Goal: Task Accomplishment & Management: Use online tool/utility

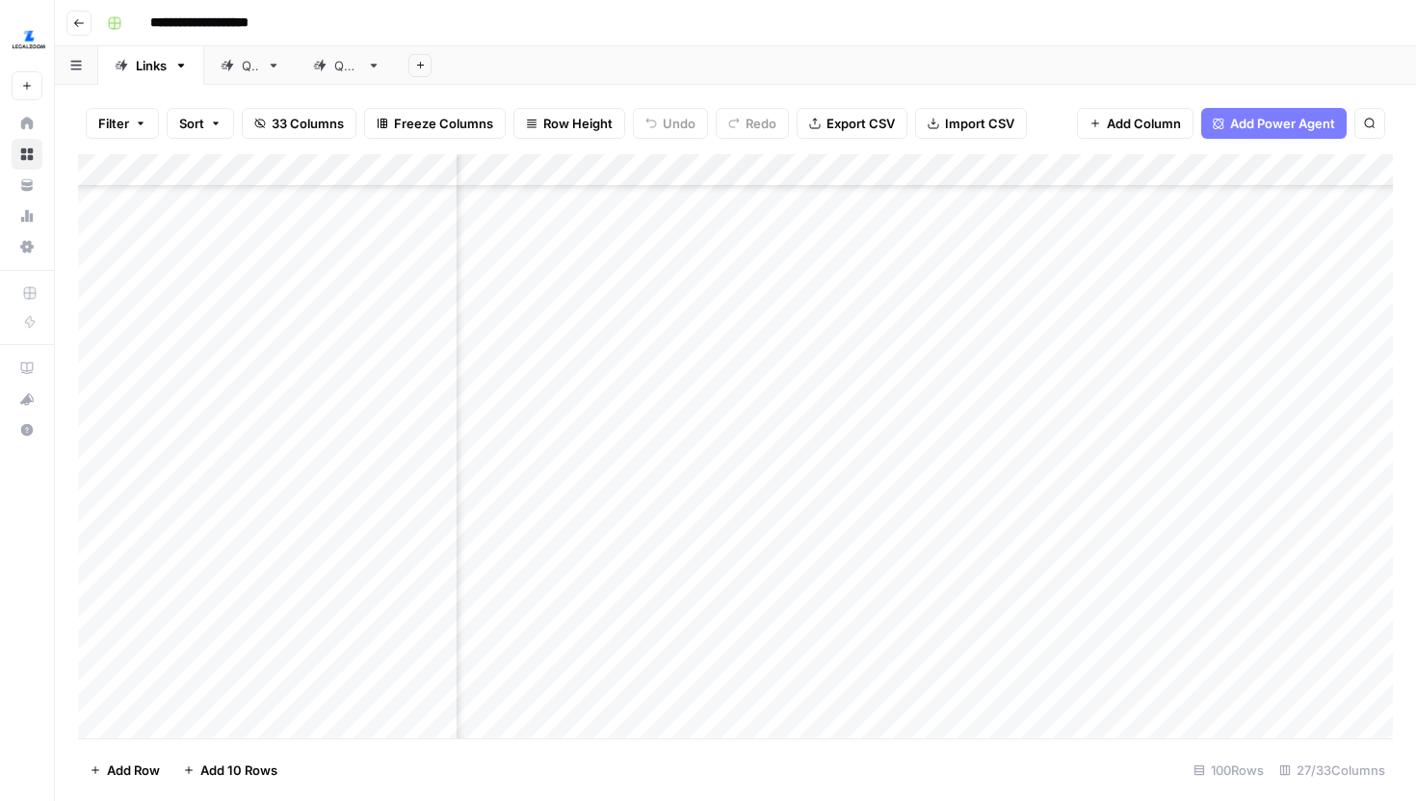
scroll to position [810, 4094]
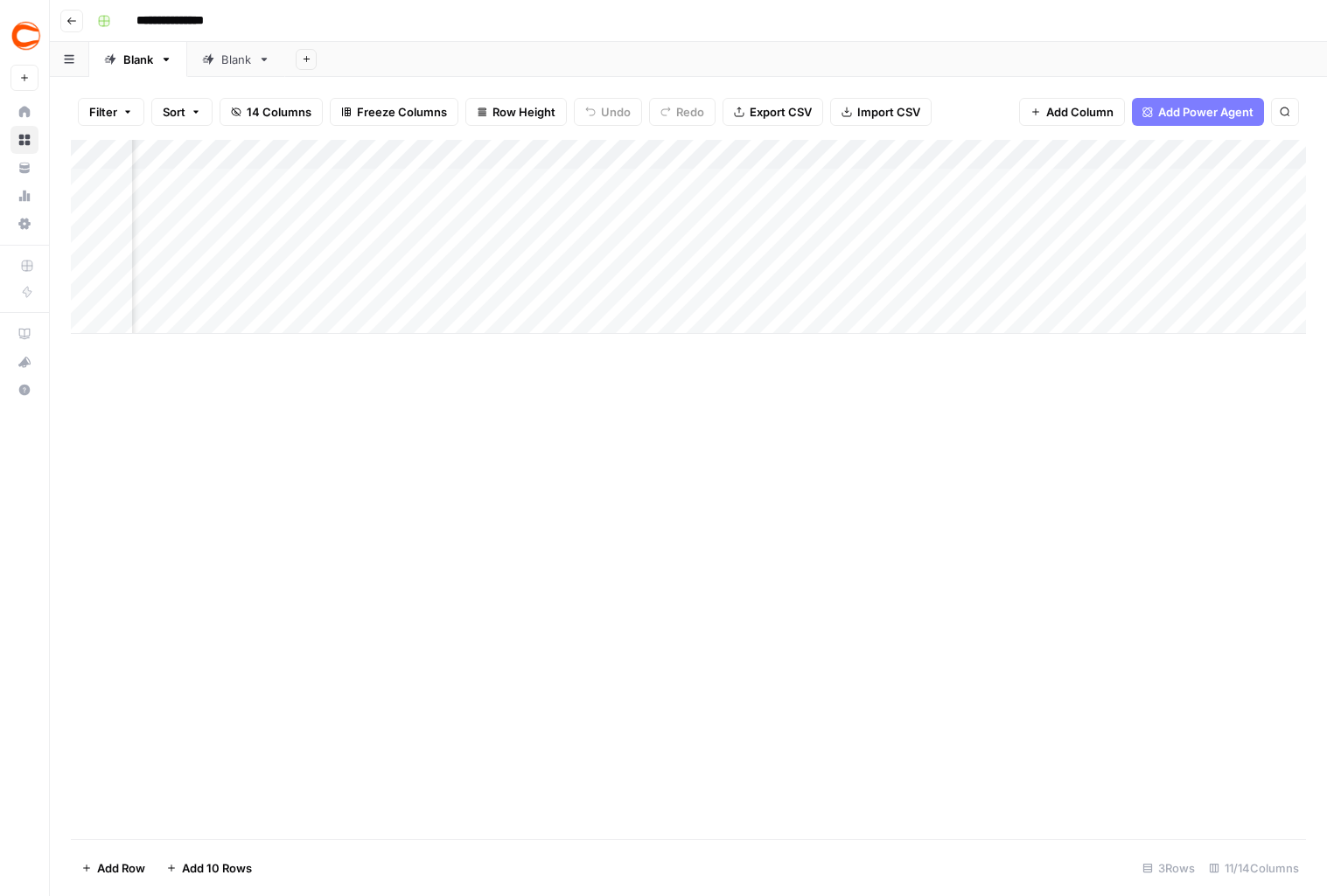
scroll to position [0, 1010]
click at [564, 183] on div "Add Column" at bounding box center [688, 237] width 1235 height 194
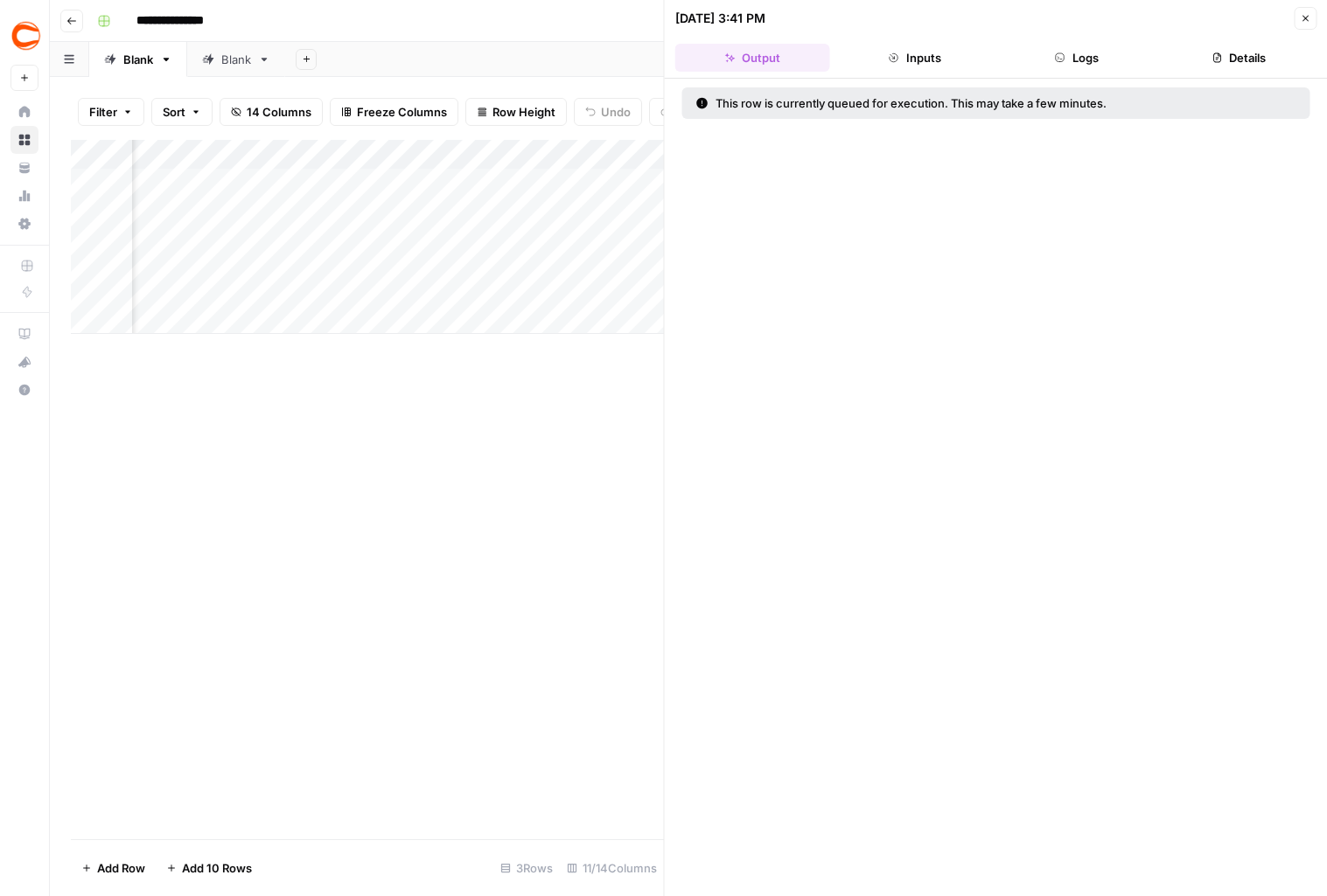
click at [1034, 54] on button "Logs" at bounding box center [1076, 57] width 155 height 28
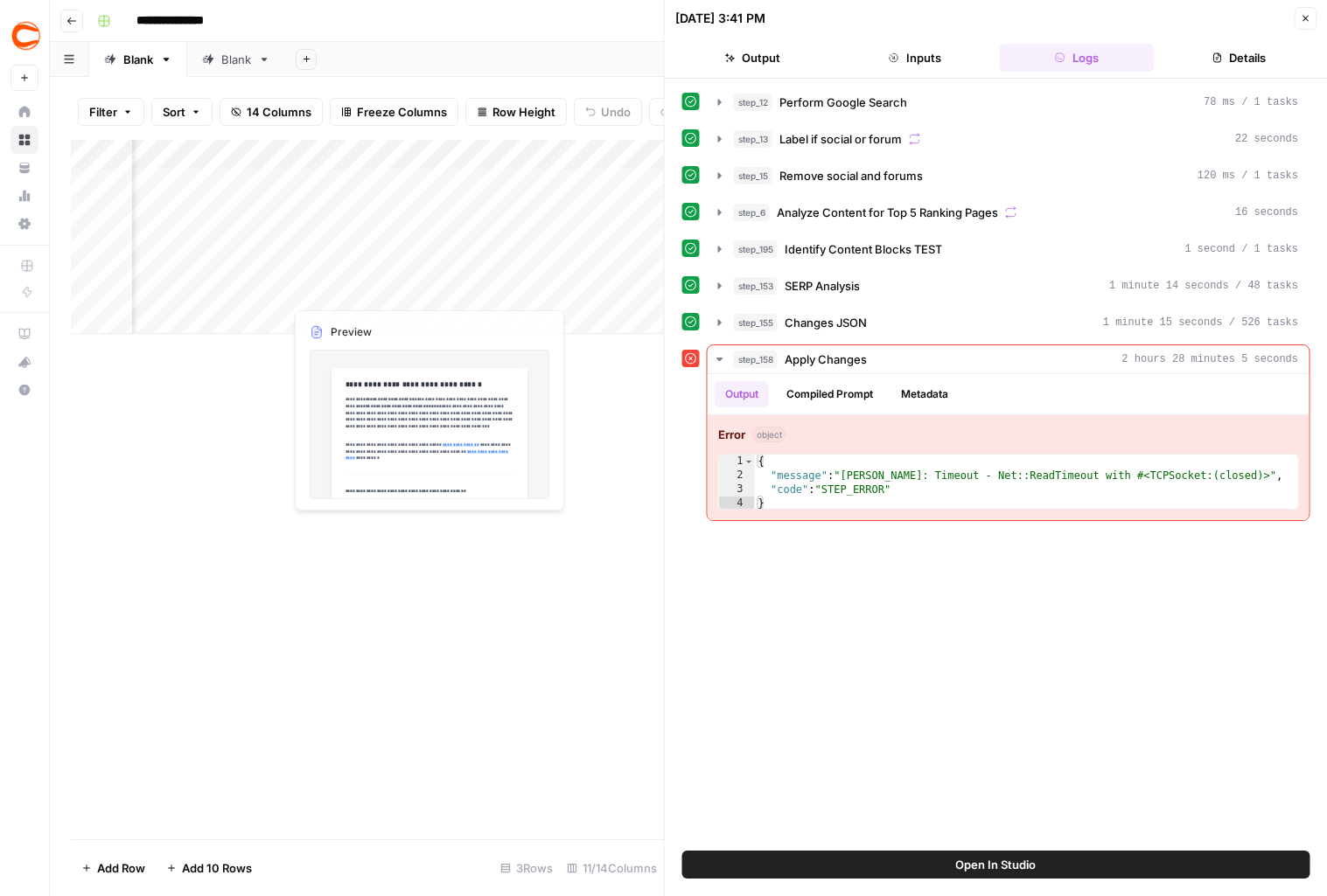
scroll to position [0, 1132]
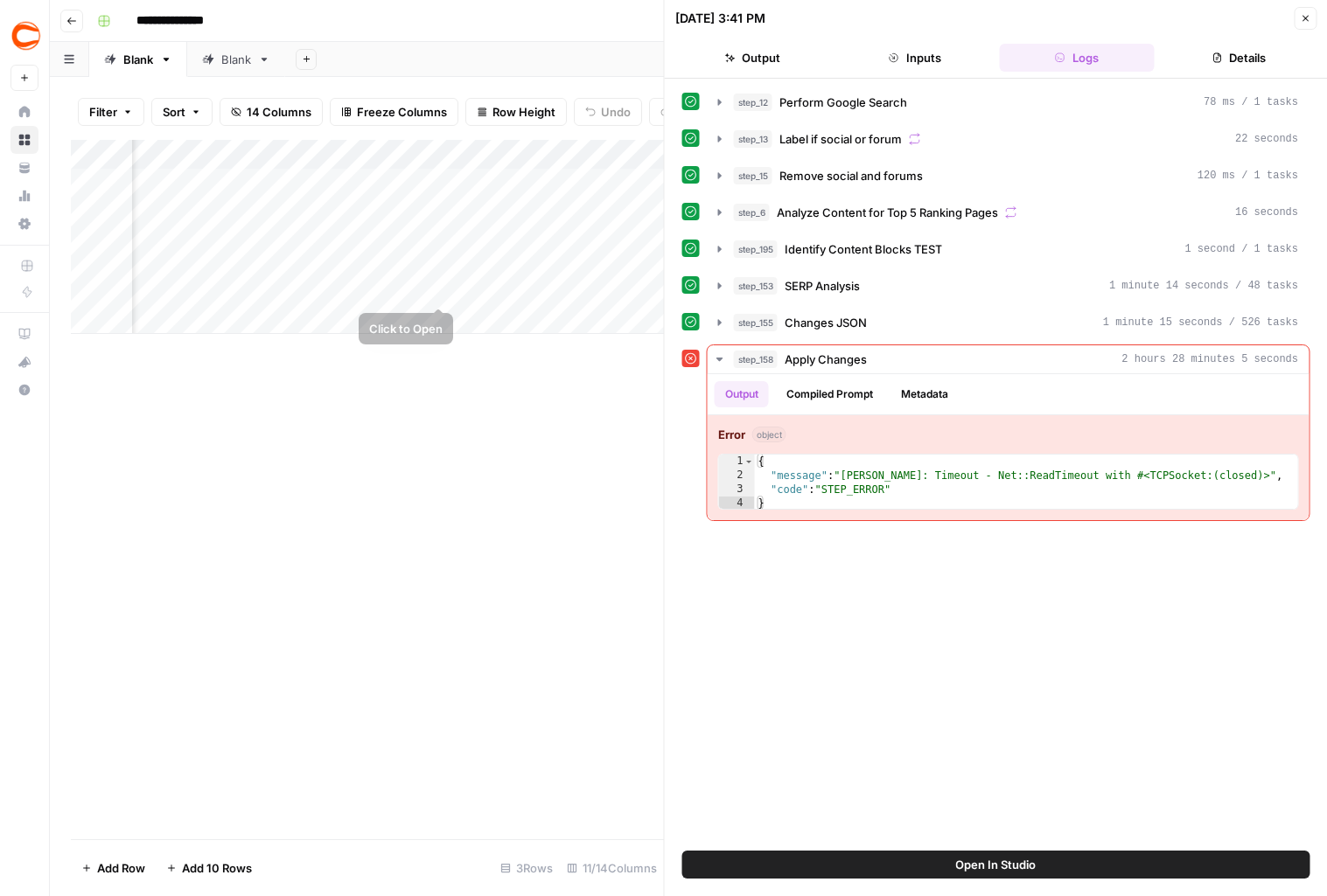
click at [441, 274] on div "Add Column" at bounding box center [367, 237] width 593 height 194
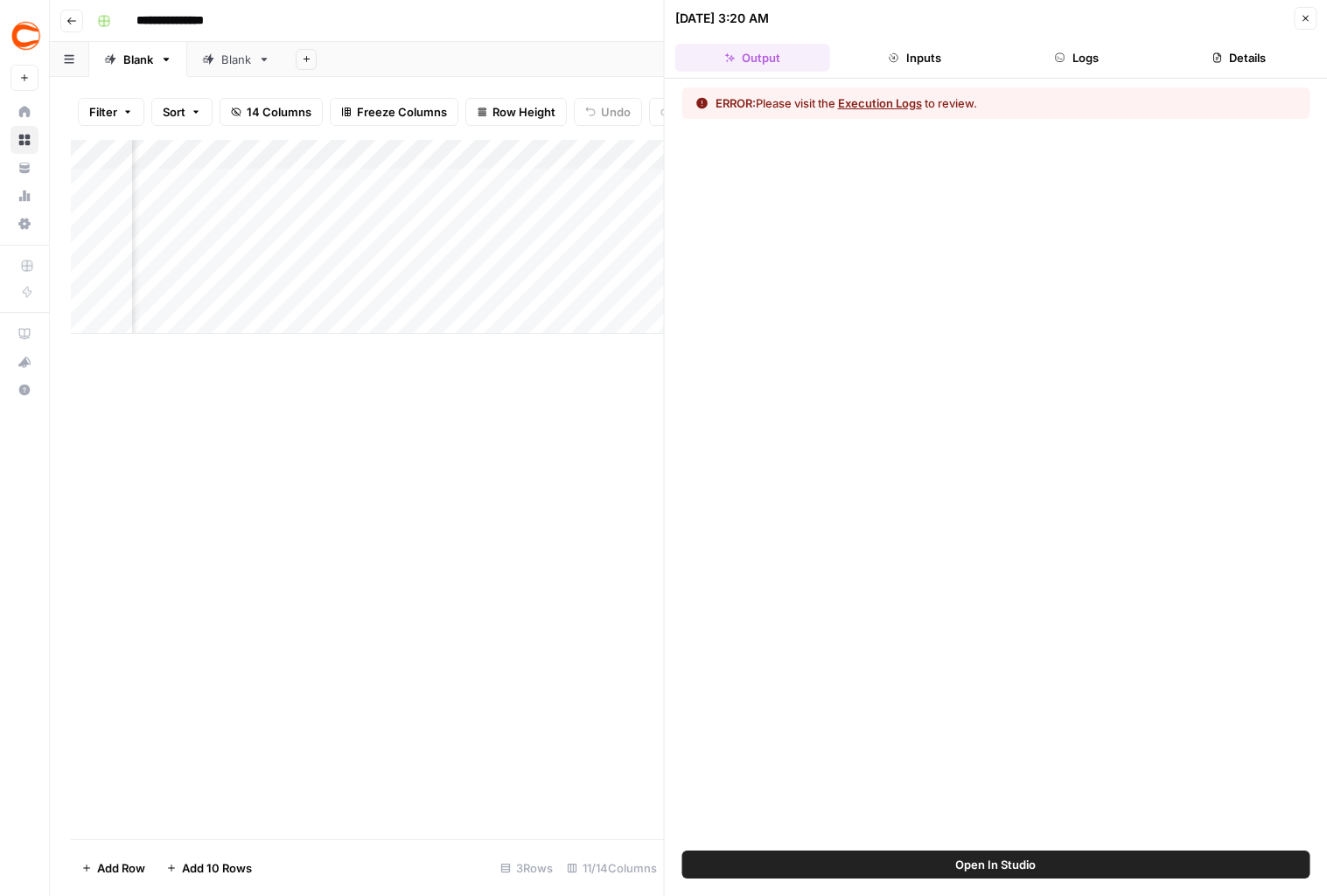
click at [1061, 51] on button "Logs" at bounding box center [1076, 57] width 155 height 28
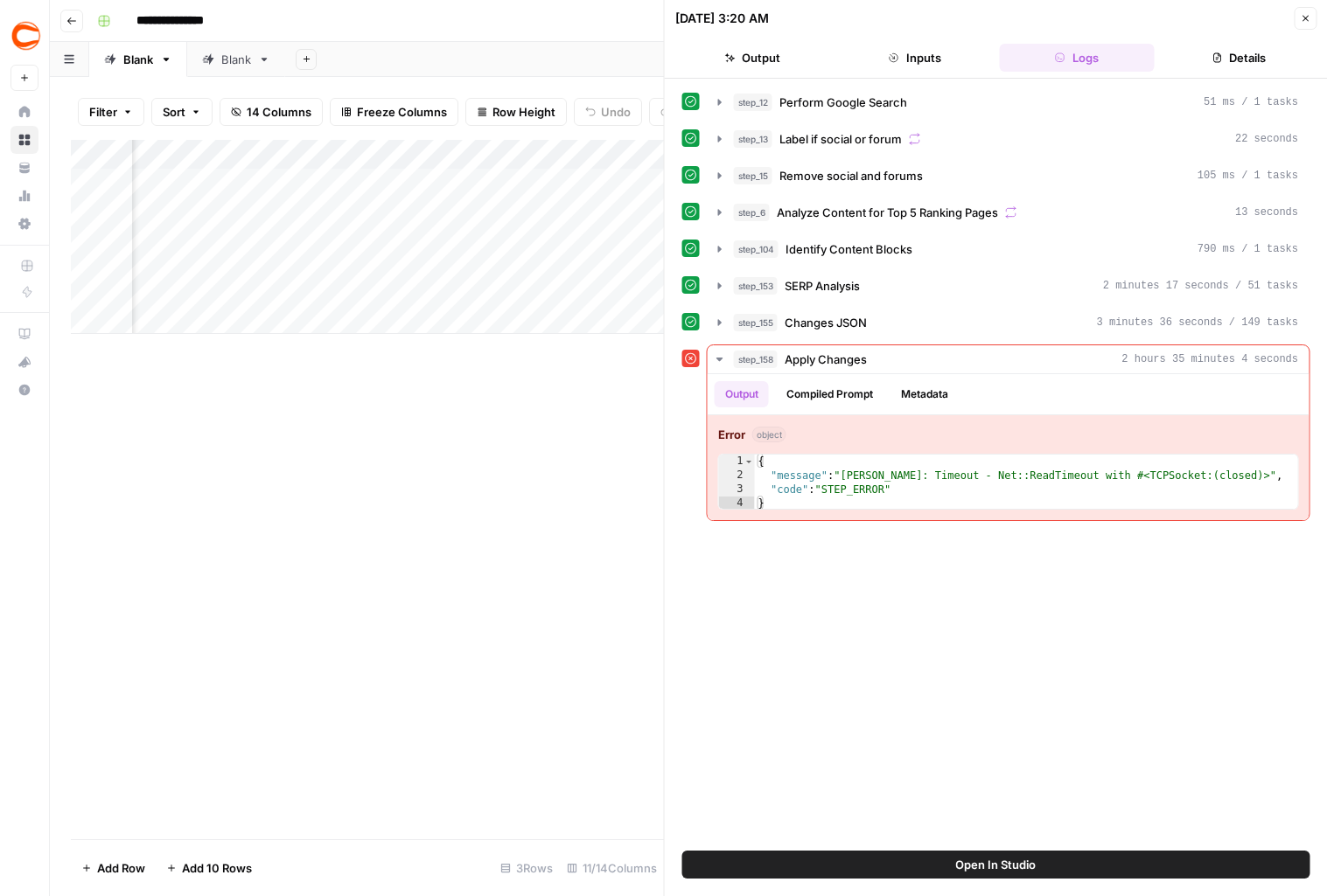
scroll to position [0, 1193]
click at [378, 182] on div "Add Column" at bounding box center [367, 237] width 593 height 194
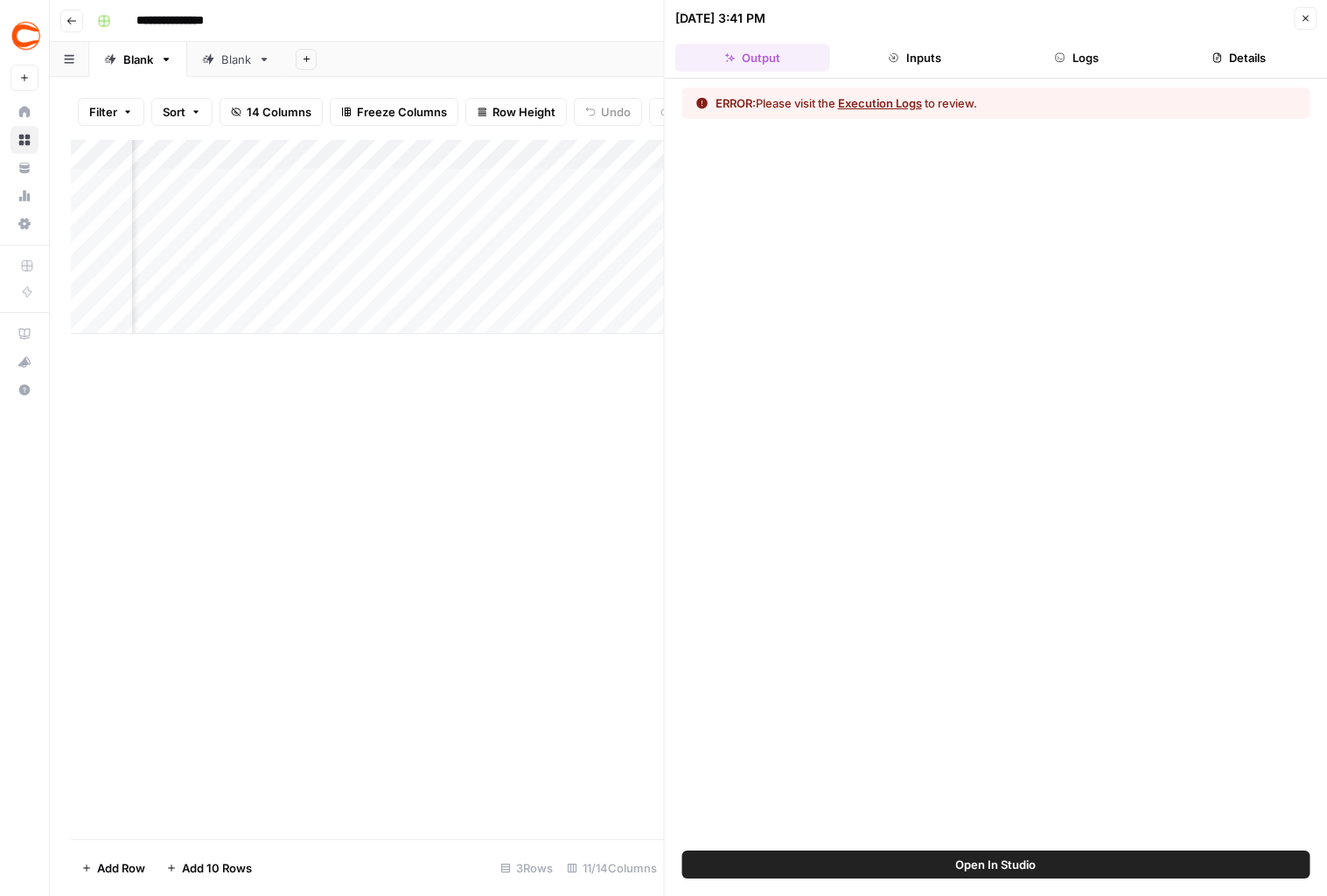
click at [1077, 70] on button "Logs" at bounding box center [1076, 57] width 155 height 28
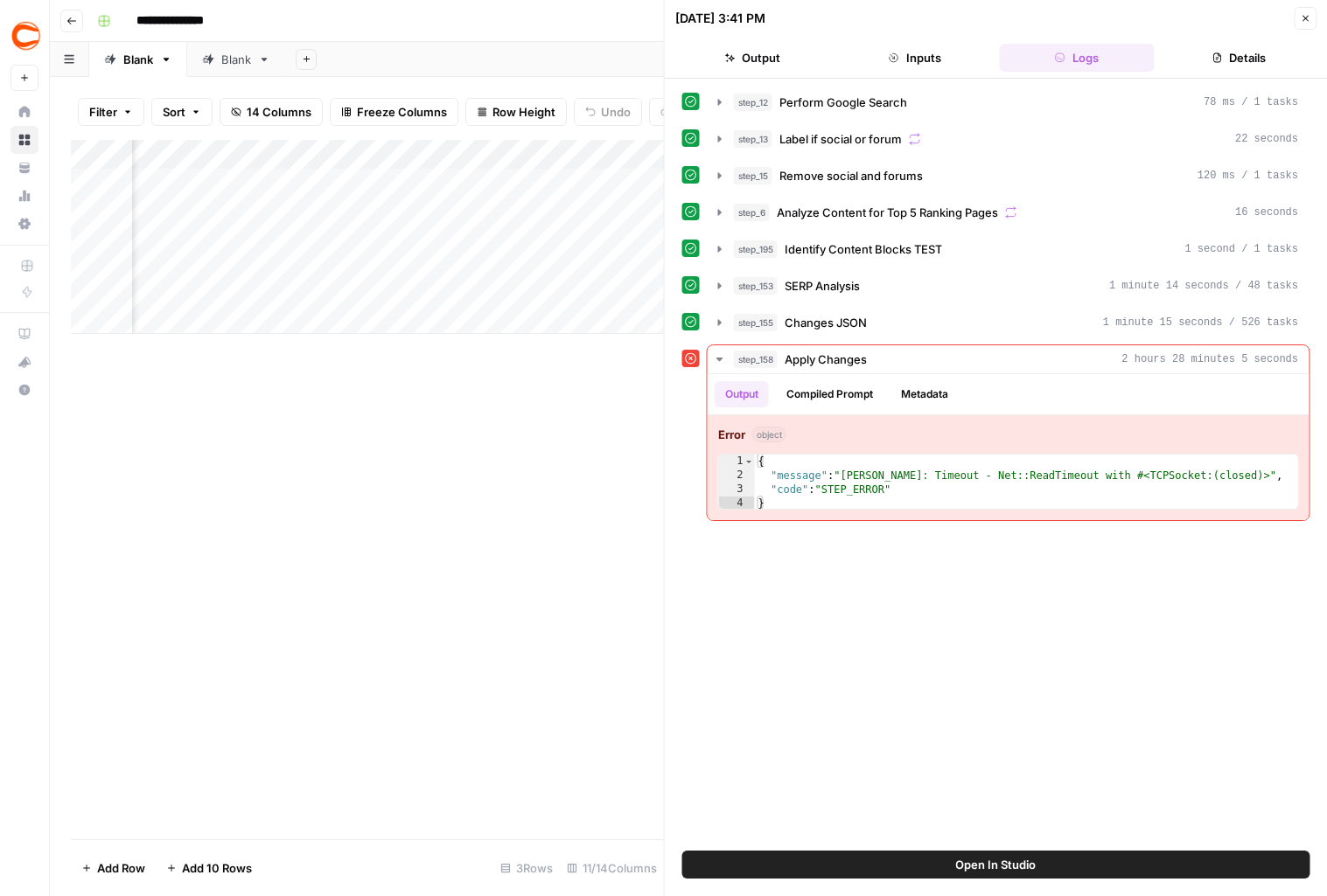
click at [900, 656] on div "step_12 Perform Google Search 78 ms / 1 tasks step_13 Label if social or forum …" at bounding box center [996, 464] width 629 height 754
click at [1001, 862] on span "Open In Studio" at bounding box center [995, 864] width 81 height 17
click at [353, 157] on div "Add Column" at bounding box center [367, 237] width 593 height 194
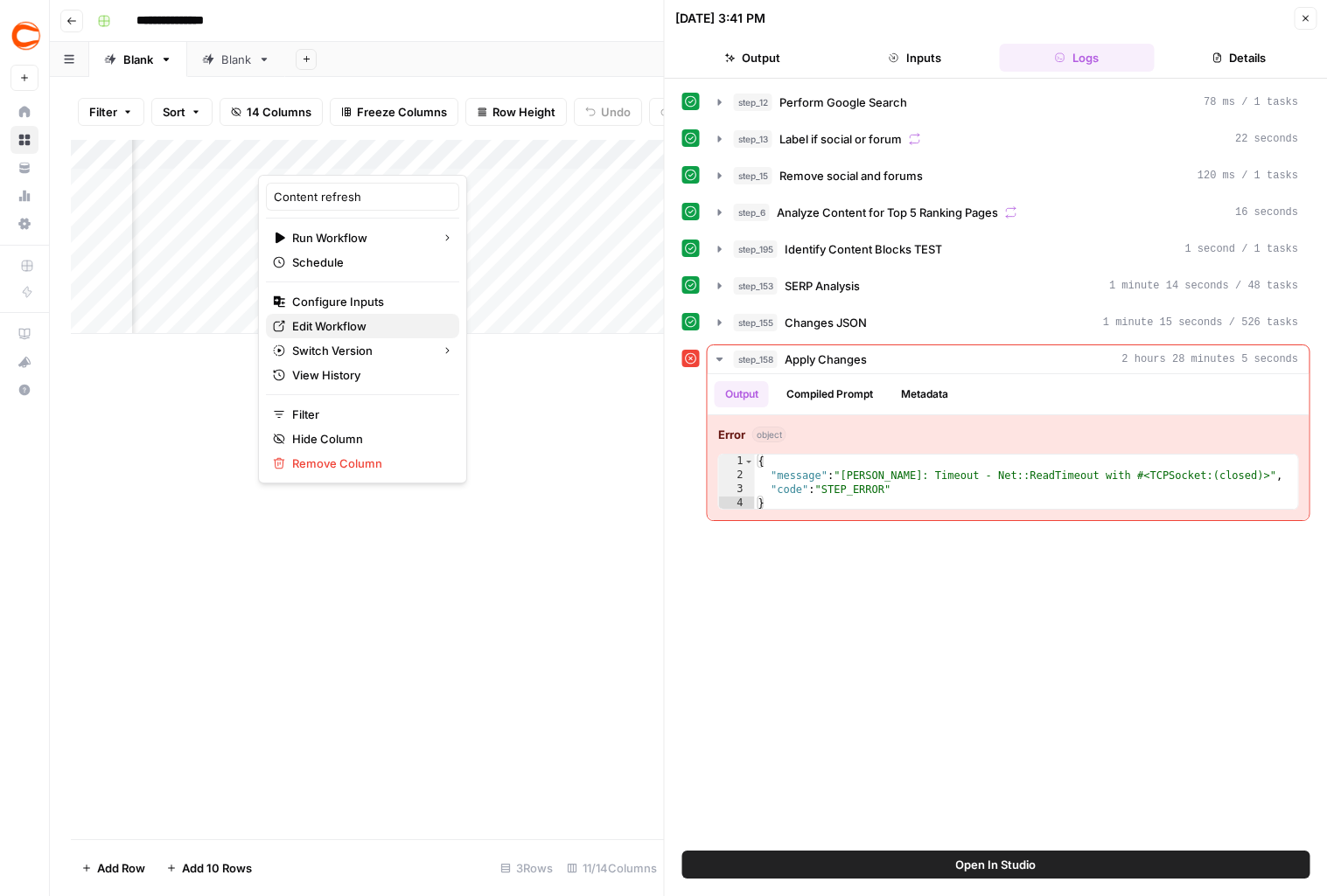
click at [344, 327] on span "Edit Workflow" at bounding box center [369, 326] width 153 height 17
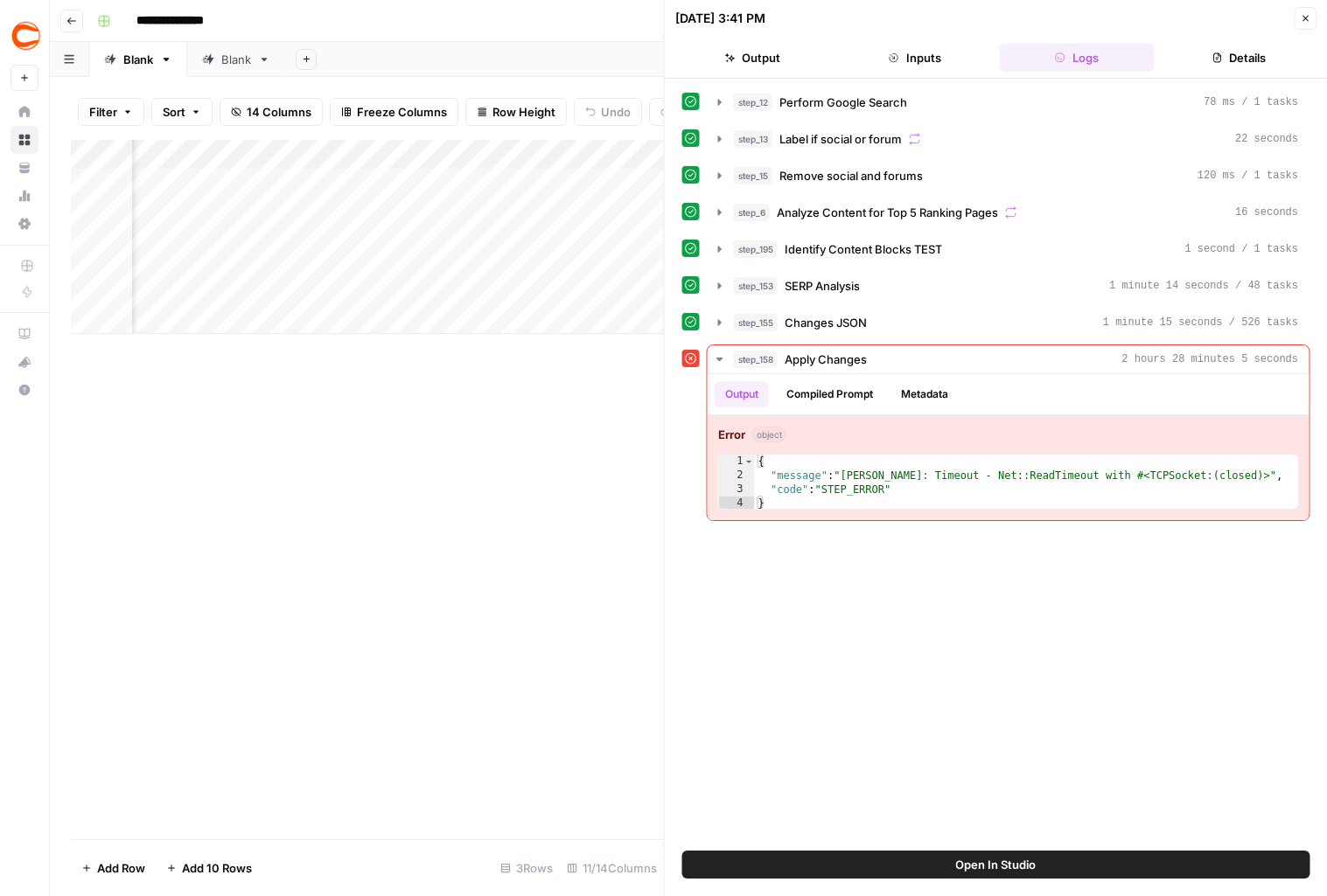
click at [330, 153] on div "Add Column" at bounding box center [367, 237] width 593 height 194
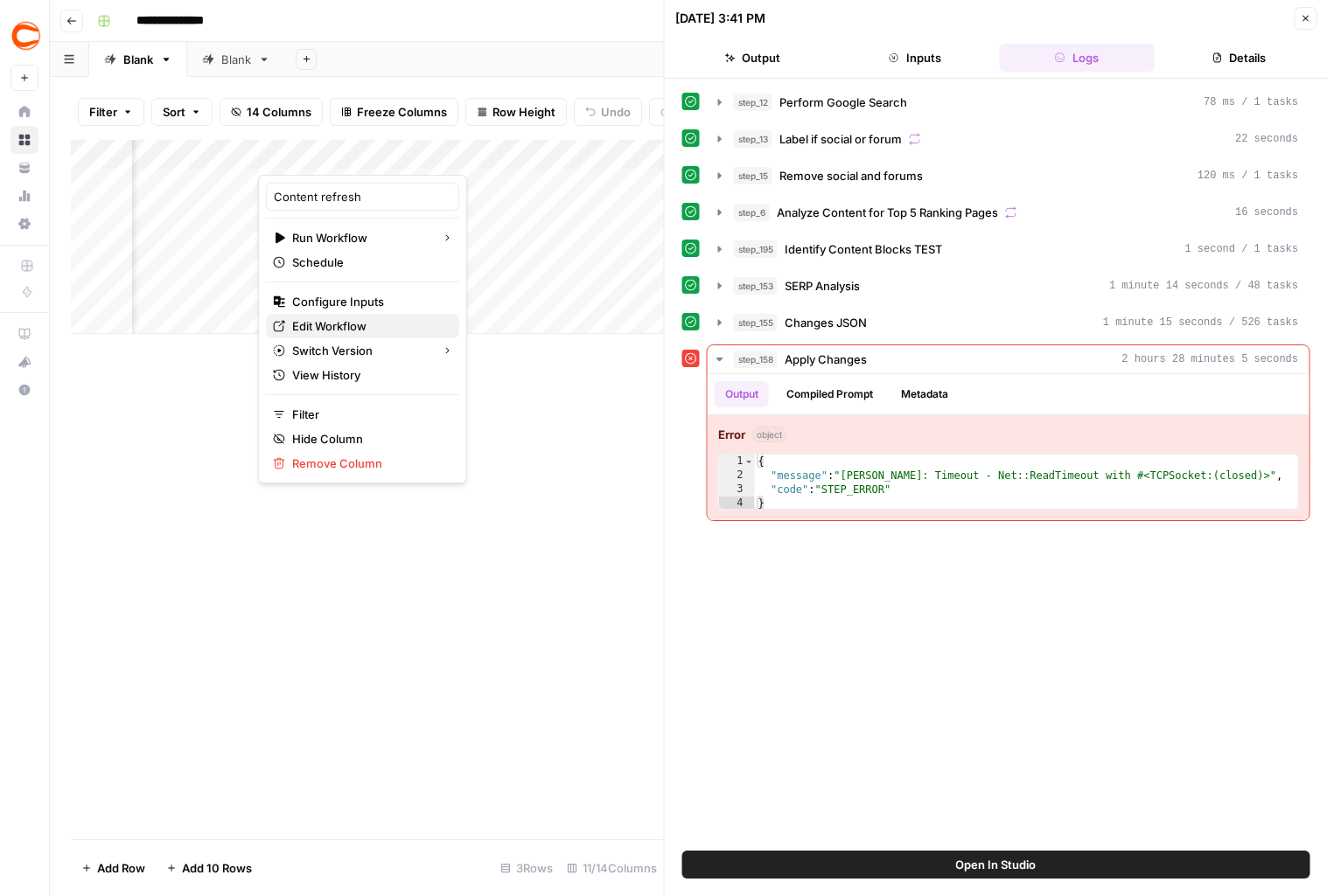
click at [364, 319] on span "Edit Workflow" at bounding box center [369, 326] width 153 height 17
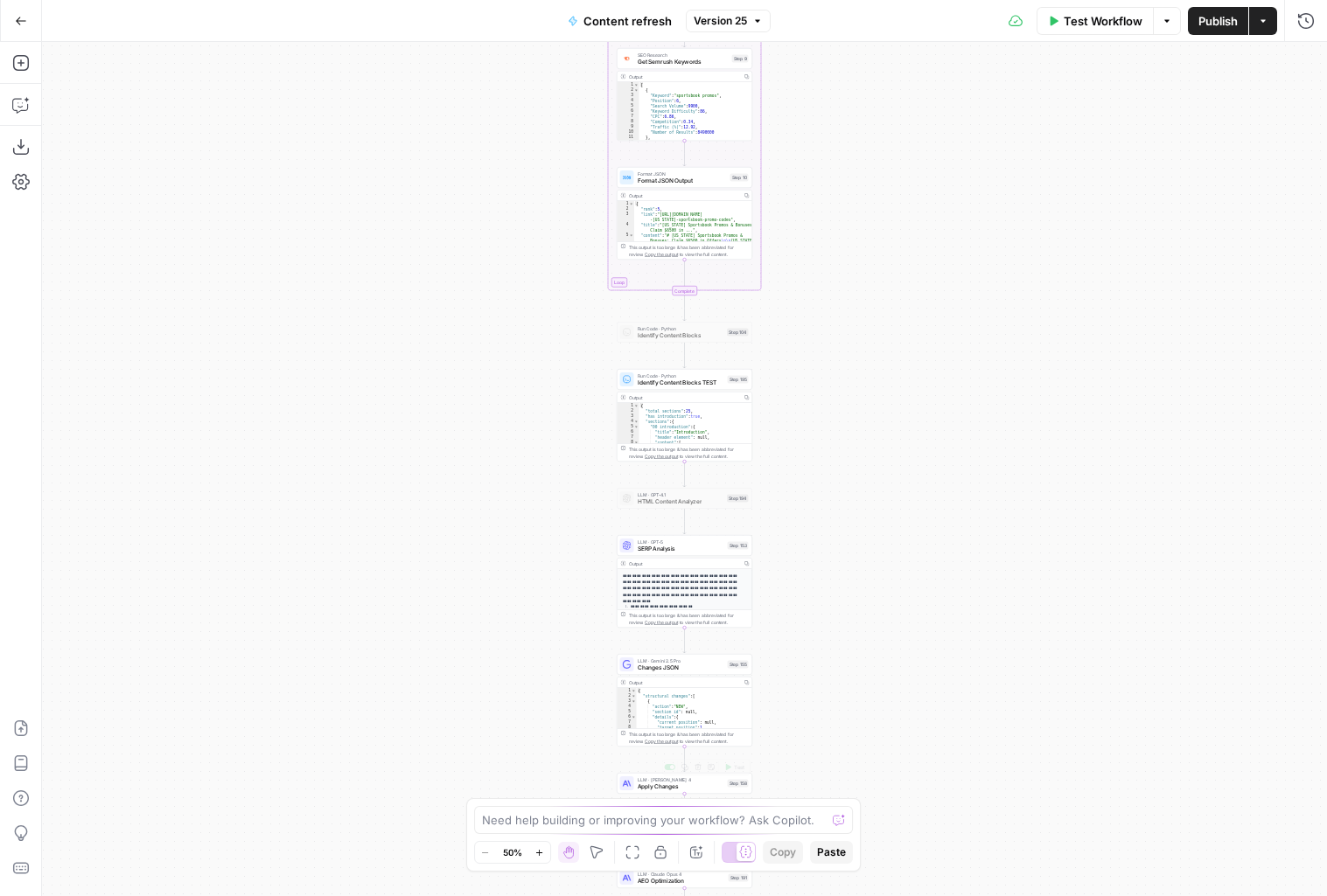
click at [541, 850] on icon "button" at bounding box center [540, 852] width 10 height 10
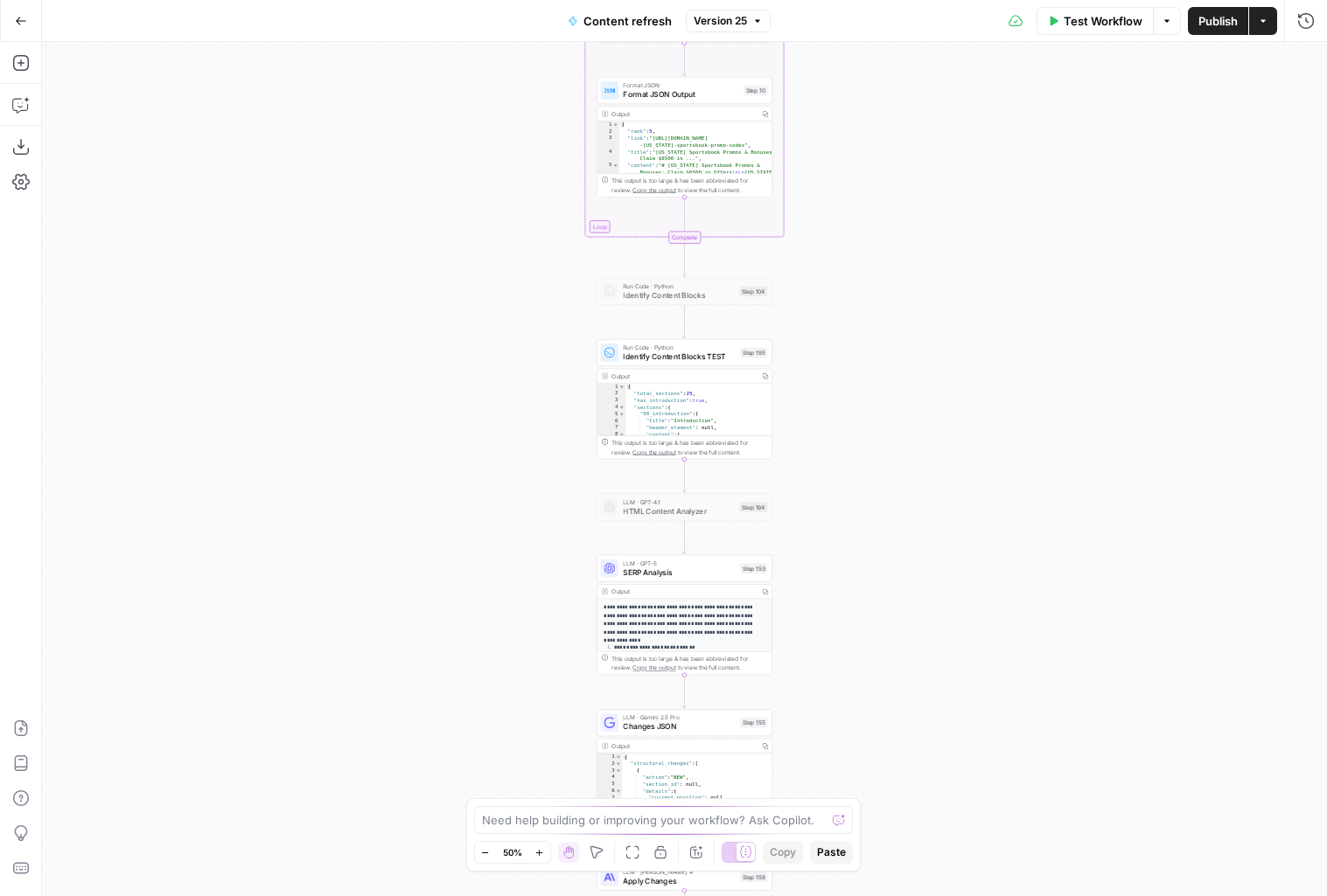
click at [541, 850] on icon "button" at bounding box center [540, 852] width 10 height 10
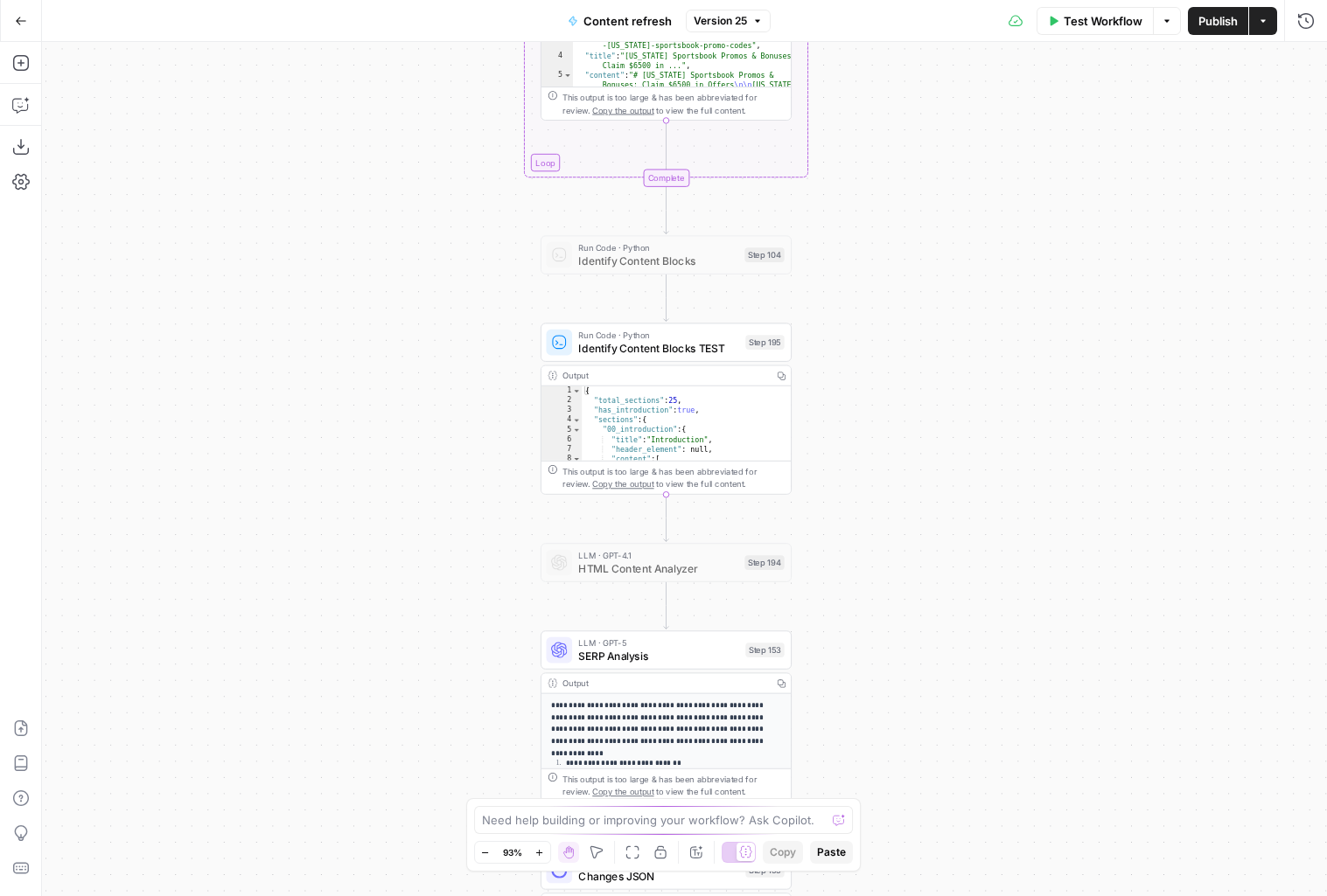
drag, startPoint x: 948, startPoint y: 395, endPoint x: 886, endPoint y: 517, distance: 136.9
click at [886, 517] on div "true false true false true false Workflow Set Inputs Inputs Google Search Perfo…" at bounding box center [684, 468] width 1285 height 854
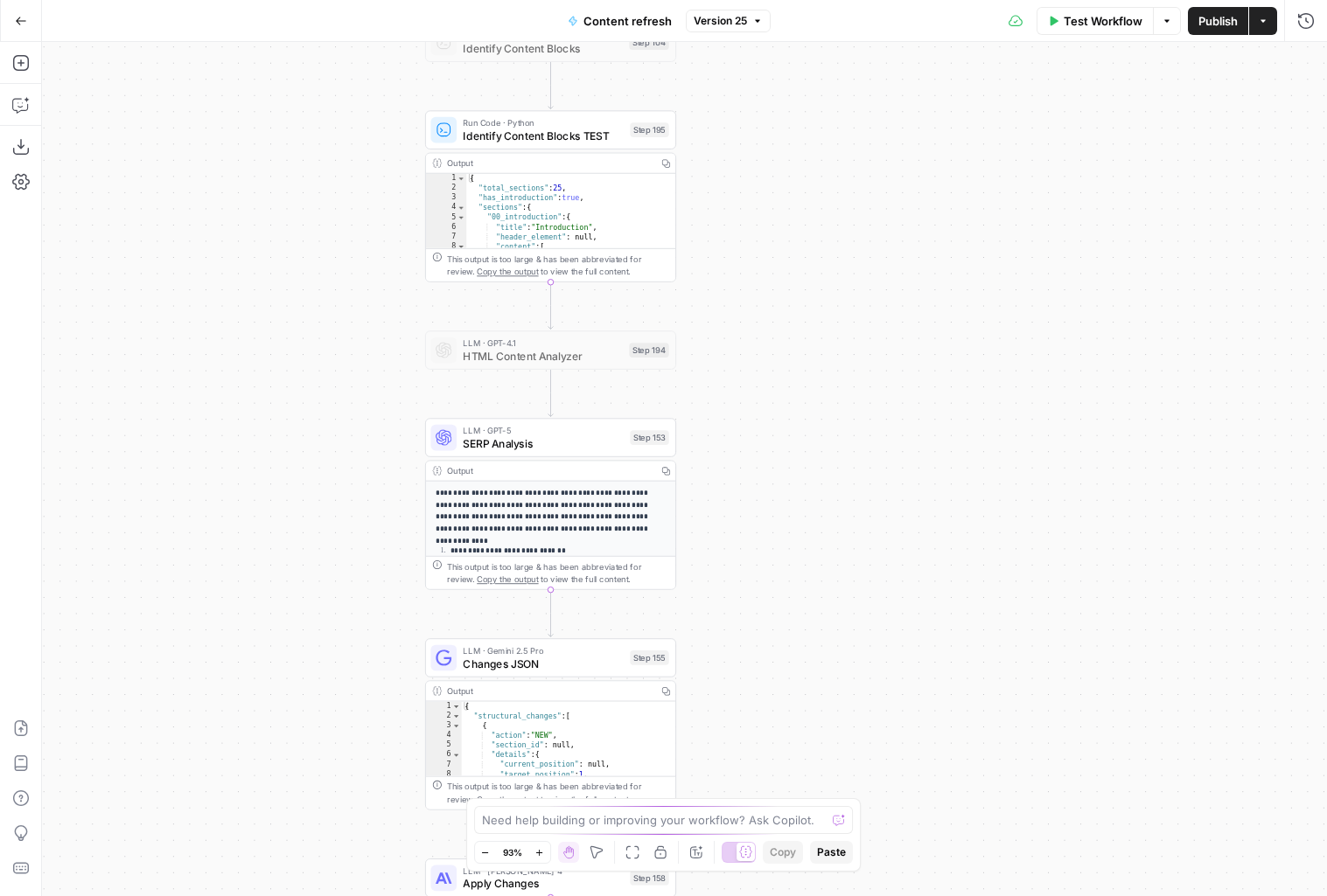
drag, startPoint x: 895, startPoint y: 584, endPoint x: 822, endPoint y: 274, distance: 318.5
click at [822, 274] on div "true false true false true false Workflow Set Inputs Inputs Google Search Perfo…" at bounding box center [684, 468] width 1285 height 854
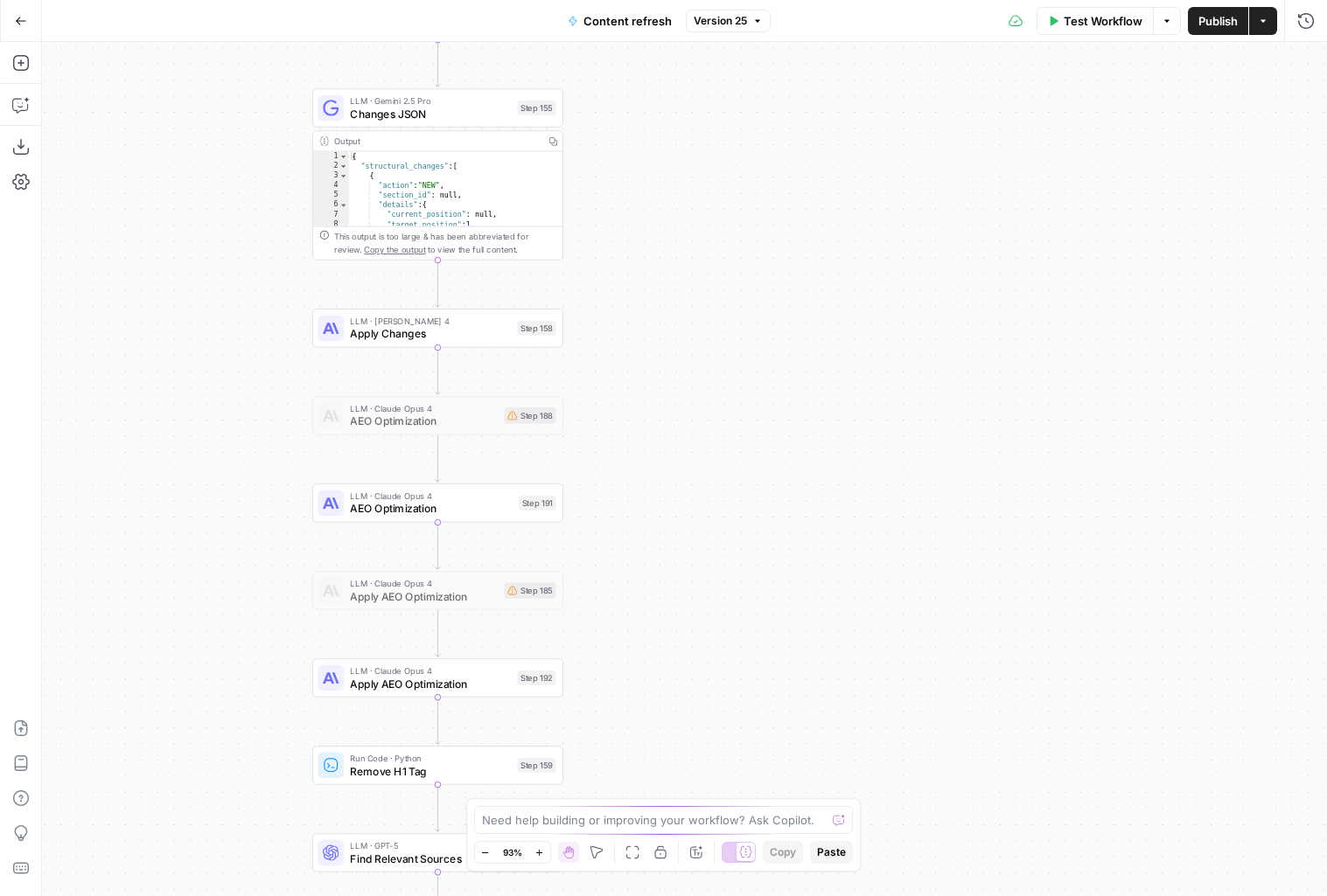
drag, startPoint x: 758, startPoint y: 635, endPoint x: 647, endPoint y: 99, distance: 547.4
click at [647, 98] on div "true false true false true false Workflow Set Inputs Inputs Google Search Perfo…" at bounding box center [684, 468] width 1285 height 854
click at [469, 341] on span "Apply Changes" at bounding box center [430, 334] width 160 height 16
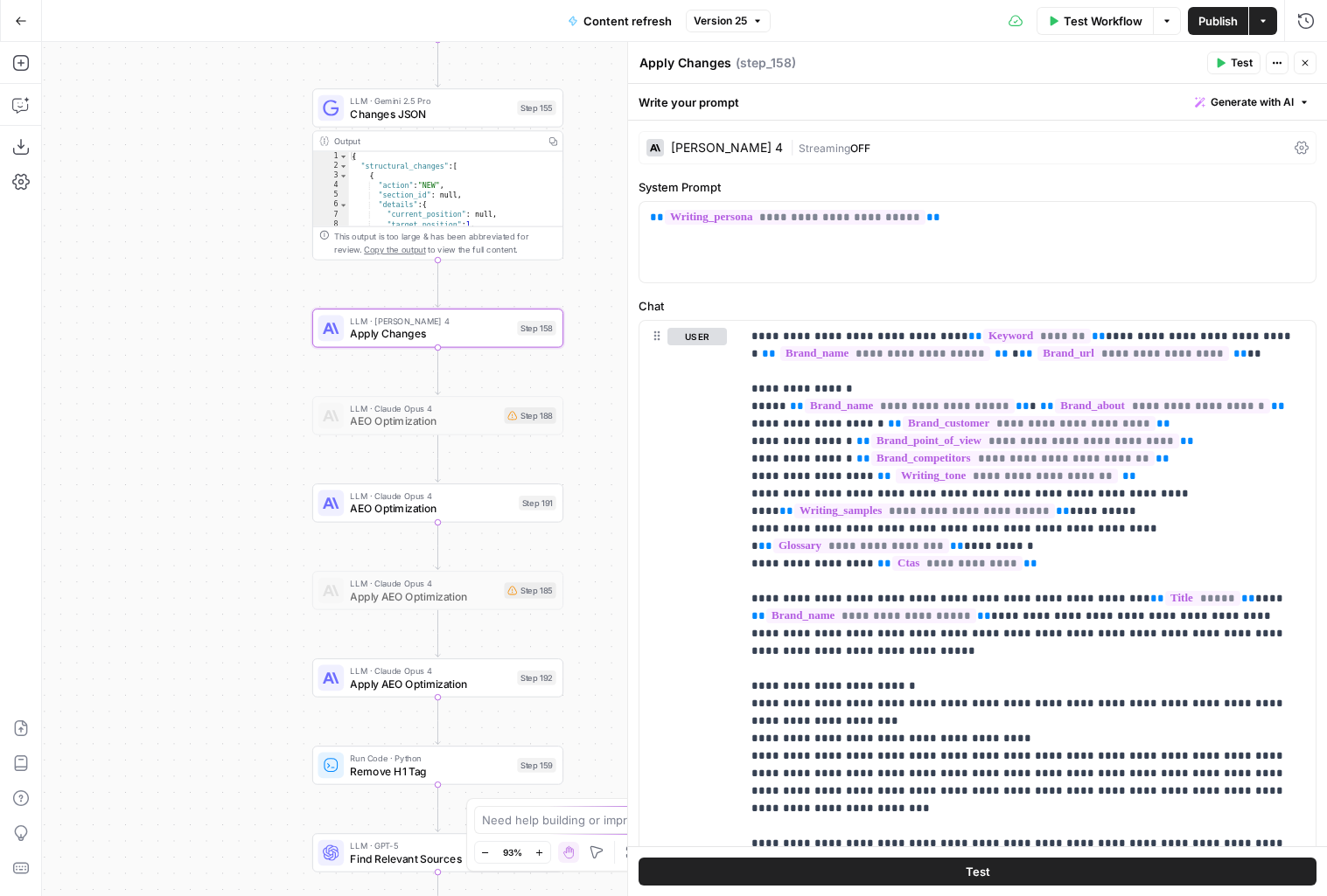
click at [818, 145] on span "Streaming" at bounding box center [825, 148] width 52 height 13
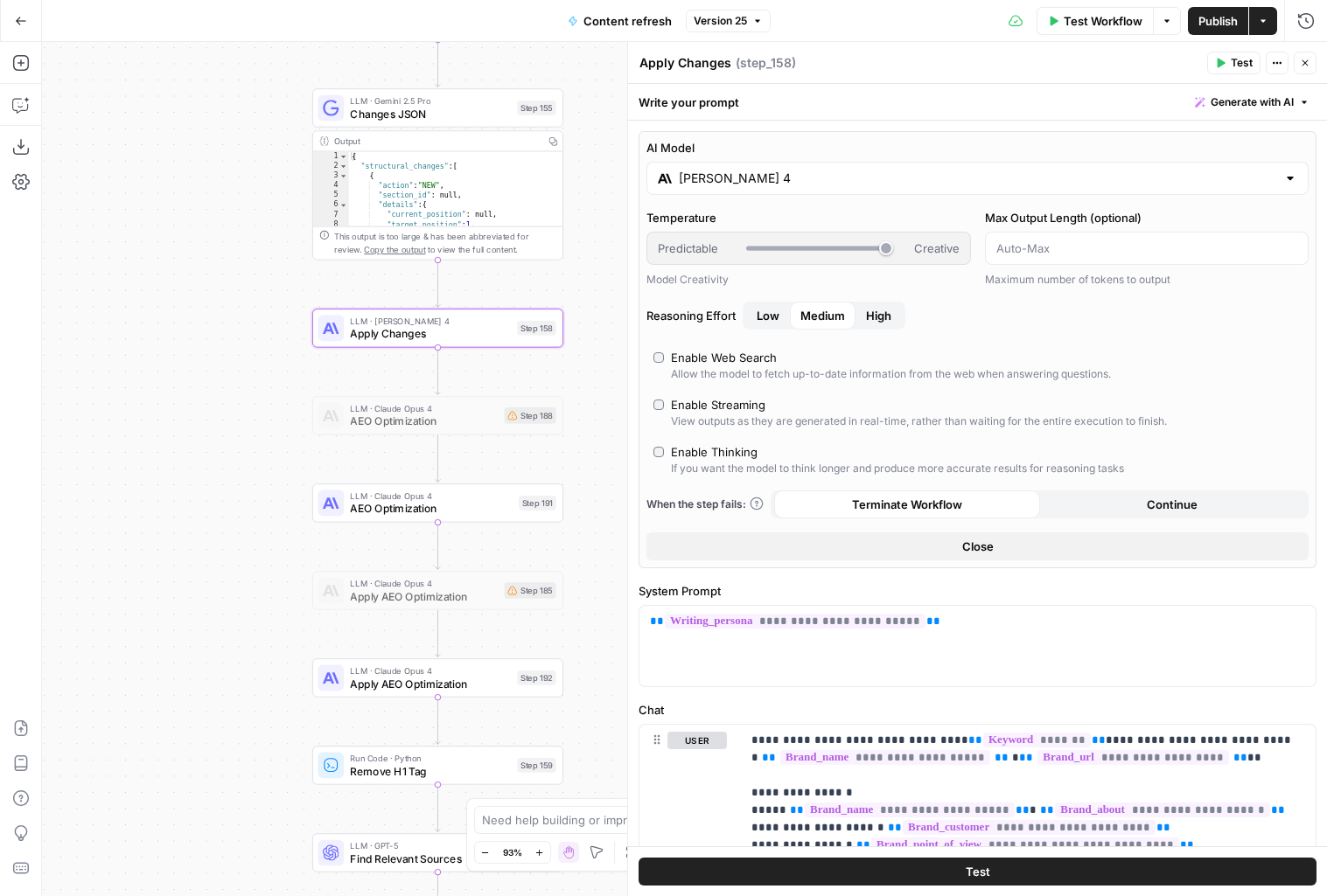
click at [743, 179] on input "Claude Sonnet 4" at bounding box center [978, 178] width 598 height 17
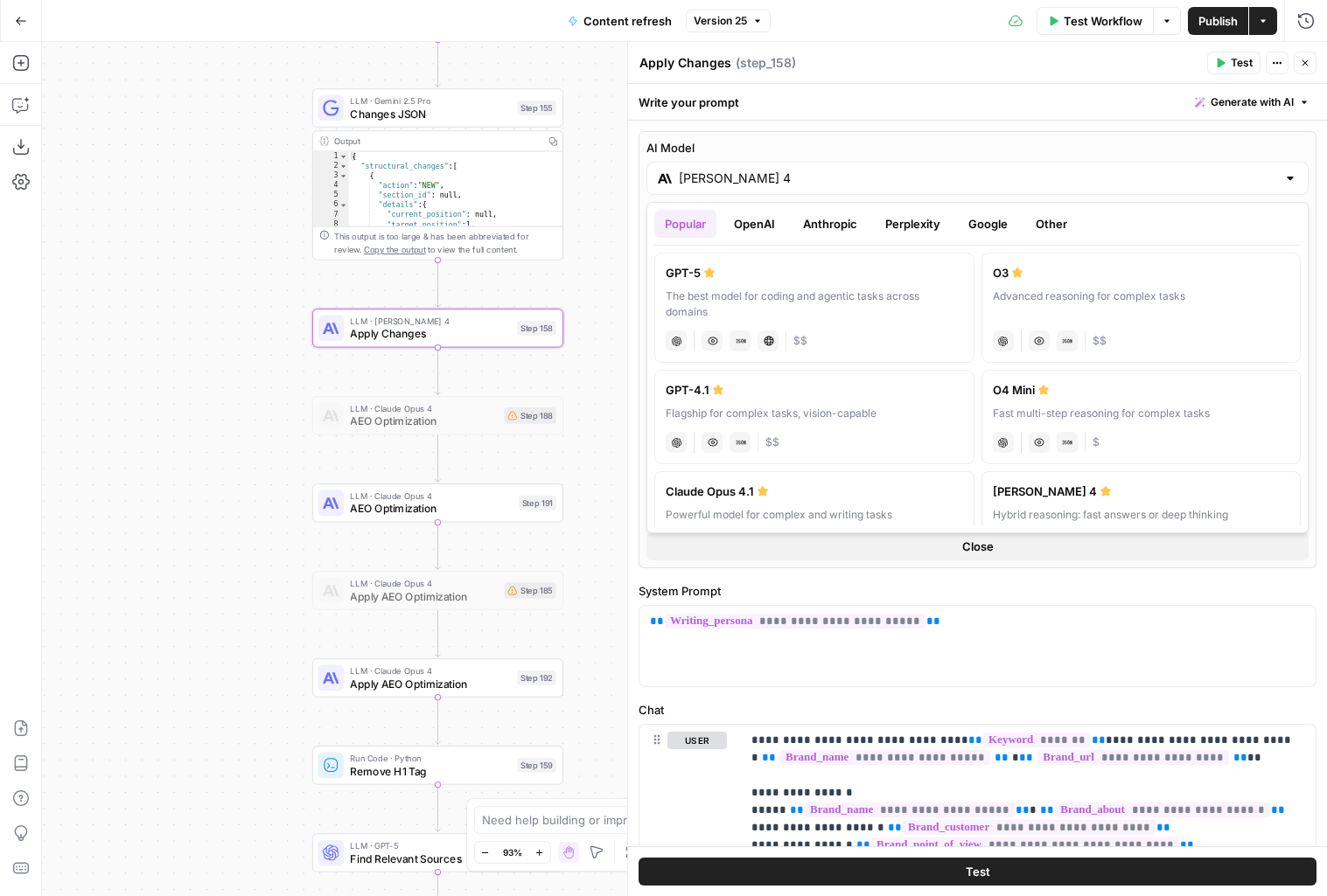
click at [906, 413] on div "Flagship for complex tasks, vision-capable" at bounding box center [815, 413] width 298 height 15
type input "GPT-4.1"
type input "*"
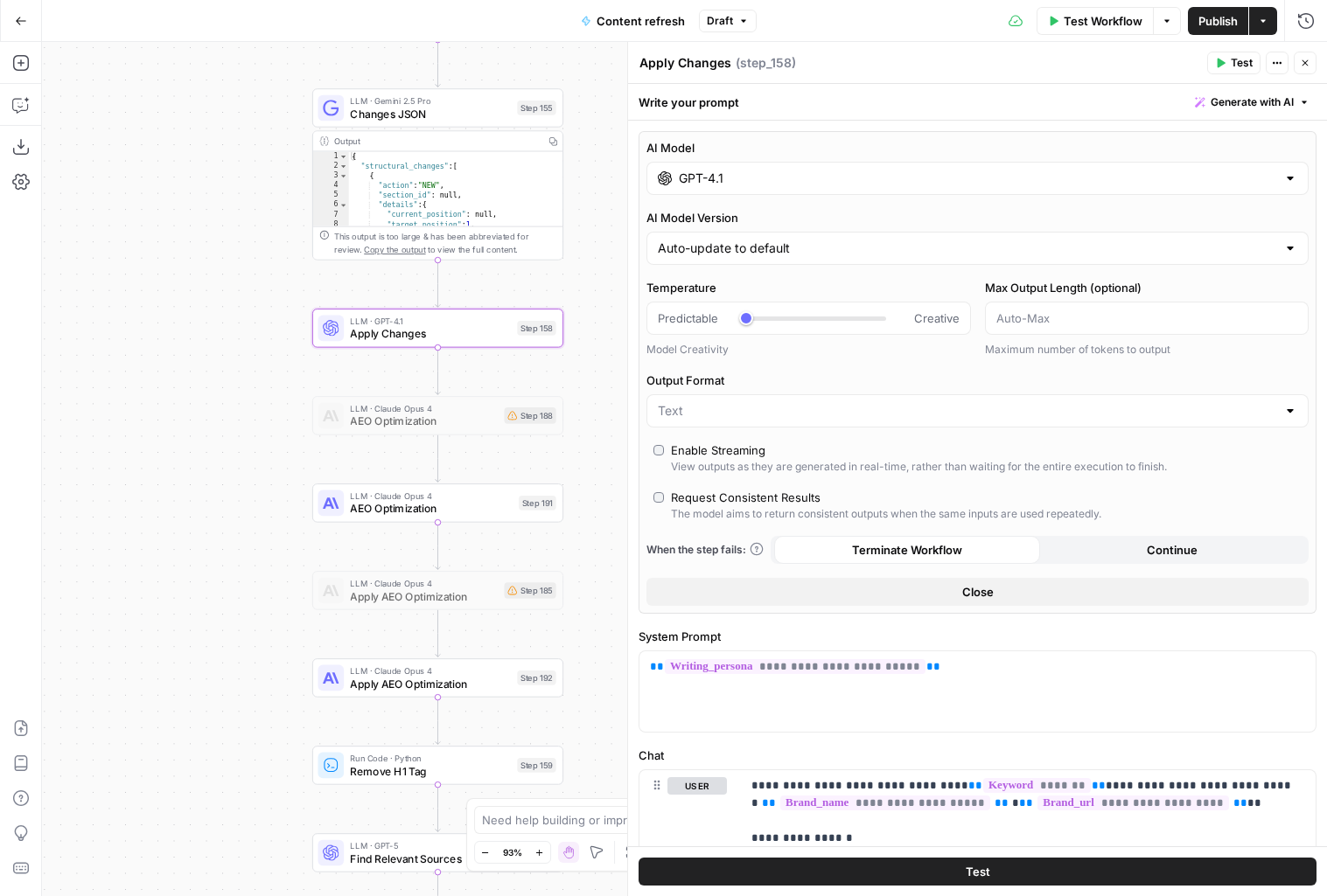
click at [945, 586] on button "Close" at bounding box center [977, 592] width 662 height 28
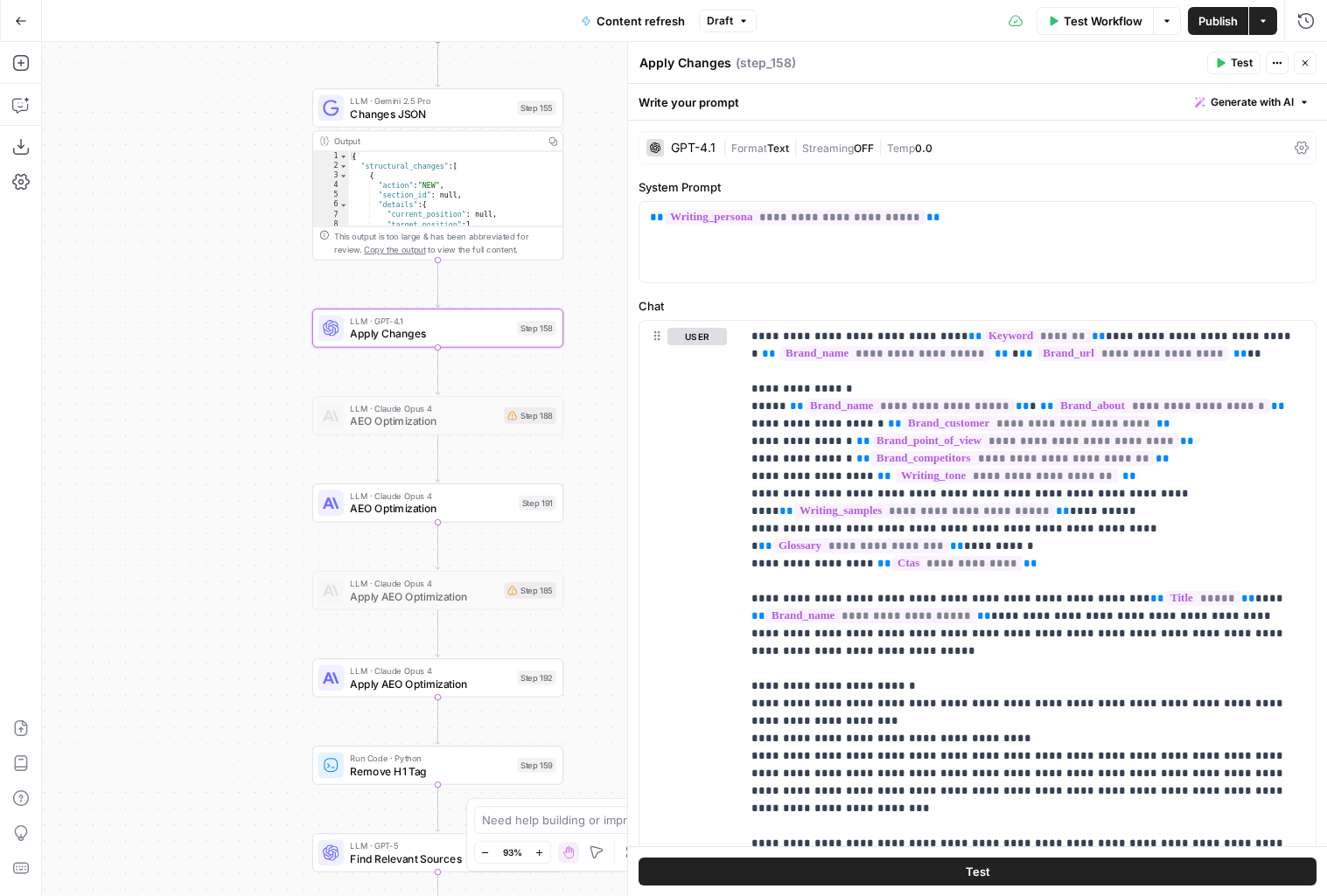
click at [1215, 17] on span "Publish" at bounding box center [1218, 20] width 39 height 17
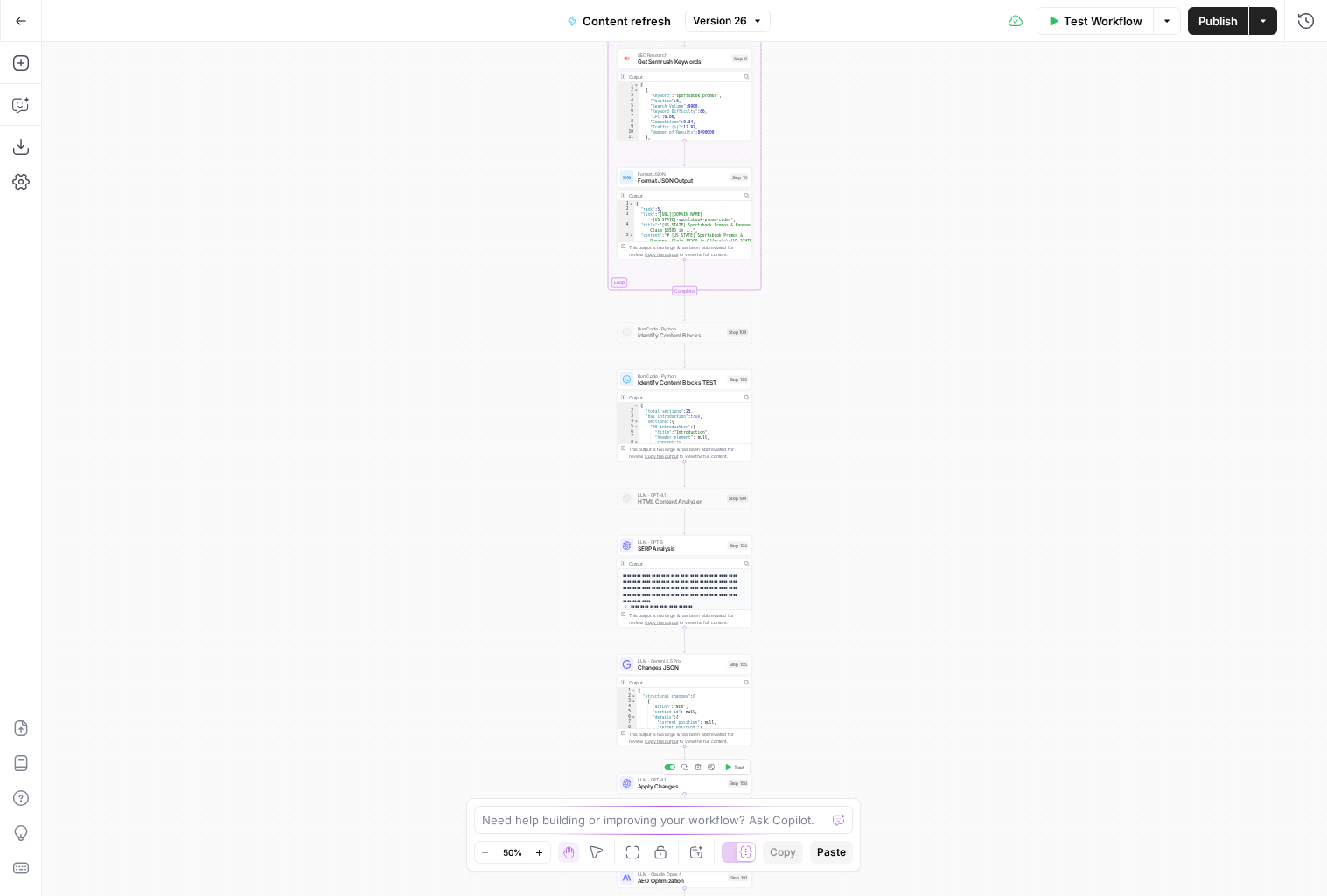
click at [736, 769] on span "Test" at bounding box center [739, 767] width 11 height 8
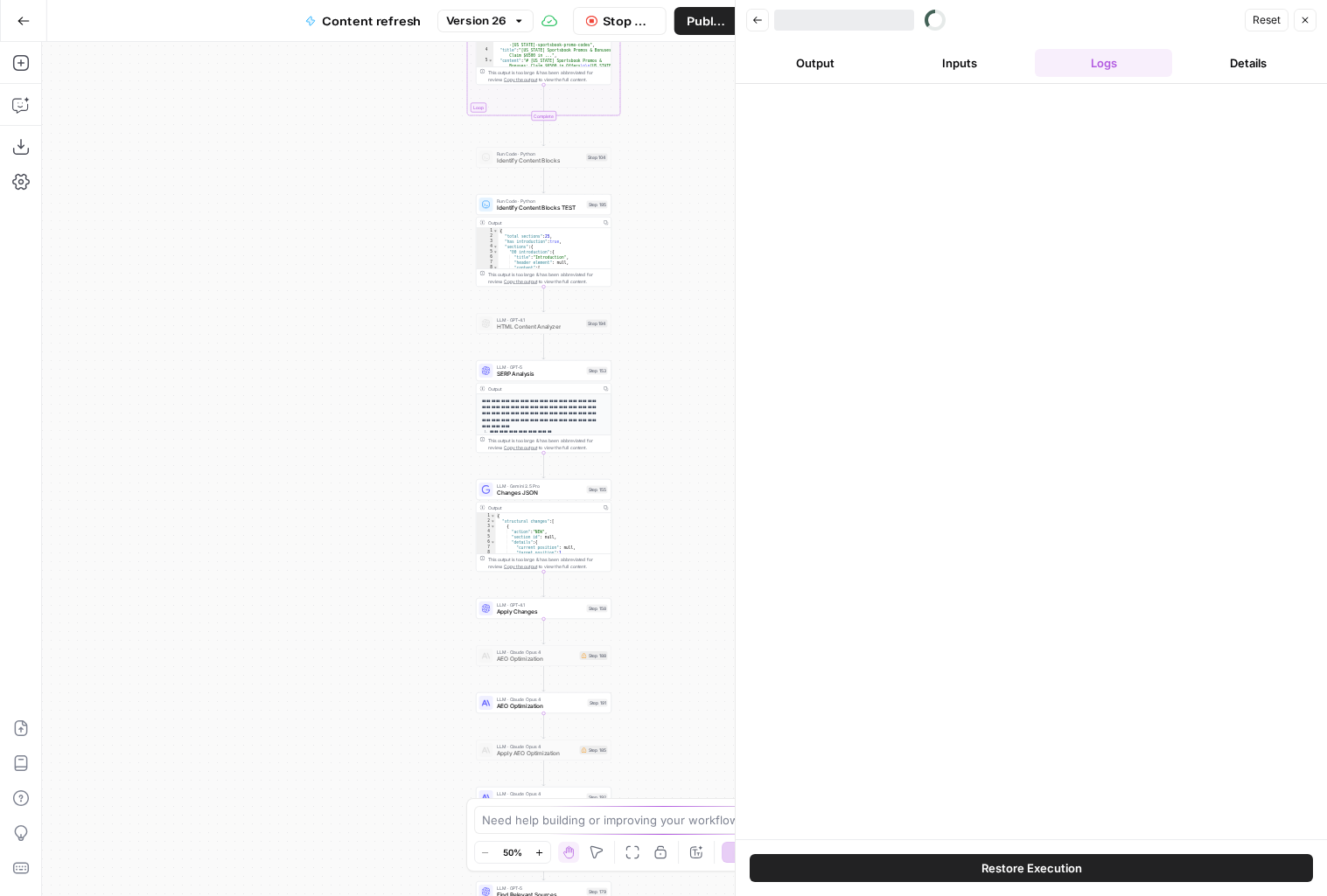
drag, startPoint x: 502, startPoint y: 655, endPoint x: 361, endPoint y: 480, distance: 224.7
click at [361, 480] on div "true false false true false true Workflow Set Inputs Inputs Google Search Perfo…" at bounding box center [388, 468] width 693 height 854
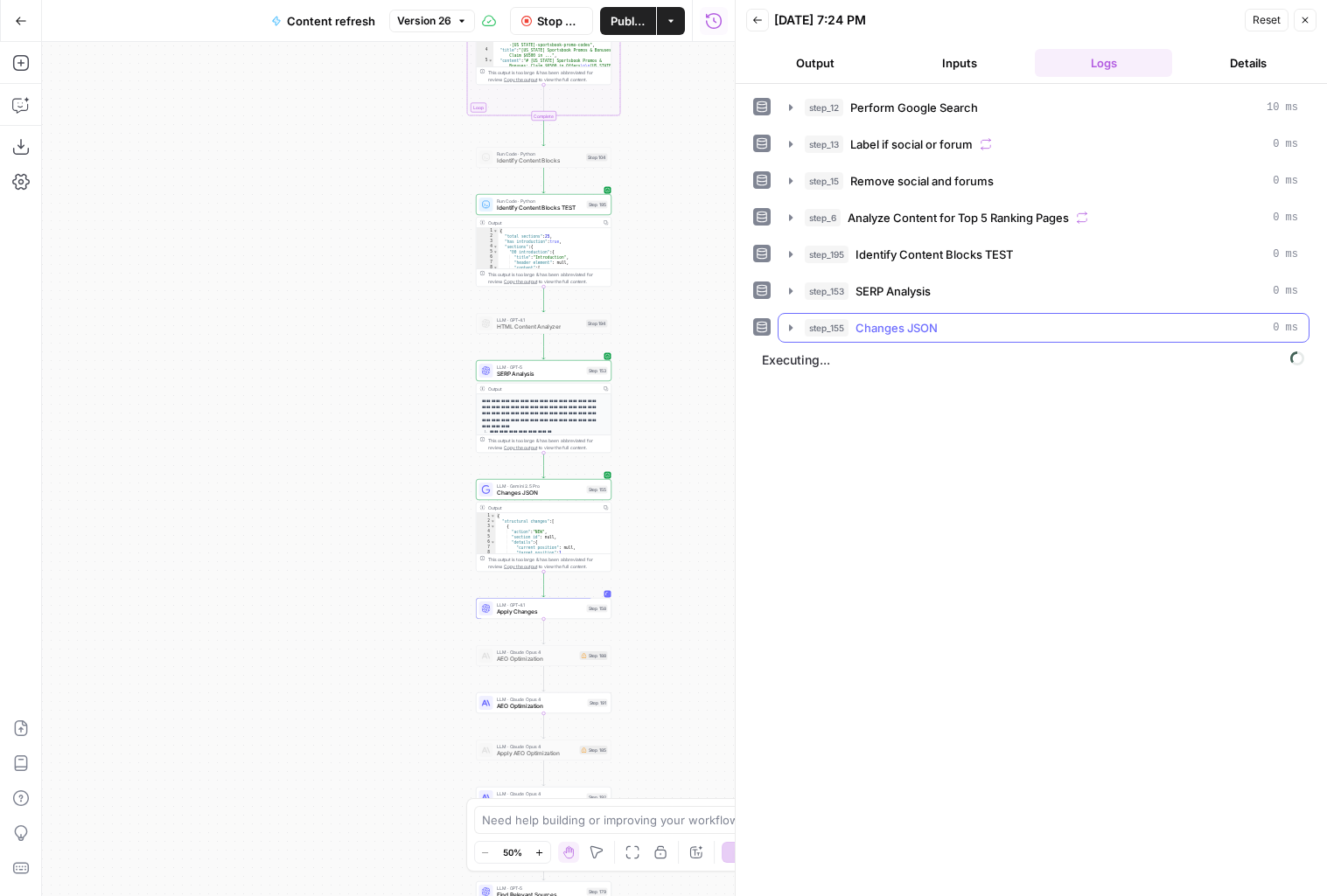
click at [790, 329] on icon "button" at bounding box center [791, 327] width 4 height 6
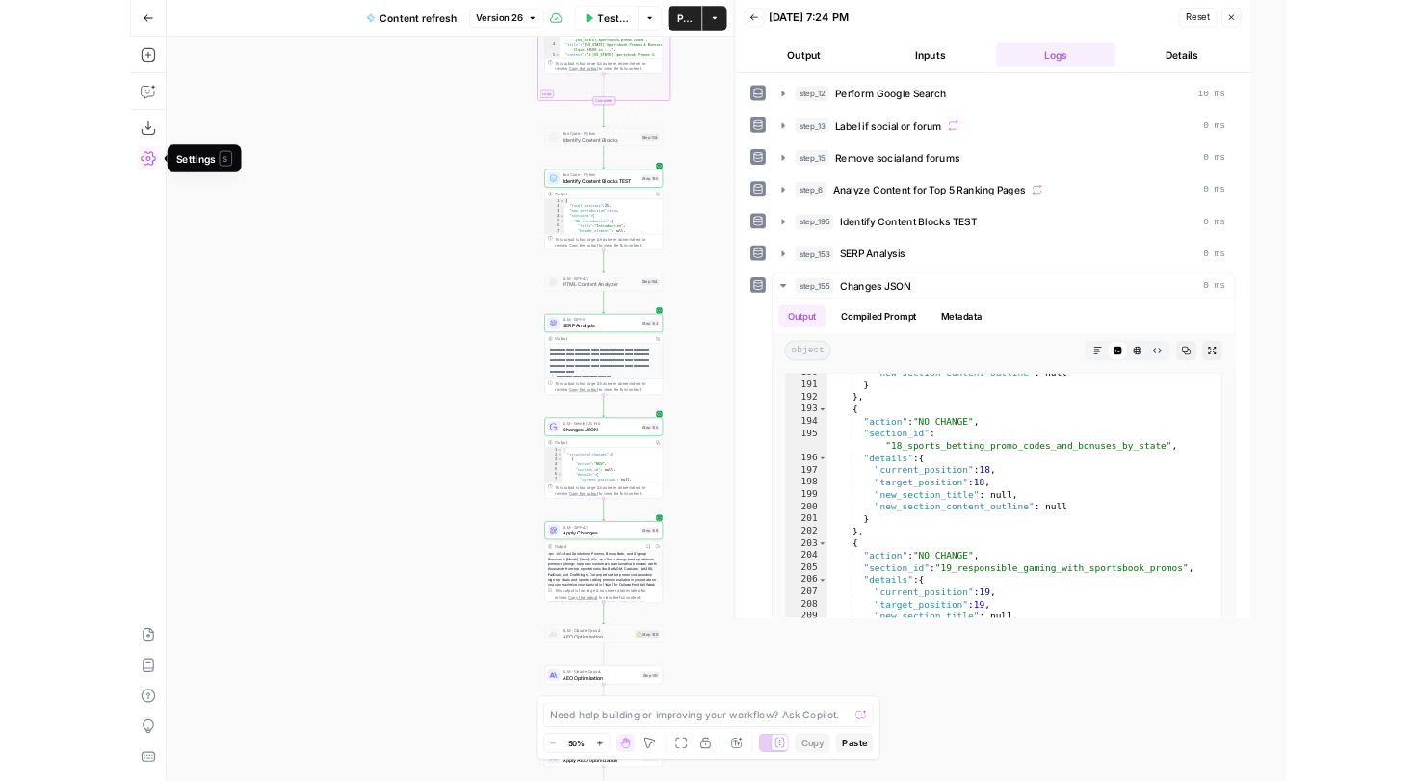
scroll to position [4803, 0]
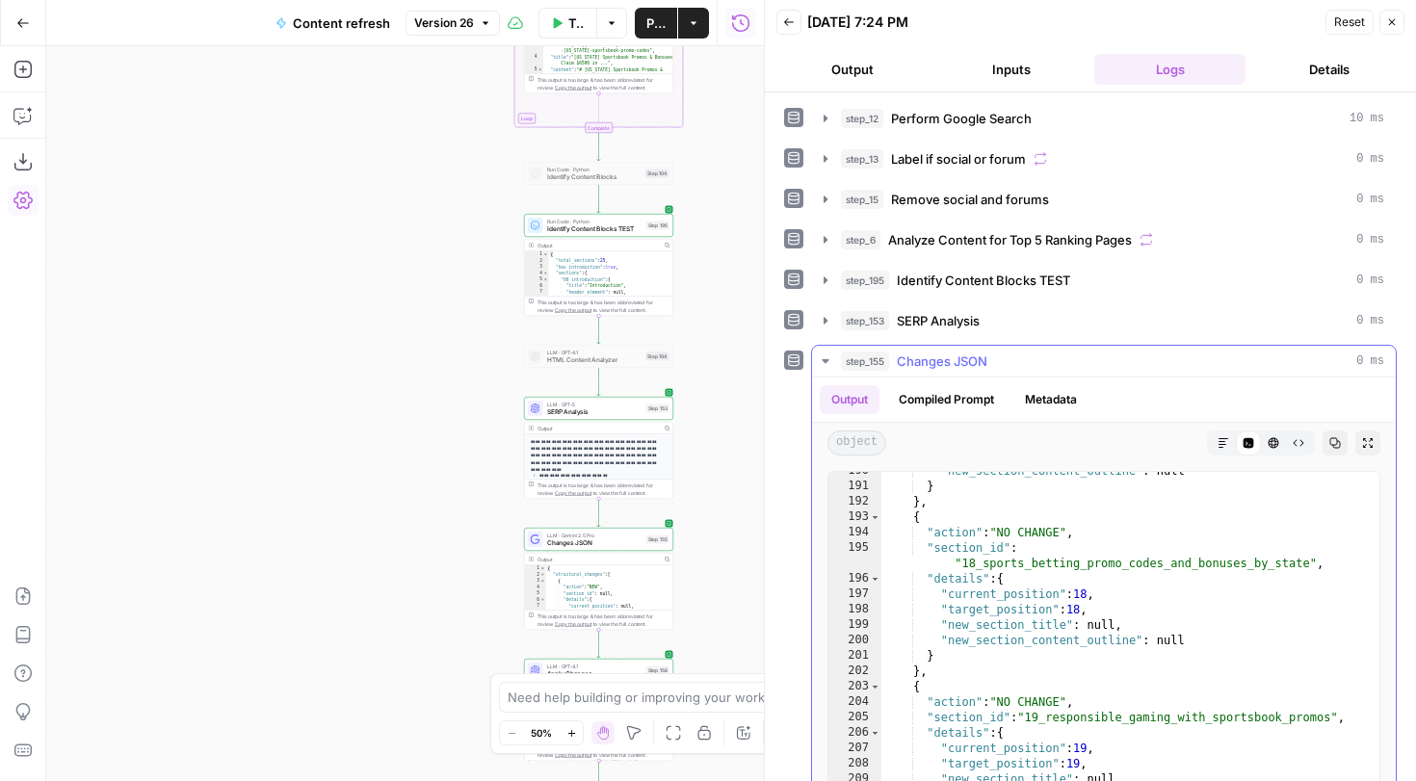
click at [819, 362] on icon "button" at bounding box center [825, 361] width 15 height 15
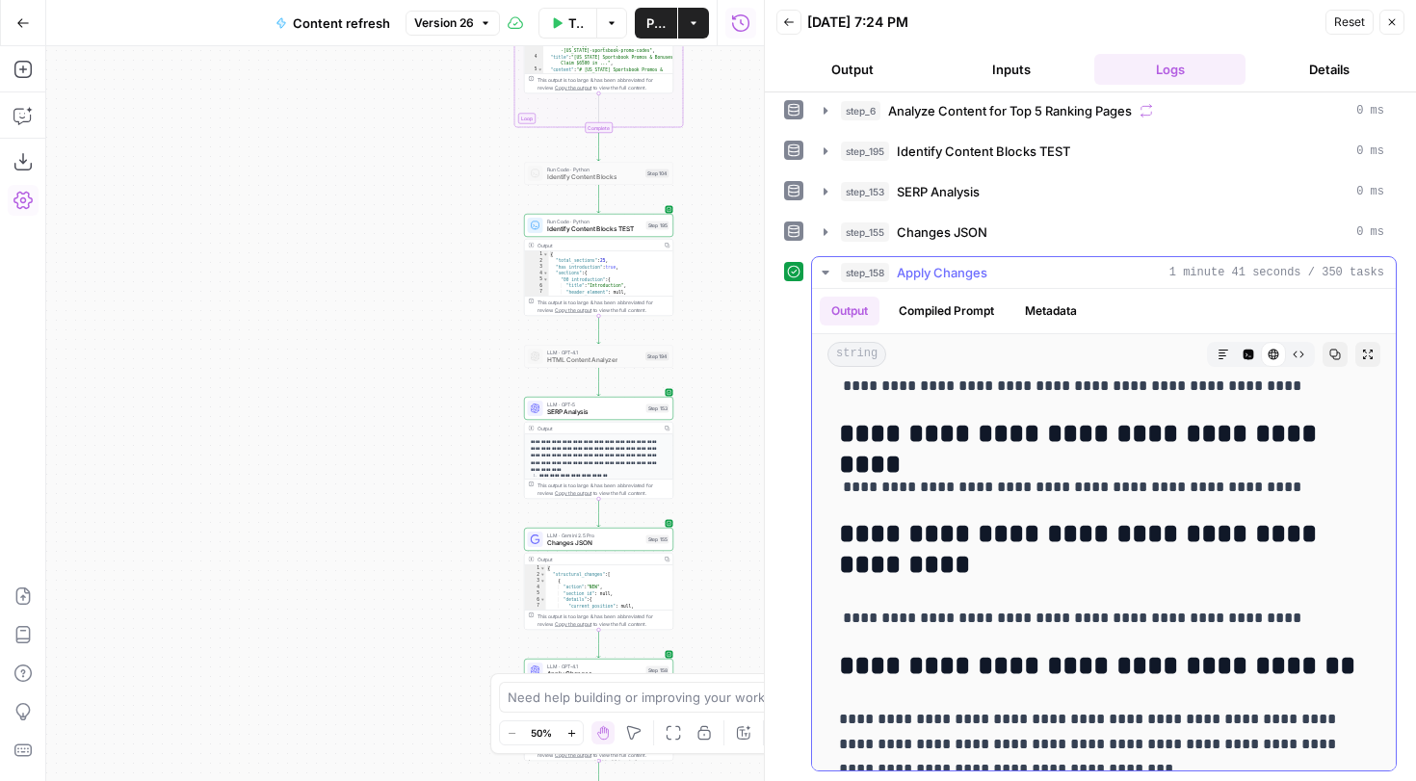
scroll to position [3263, 0]
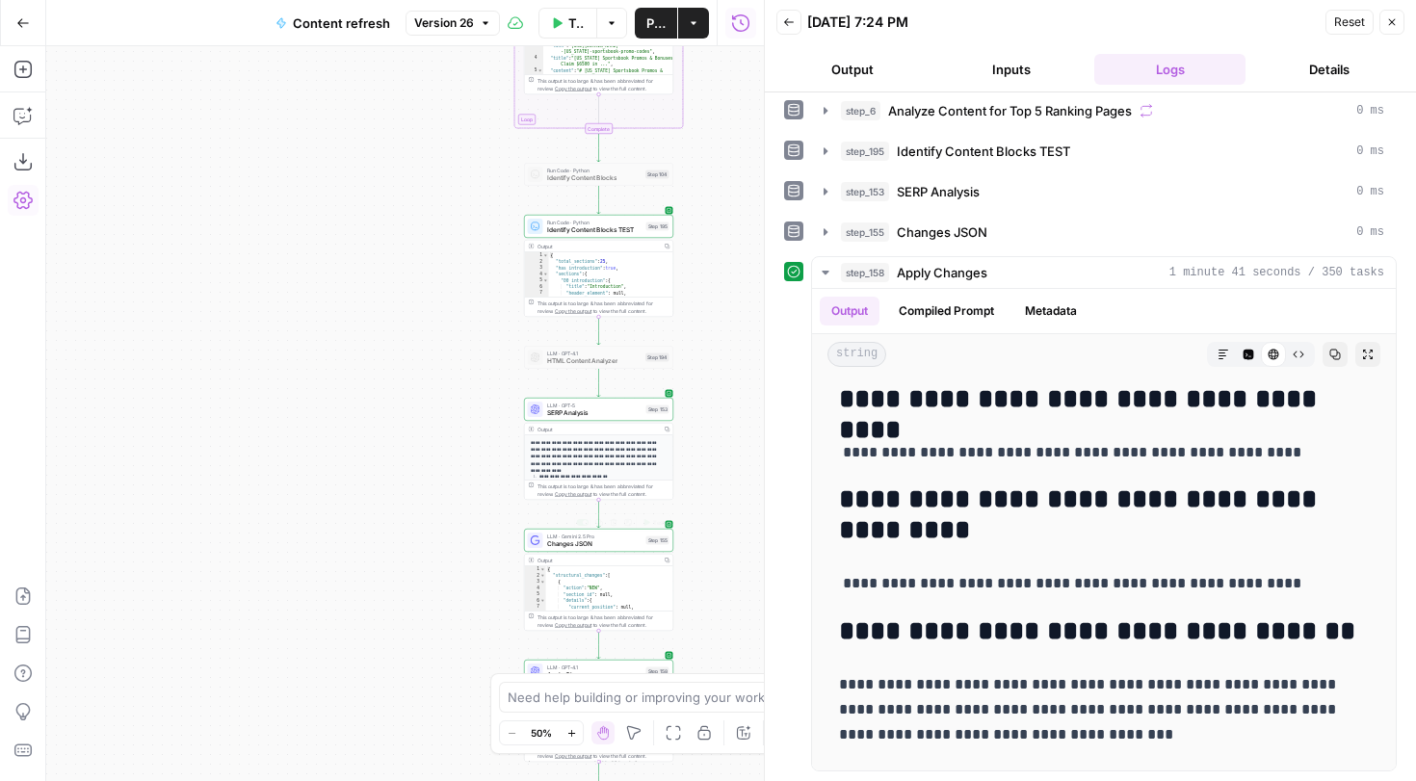
drag, startPoint x: 718, startPoint y: 471, endPoint x: 704, endPoint y: 300, distance: 172.0
click at [704, 300] on div "true false false true false true Workflow Set Inputs Inputs Google Search Perfo…" at bounding box center [405, 413] width 718 height 735
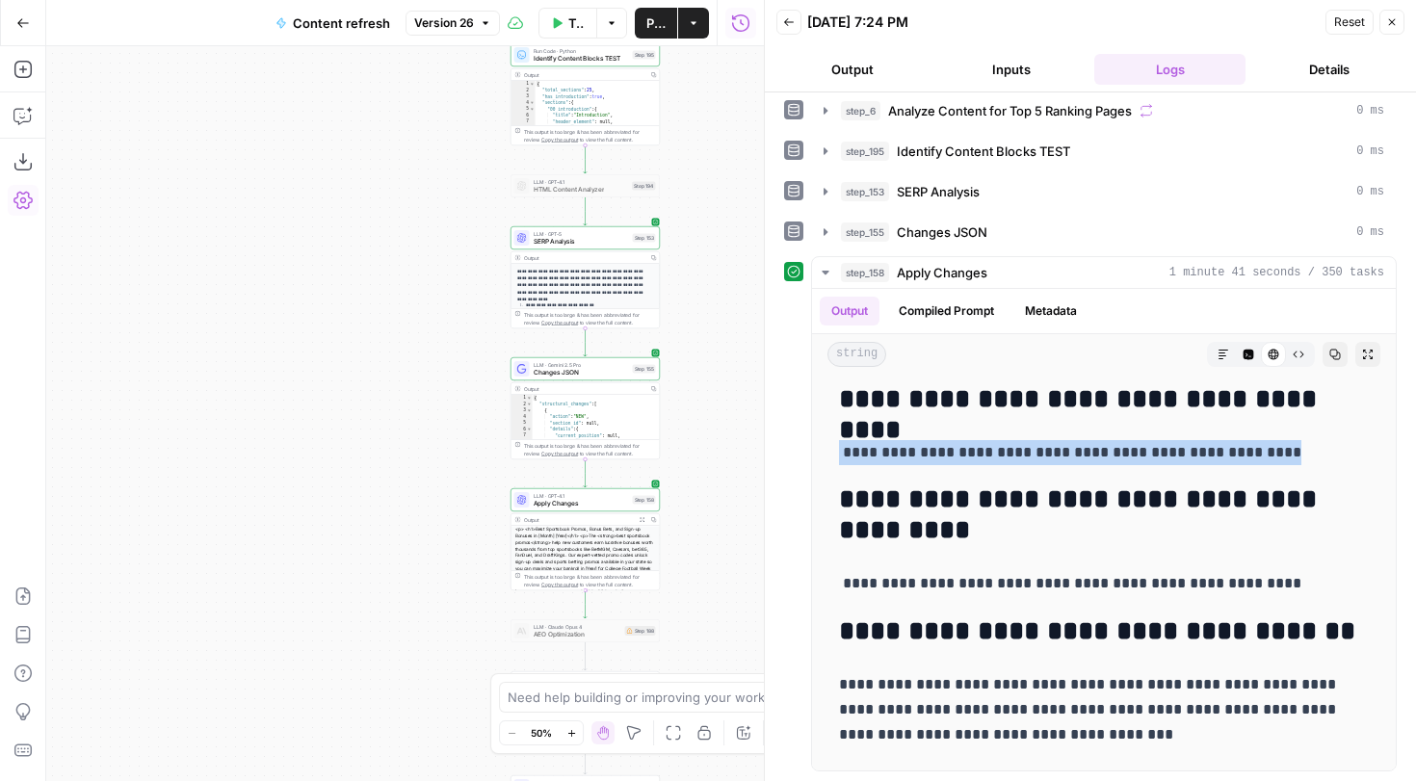
drag, startPoint x: 1253, startPoint y: 451, endPoint x: 803, endPoint y: 447, distance: 450.9
click at [803, 446] on div "**********" at bounding box center [1090, 513] width 613 height 515
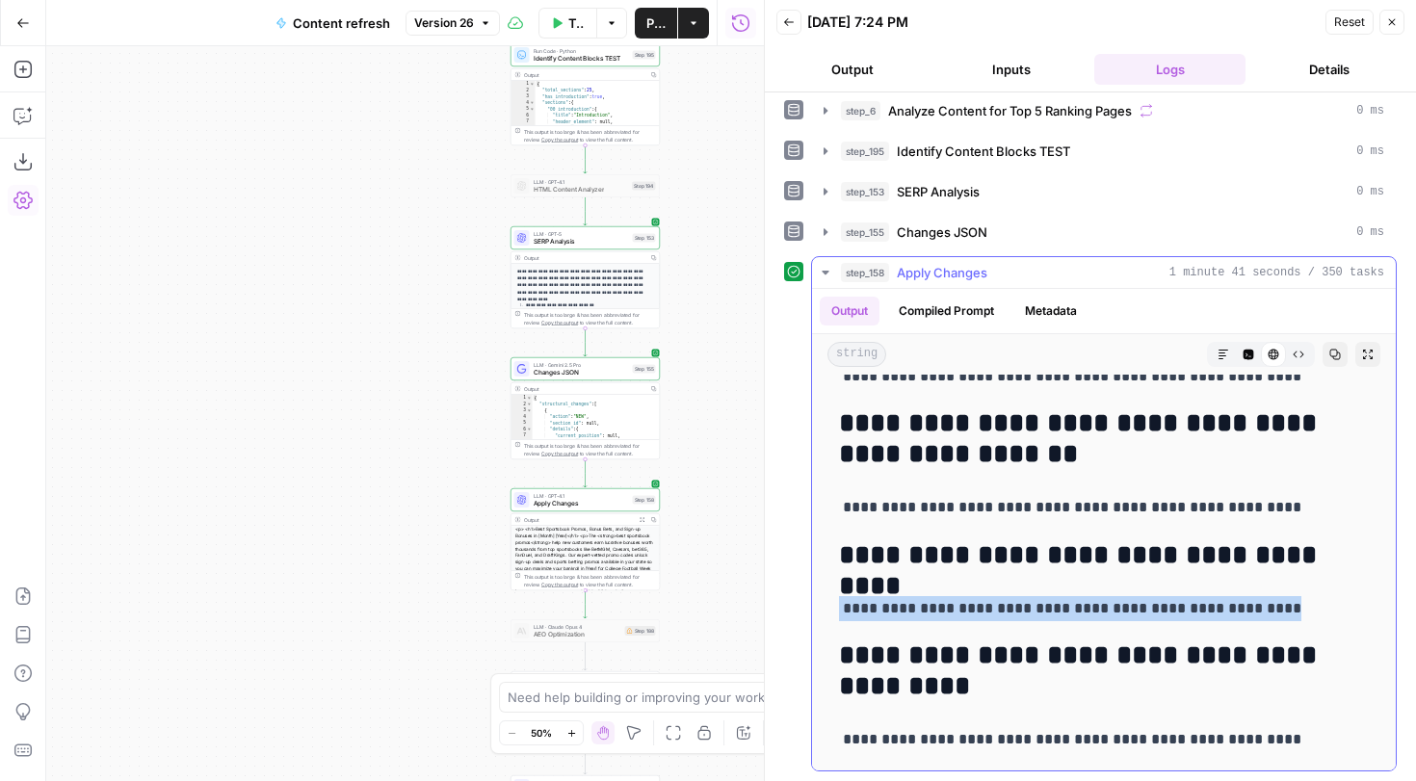
scroll to position [3126, 0]
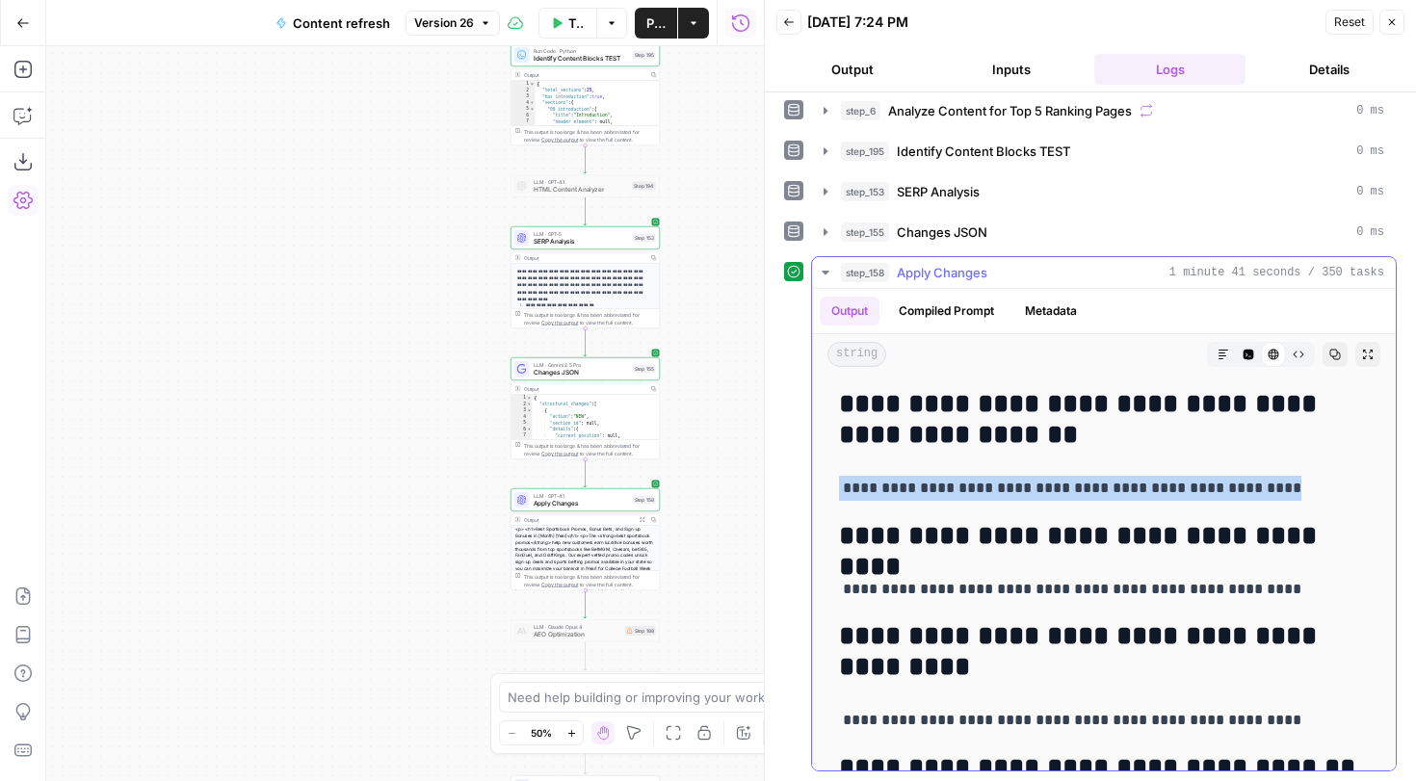
drag, startPoint x: 1268, startPoint y: 482, endPoint x: 831, endPoint y: 491, distance: 436.5
click at [831, 491] on div "**********" at bounding box center [1104, 229] width 553 height 5947
click at [612, 501] on span "Apply Changes" at bounding box center [581, 504] width 95 height 10
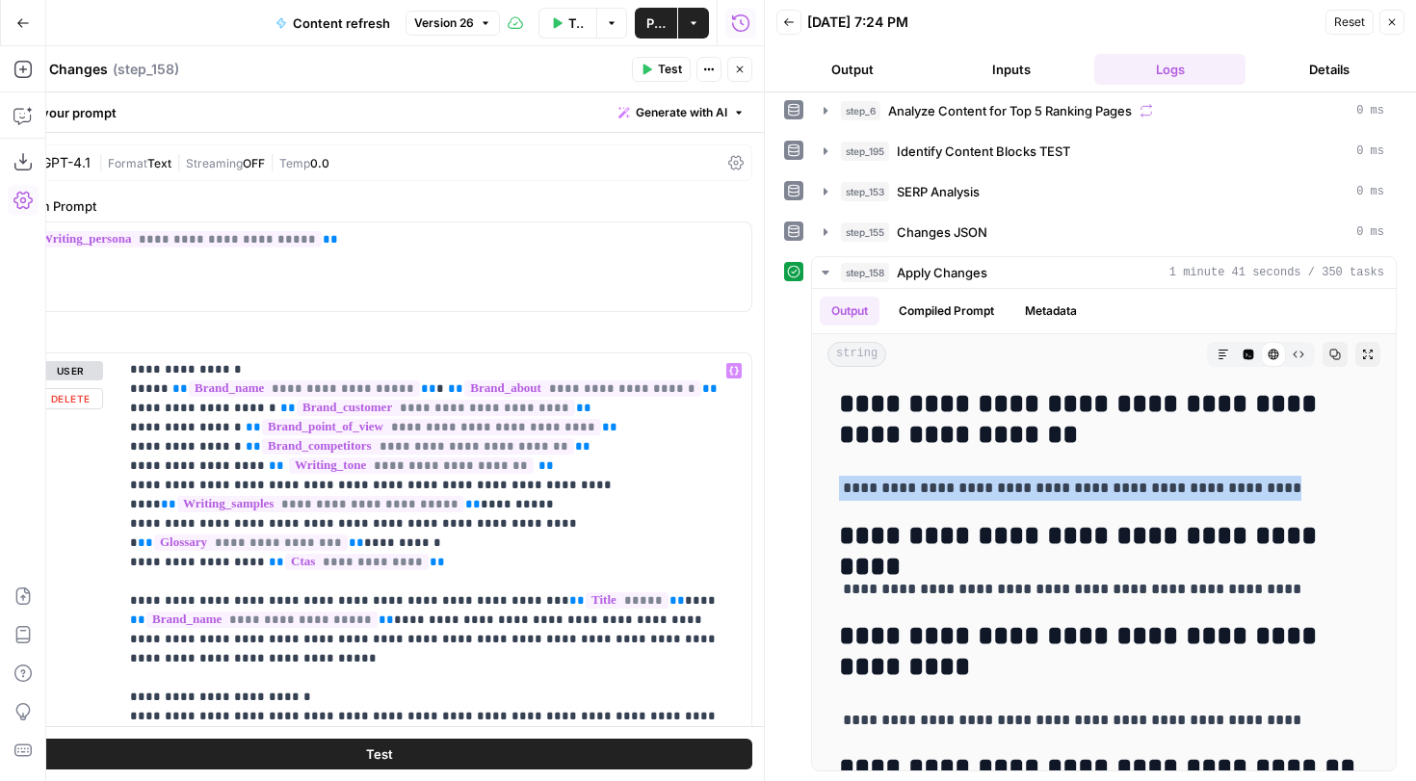
scroll to position [514, 0]
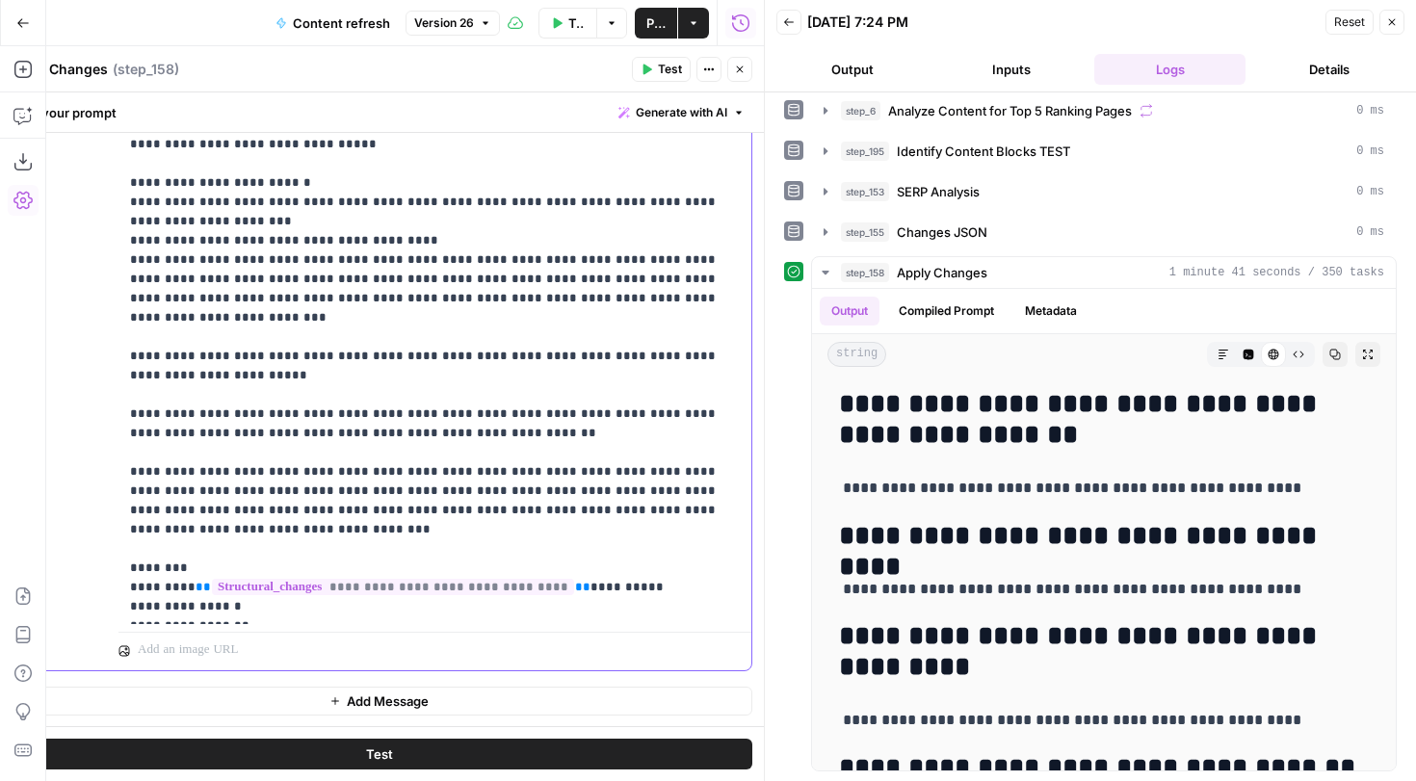
click at [682, 502] on p "**********" at bounding box center [435, 202] width 610 height 829
click at [671, 479] on p "**********" at bounding box center [435, 202] width 610 height 829
click at [669, 484] on p "**********" at bounding box center [435, 202] width 610 height 829
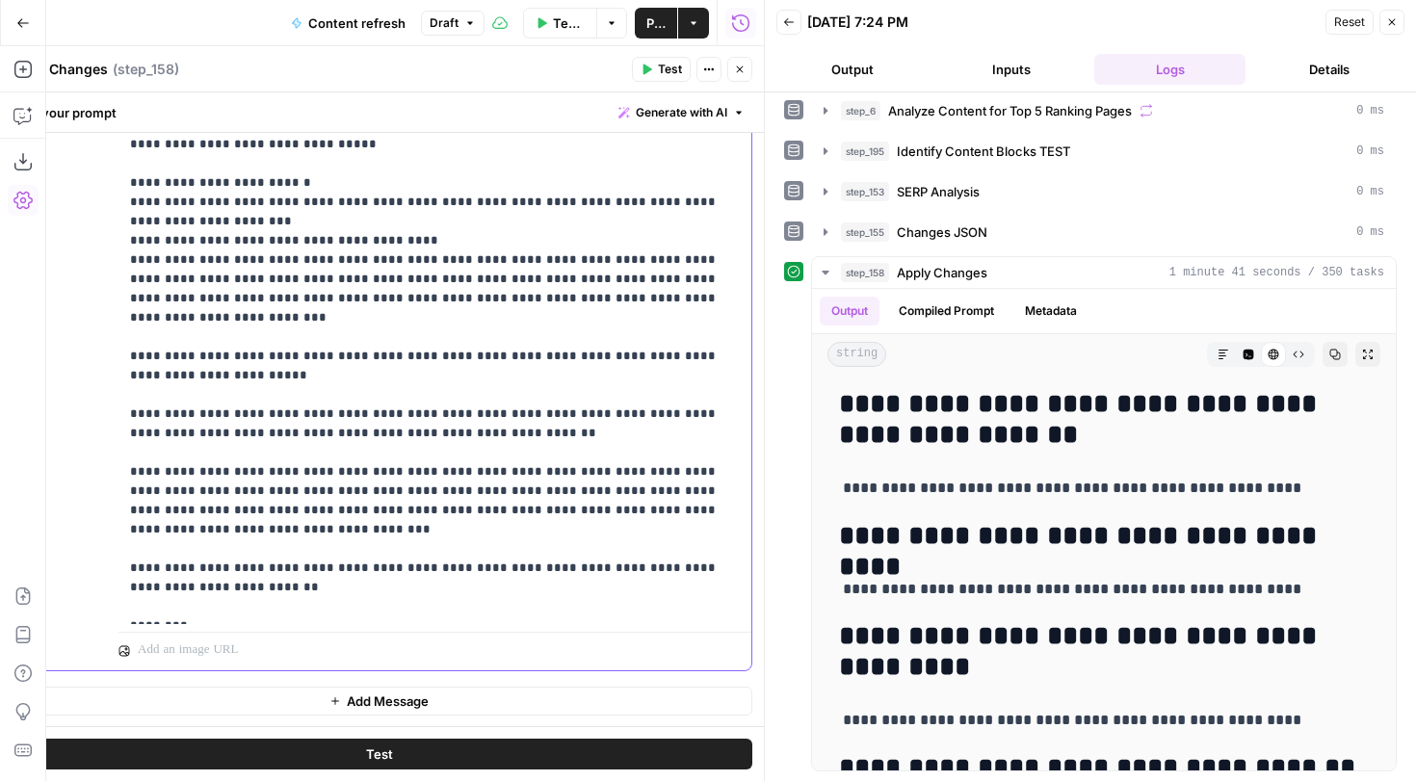
click at [419, 535] on p "**********" at bounding box center [435, 231] width 610 height 886
click at [393, 550] on p "**********" at bounding box center [435, 231] width 610 height 886
click at [592, 549] on p "**********" at bounding box center [435, 231] width 610 height 886
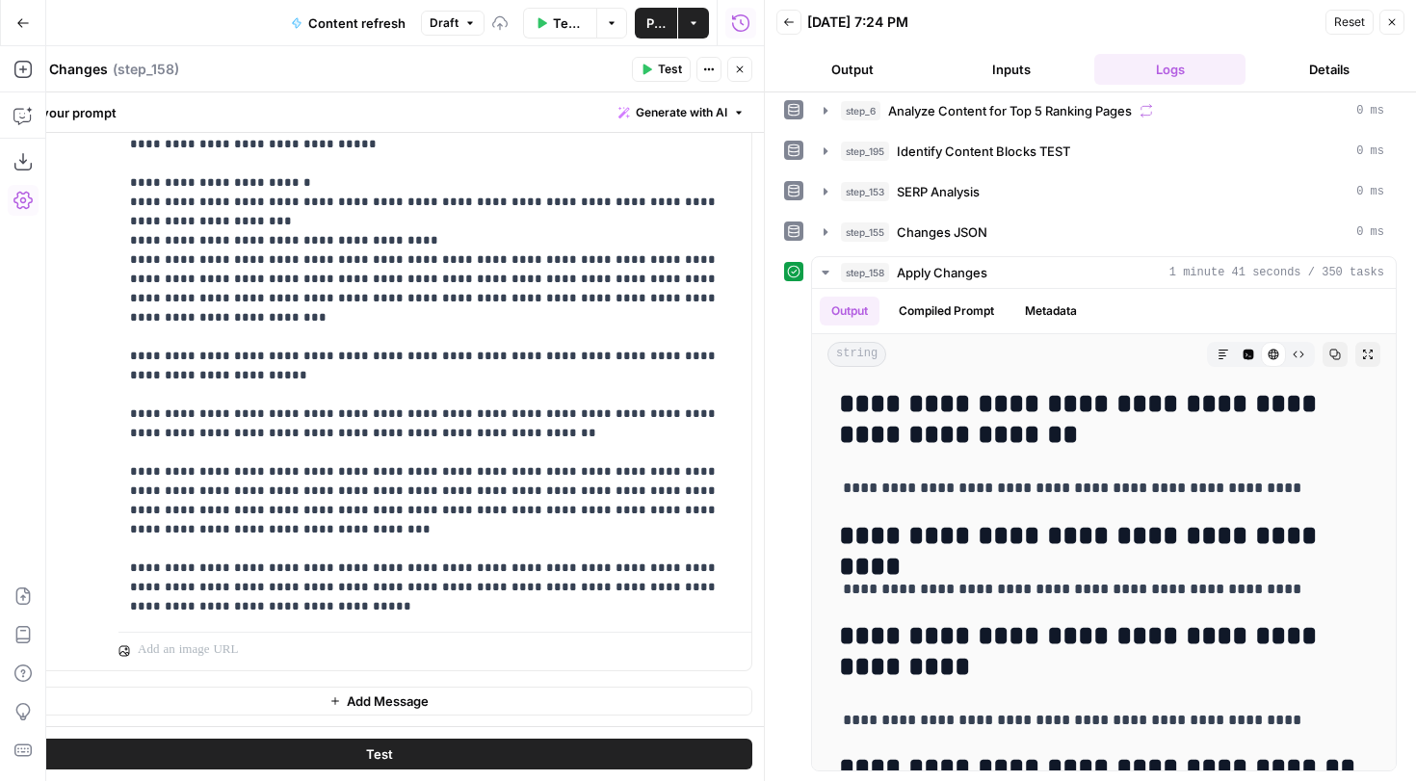
click at [675, 71] on span "Test" at bounding box center [670, 69] width 24 height 17
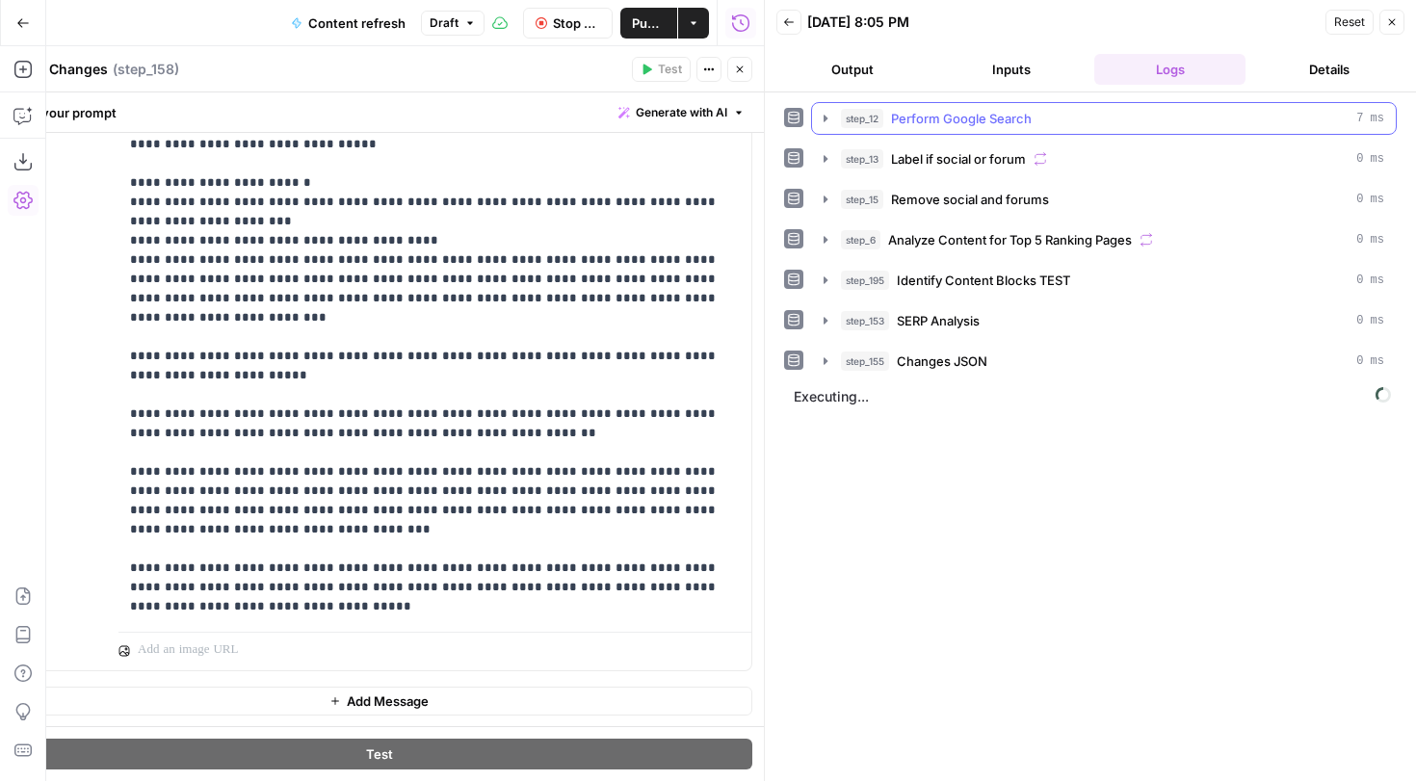
click at [823, 122] on icon "button" at bounding box center [825, 118] width 15 height 15
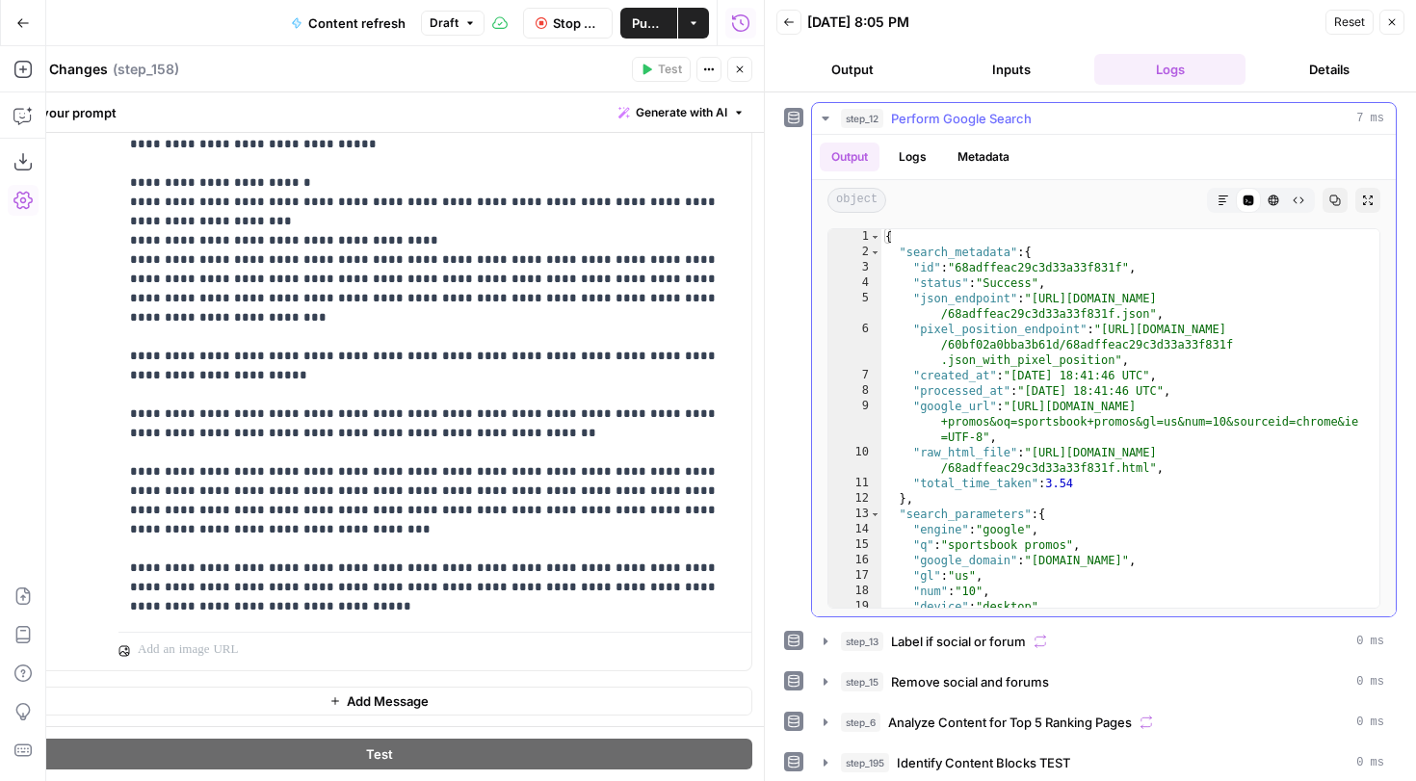
click at [823, 120] on icon "button" at bounding box center [825, 118] width 15 height 15
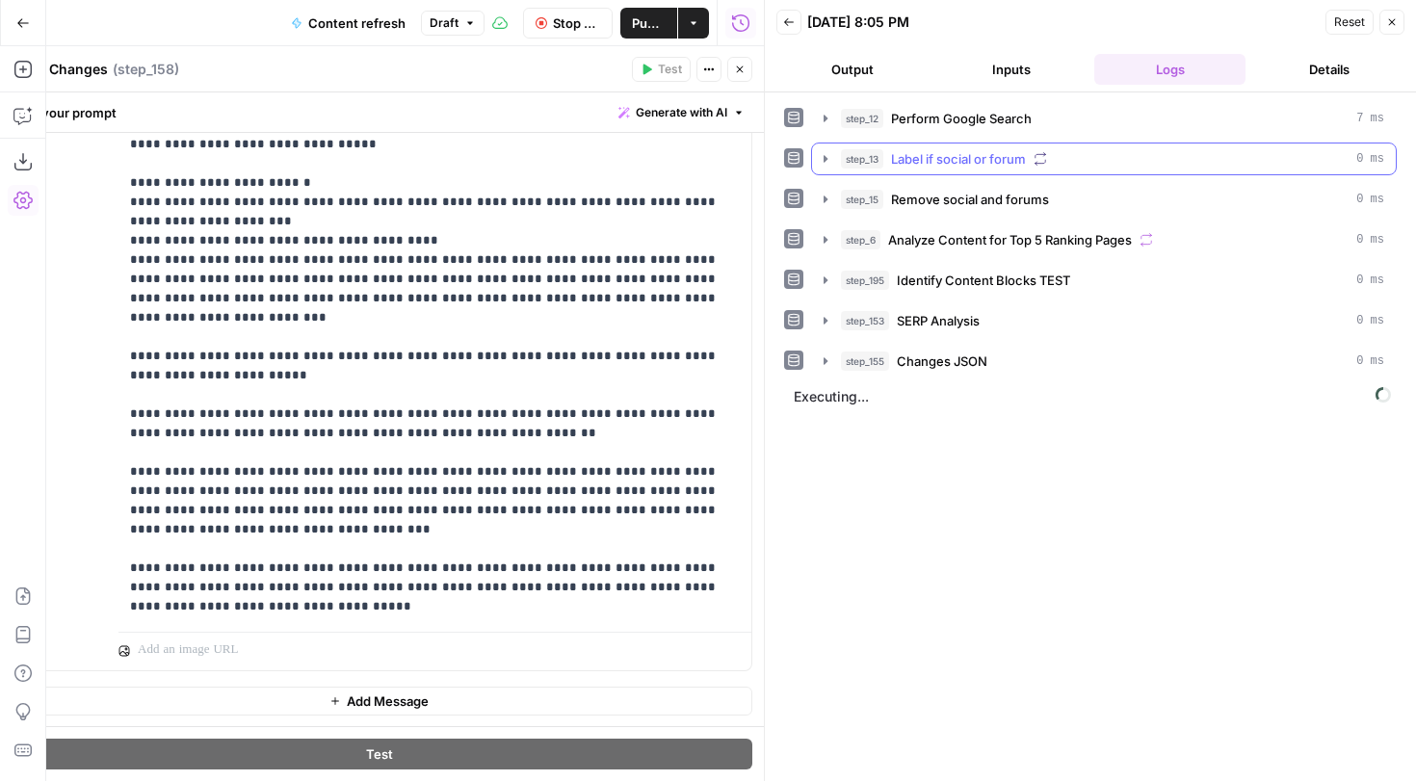
click at [819, 157] on icon "button" at bounding box center [825, 158] width 15 height 15
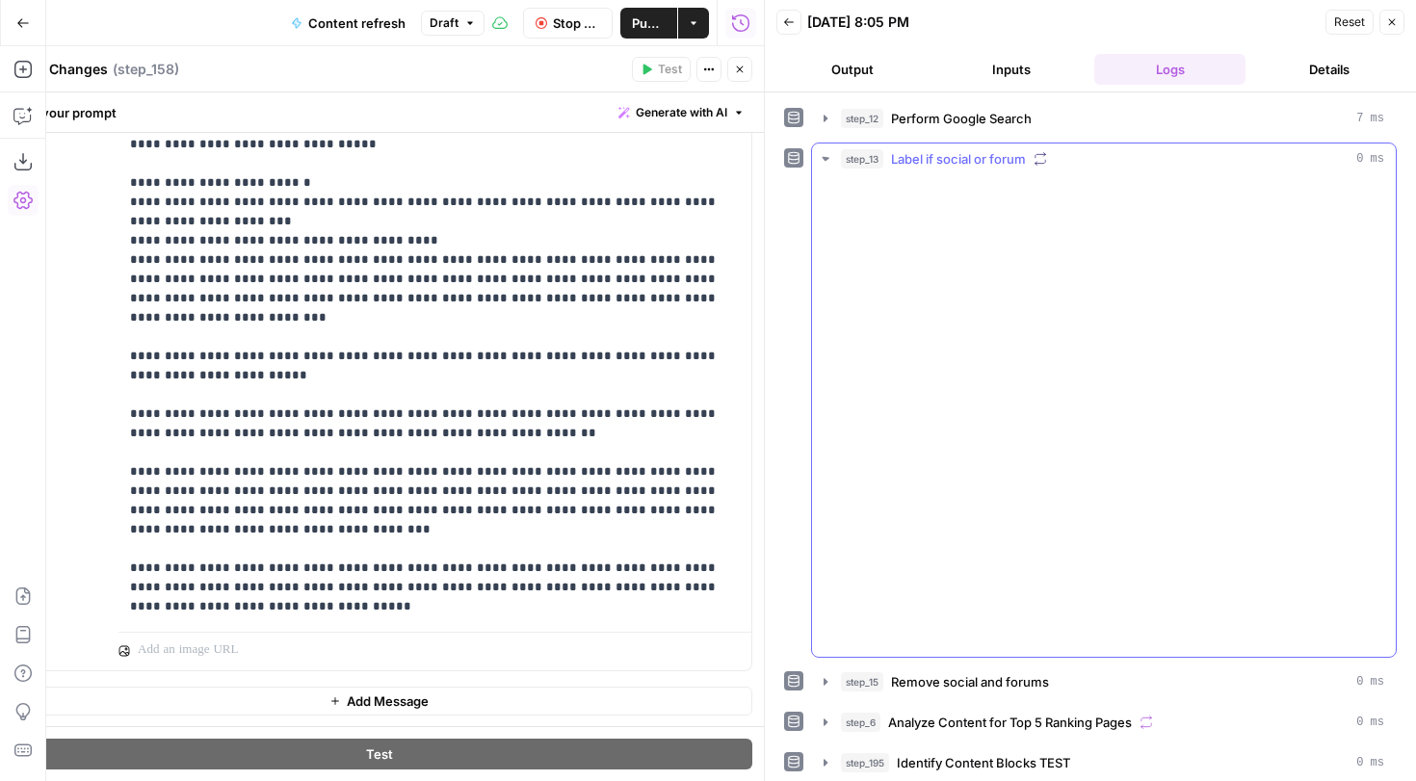
click at [826, 158] on icon "button" at bounding box center [826, 159] width 8 height 5
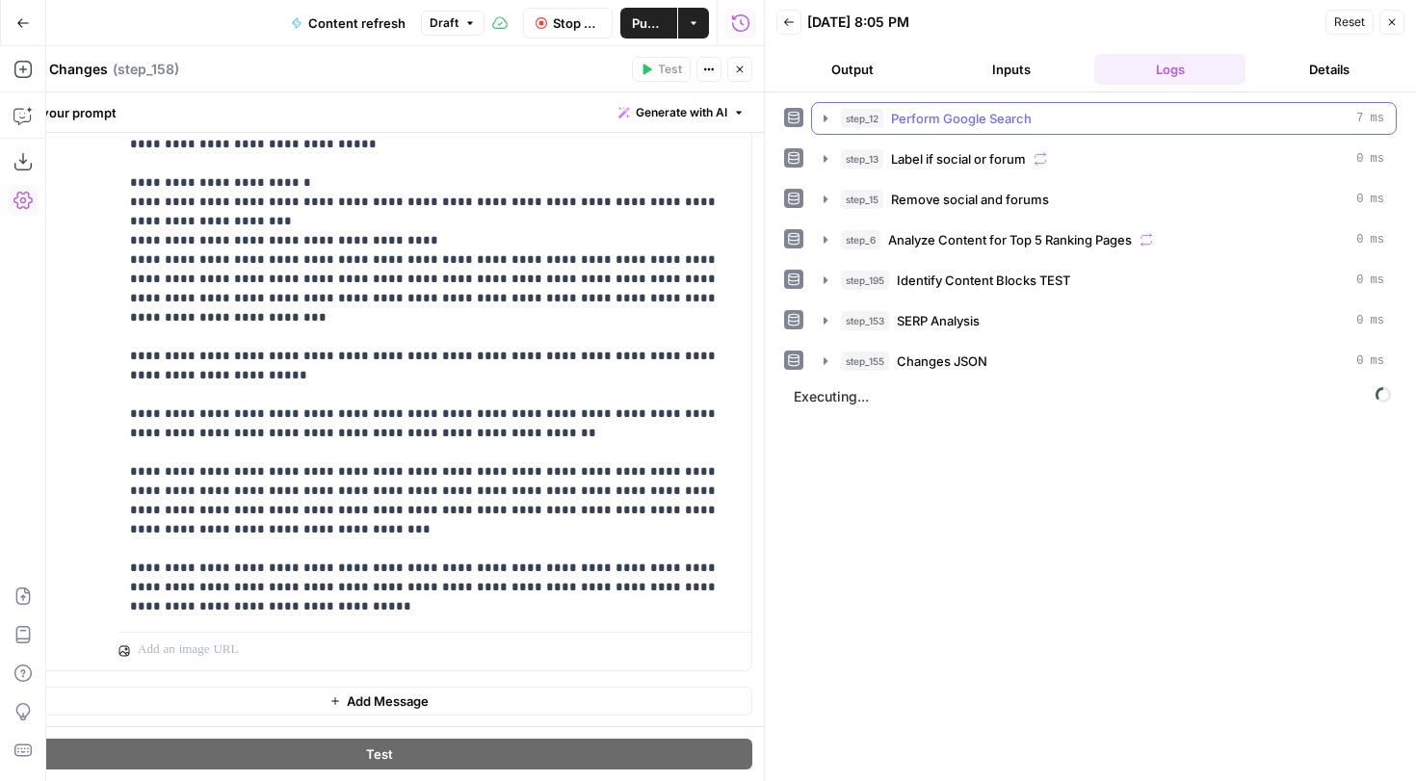
click at [827, 128] on button "step_12 Perform Google Search 7 ms" at bounding box center [1104, 118] width 584 height 31
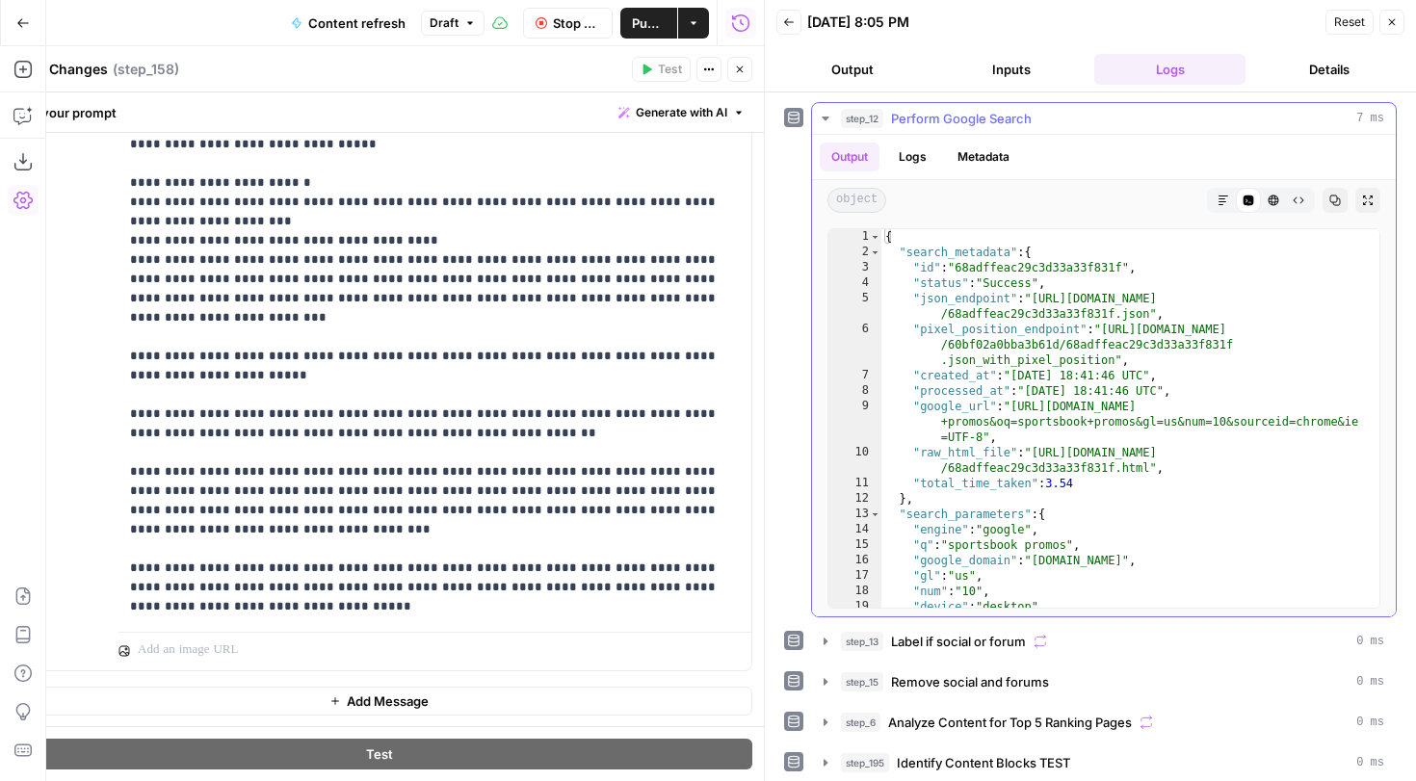
click at [1035, 89] on header "Back 08/26/25 at 8:05 PM Reset Close Output Inputs Logs Details" at bounding box center [1090, 46] width 651 height 92
click at [1026, 78] on button "Inputs" at bounding box center [1010, 69] width 151 height 31
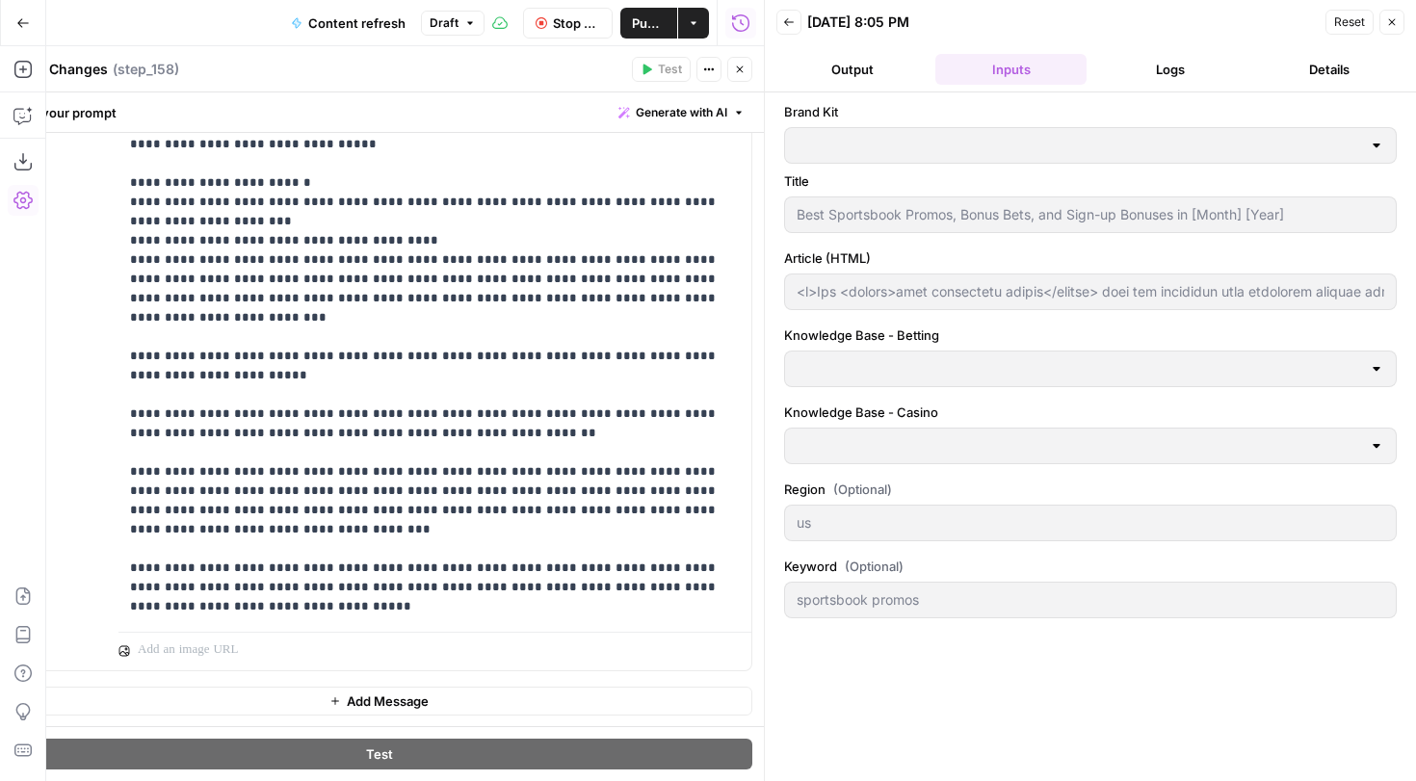
type input "Covers"
type input "Betting sitemap"
type input "Casino sitemap"
click at [1142, 42] on header "Back 08/26/25 at 8:05 PM Reset Close Output Inputs Logs Details" at bounding box center [1090, 46] width 651 height 92
type input "<p>The <strong>best sportsbook promos</strong> help new customers earn lucrativ…"
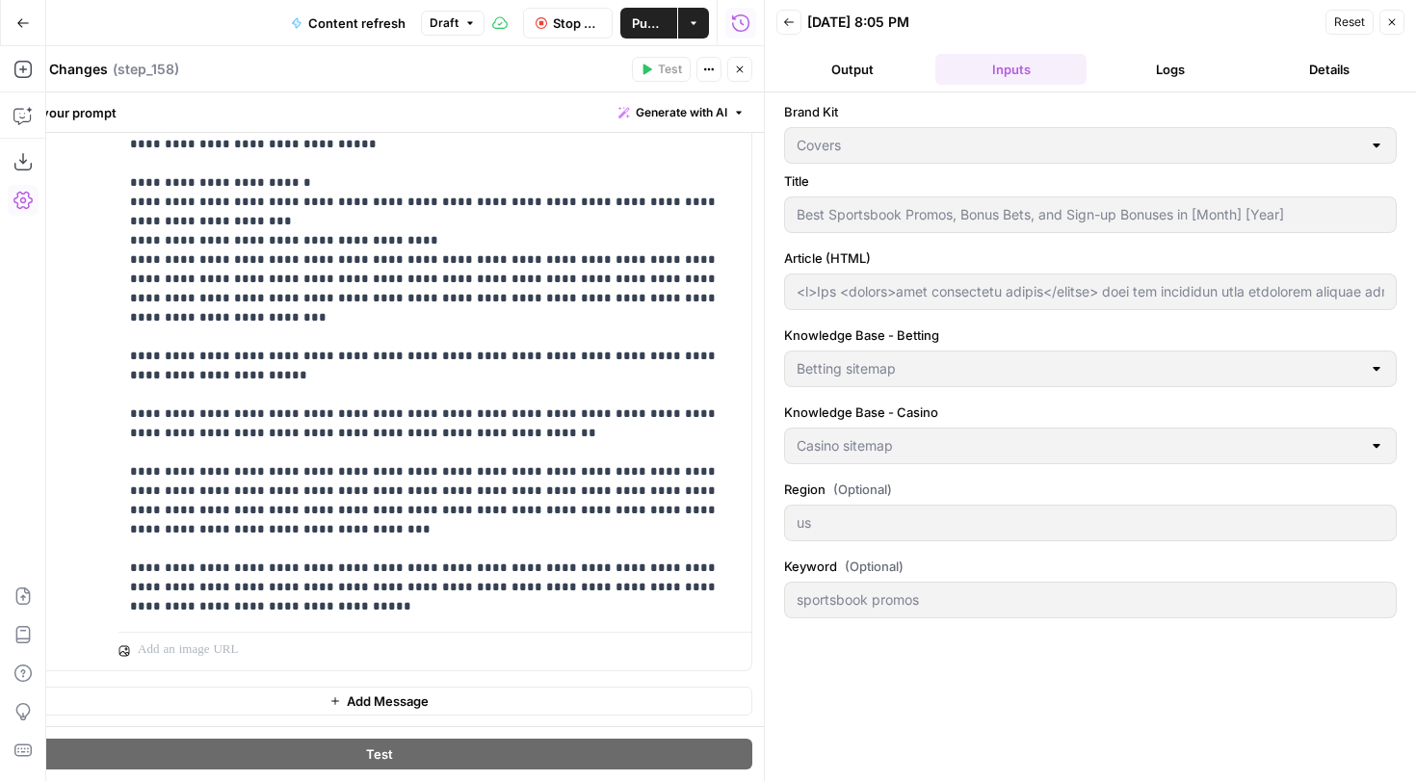
click at [1142, 72] on button "Logs" at bounding box center [1169, 69] width 151 height 31
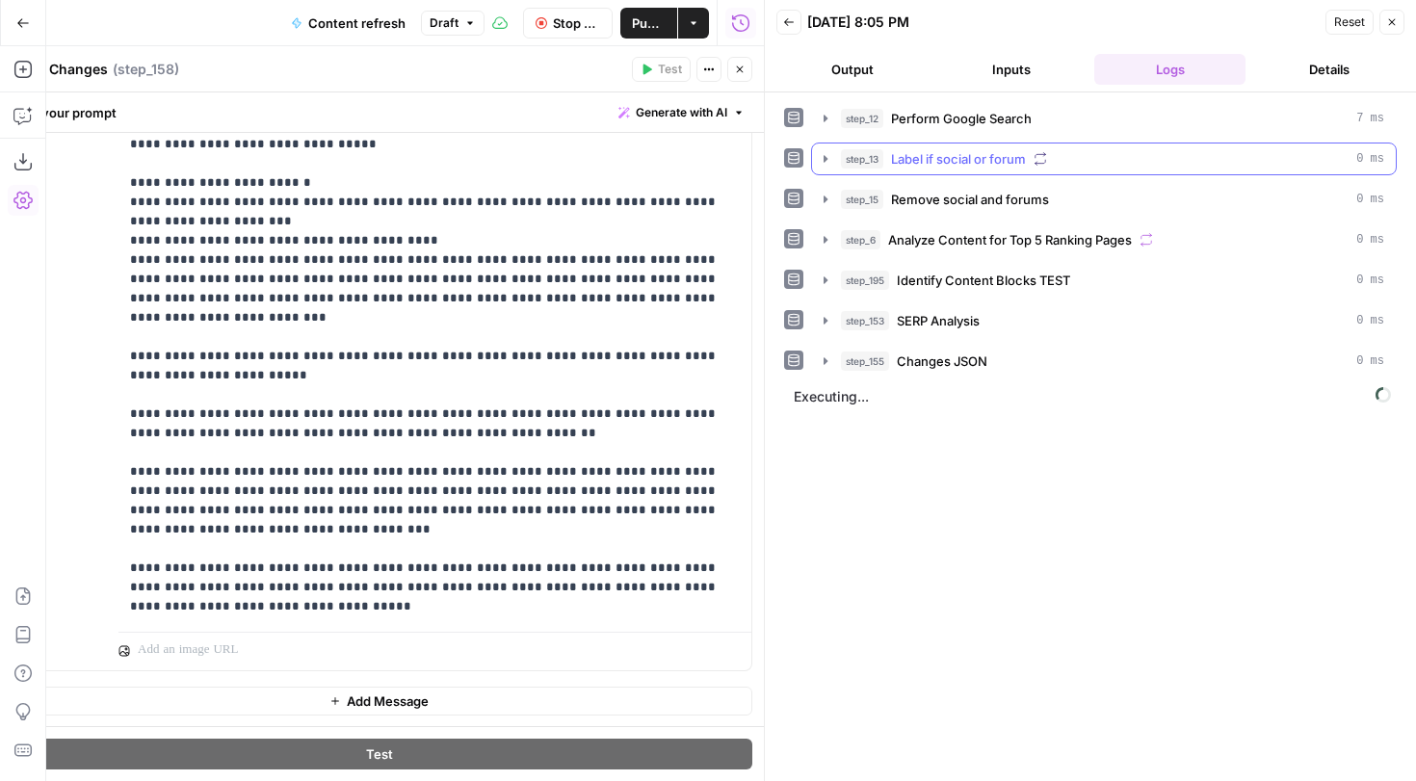
click at [822, 158] on icon "button" at bounding box center [825, 158] width 15 height 15
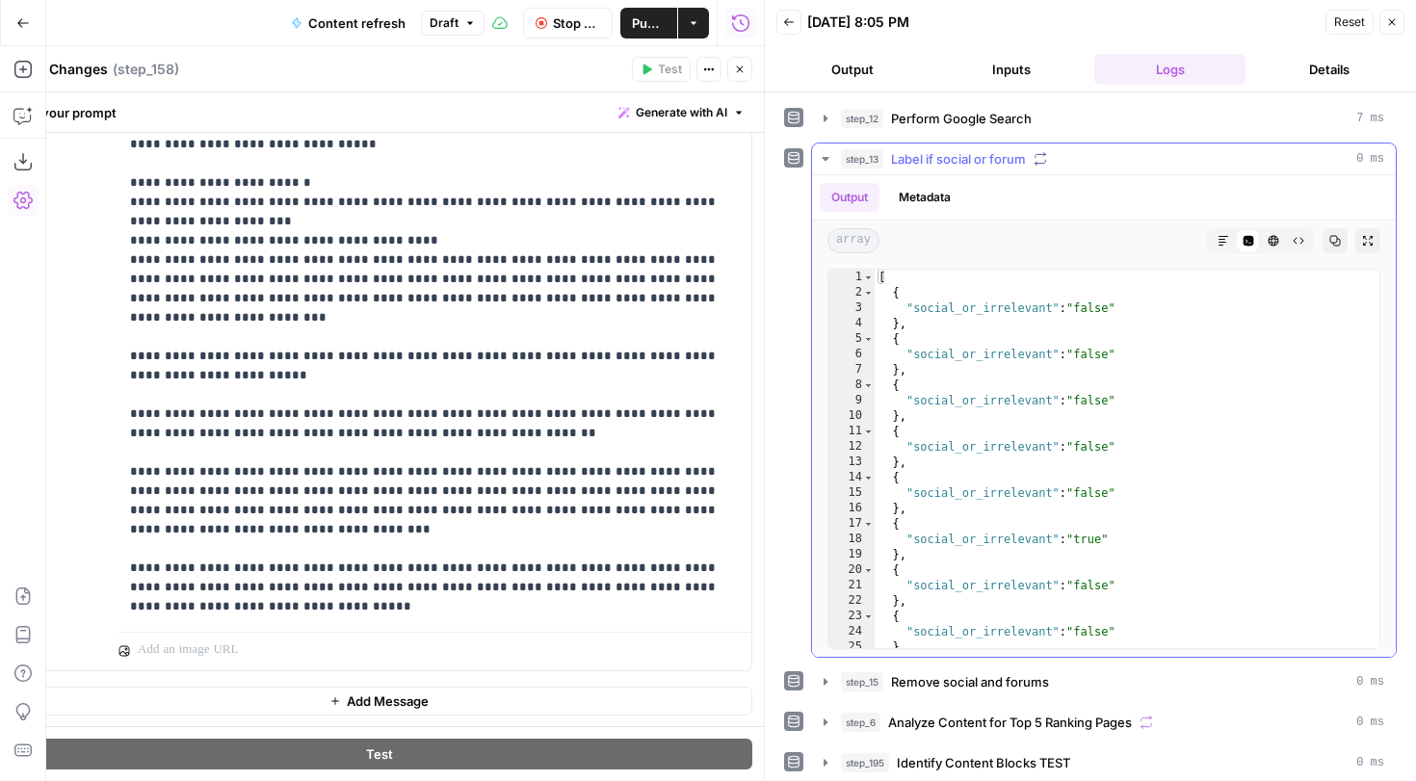
click at [822, 158] on icon "button" at bounding box center [825, 159] width 7 height 4
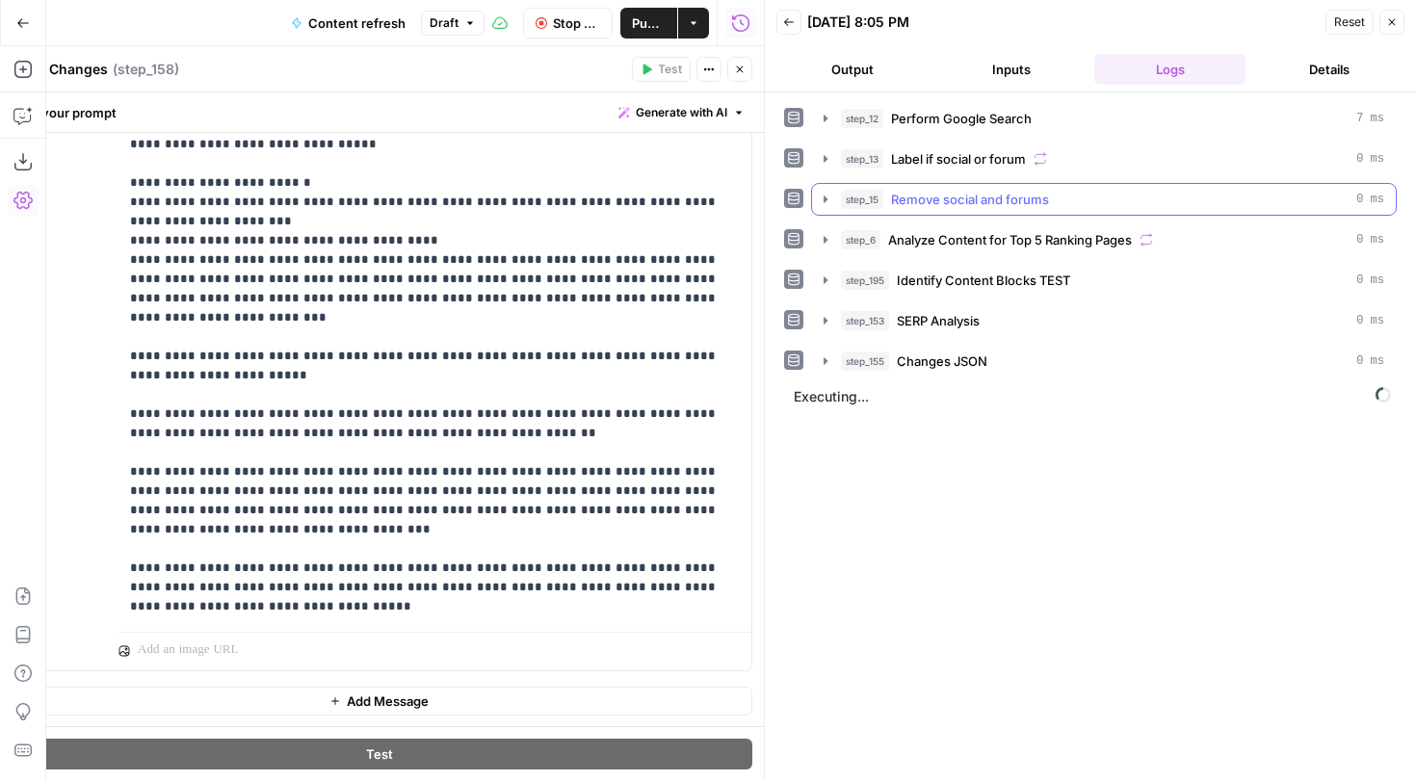
click at [828, 195] on icon "button" at bounding box center [825, 199] width 15 height 15
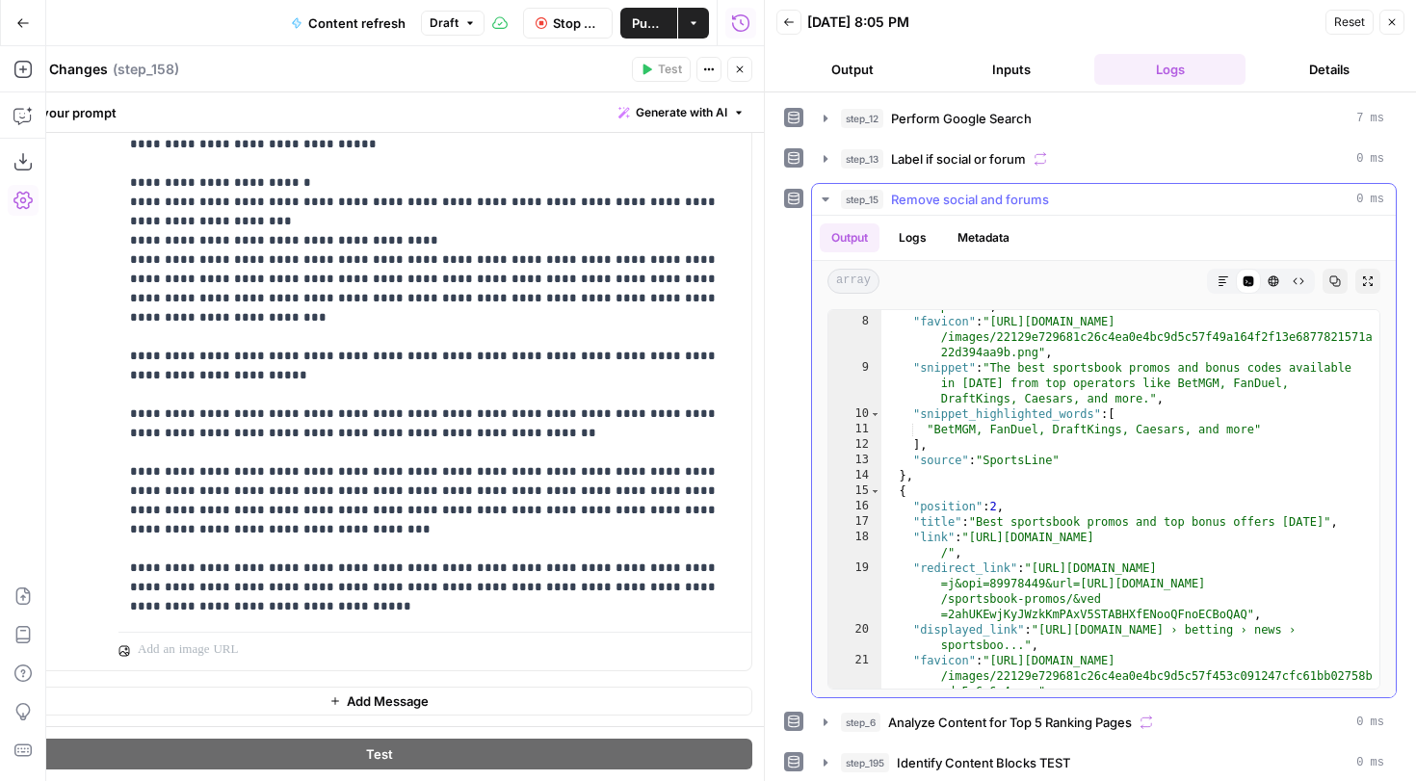
scroll to position [0, 0]
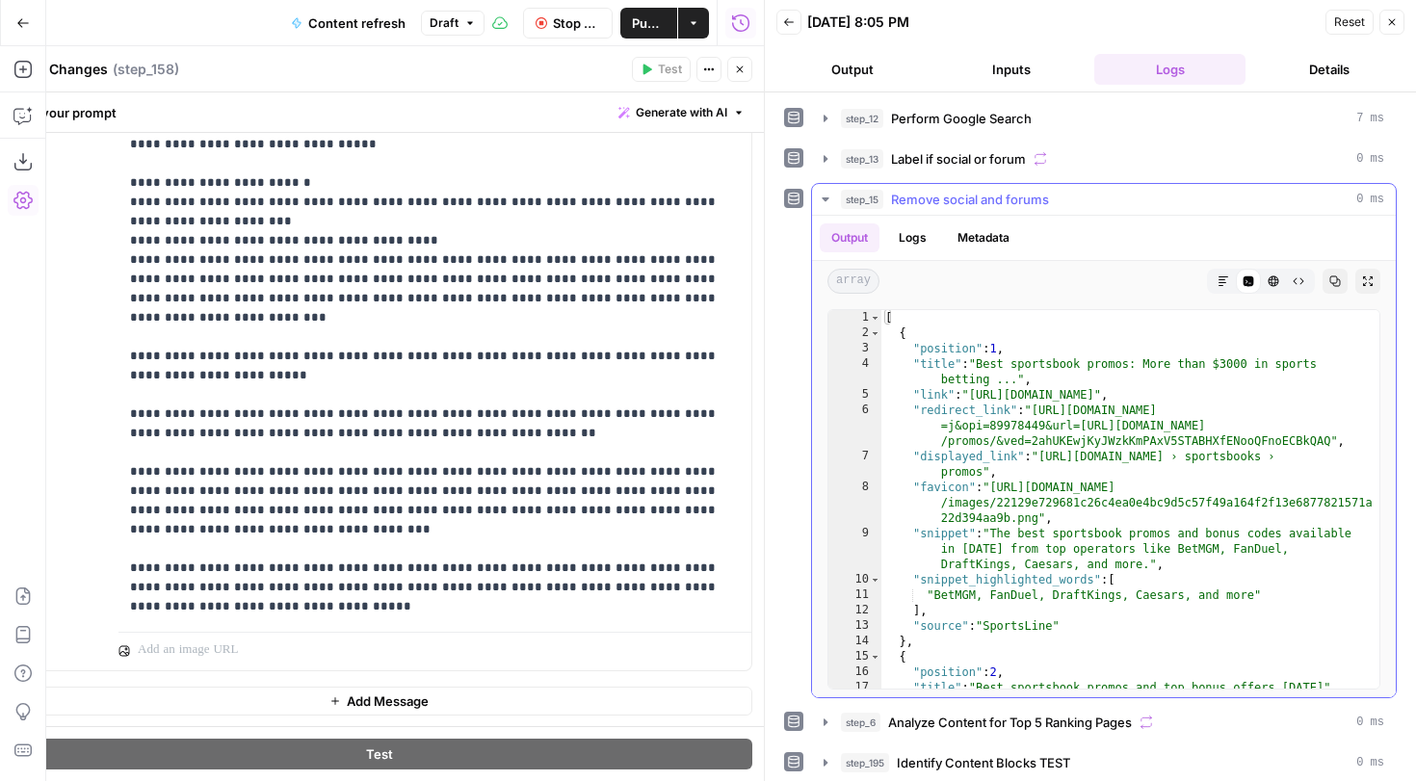
click at [825, 195] on icon "button" at bounding box center [825, 199] width 15 height 15
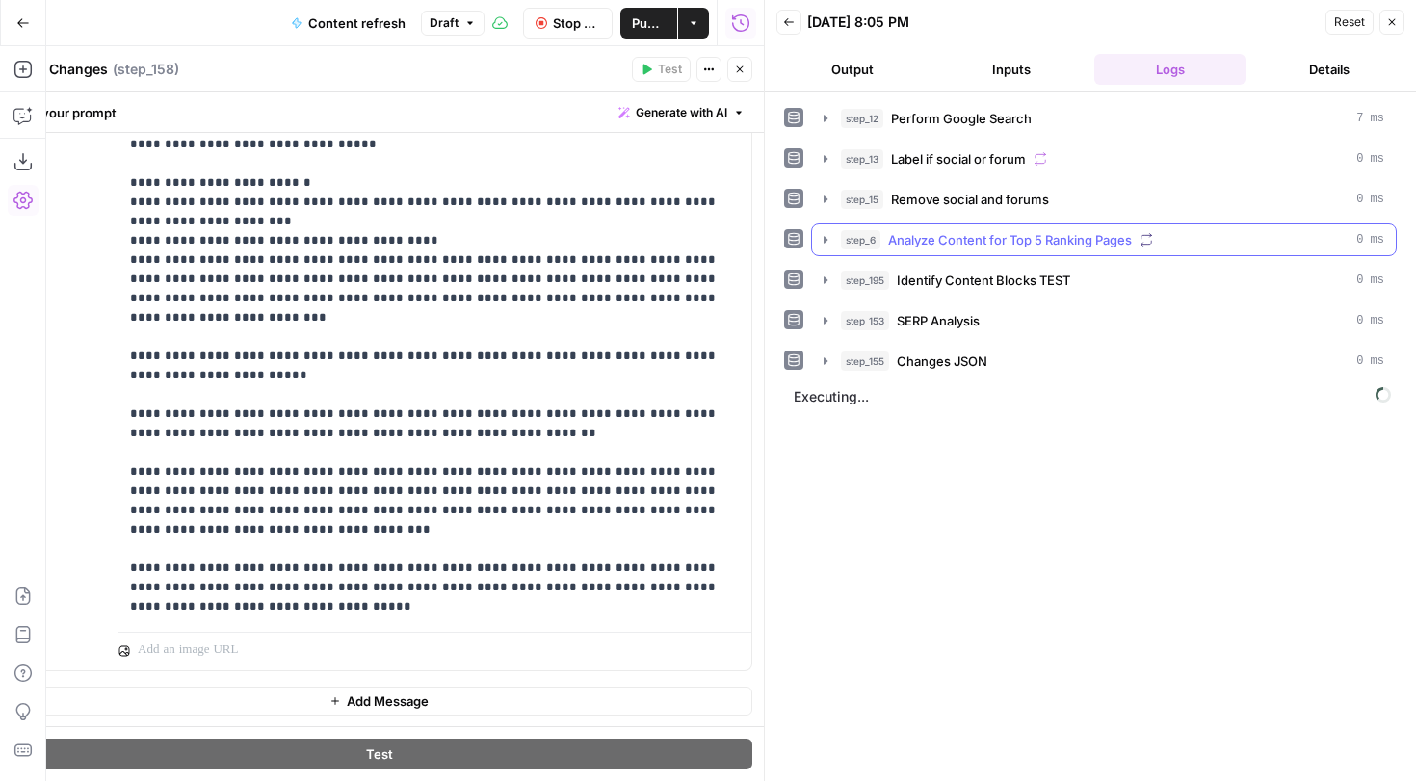
click at [819, 240] on icon "button" at bounding box center [825, 239] width 15 height 15
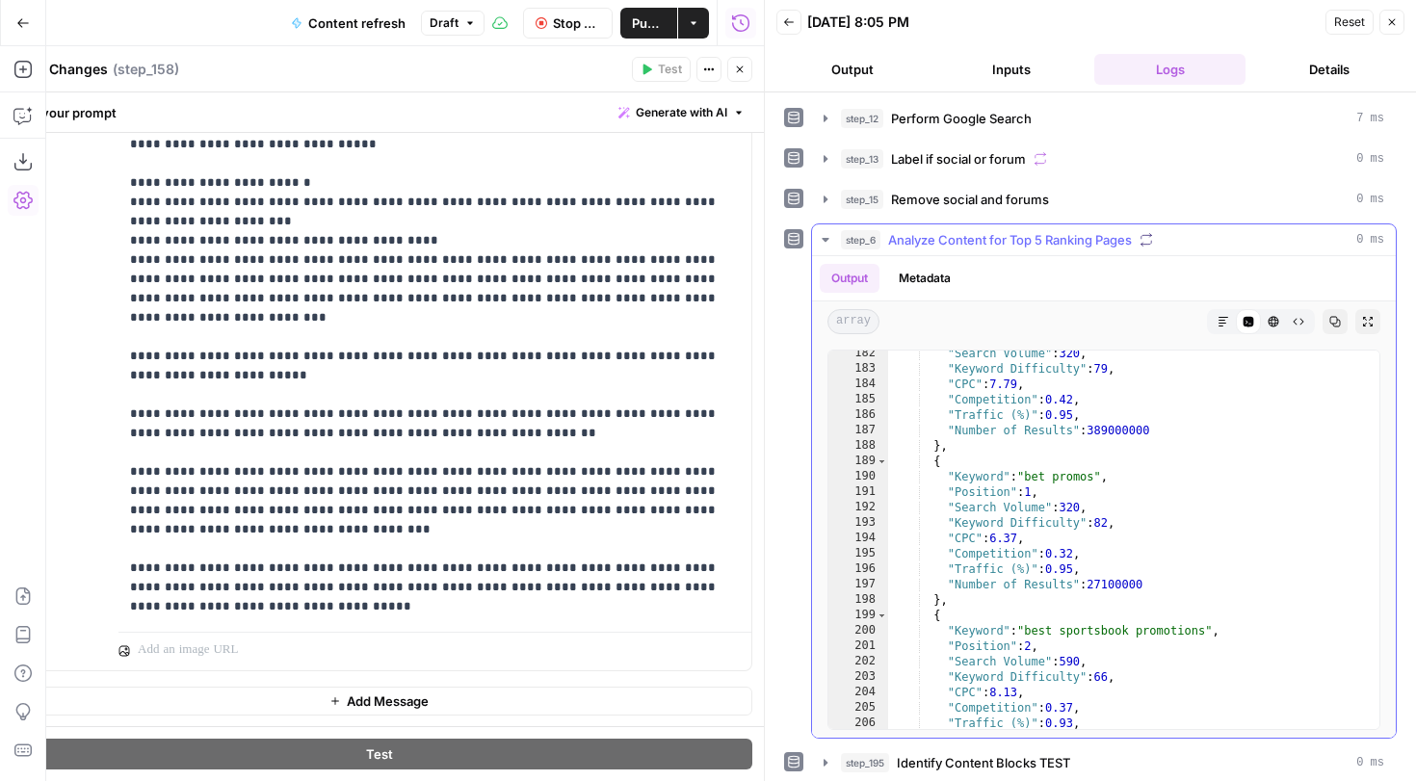
scroll to position [1698, 0]
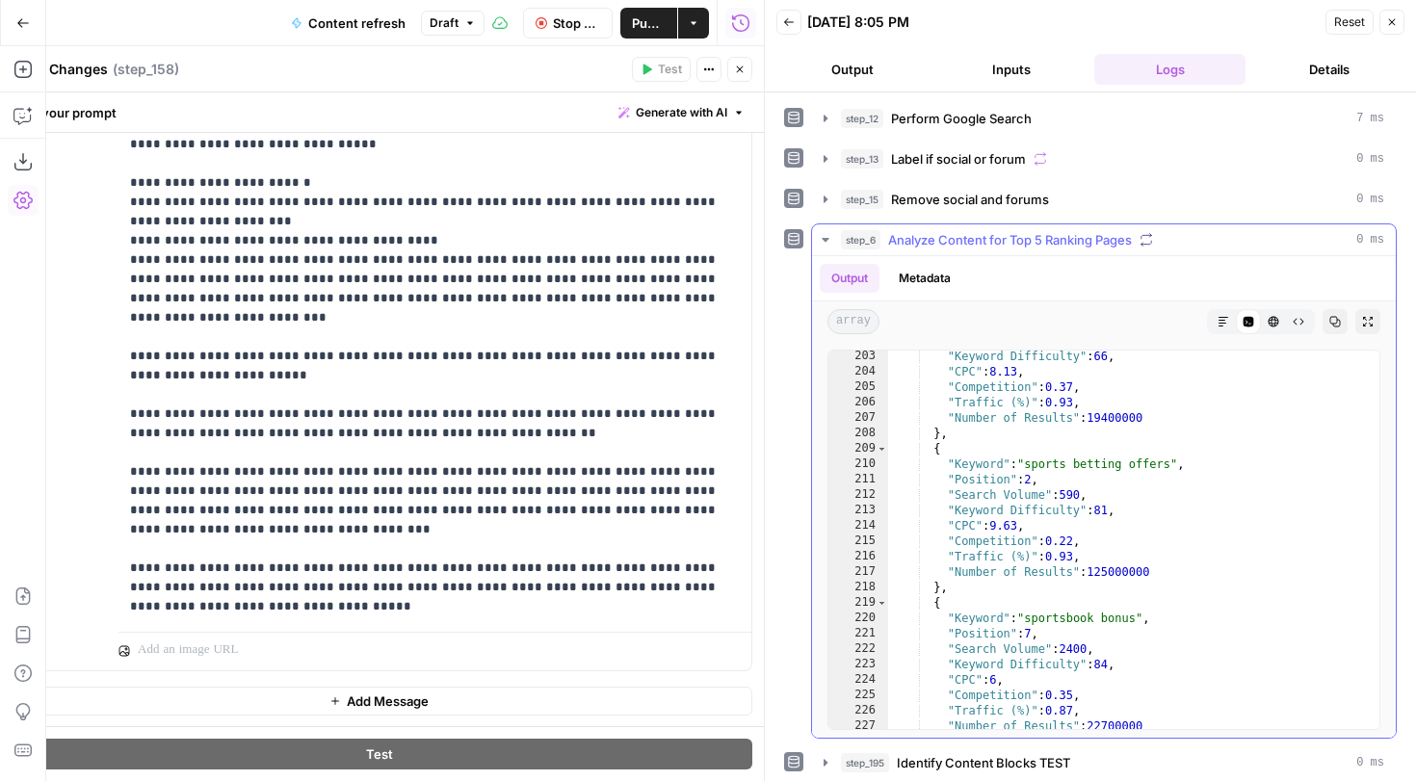
click at [825, 237] on icon "button" at bounding box center [825, 239] width 15 height 15
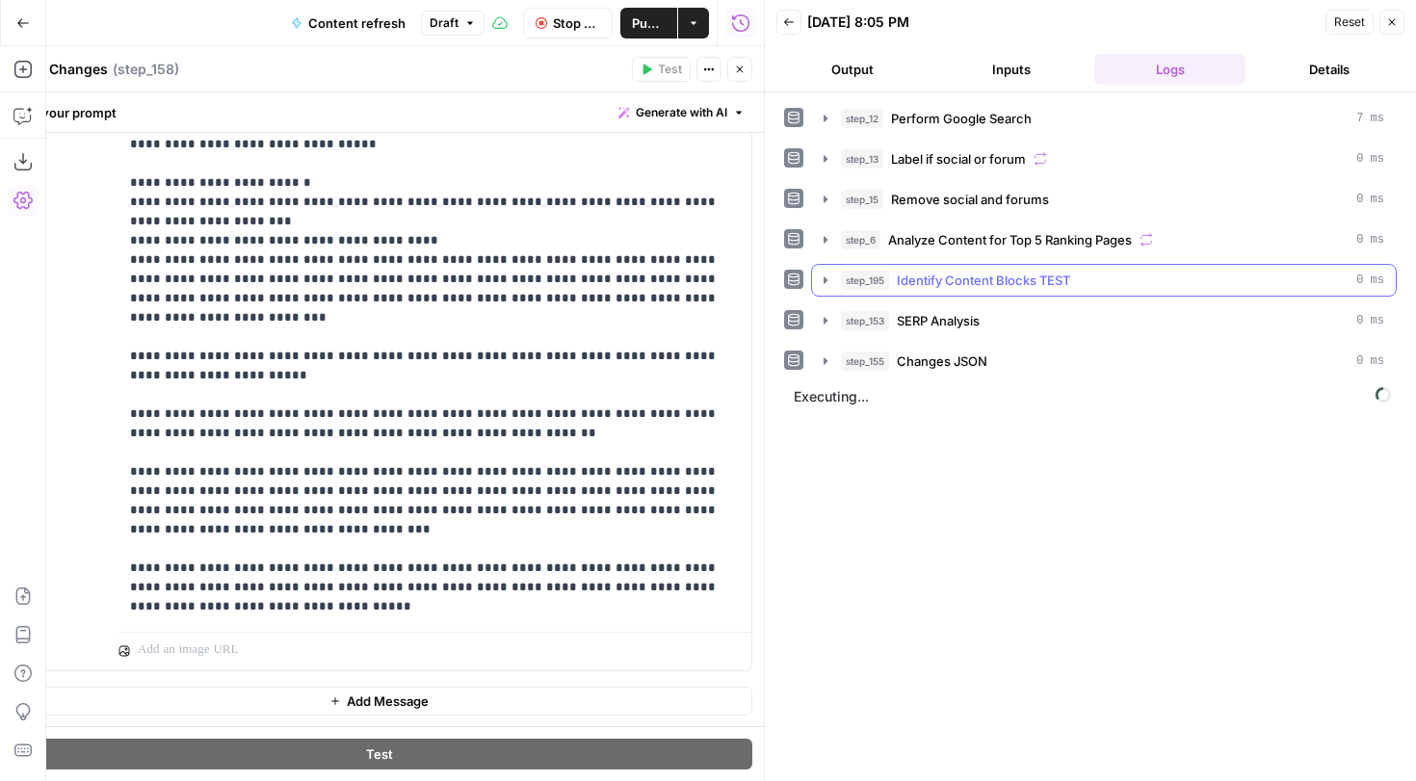
click at [826, 281] on icon "button" at bounding box center [826, 279] width 4 height 7
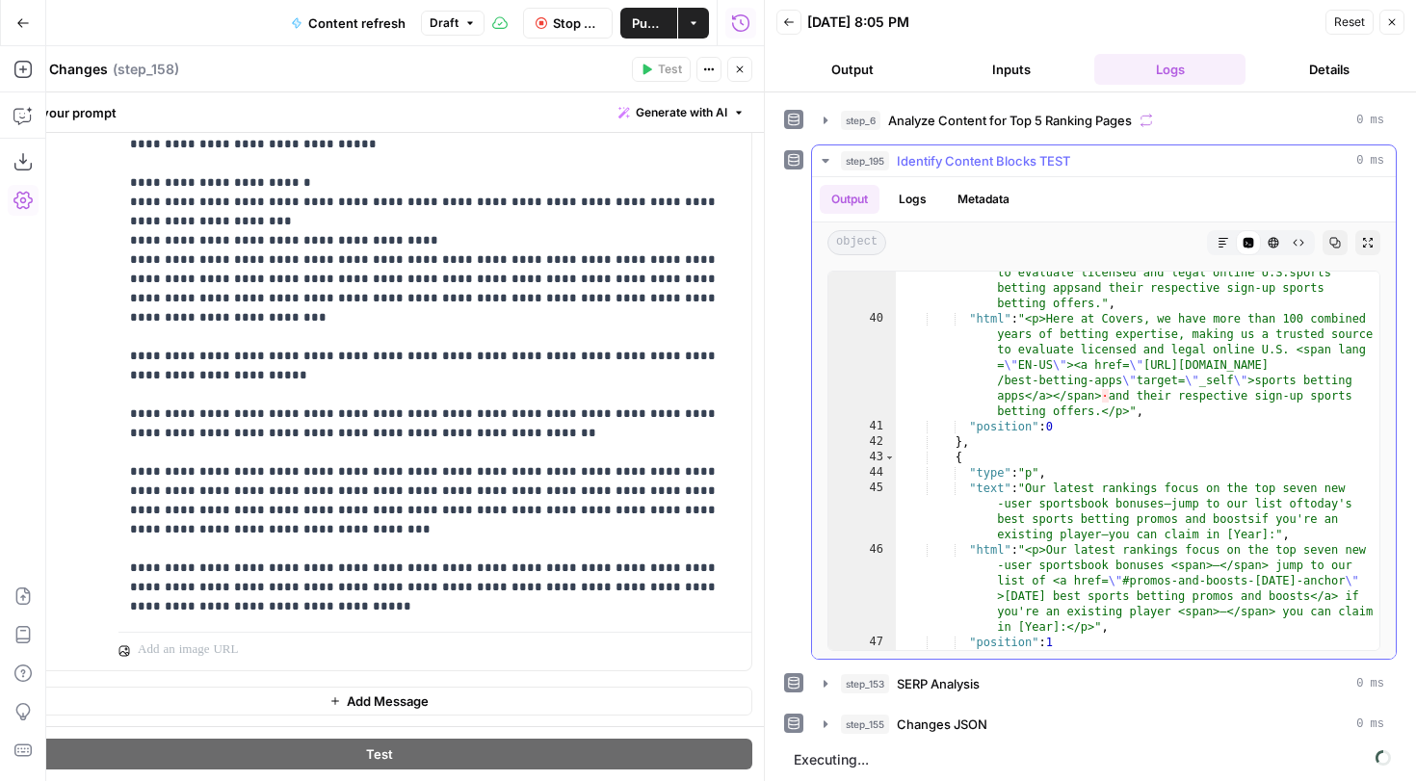
scroll to position [37, 0]
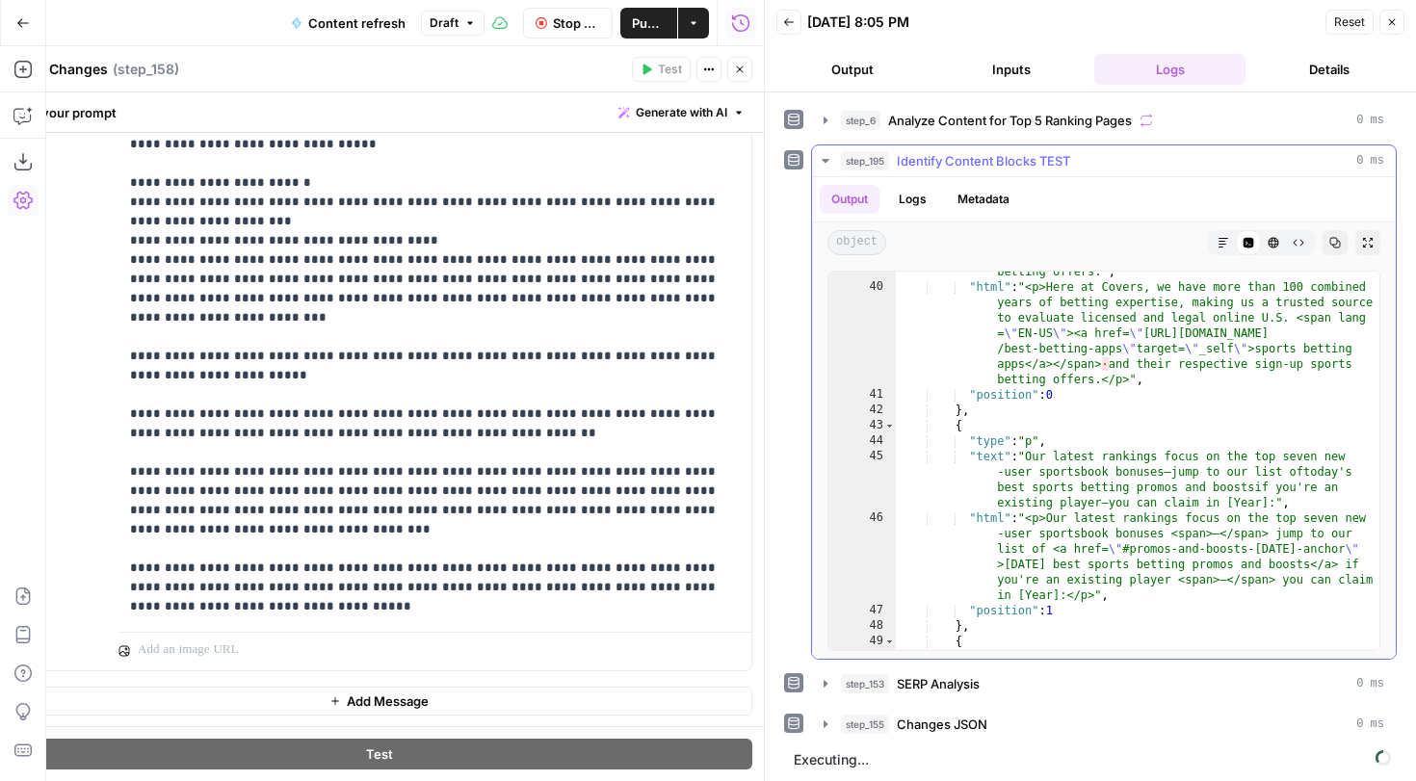
click at [828, 163] on icon "button" at bounding box center [825, 160] width 15 height 15
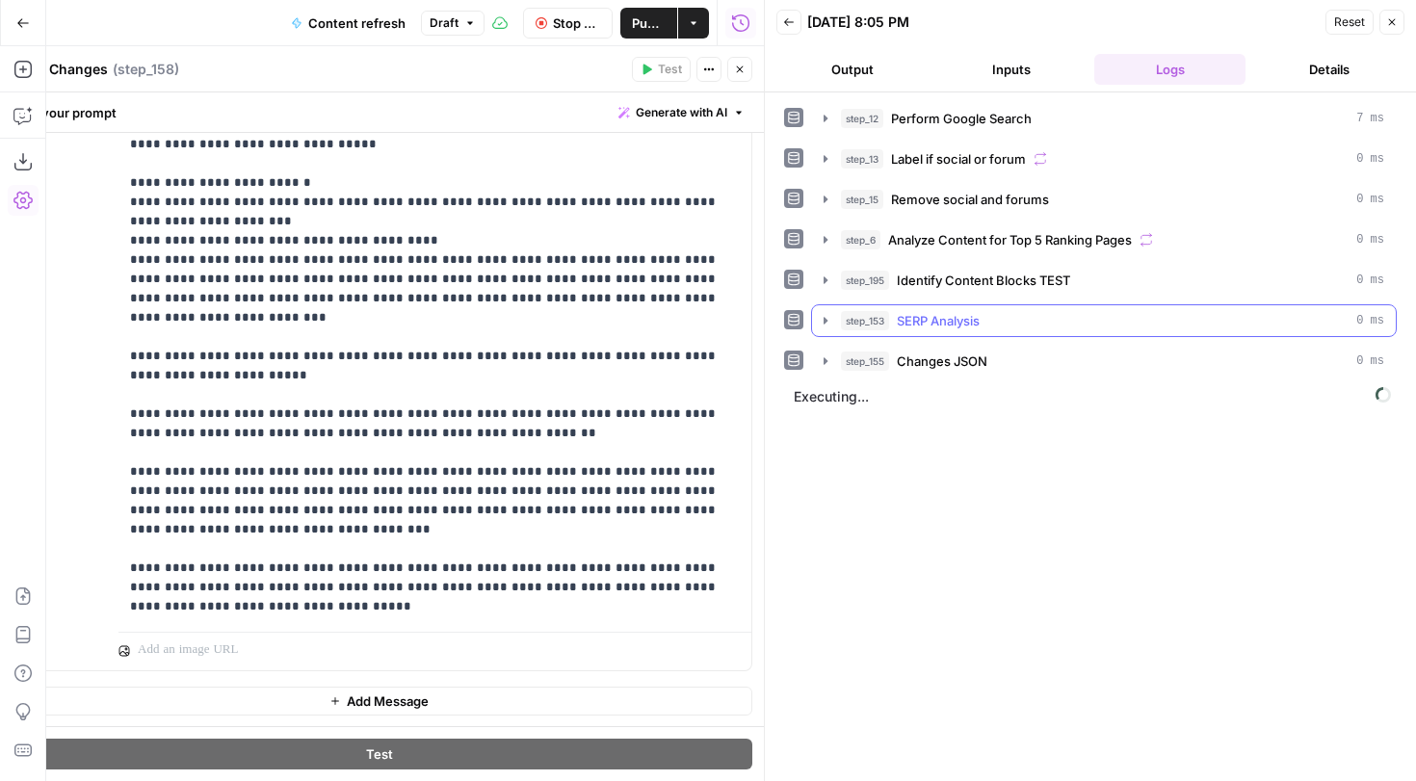
click at [813, 317] on button "step_153 SERP Analysis 0 ms" at bounding box center [1104, 320] width 584 height 31
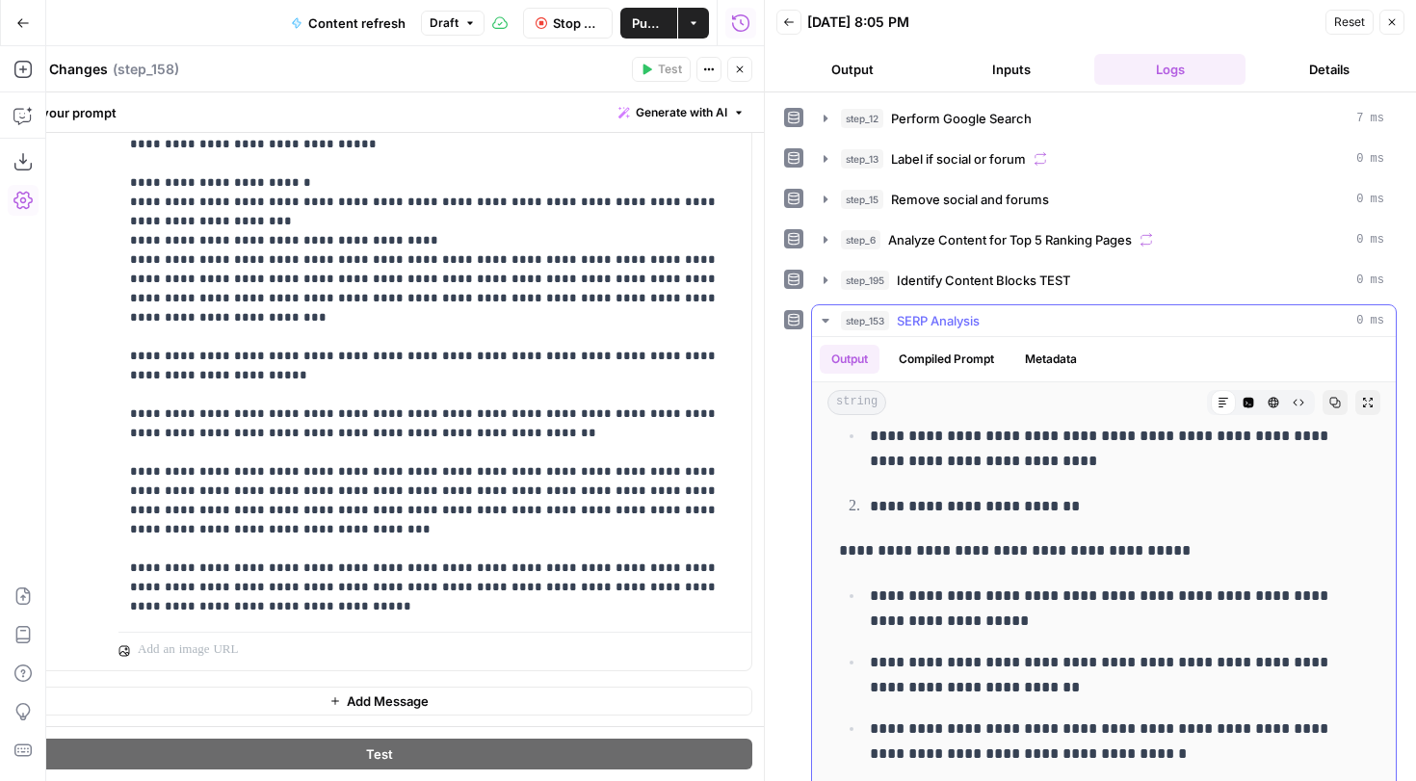
scroll to position [2282, 0]
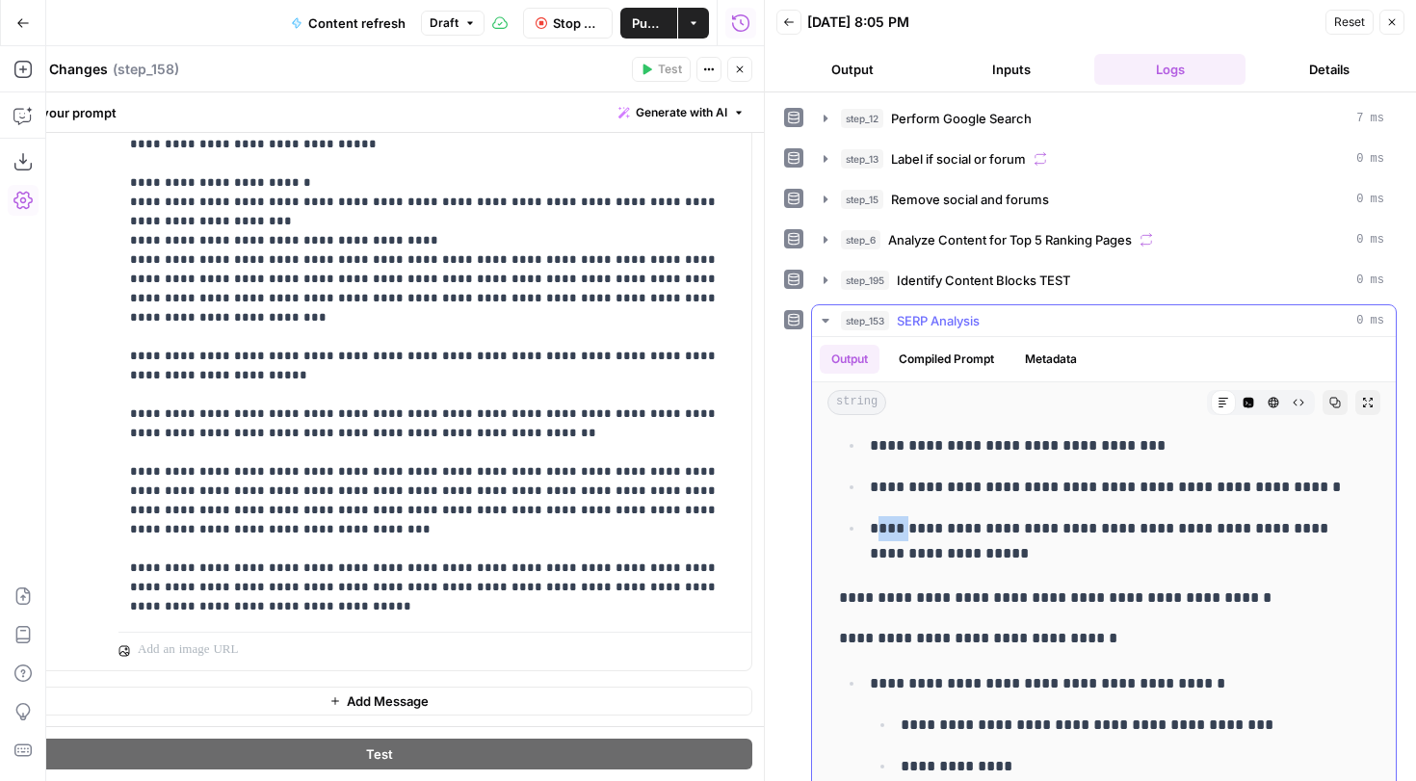
drag, startPoint x: 883, startPoint y: 538, endPoint x: 1065, endPoint y: 581, distance: 186.2
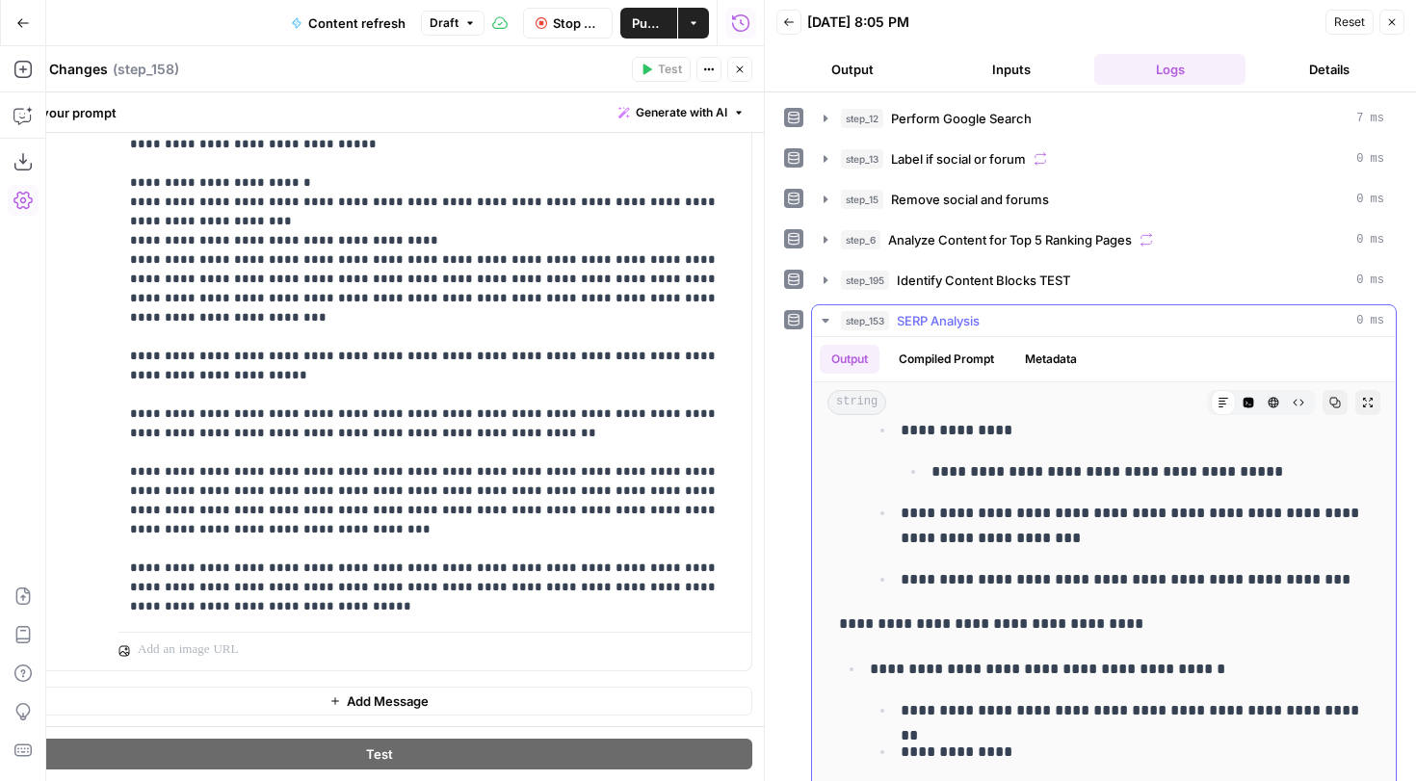
scroll to position [3147, 0]
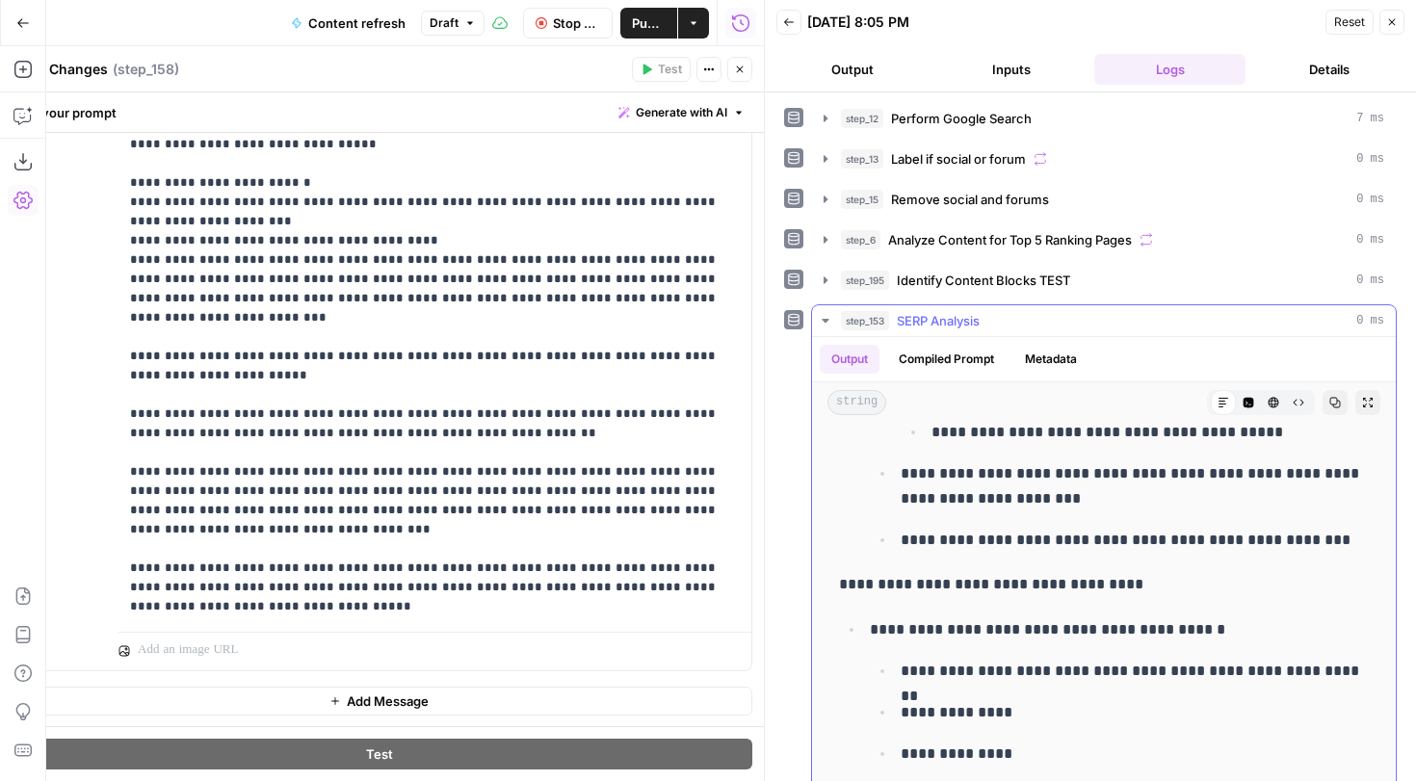
click at [829, 323] on icon "button" at bounding box center [825, 320] width 15 height 15
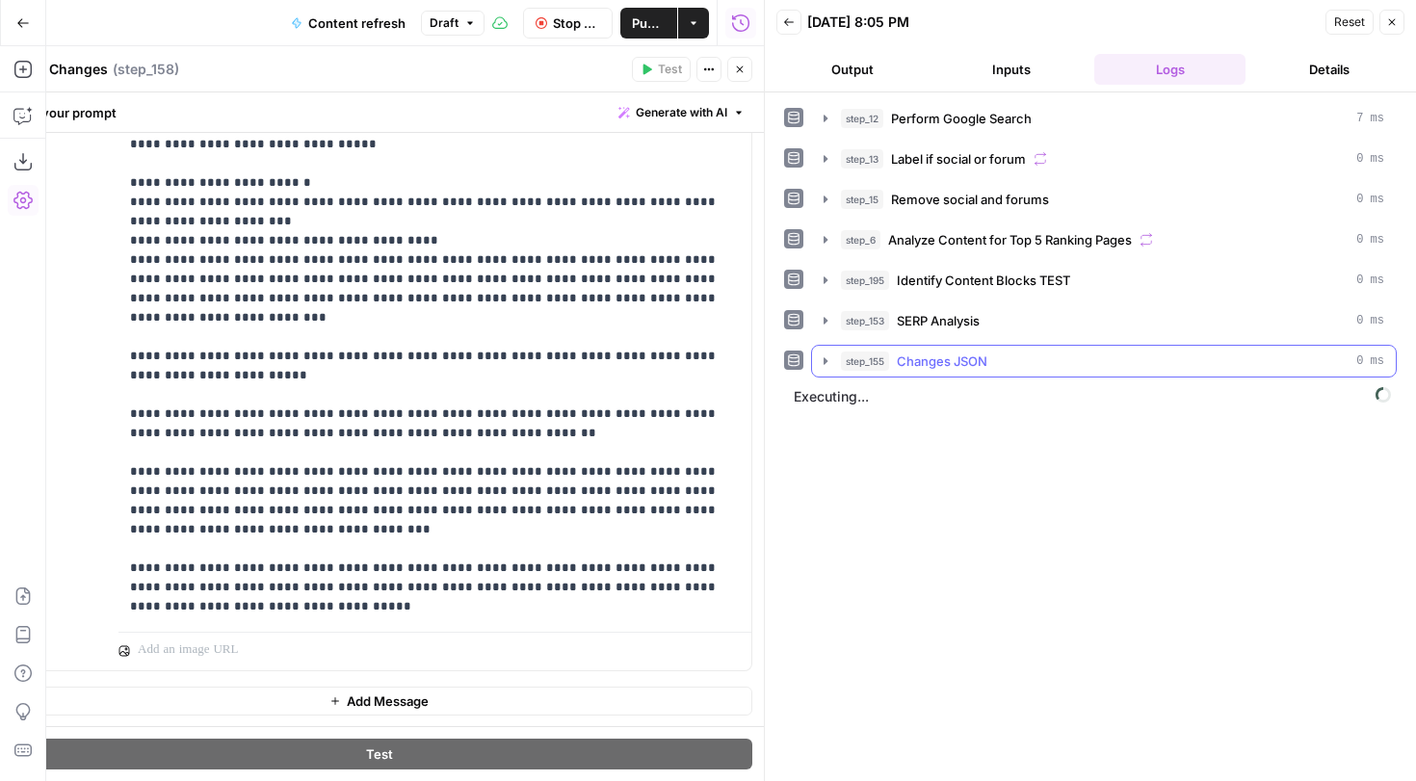
click at [830, 358] on icon "button" at bounding box center [825, 361] width 15 height 15
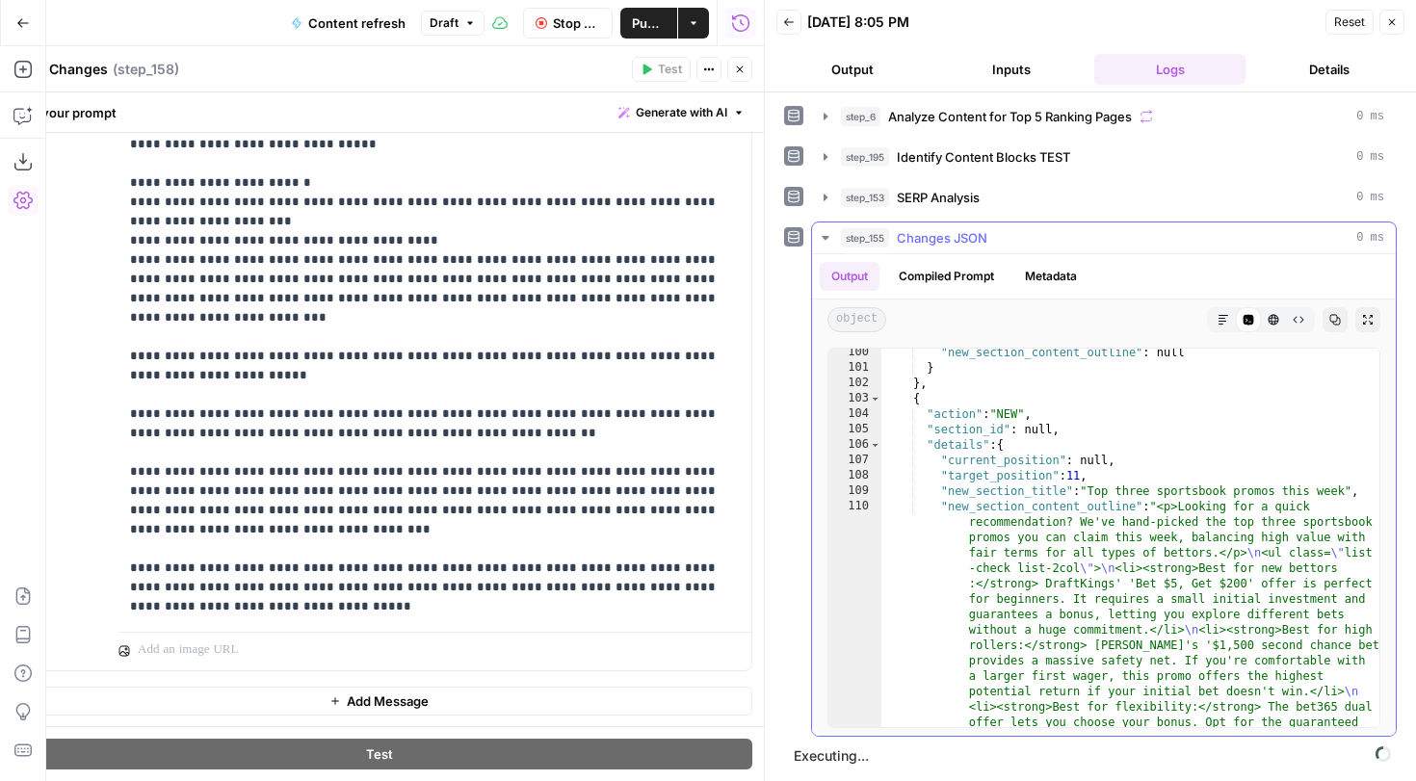
click at [837, 239] on button "step_155 Changes JSON 0 ms" at bounding box center [1104, 238] width 584 height 31
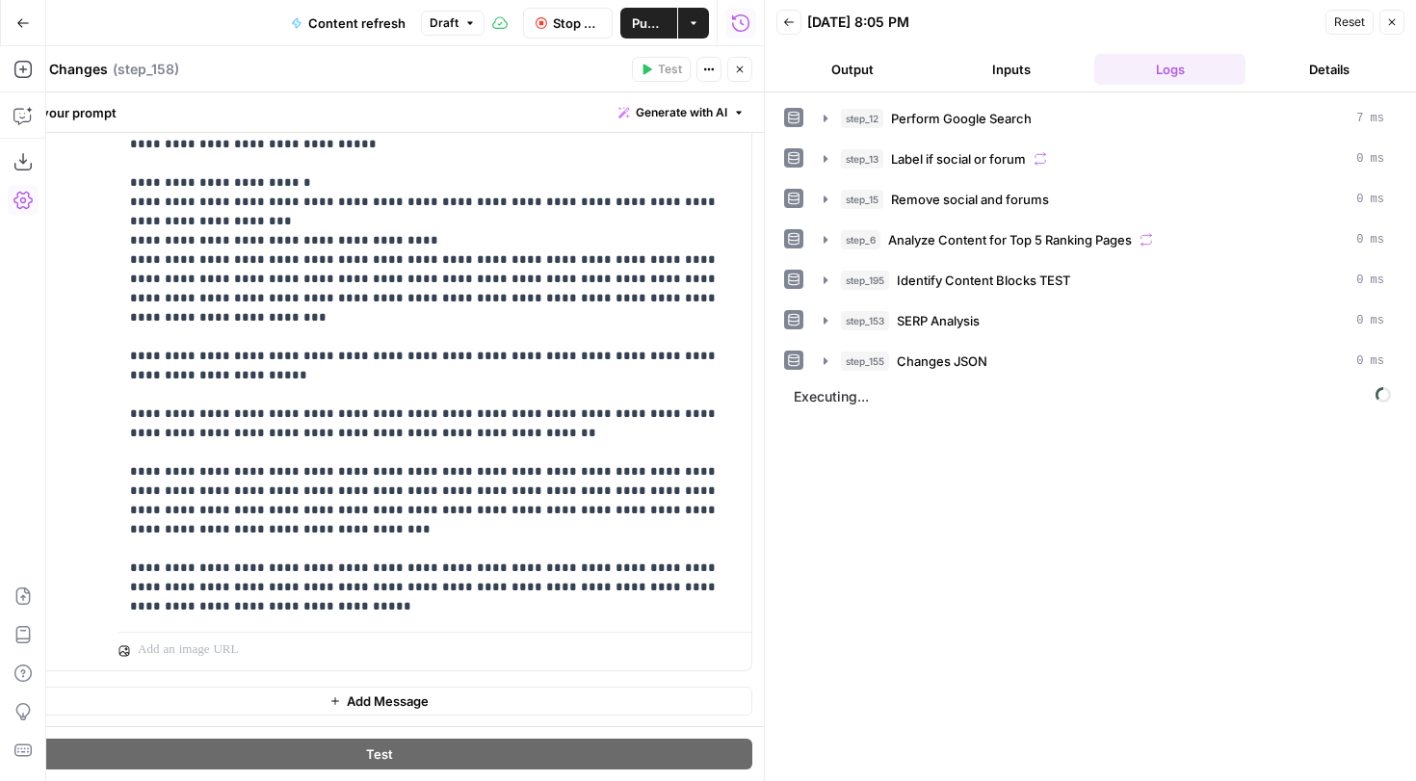
click at [736, 78] on button "Close" at bounding box center [739, 69] width 25 height 25
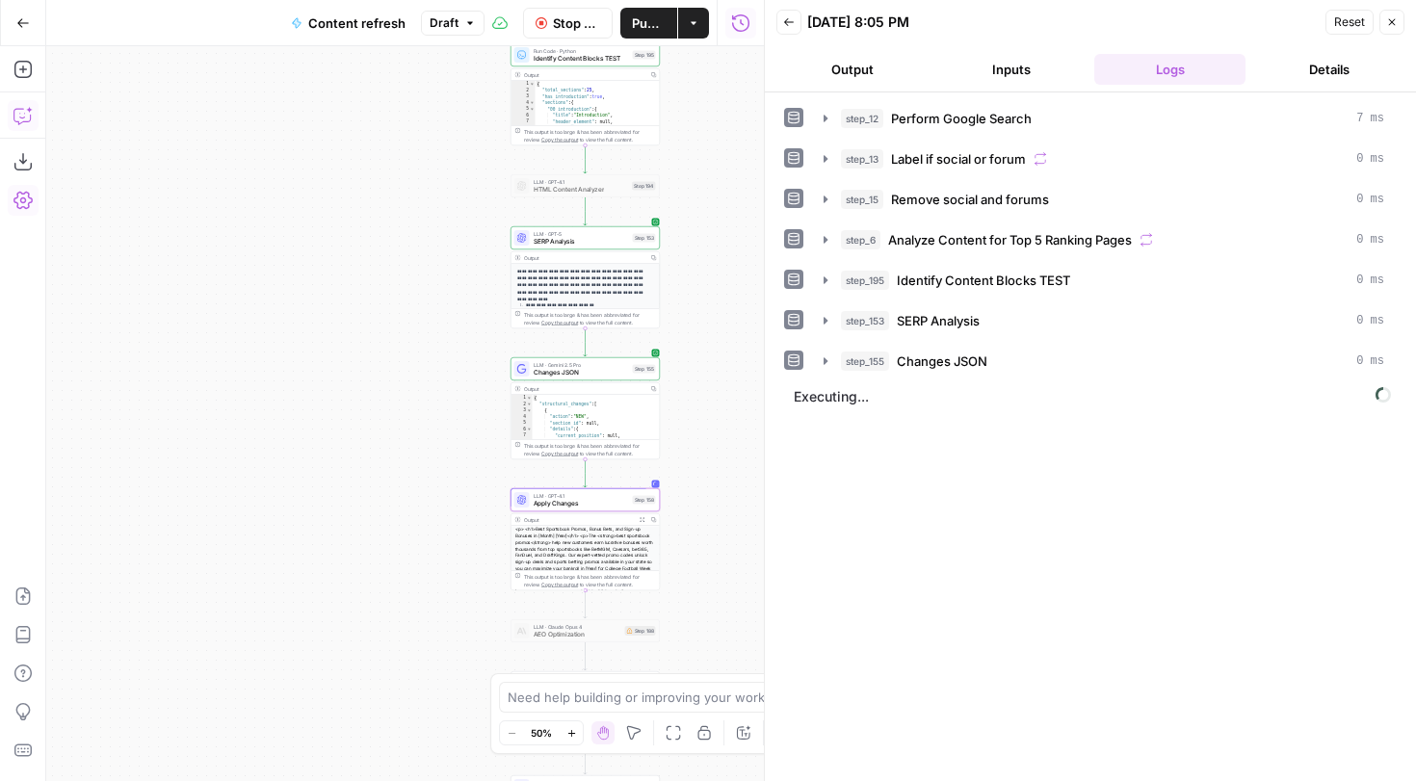
click at [19, 107] on icon "button" at bounding box center [22, 115] width 19 height 19
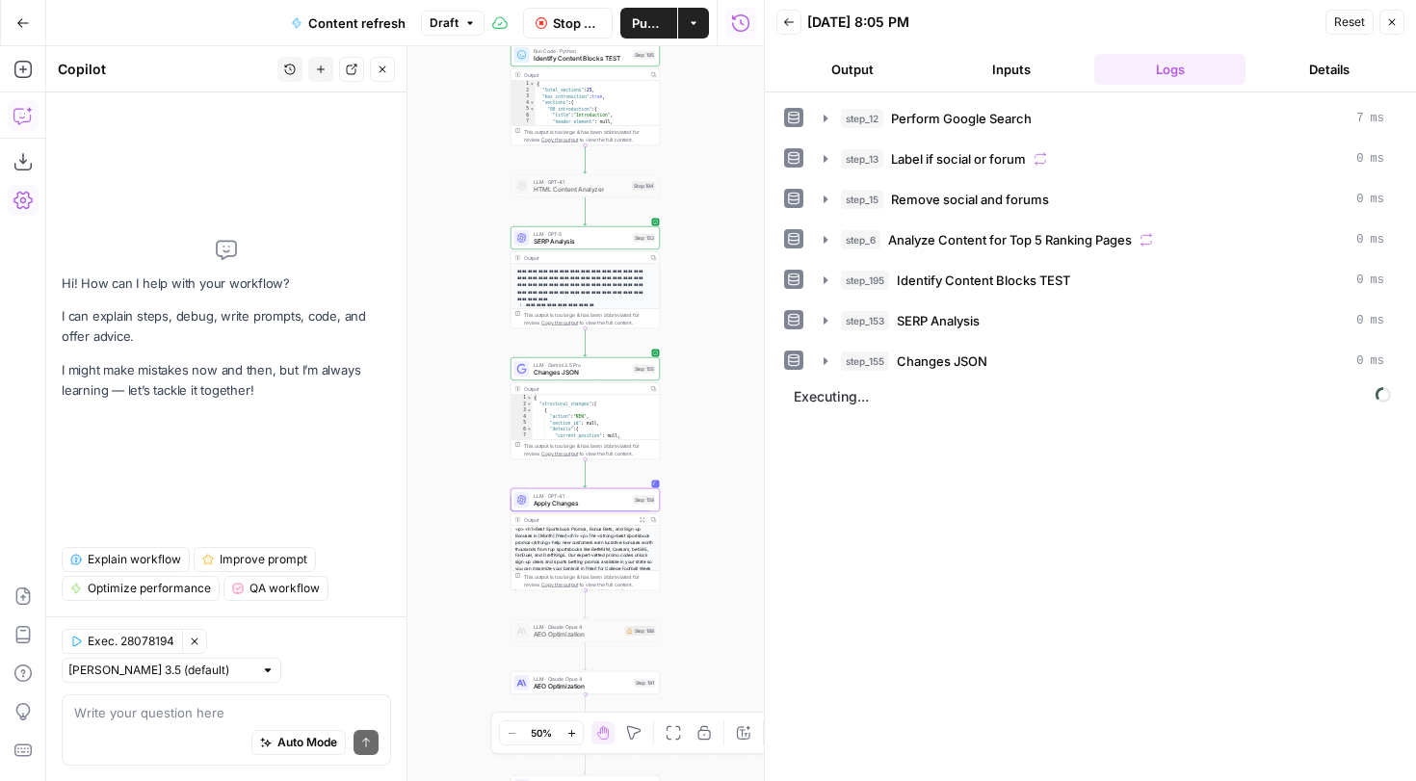
click at [275, 671] on div at bounding box center [267, 670] width 13 height 13
type input "Claude Sonnet 3.5 (default)"
click at [386, 72] on icon "button" at bounding box center [383, 70] width 12 height 12
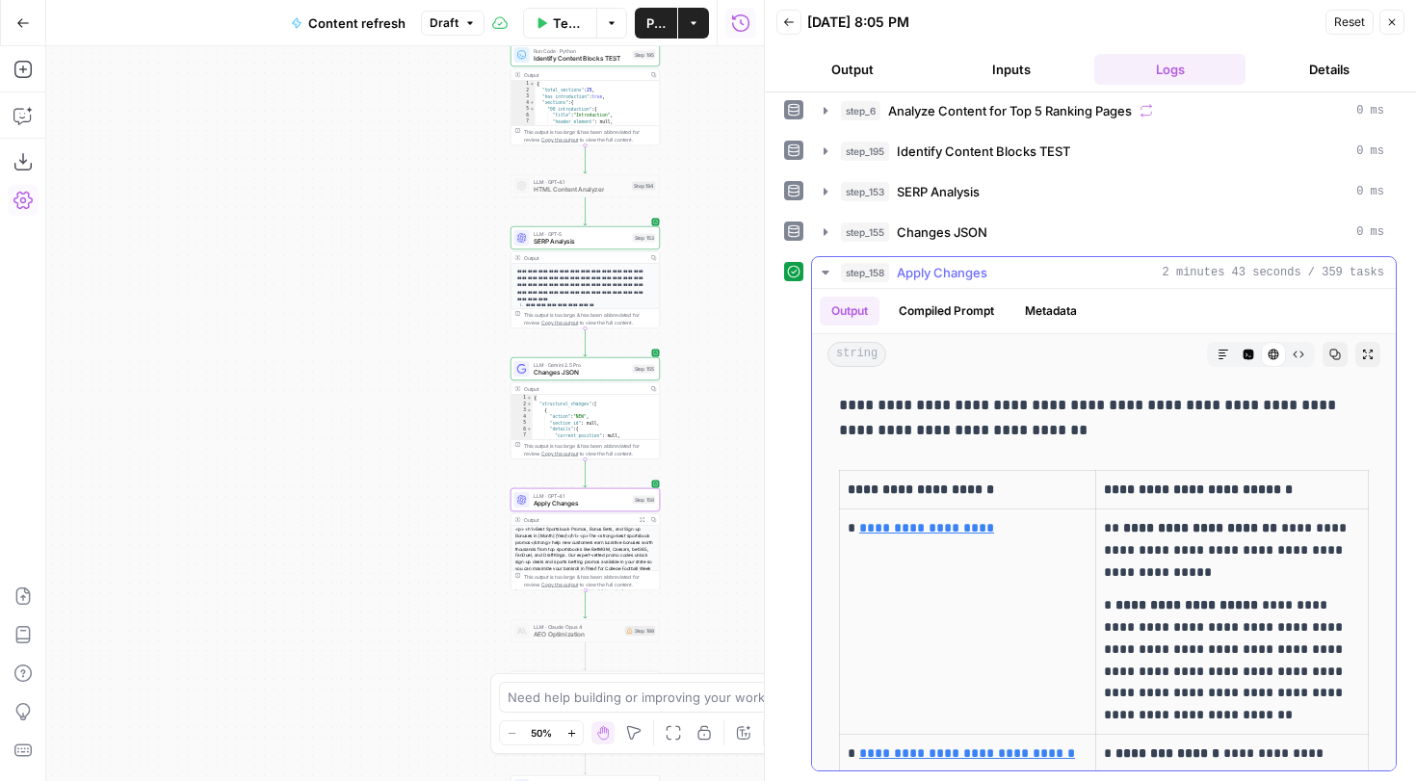
scroll to position [400, 0]
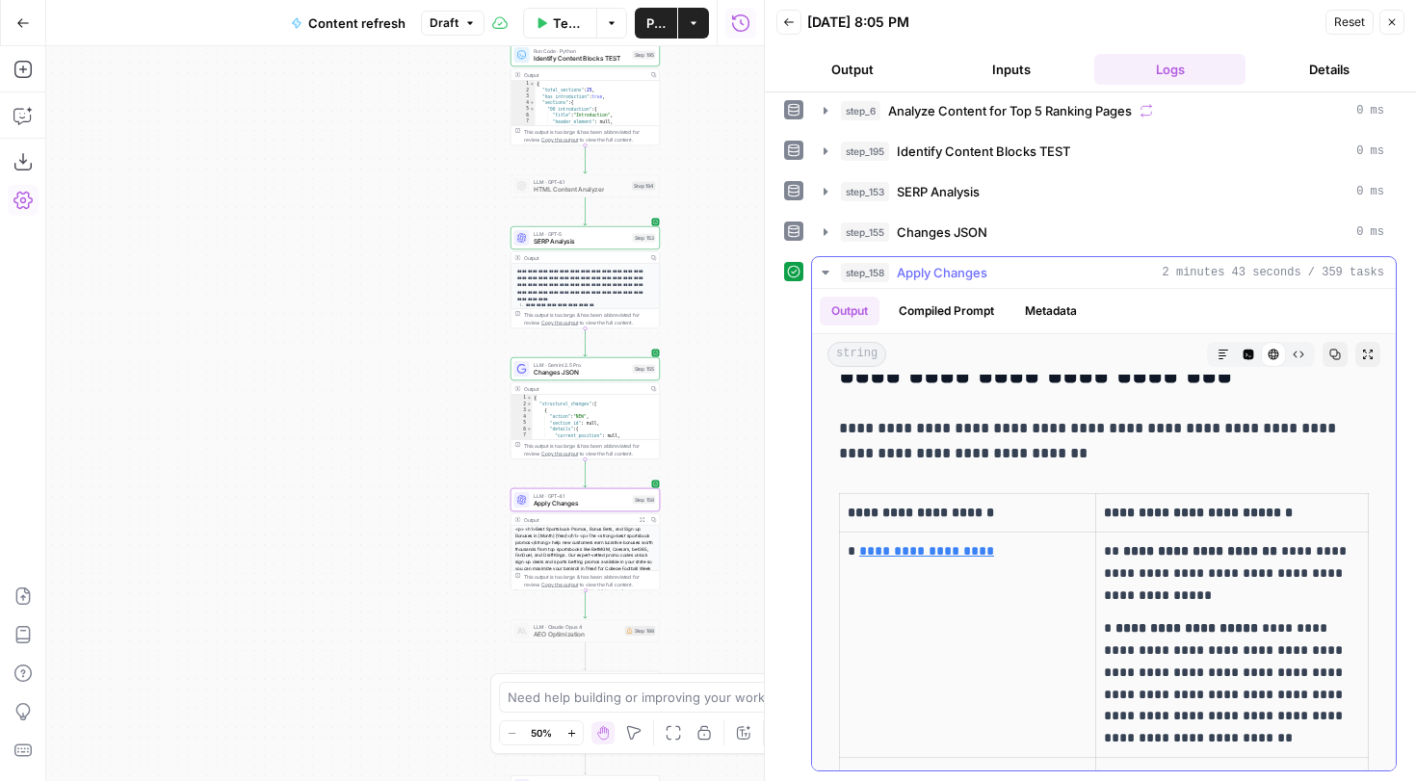
drag, startPoint x: 857, startPoint y: 450, endPoint x: 980, endPoint y: 450, distance: 122.4
click at [980, 450] on p "**********" at bounding box center [1104, 441] width 530 height 50
click at [877, 458] on p "**********" at bounding box center [1104, 441] width 530 height 50
drag, startPoint x: 862, startPoint y: 455, endPoint x: 976, endPoint y: 450, distance: 113.8
click at [976, 450] on p "**********" at bounding box center [1104, 441] width 530 height 50
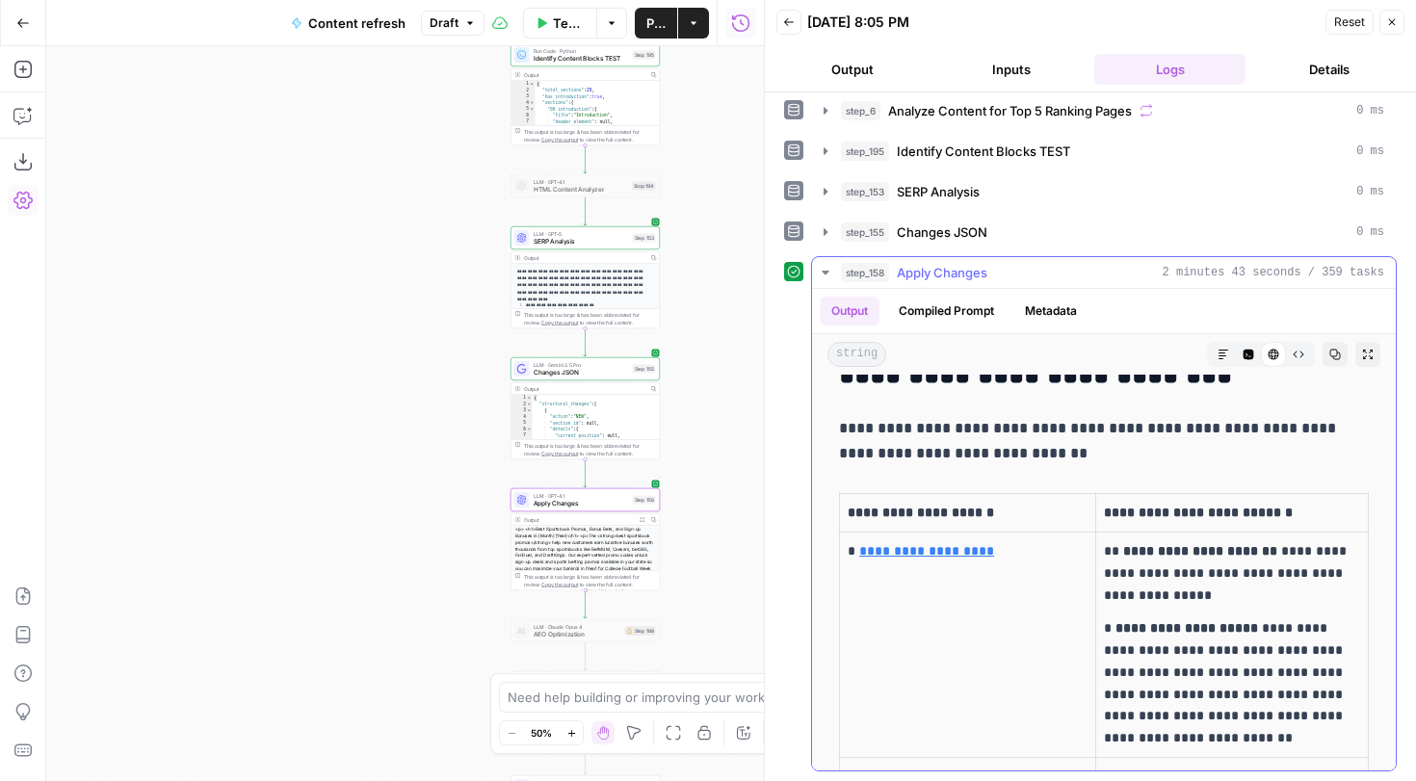
click at [995, 457] on p "**********" at bounding box center [1104, 441] width 530 height 50
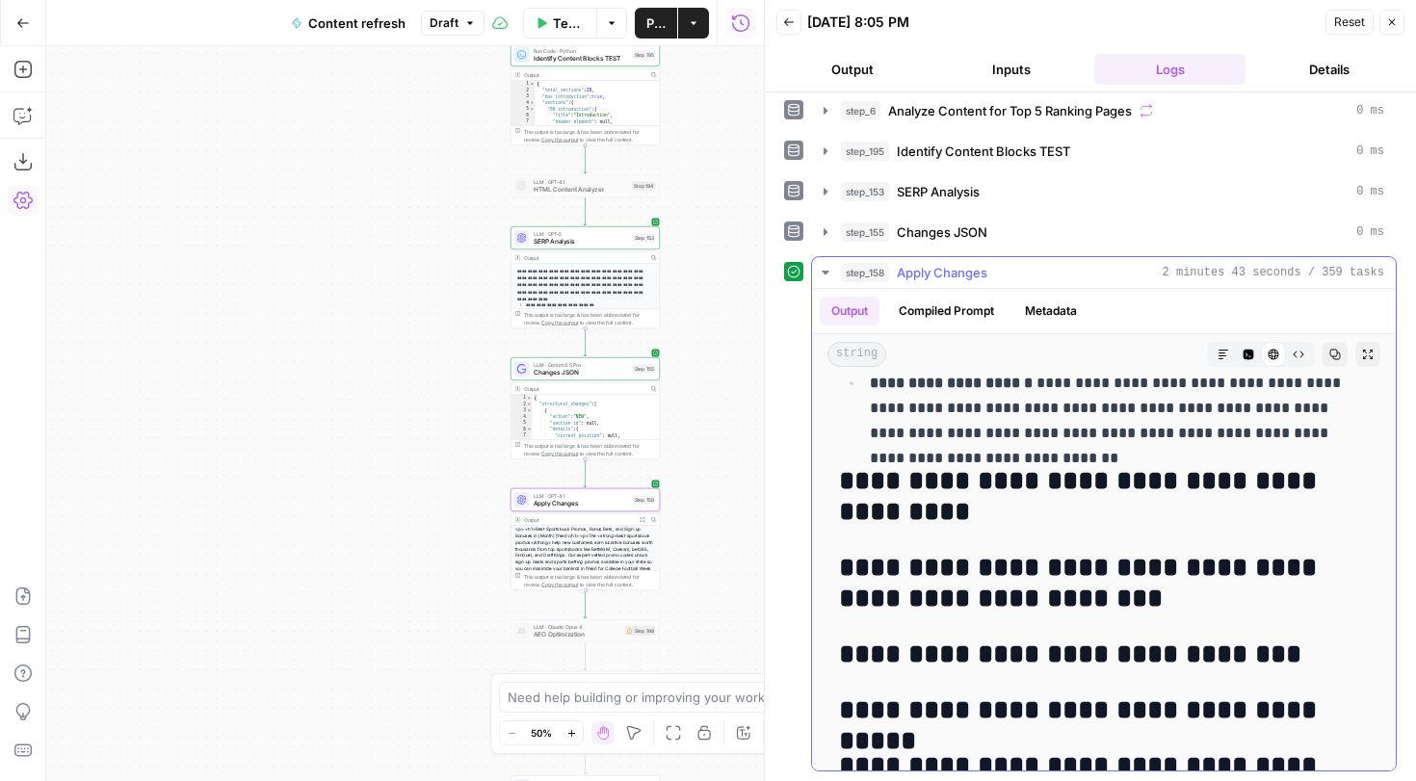
scroll to position [4516, 0]
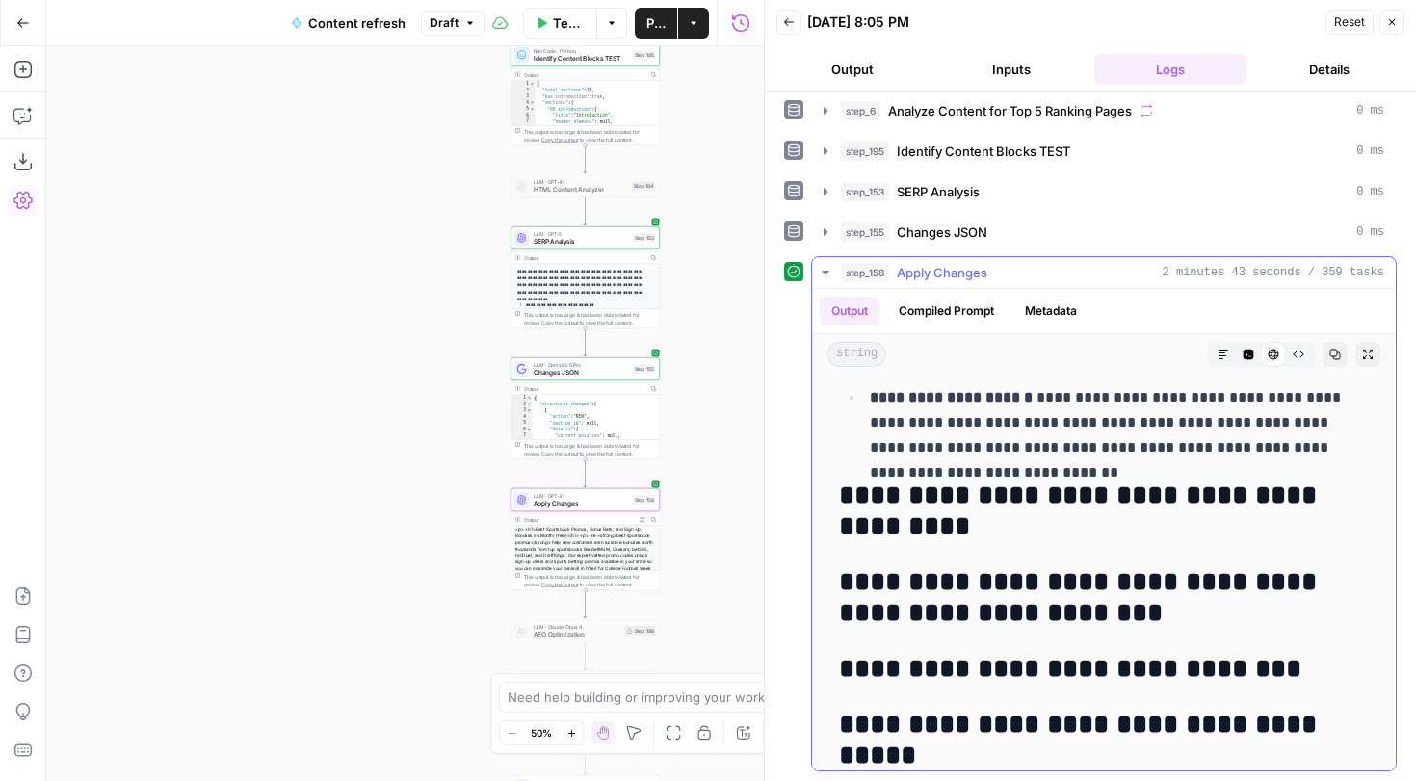
drag, startPoint x: 840, startPoint y: 482, endPoint x: 1159, endPoint y: 623, distance: 348.9
click at [595, 510] on div "LLM · GPT-4.1 Apply Changes Step 158 Copy step Delete step Add Note Test" at bounding box center [585, 499] width 149 height 23
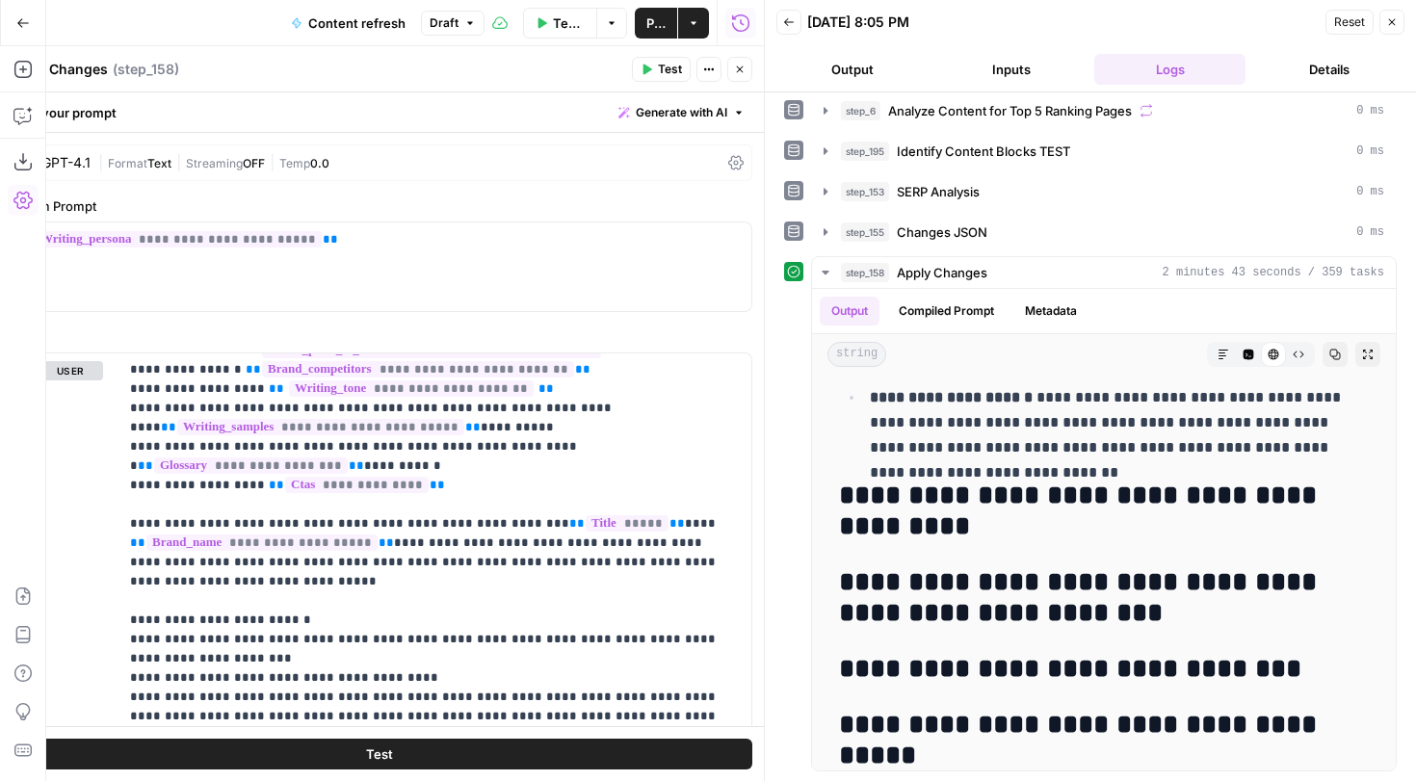
scroll to position [514, 0]
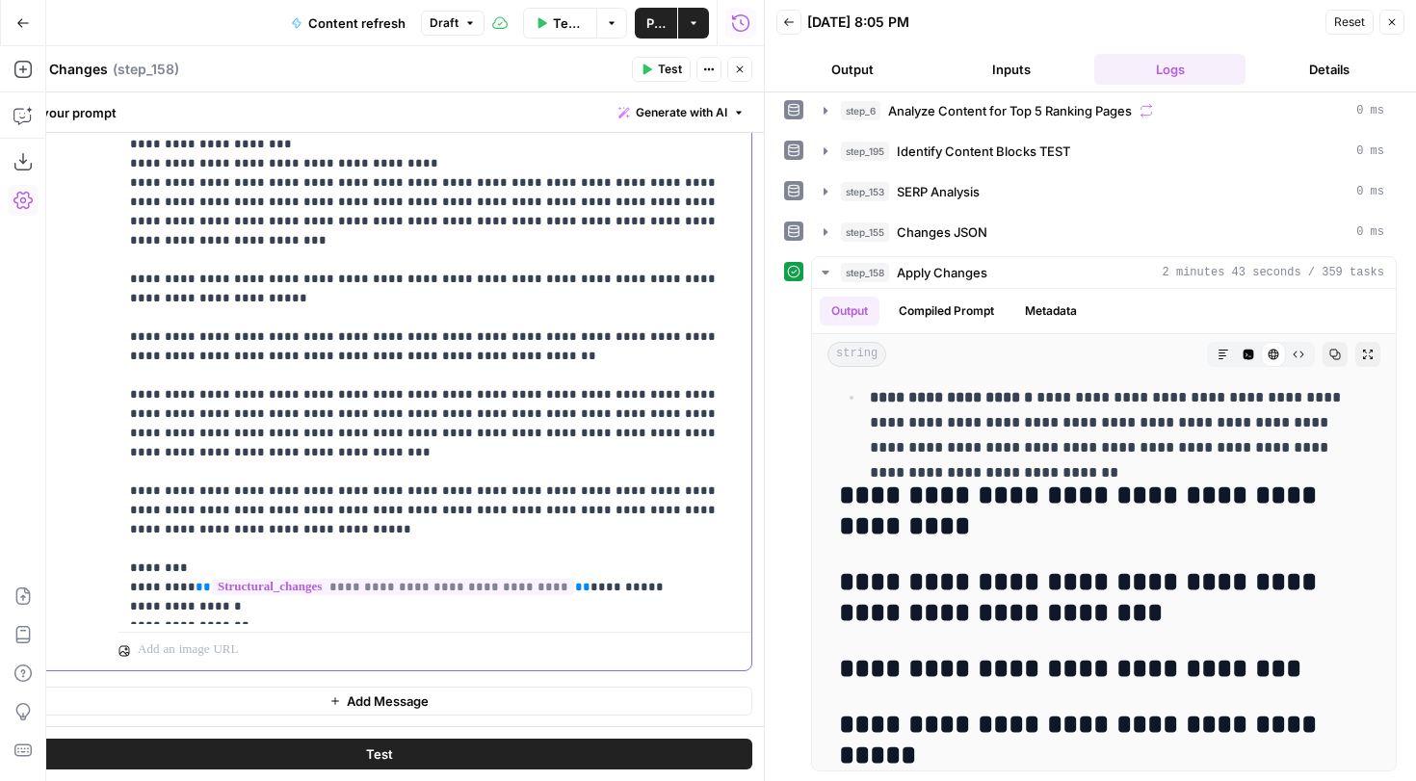
click at [291, 481] on p "**********" at bounding box center [435, 164] width 610 height 906
click at [288, 491] on p "**********" at bounding box center [435, 164] width 610 height 906
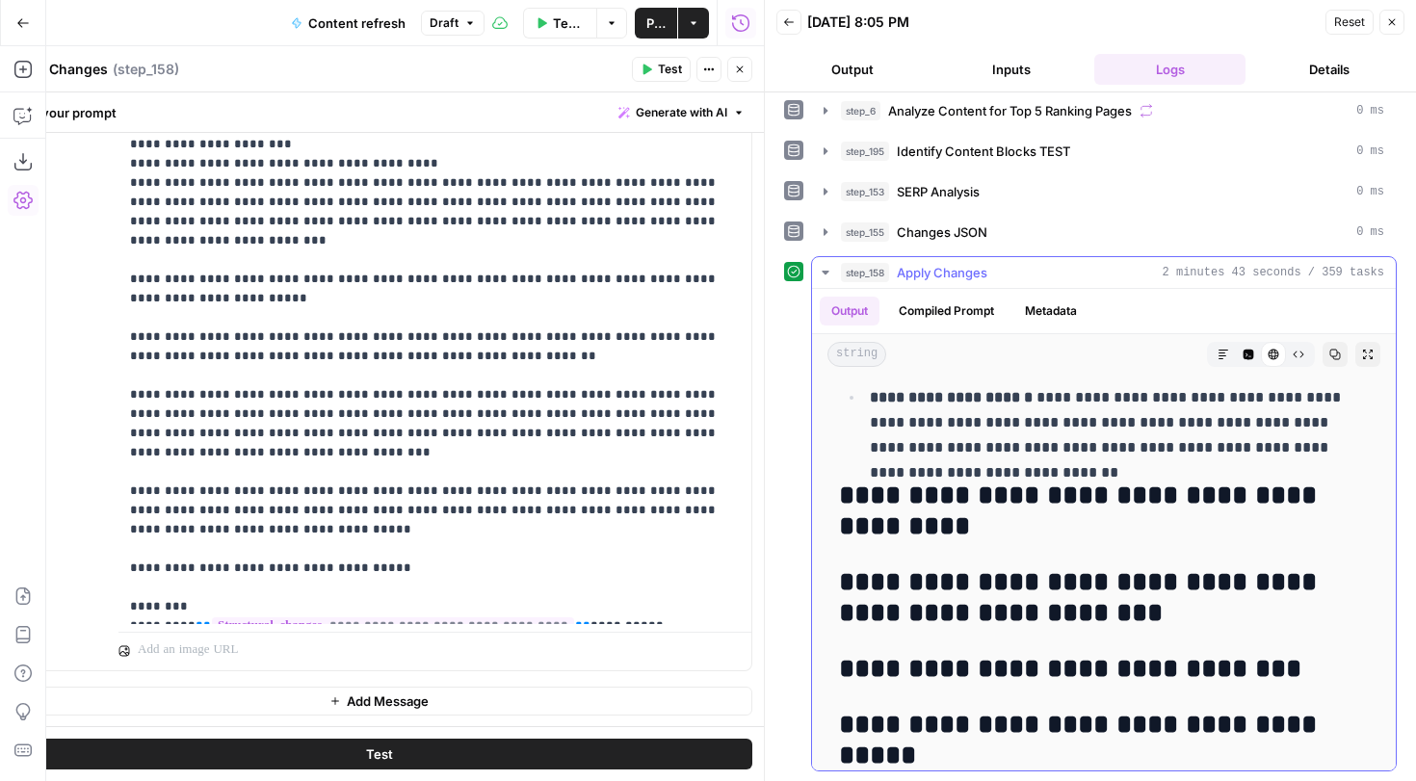
drag, startPoint x: 942, startPoint y: 508, endPoint x: 870, endPoint y: 484, distance: 76.2
click at [870, 484] on h2 "**********" at bounding box center [1104, 512] width 530 height 62
copy h2 "**********"
click at [829, 226] on icon "button" at bounding box center [825, 231] width 15 height 15
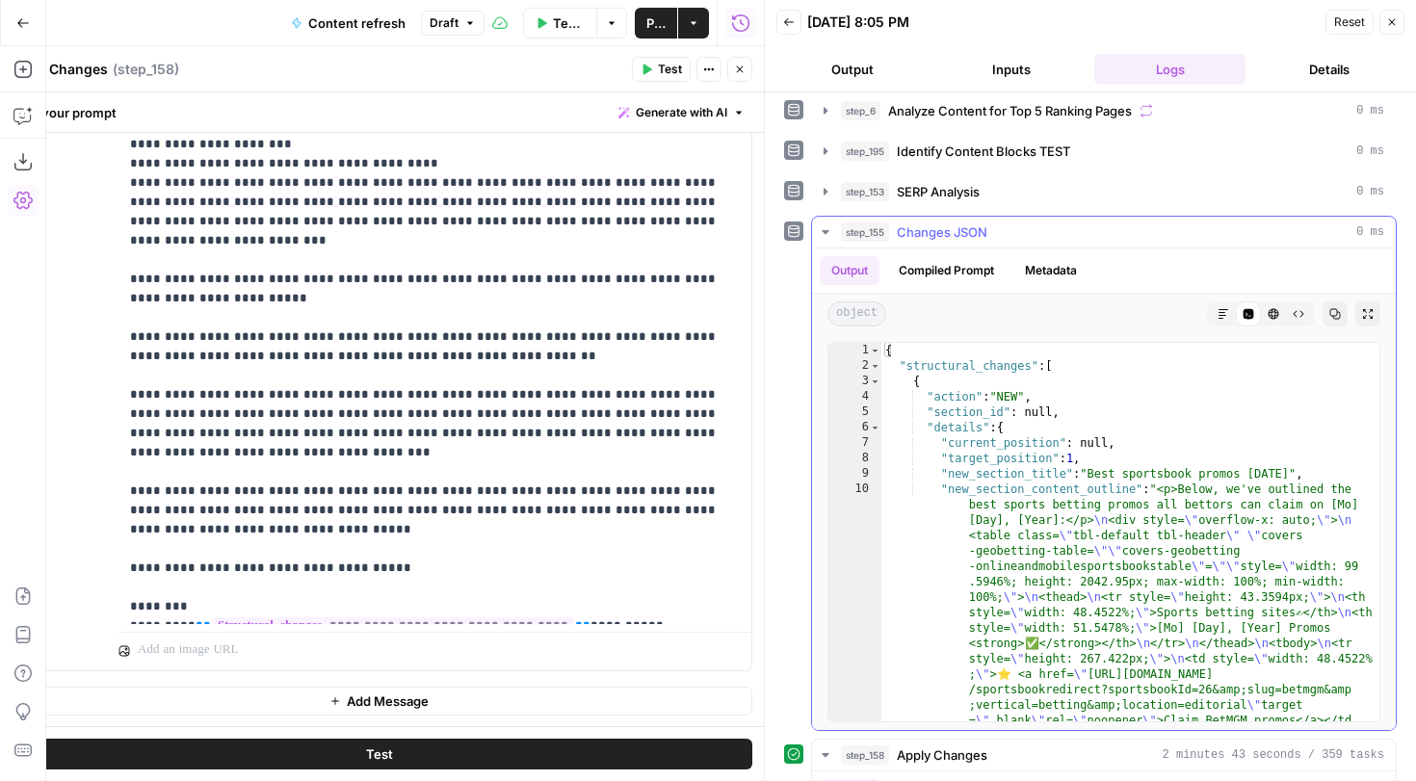
click at [829, 225] on icon "button" at bounding box center [825, 231] width 15 height 15
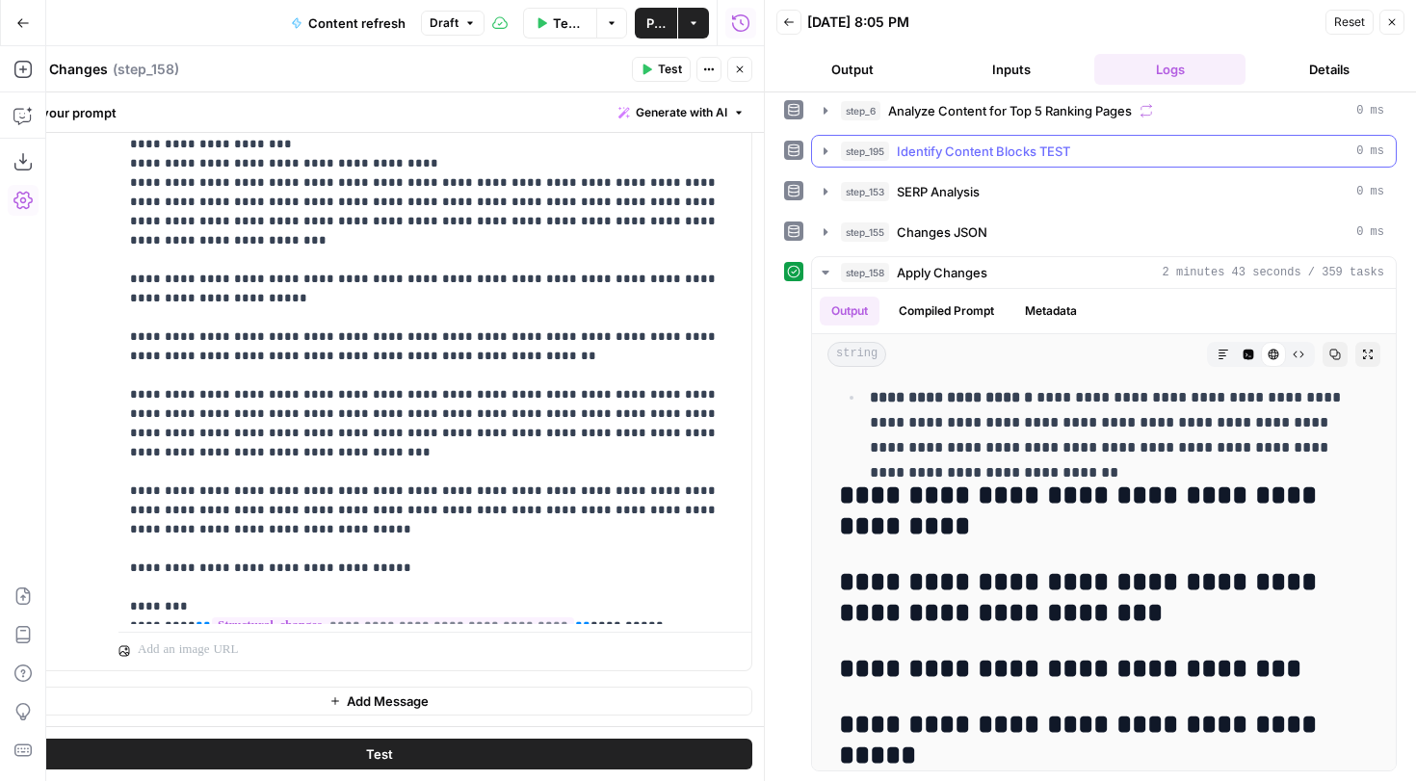
click at [824, 154] on icon "button" at bounding box center [826, 150] width 4 height 7
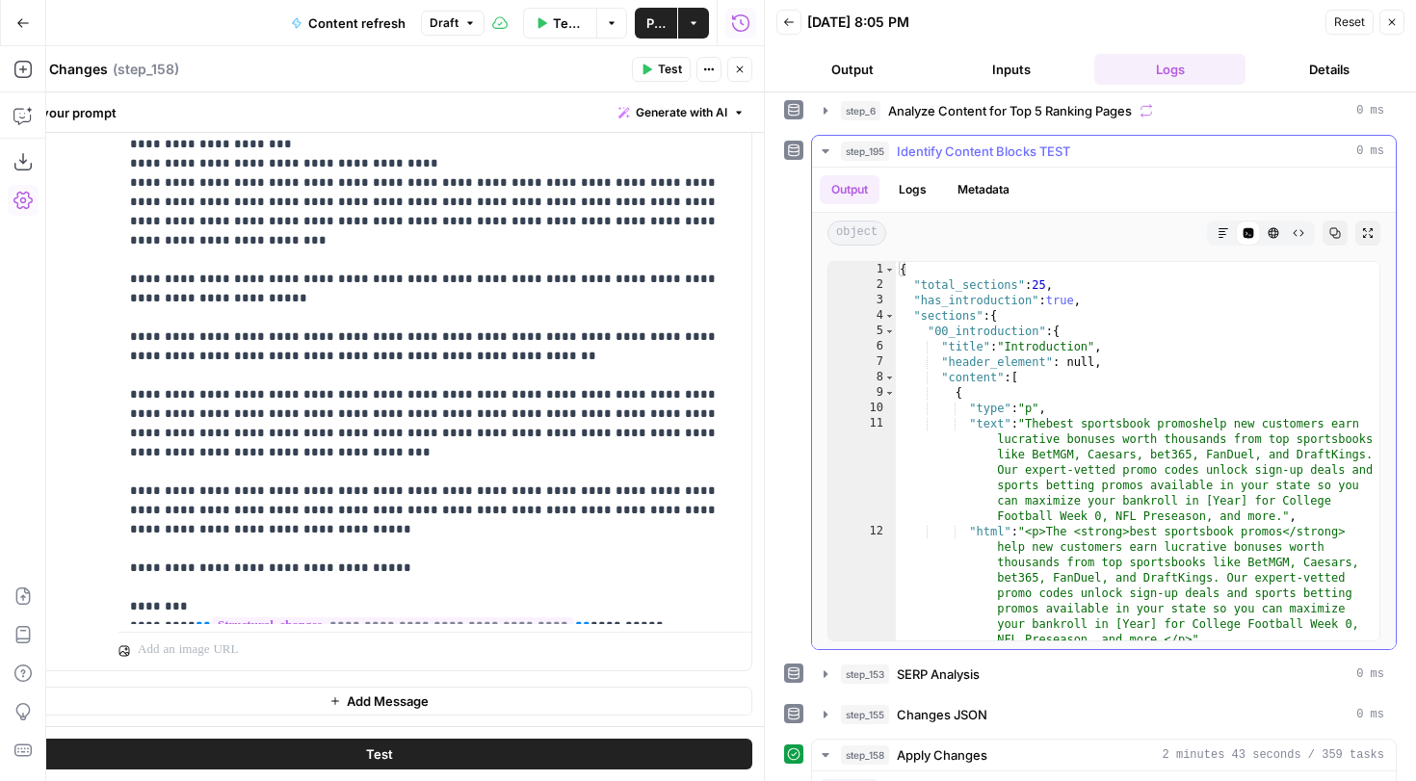
type textarea "**********"
click at [1121, 371] on div "{ "total_sections" : 25 , "has_introduction" : true , "sections" : { "00_introd…" at bounding box center [1138, 466] width 484 height 409
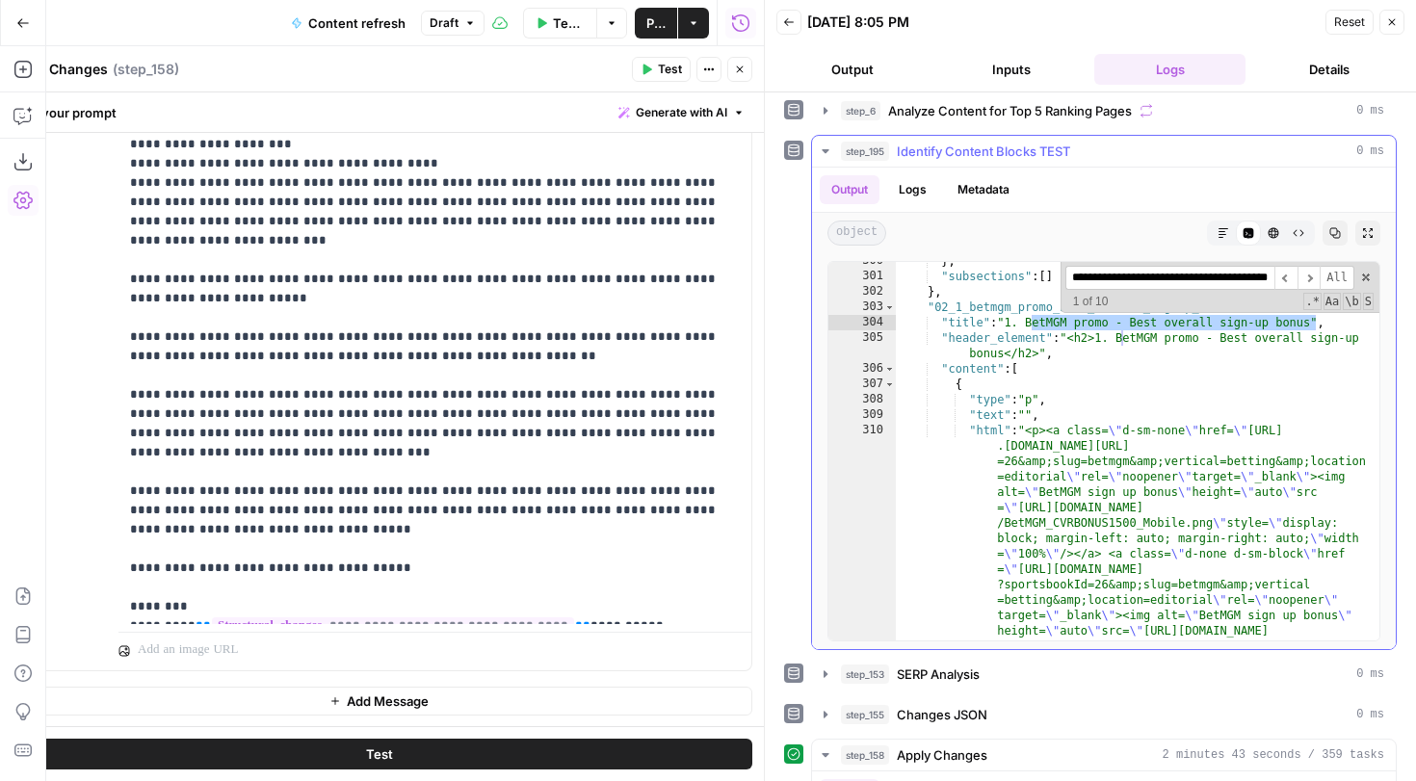
scroll to position [312, 0]
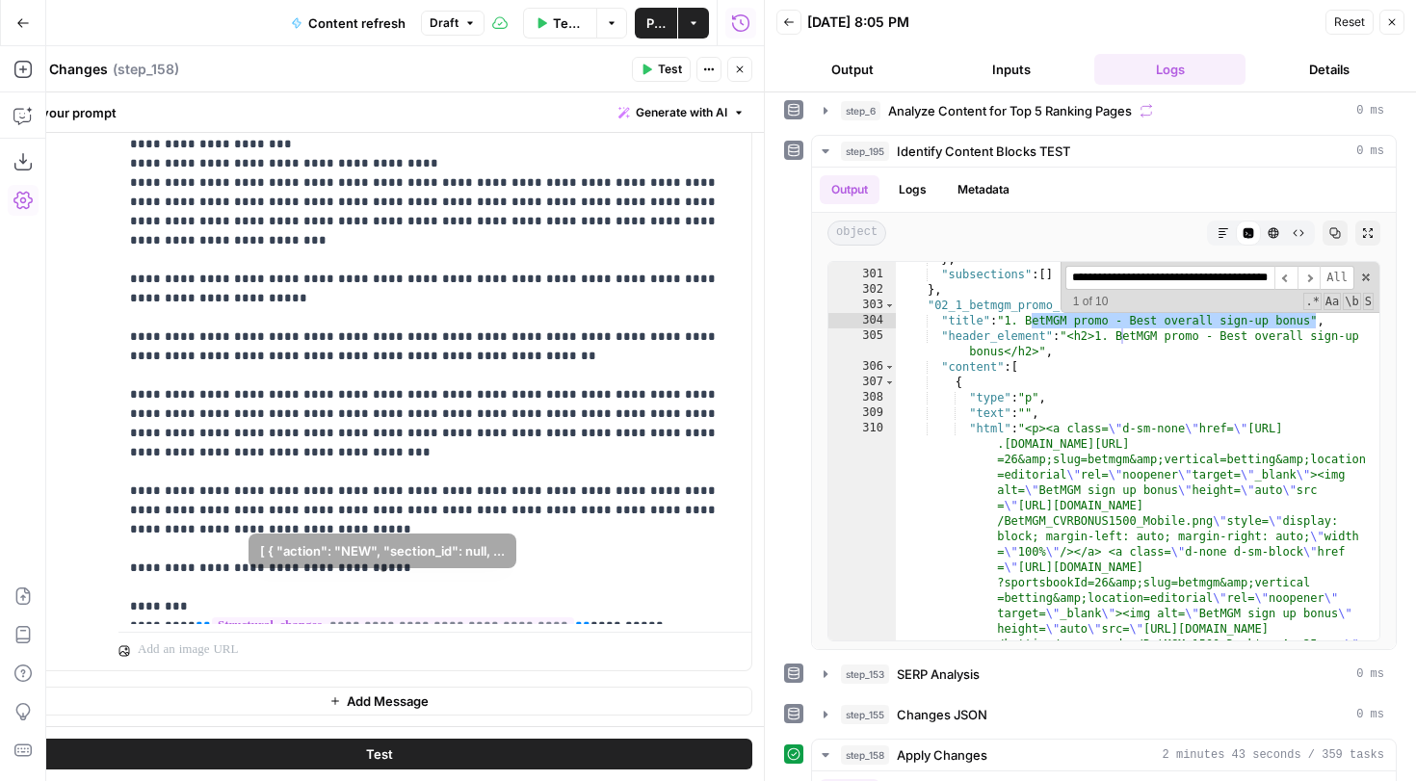
type input "**********"
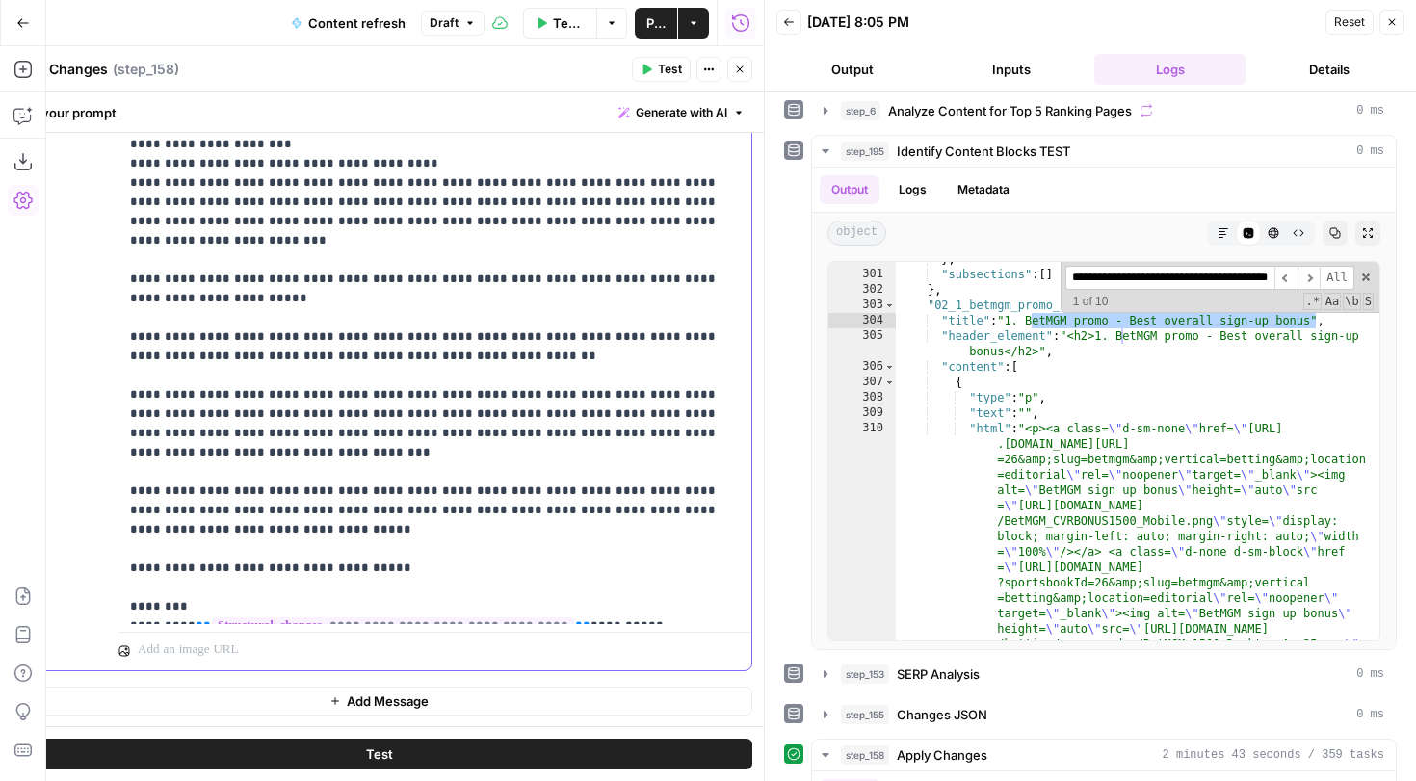
click at [417, 528] on p "**********" at bounding box center [435, 183] width 610 height 944
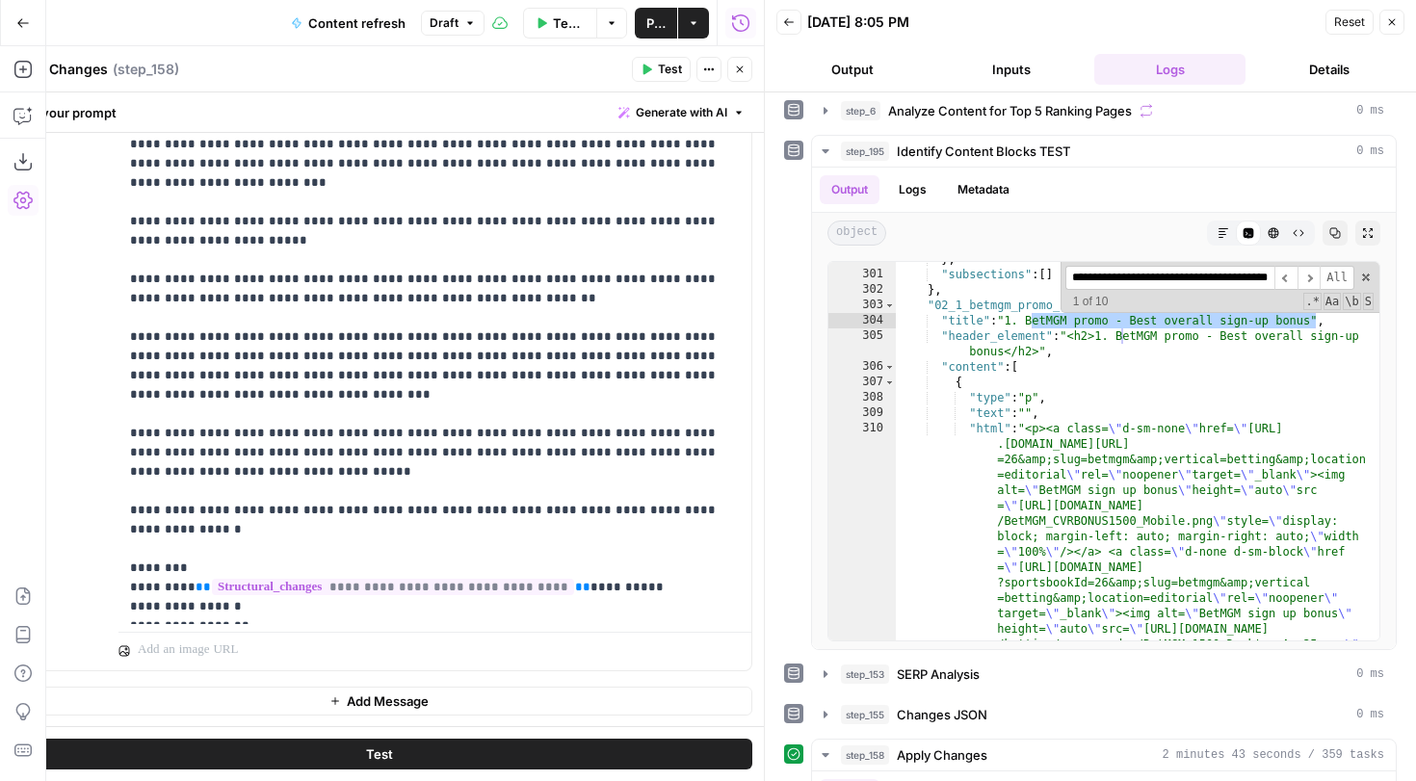
click at [653, 62] on div "Publish P" at bounding box center [655, 64] width 59 height 18
click at [658, 76] on span "Test" at bounding box center [670, 69] width 24 height 17
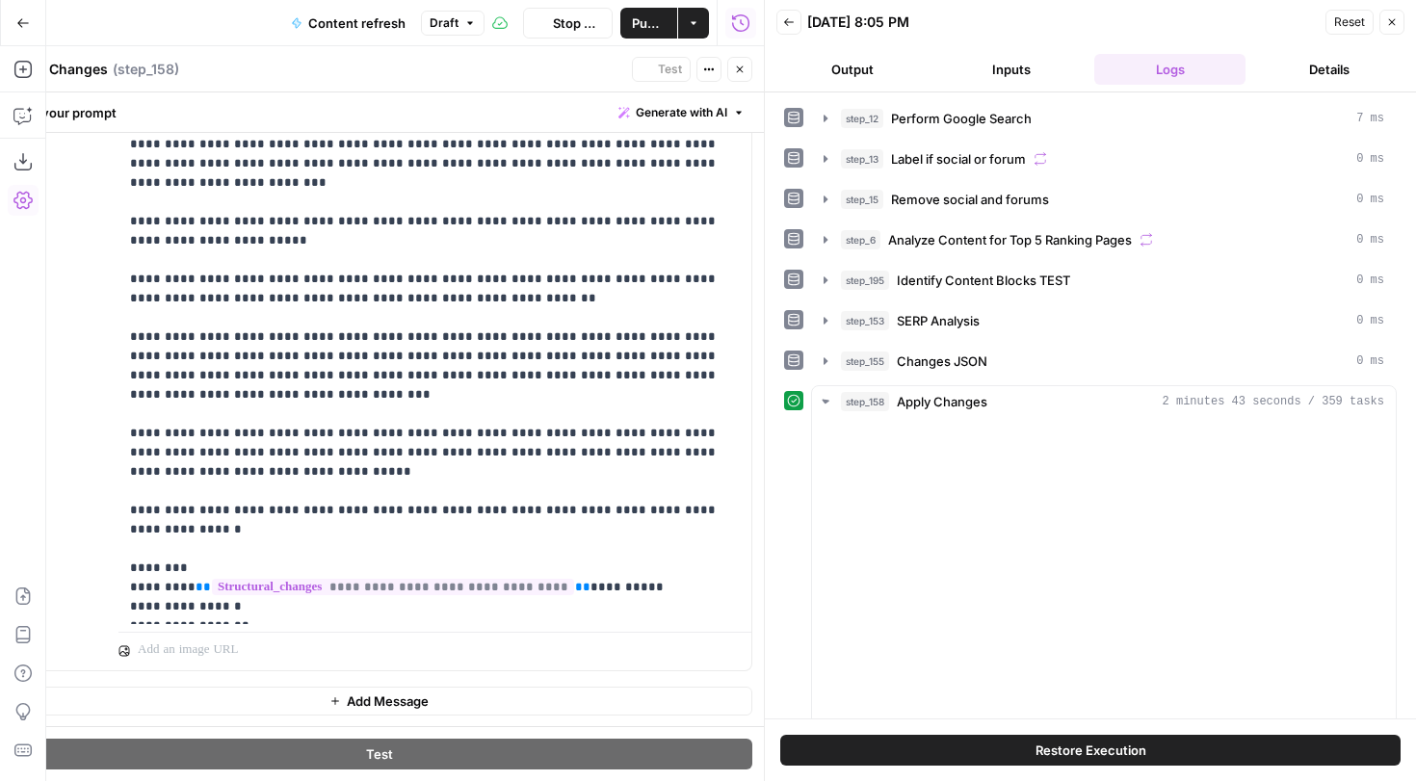
click at [742, 70] on icon "button" at bounding box center [740, 69] width 7 height 7
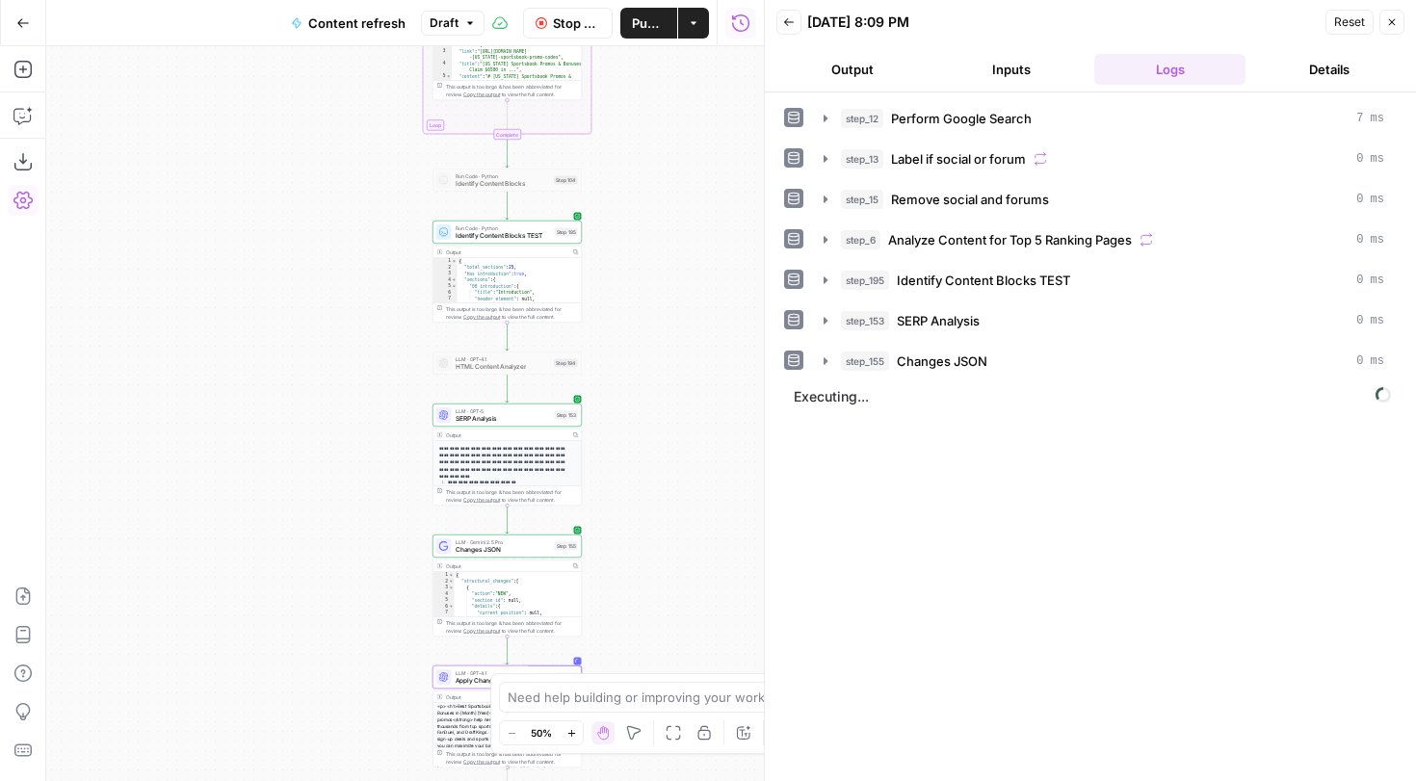
drag, startPoint x: 679, startPoint y: 343, endPoint x: 639, endPoint y: 446, distance: 110.7
click at [639, 446] on div "true false false true false true Workflow Set Inputs Inputs Google Search Perfo…" at bounding box center [405, 413] width 718 height 735
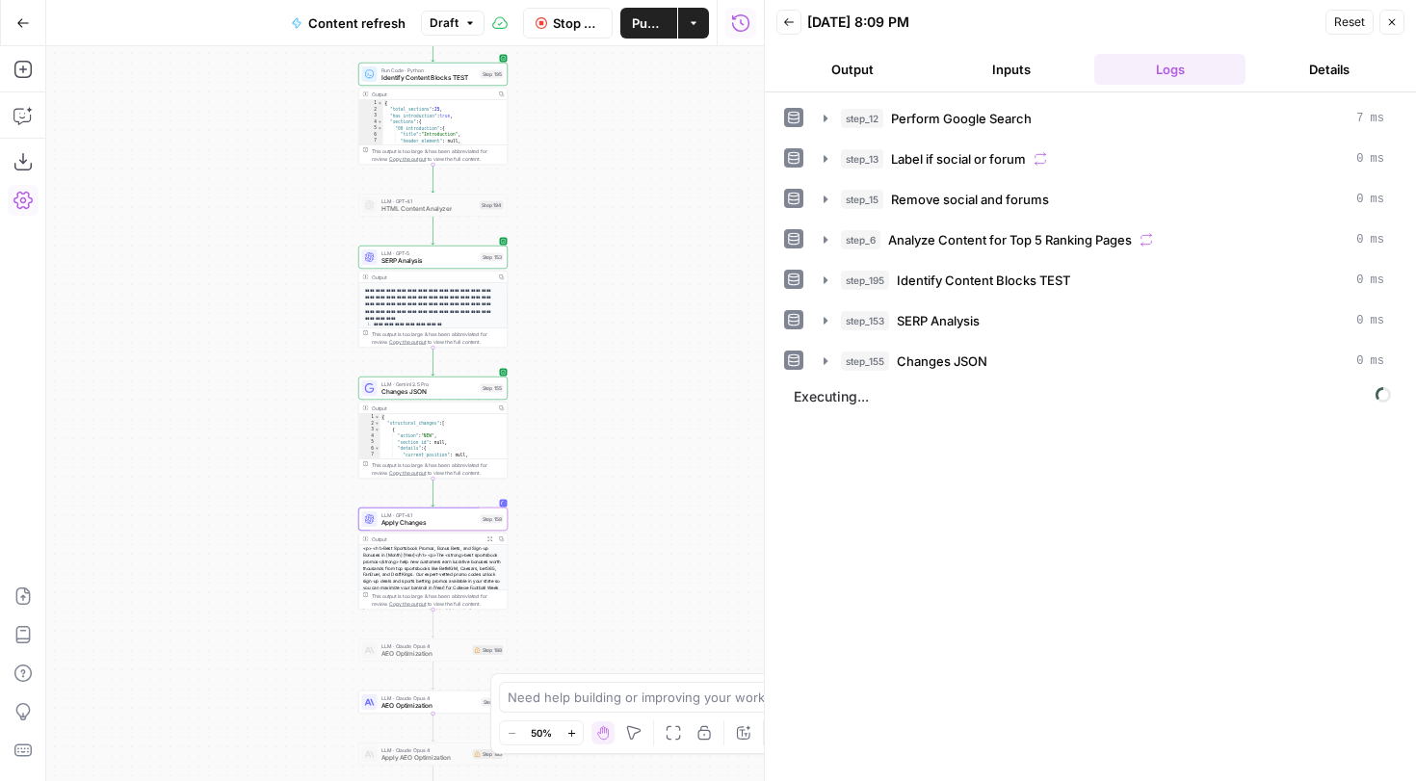
drag, startPoint x: 671, startPoint y: 411, endPoint x: 607, endPoint y: 237, distance: 185.9
click at [607, 237] on div "true false false true false true Workflow Set Inputs Inputs Google Search Perfo…" at bounding box center [405, 413] width 718 height 735
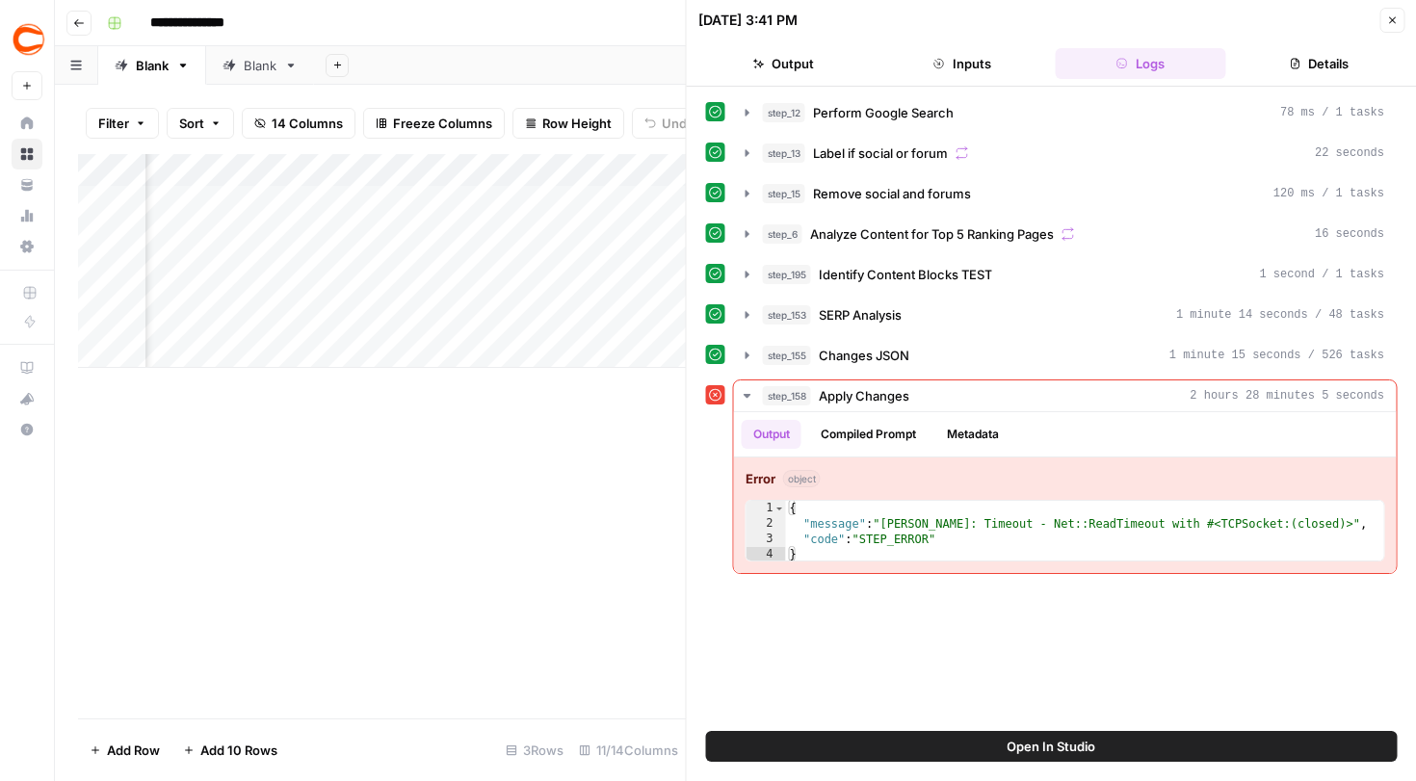
scroll to position [0, 1314]
click at [1391, 29] on button "Close" at bounding box center [1392, 20] width 25 height 25
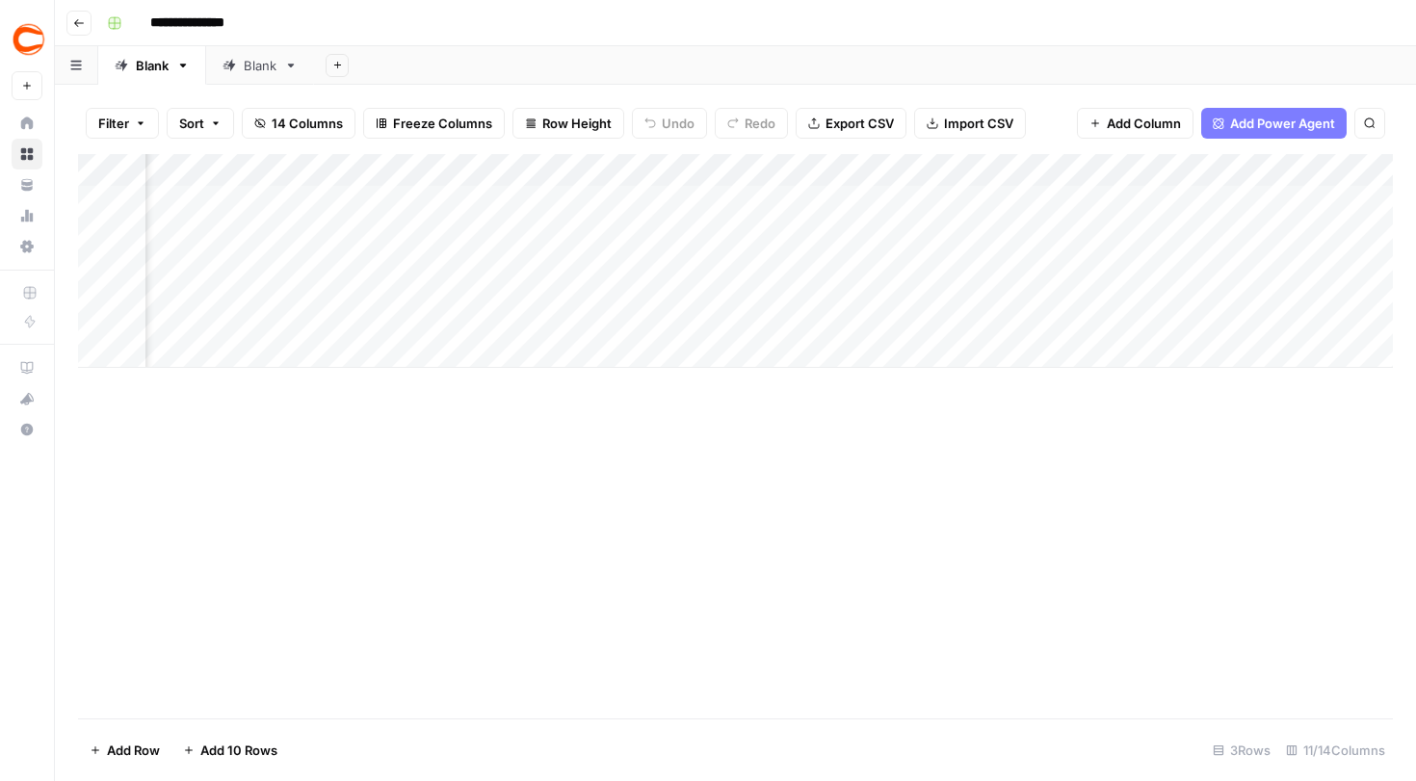
scroll to position [0, 513]
click at [1068, 198] on div "Add Column" at bounding box center [735, 261] width 1315 height 214
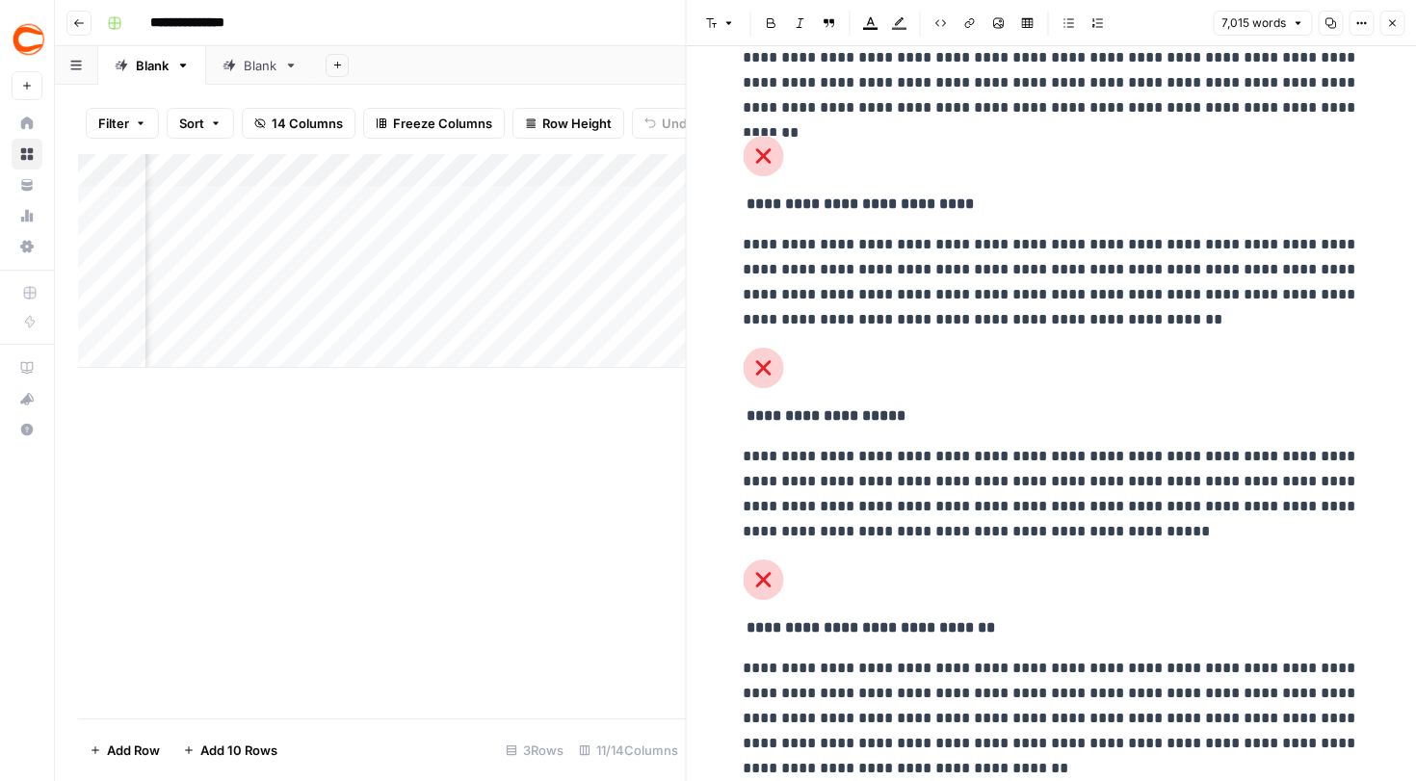
scroll to position [38252, 0]
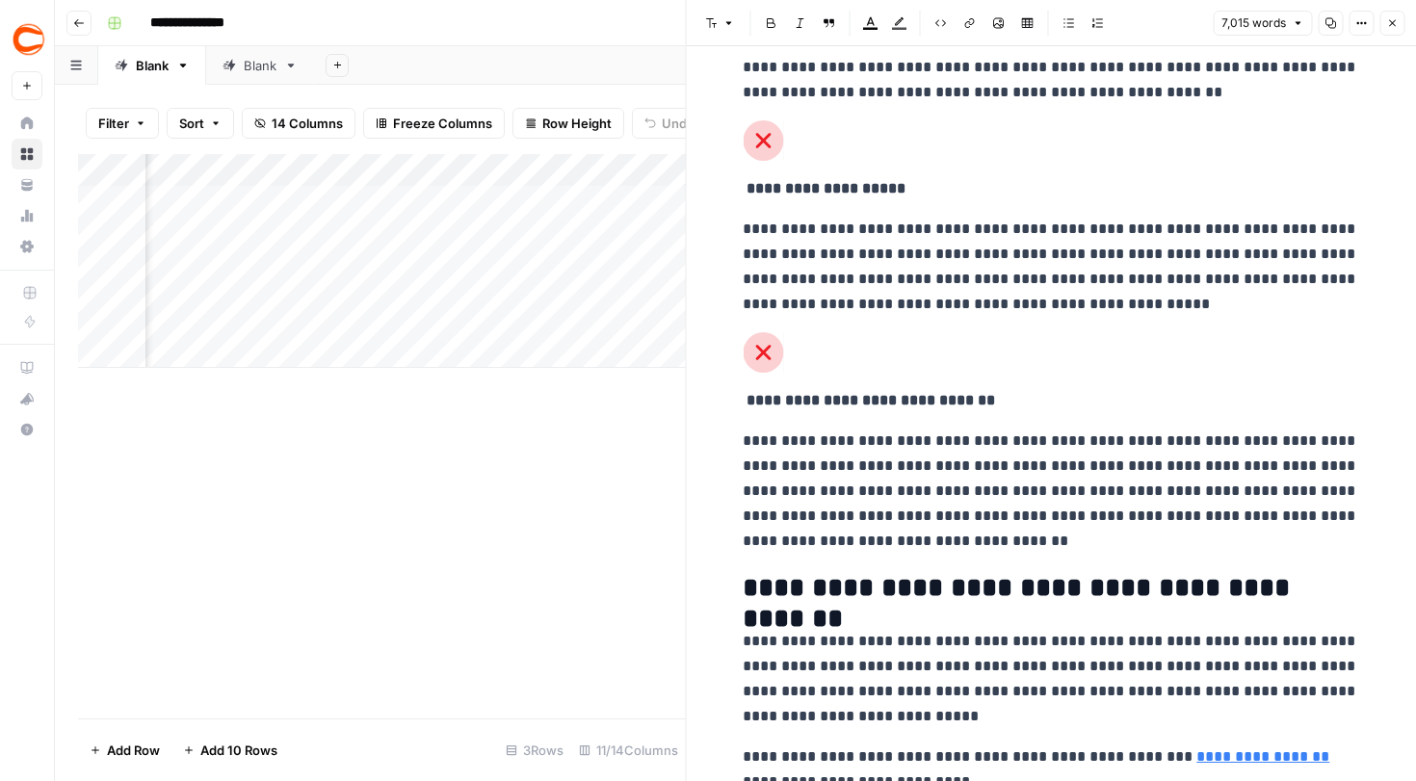
click at [1408, 19] on header "Font style Bold Italic Block quote Text color Highlight color Code block Link I…" at bounding box center [1052, 23] width 730 height 46
click at [1398, 22] on button "Close" at bounding box center [1392, 23] width 25 height 25
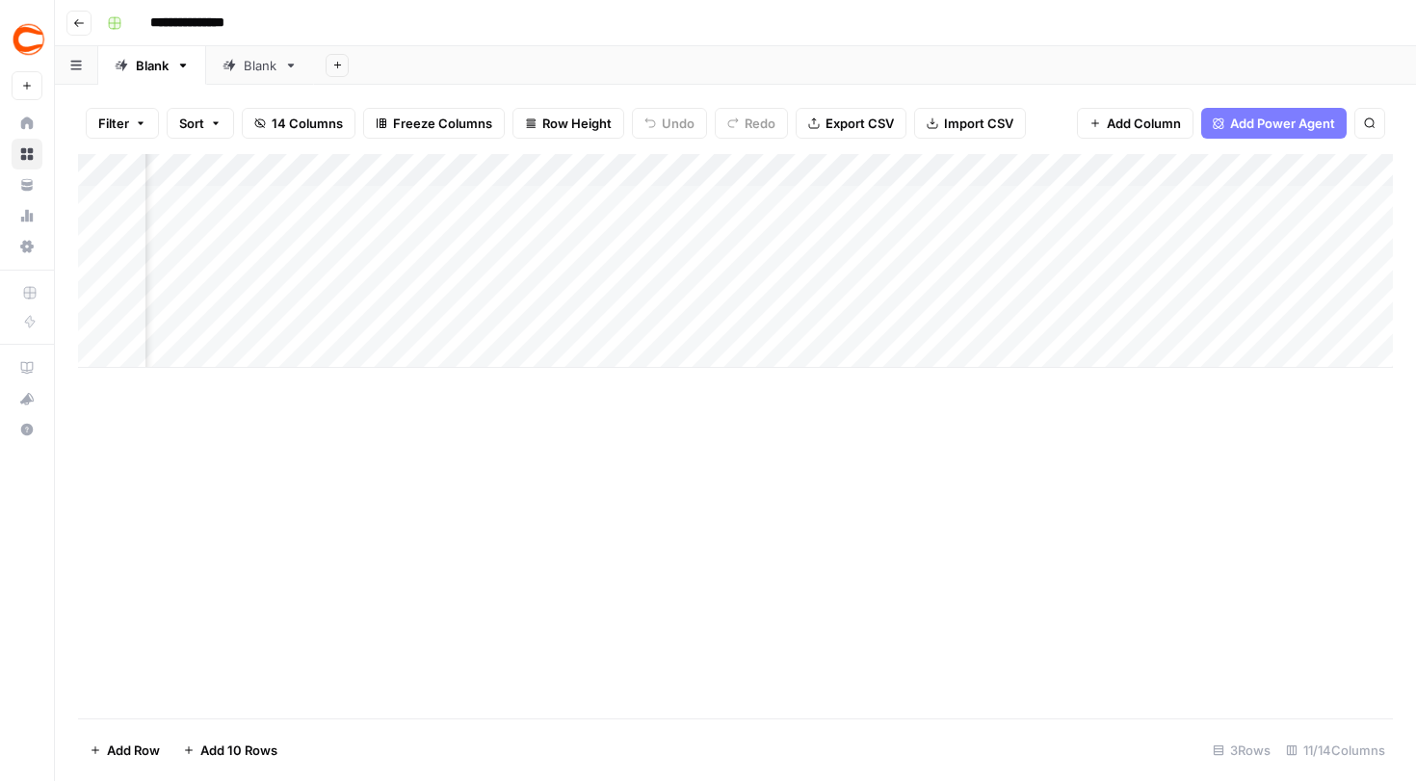
click at [1206, 200] on div "Add Column" at bounding box center [735, 261] width 1315 height 214
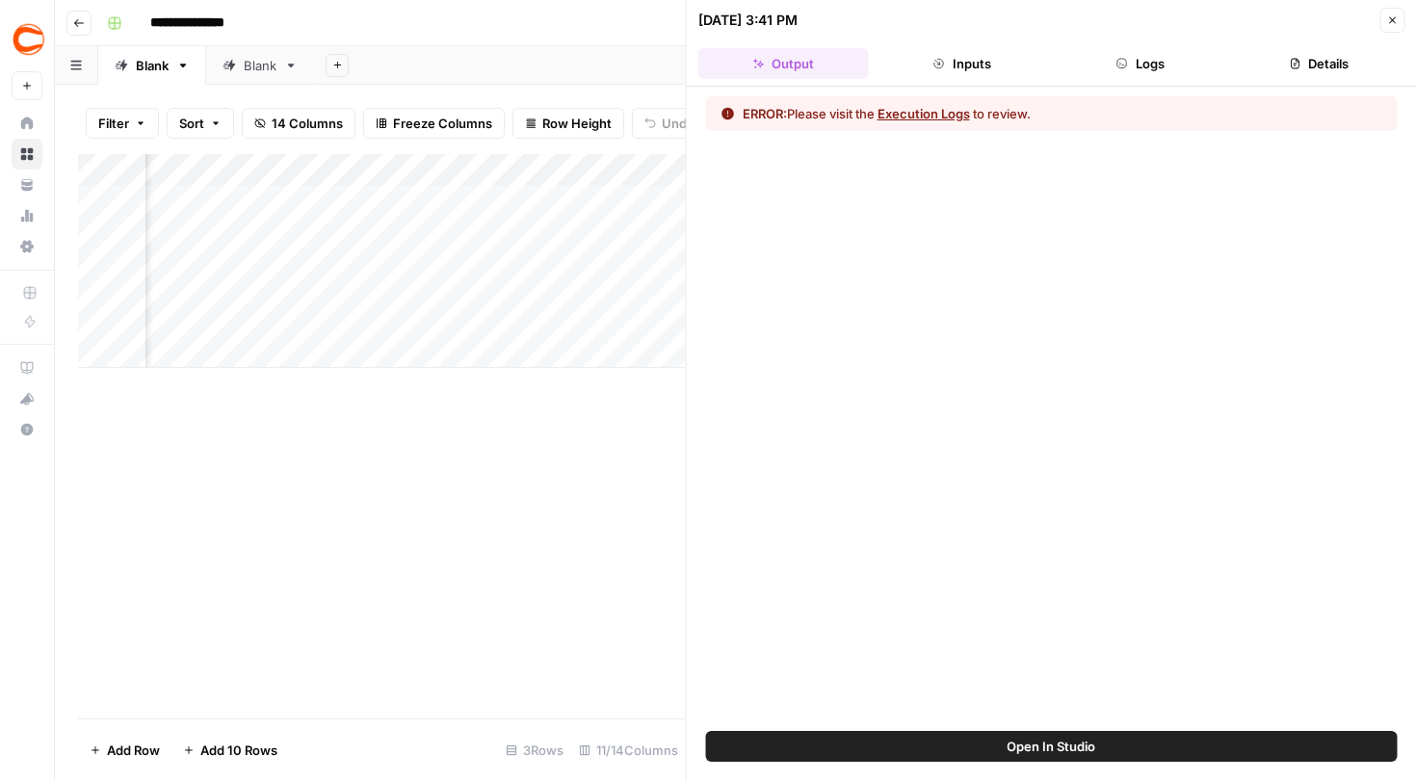
click at [1175, 69] on button "Logs" at bounding box center [1140, 63] width 171 height 31
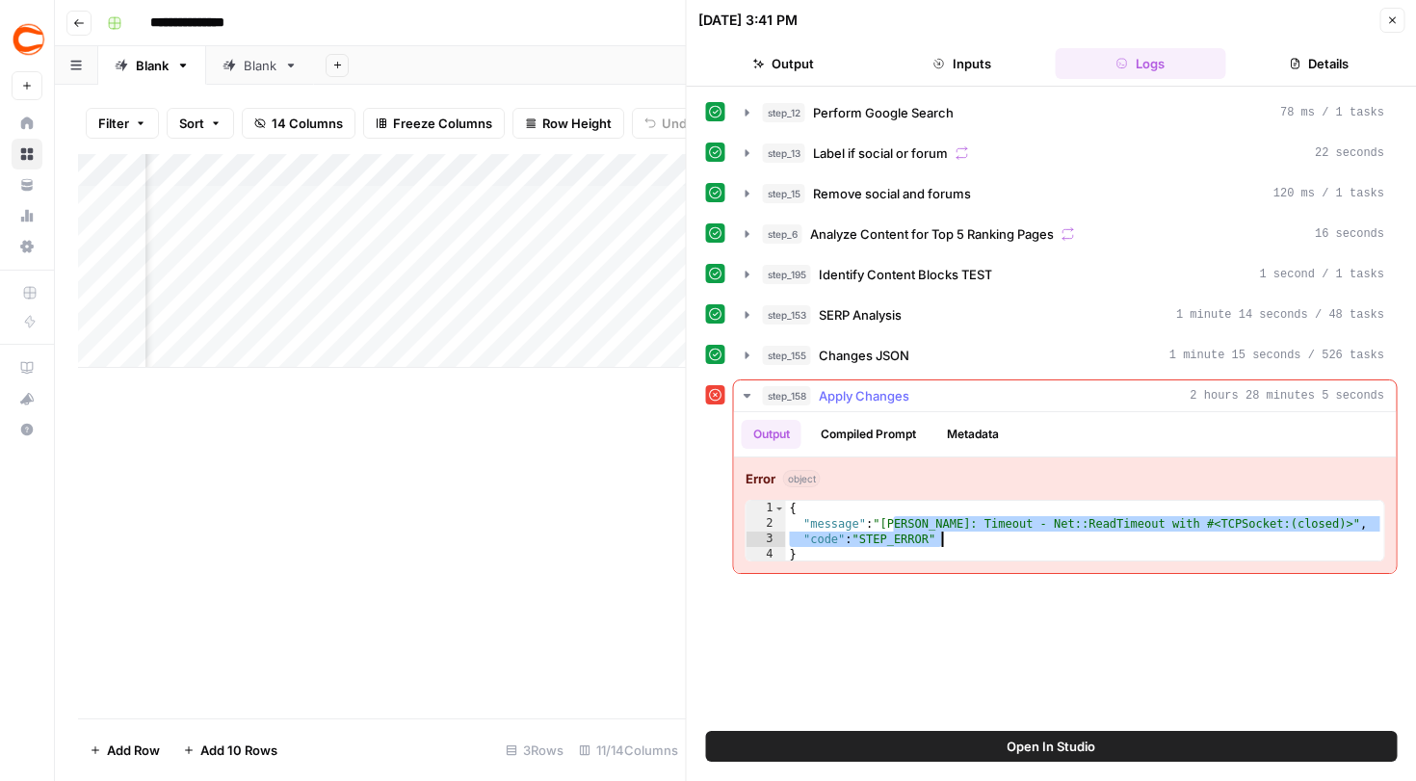
drag, startPoint x: 892, startPoint y: 521, endPoint x: 1199, endPoint y: 532, distance: 307.5
click at [1199, 532] on div "{ "message" : "Claude Error: Timeout - Net::ReadTimeout with #<TCPSocket:(close…" at bounding box center [1085, 547] width 598 height 92
type textarea "**********"
drag, startPoint x: 1183, startPoint y: 391, endPoint x: 1267, endPoint y: 396, distance: 84.0
click at [1278, 396] on div "step_158 Apply Changes 2 hours 28 minutes 5 seconds" at bounding box center [1074, 395] width 622 height 19
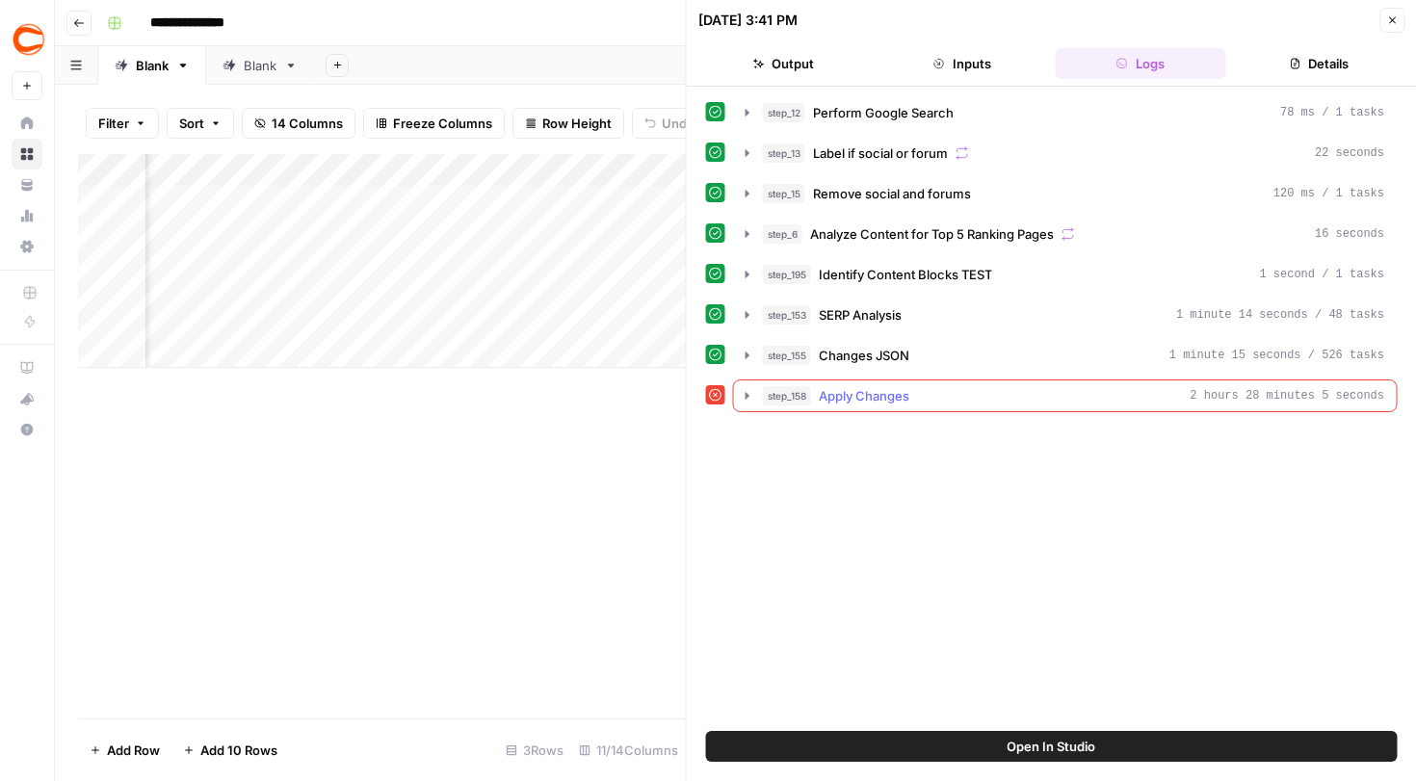
click at [1252, 401] on span "2 hours 28 minutes 5 seconds" at bounding box center [1287, 395] width 195 height 17
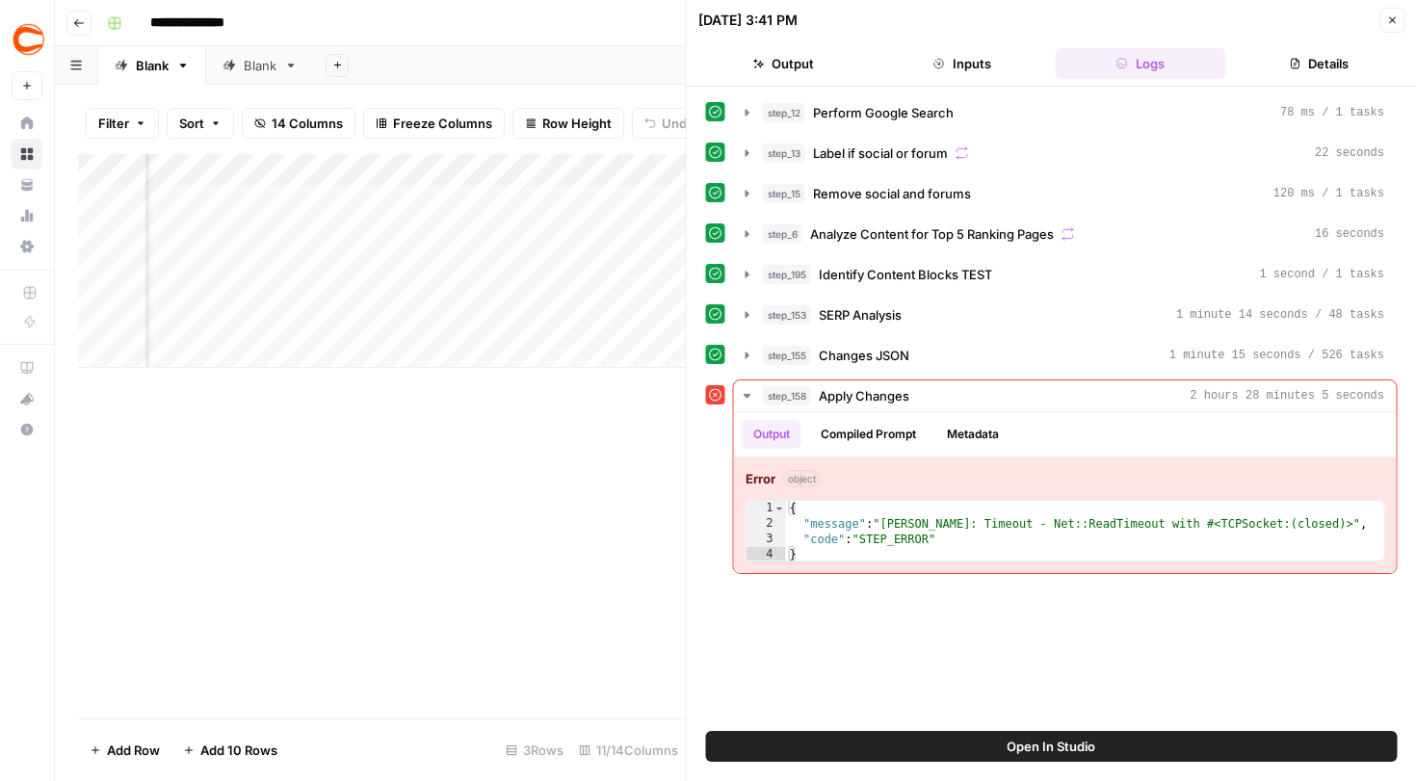
click at [1391, 21] on icon "button" at bounding box center [1392, 20] width 12 height 12
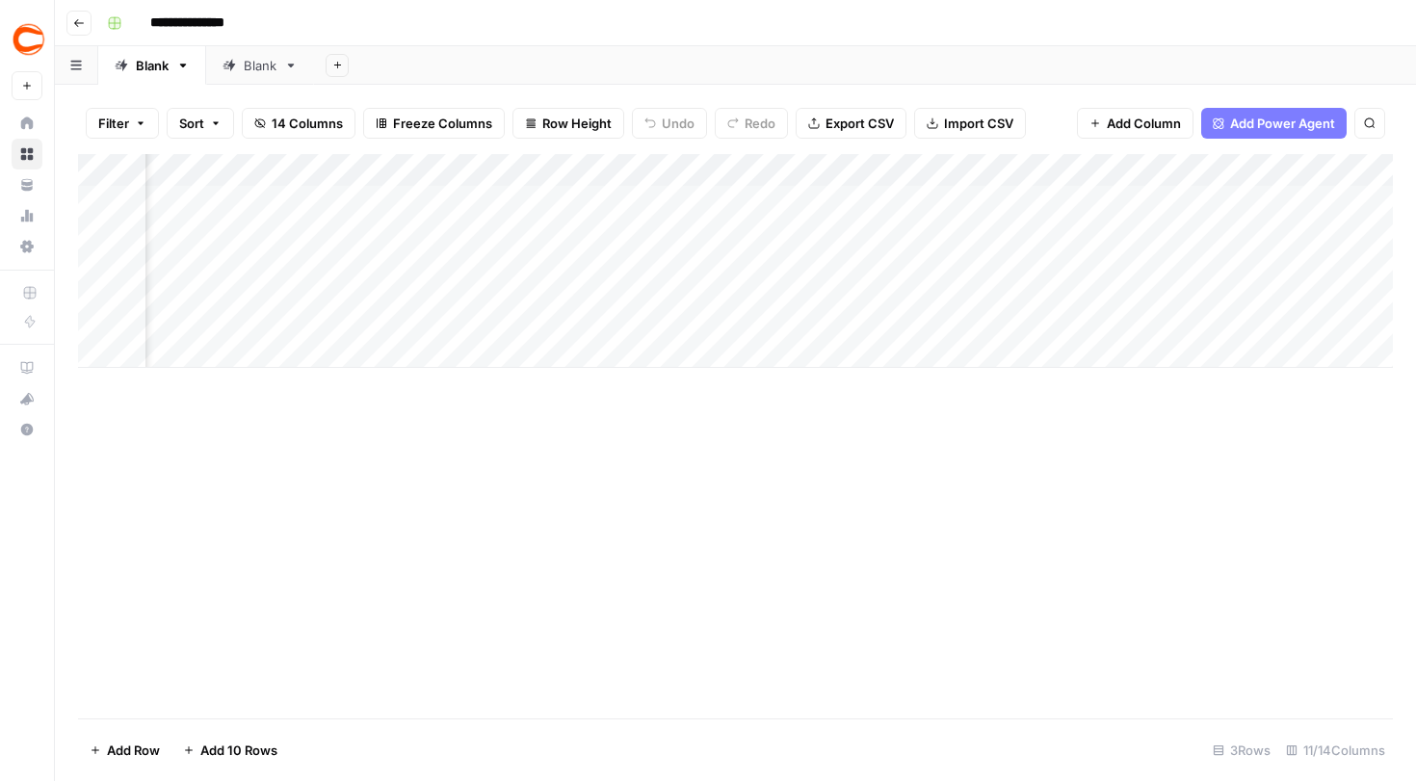
scroll to position [0, 507]
click at [1076, 201] on div "Add Column" at bounding box center [735, 261] width 1315 height 214
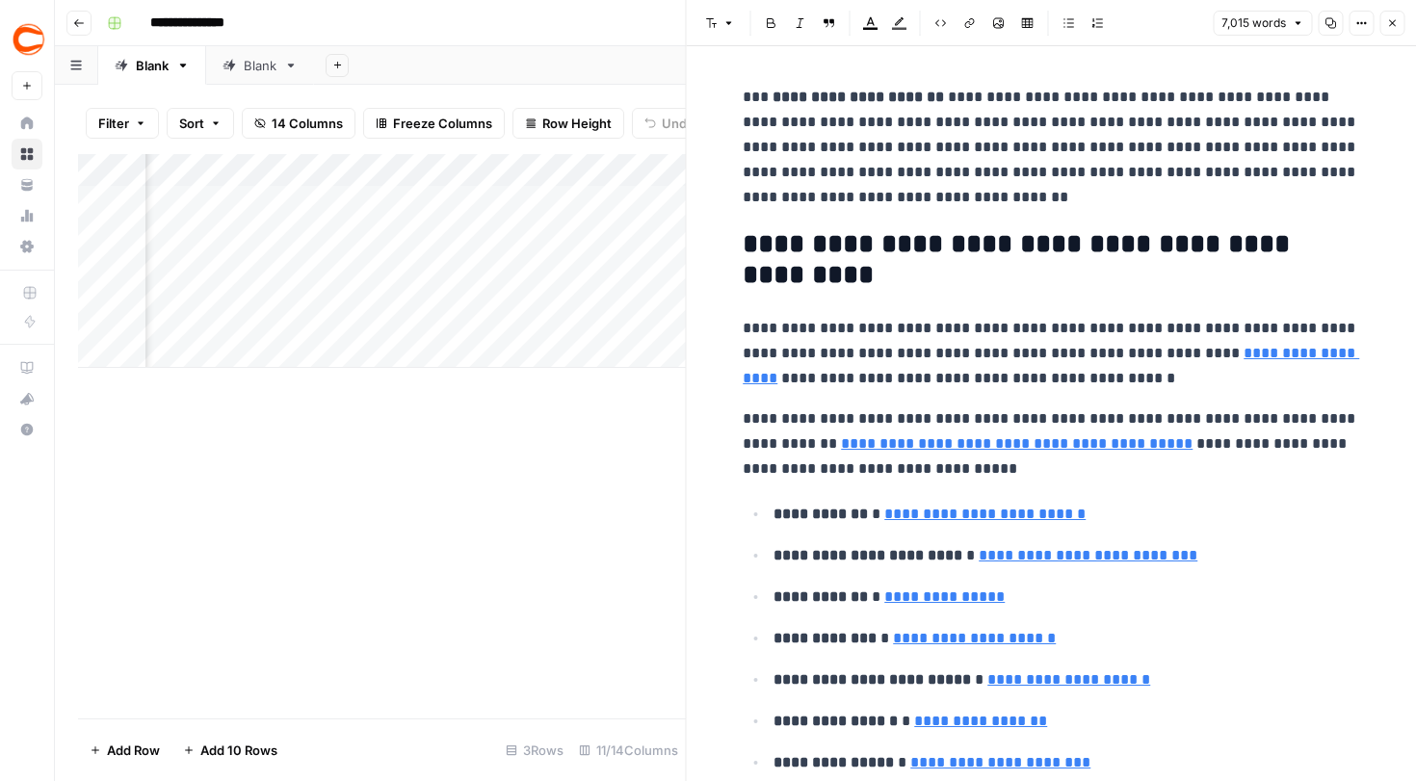
scroll to position [0, 986]
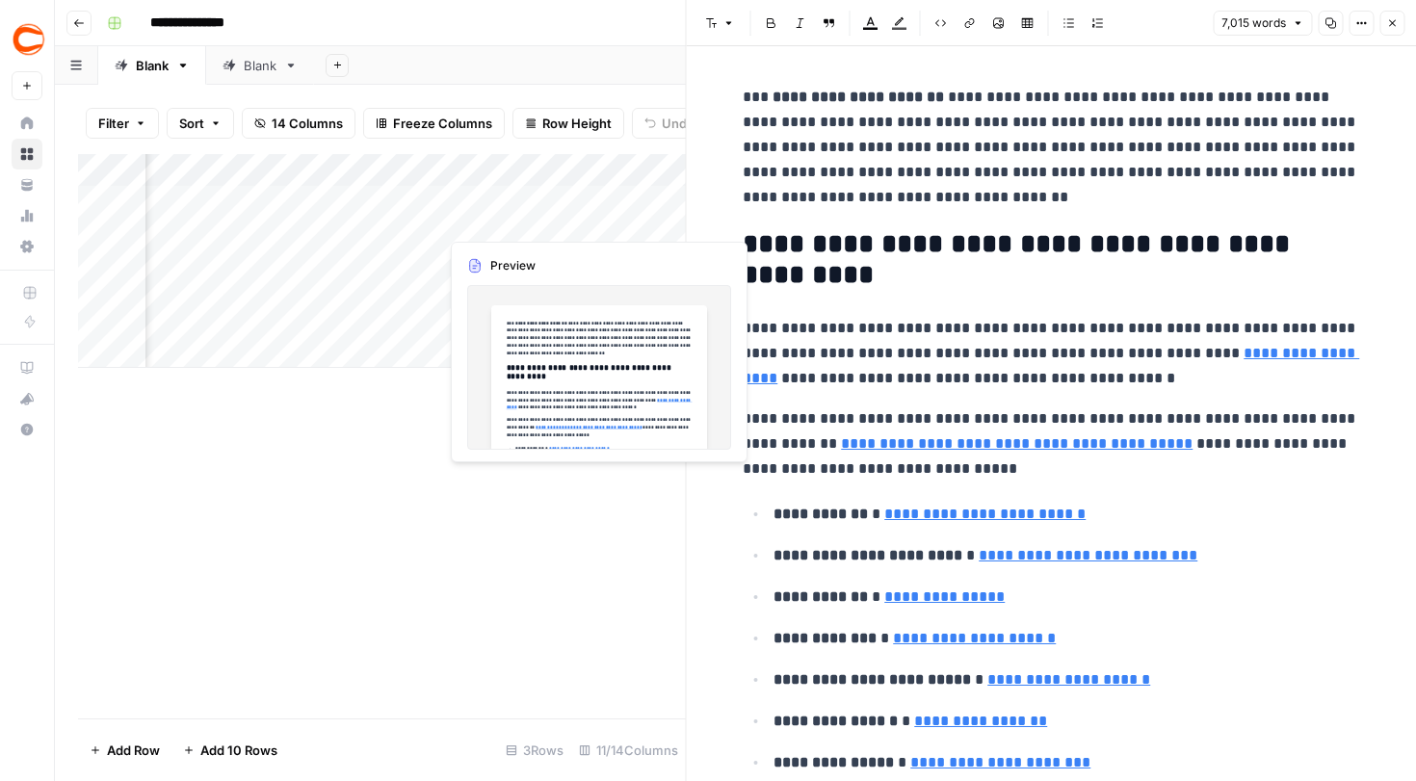
click at [419, 196] on div "Add Column" at bounding box center [382, 261] width 608 height 214
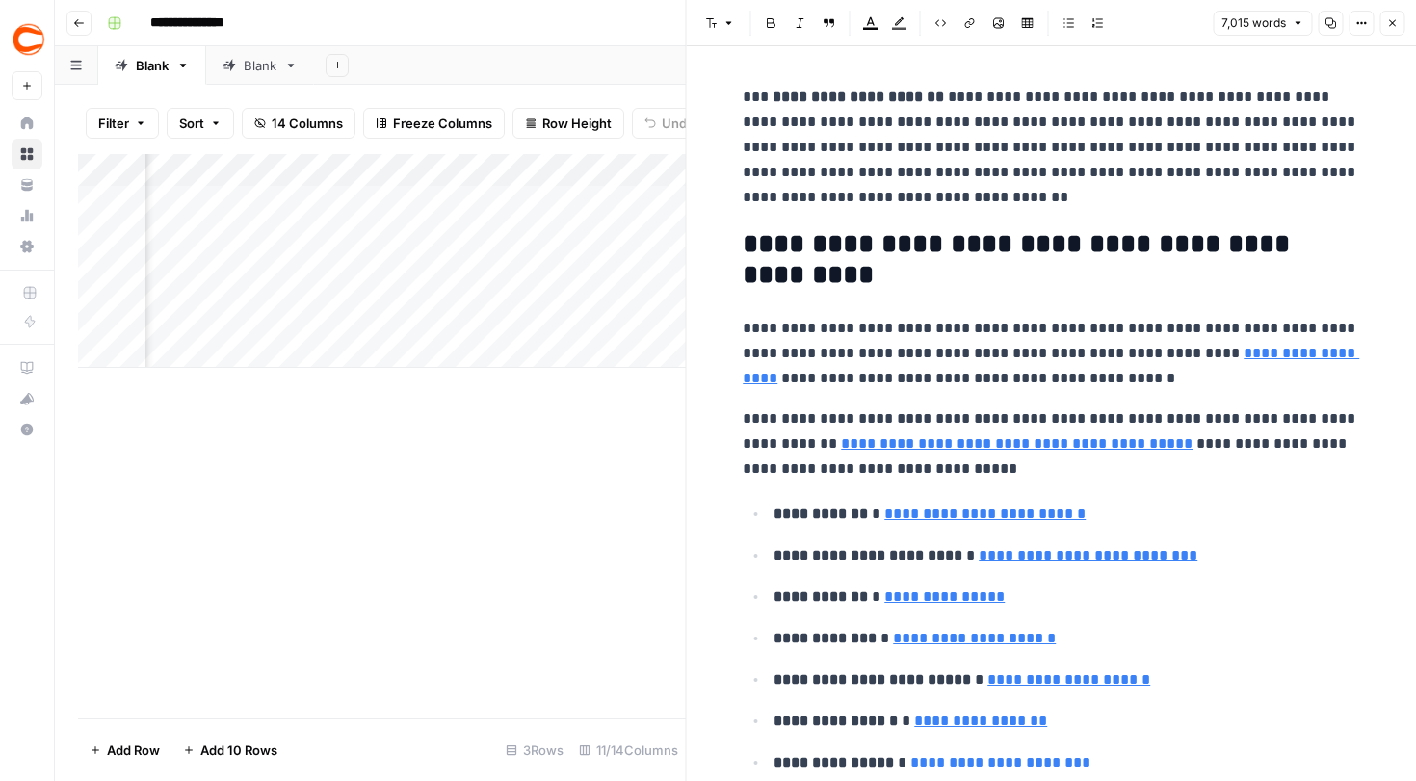
click at [431, 209] on div "Add Column" at bounding box center [382, 261] width 608 height 214
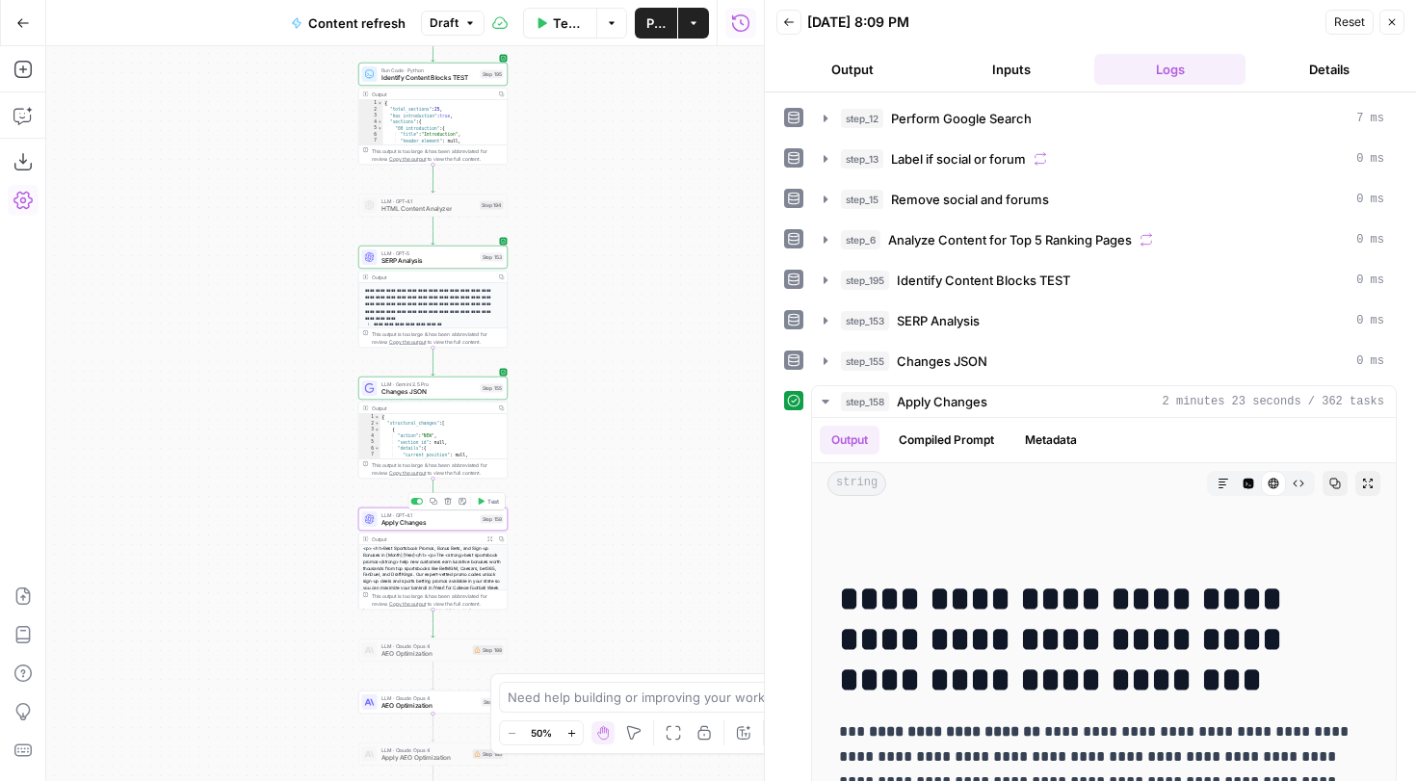
click at [443, 526] on span "Apply Changes" at bounding box center [429, 523] width 95 height 10
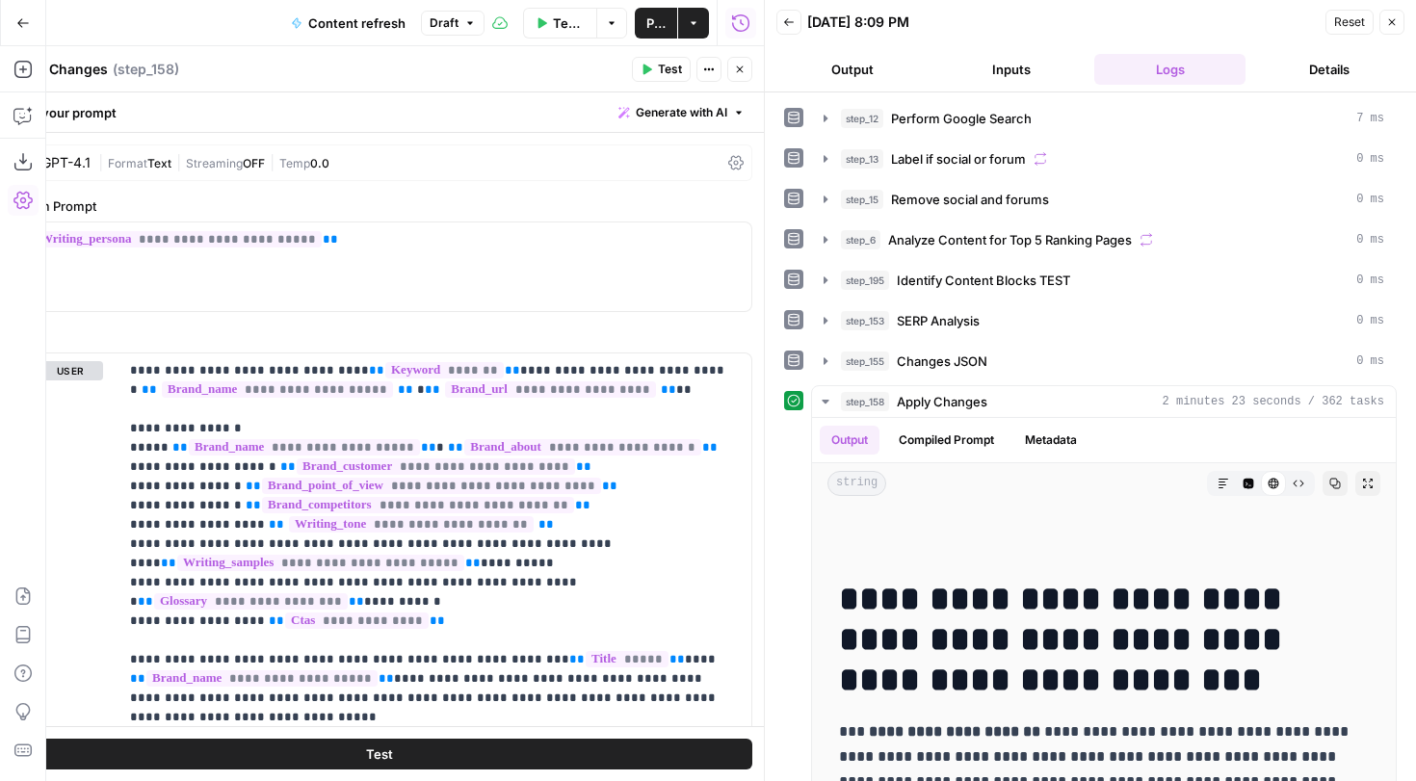
click at [1394, 20] on icon "button" at bounding box center [1392, 22] width 12 height 12
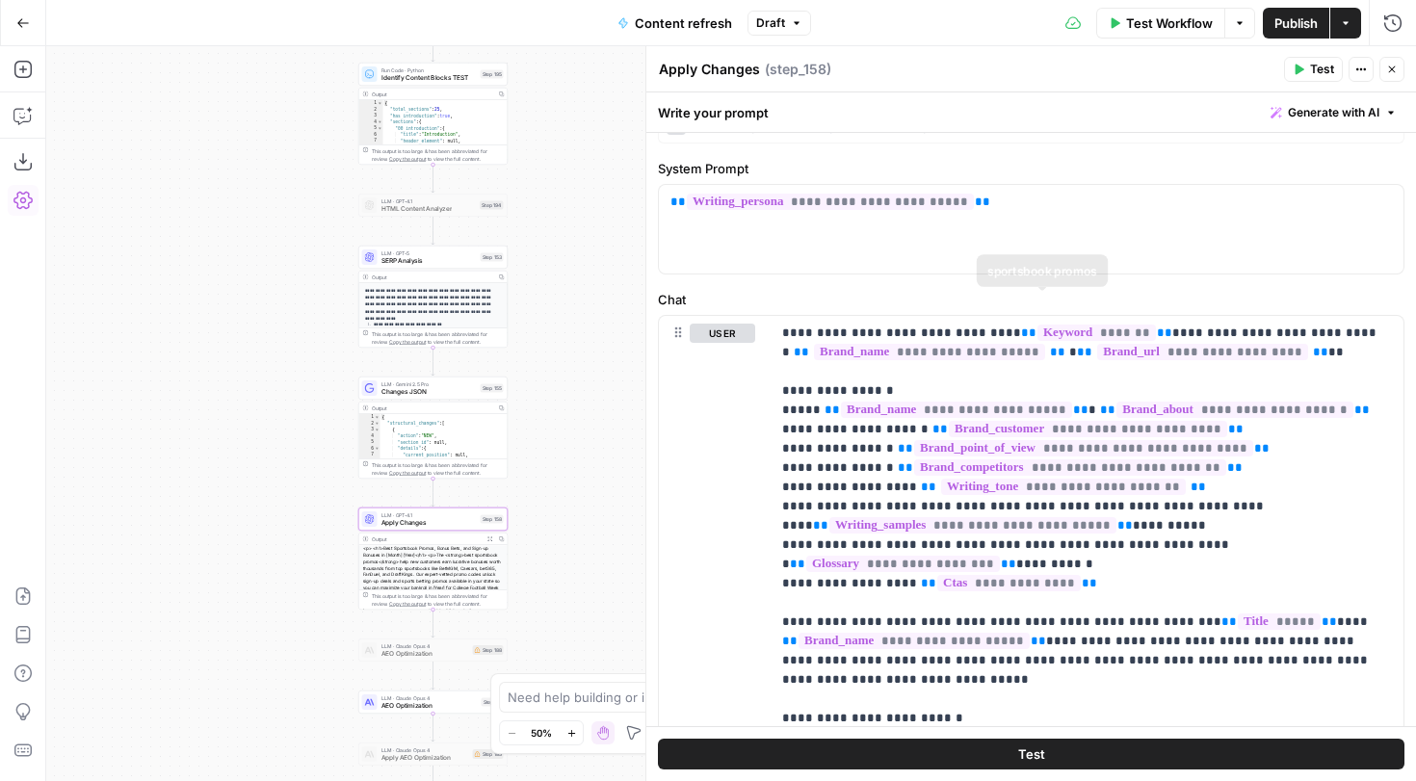
scroll to position [120, 0]
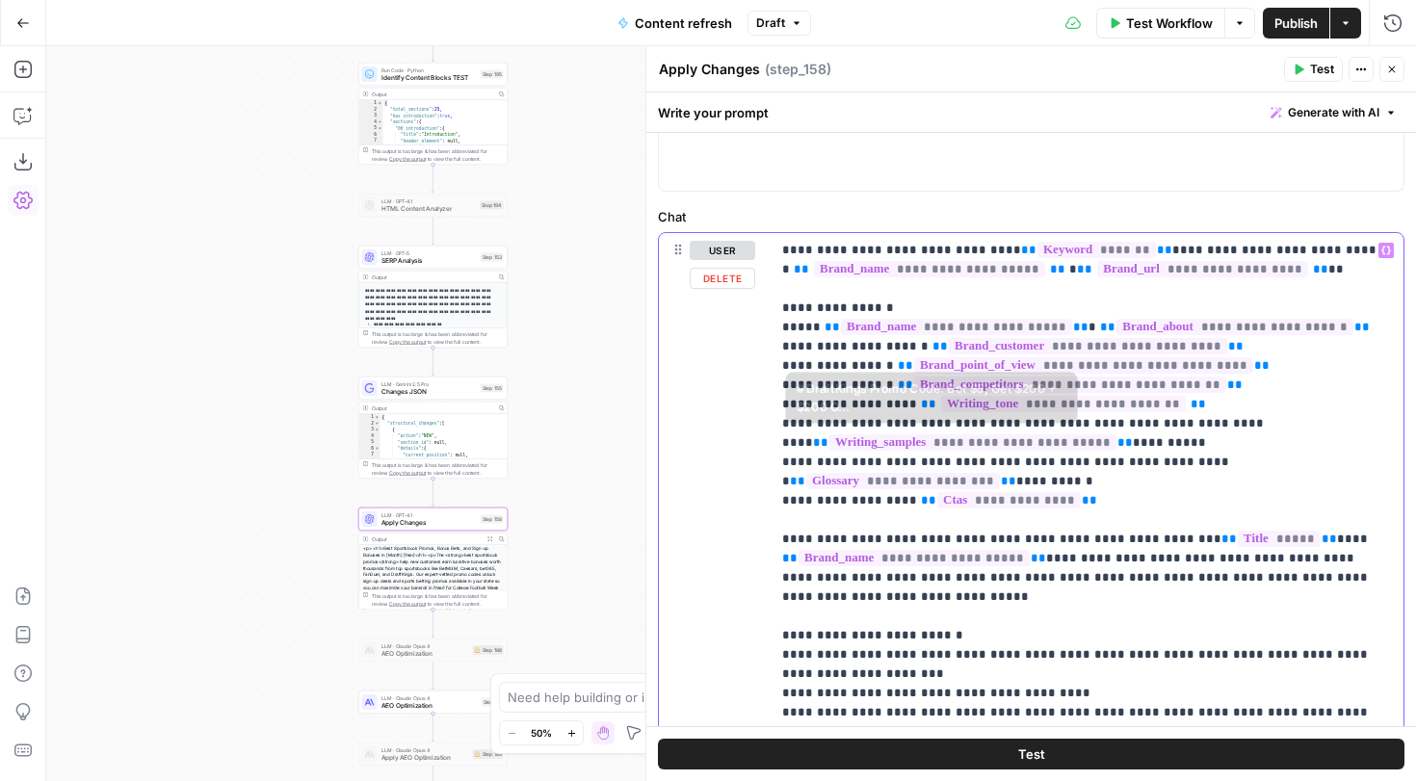
drag, startPoint x: 779, startPoint y: 250, endPoint x: 1015, endPoint y: 540, distance: 373.9
click at [1015, 540] on div "**********" at bounding box center [1087, 625] width 633 height 785
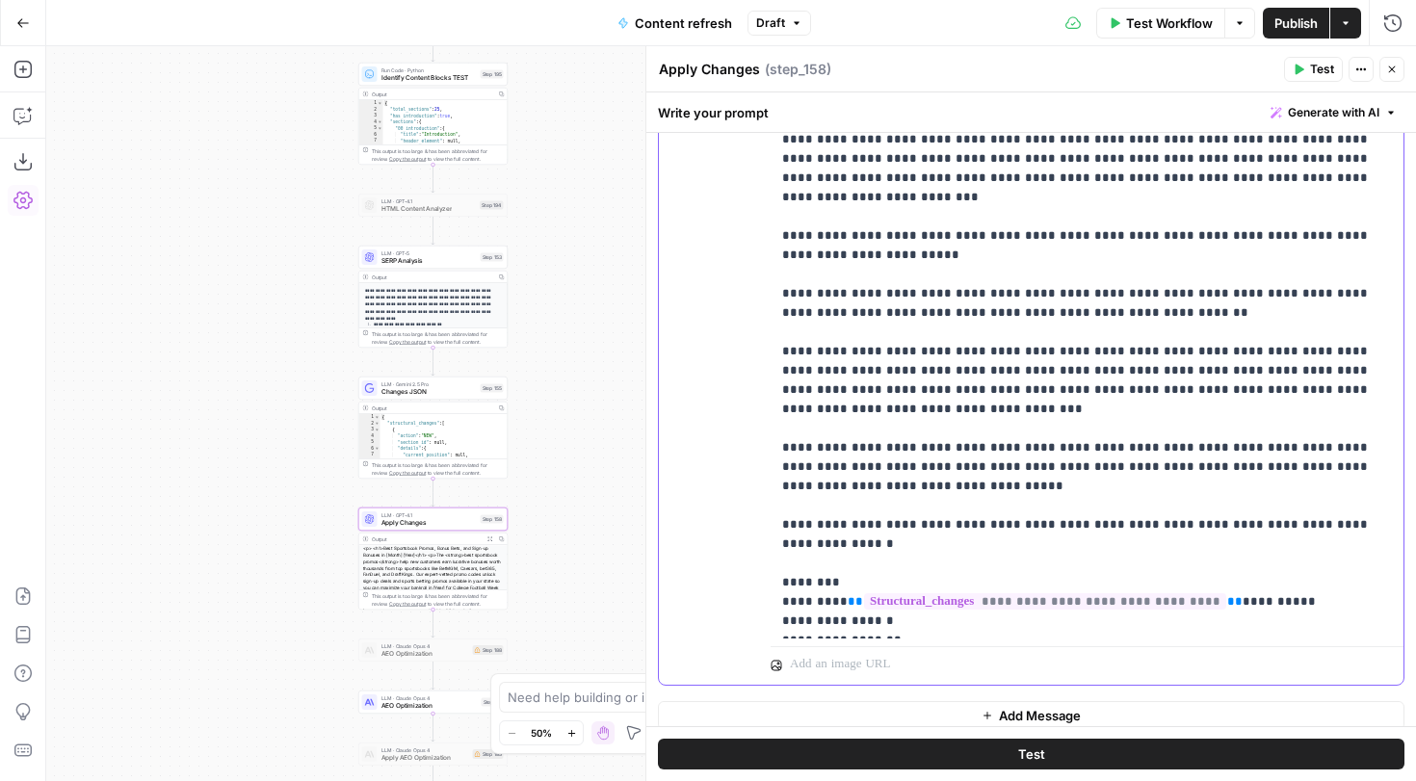
scroll to position [514, 0]
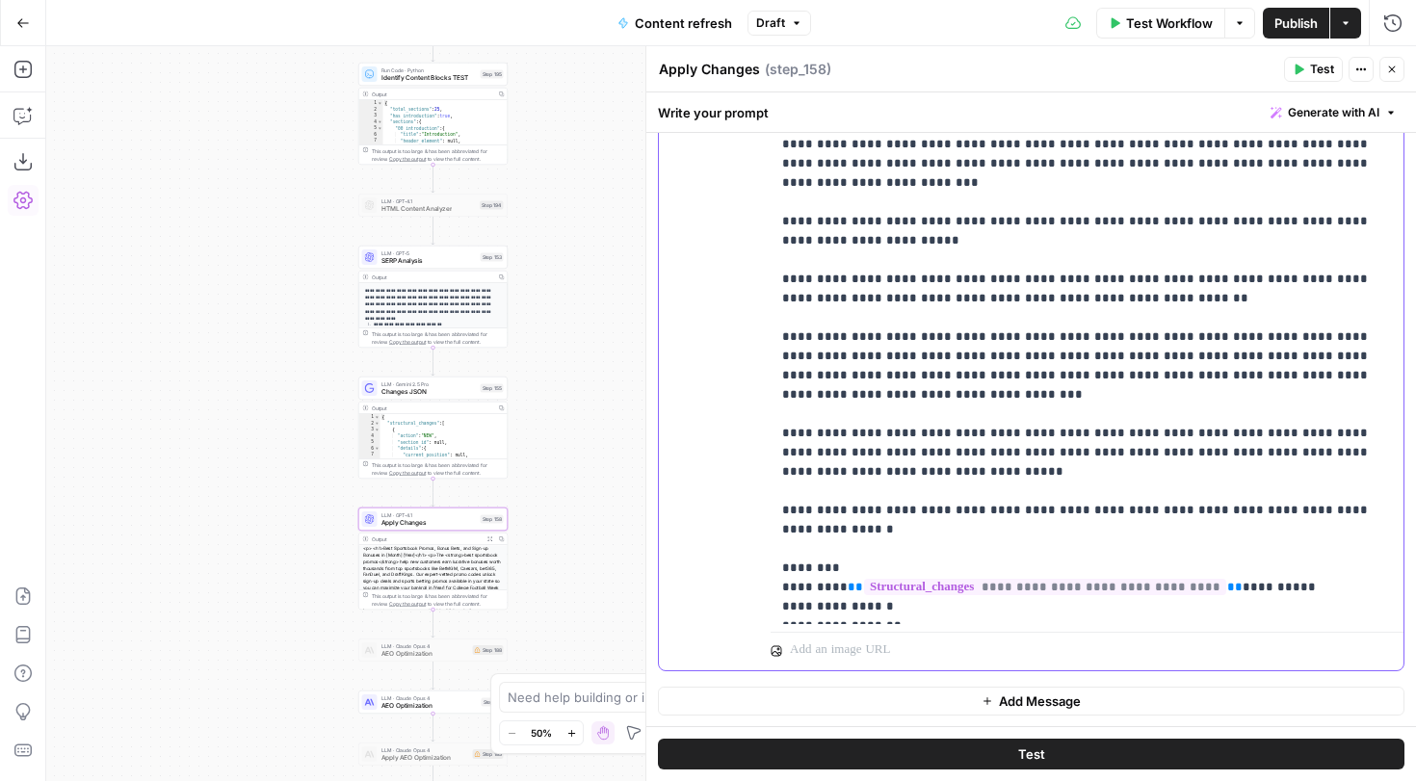
drag, startPoint x: 778, startPoint y: 553, endPoint x: 846, endPoint y: 566, distance: 68.6
click at [843, 563] on div "**********" at bounding box center [1087, 231] width 633 height 785
click at [1251, 624] on div at bounding box center [1087, 647] width 633 height 46
drag, startPoint x: 1242, startPoint y: 611, endPoint x: 850, endPoint y: 548, distance: 397.1
click at [850, 548] on p "**********" at bounding box center [1087, 134] width 610 height 963
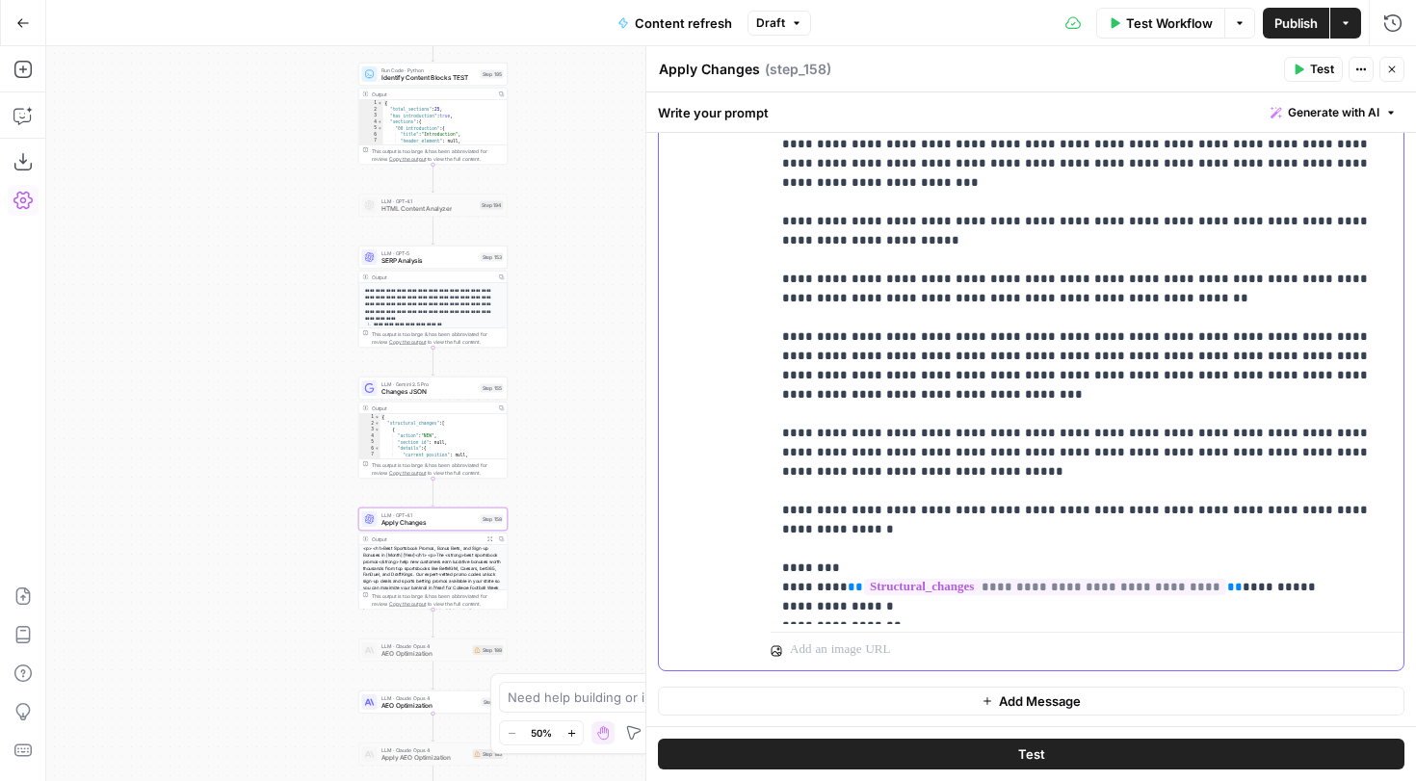
click at [853, 491] on p "**********" at bounding box center [1087, 134] width 610 height 963
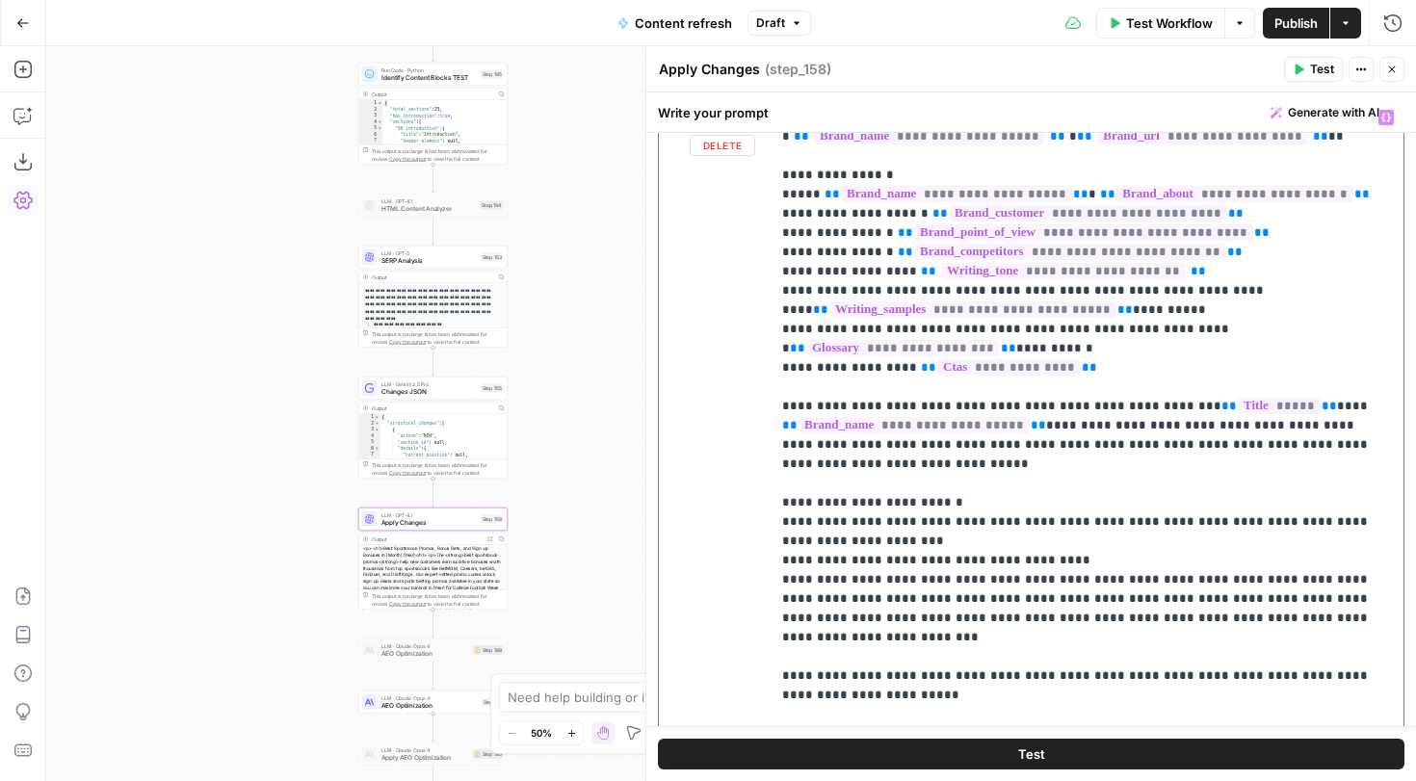
scroll to position [0, 0]
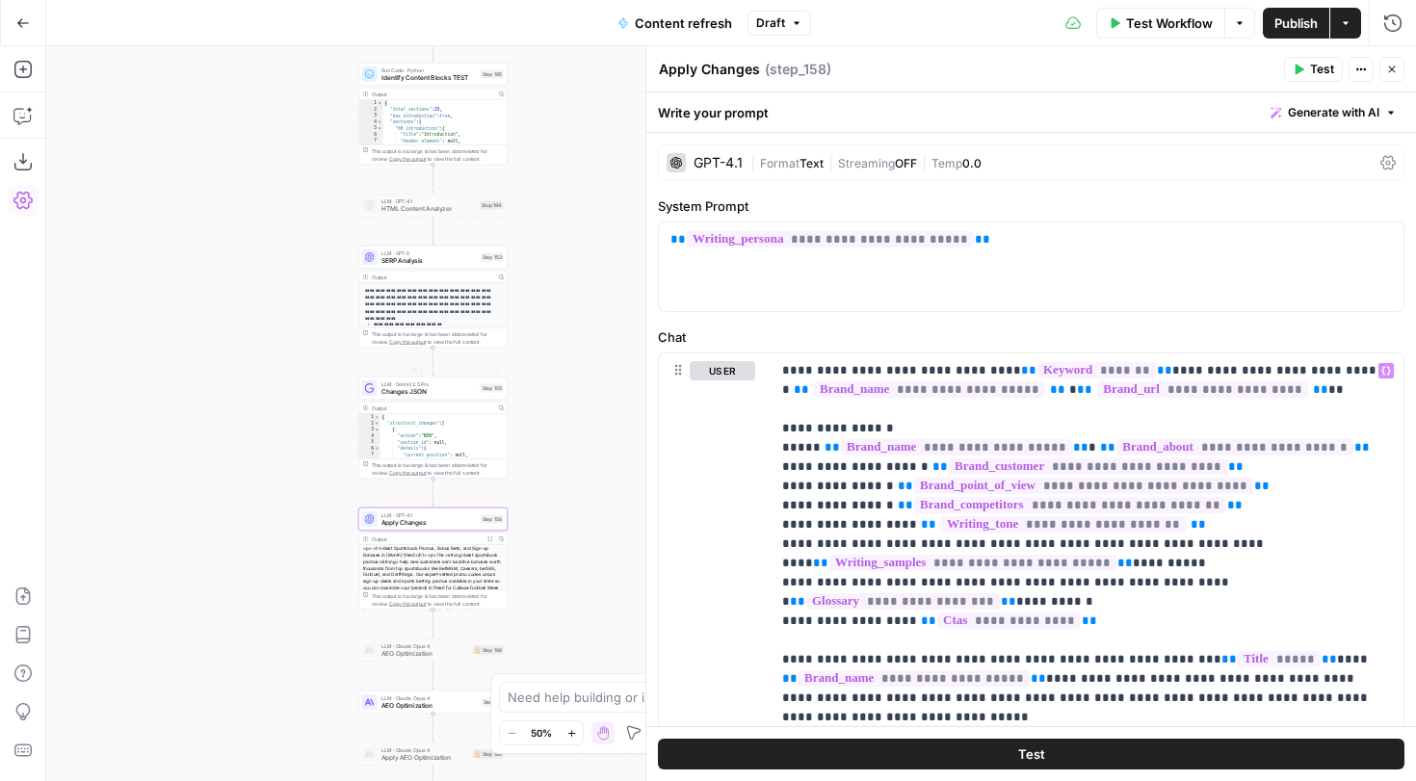
click at [419, 384] on span "LLM · Gemini 2.5 Pro" at bounding box center [429, 385] width 95 height 8
click at [410, 394] on span "Changes JSON" at bounding box center [429, 392] width 95 height 10
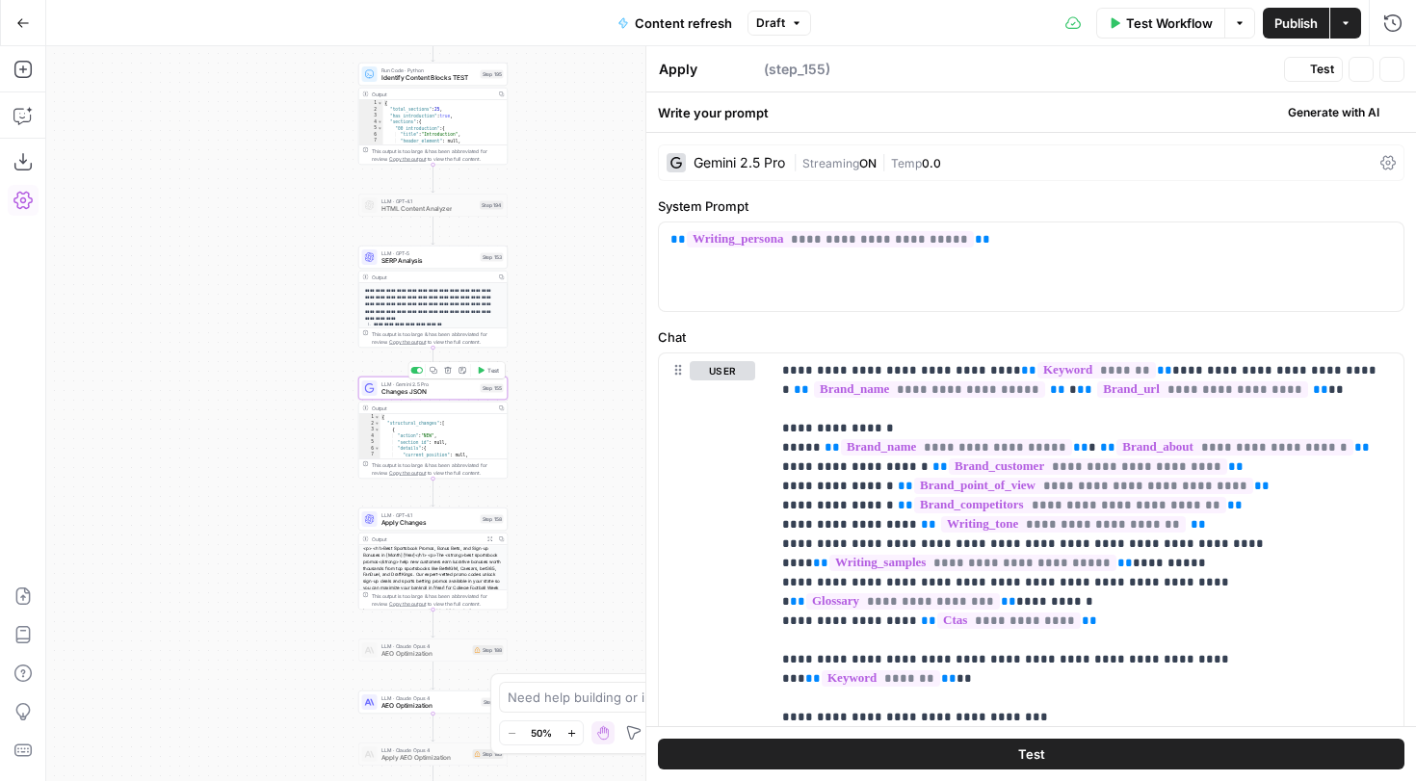
type textarea "Changes JSON"
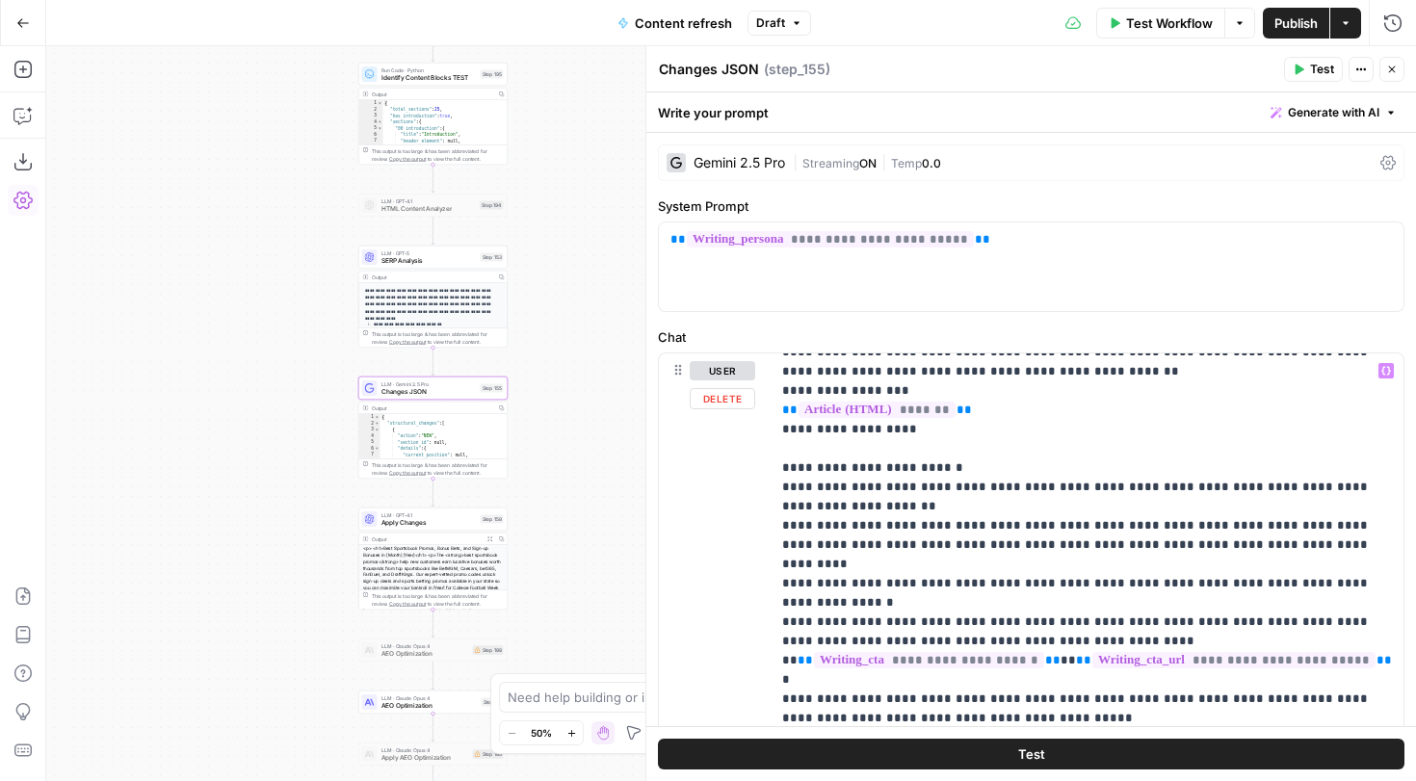
scroll to position [1562, 0]
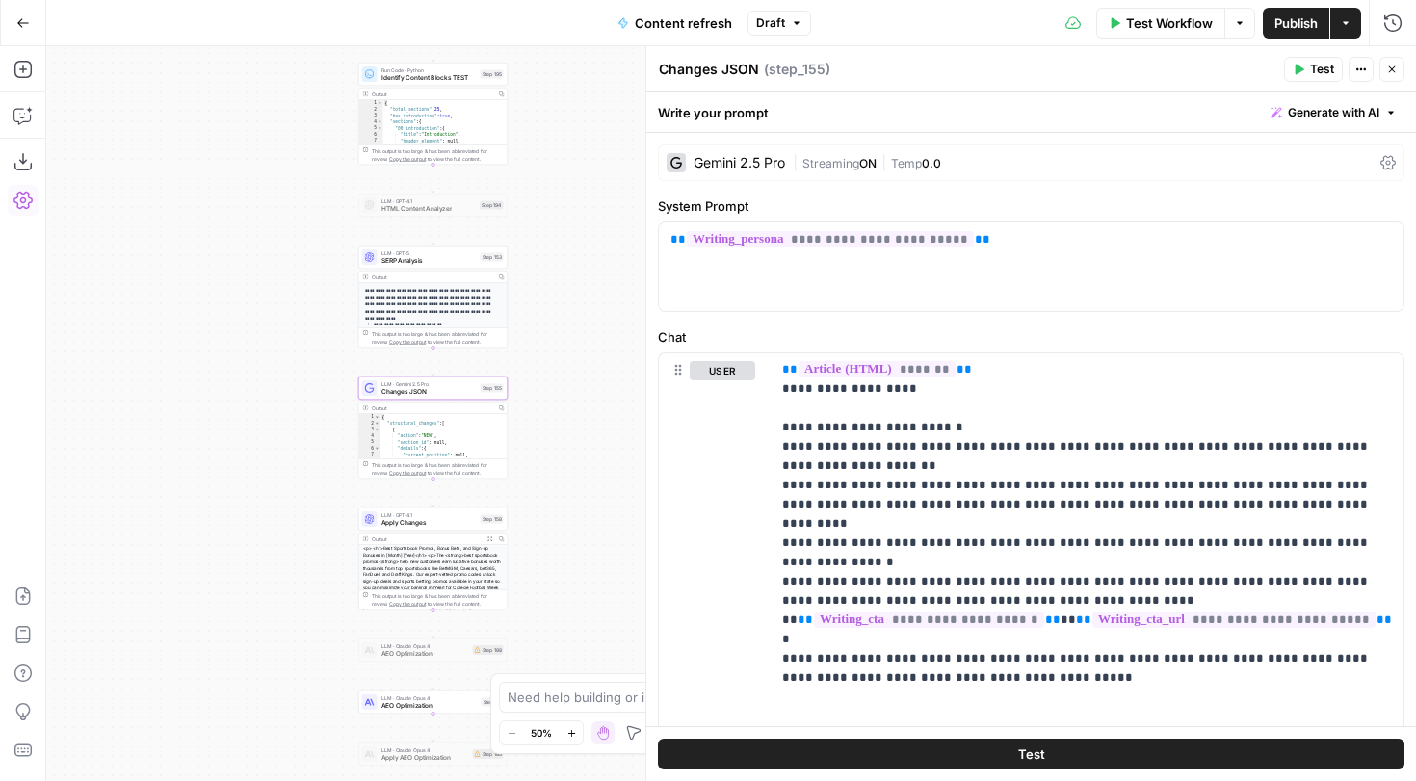
click at [1395, 71] on icon "button" at bounding box center [1392, 70] width 12 height 12
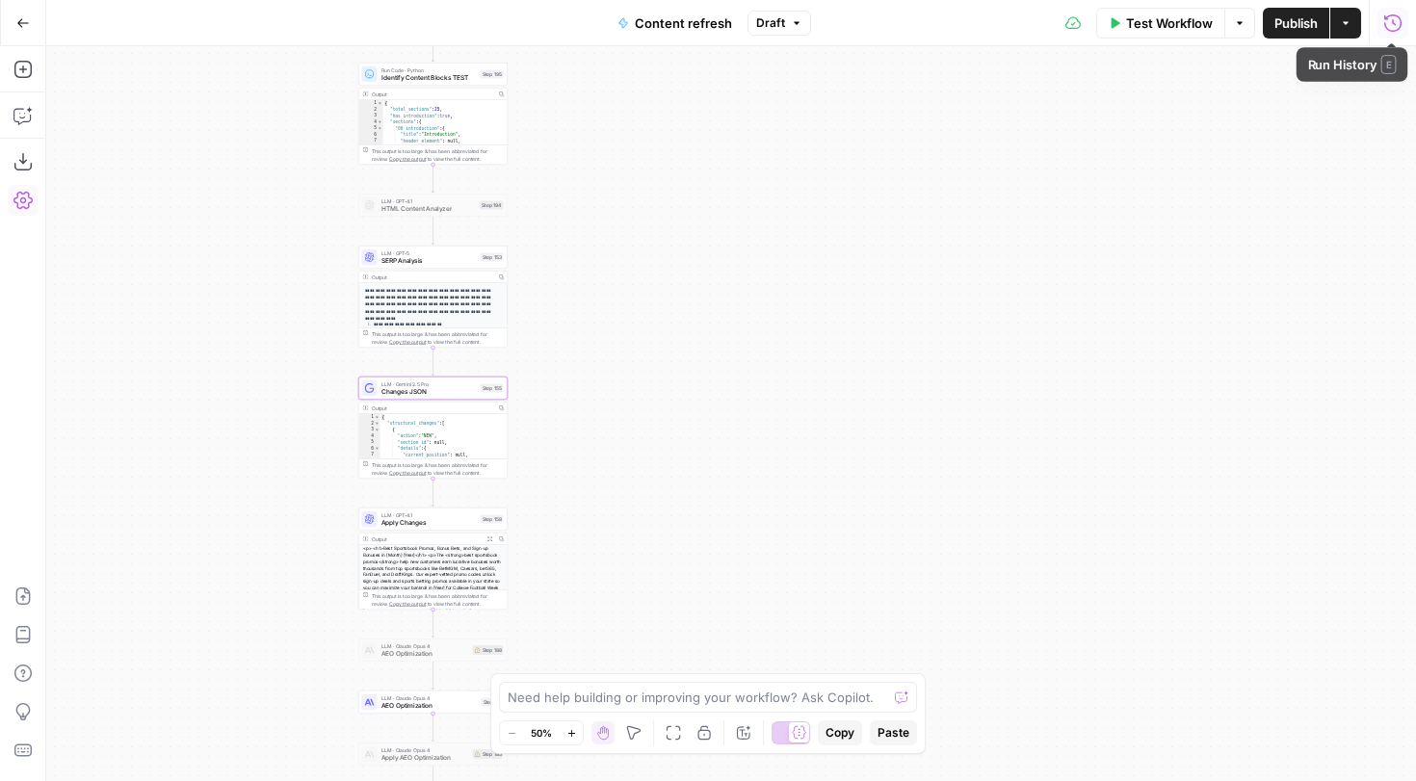
click at [1381, 33] on button "Run History" at bounding box center [1393, 23] width 31 height 31
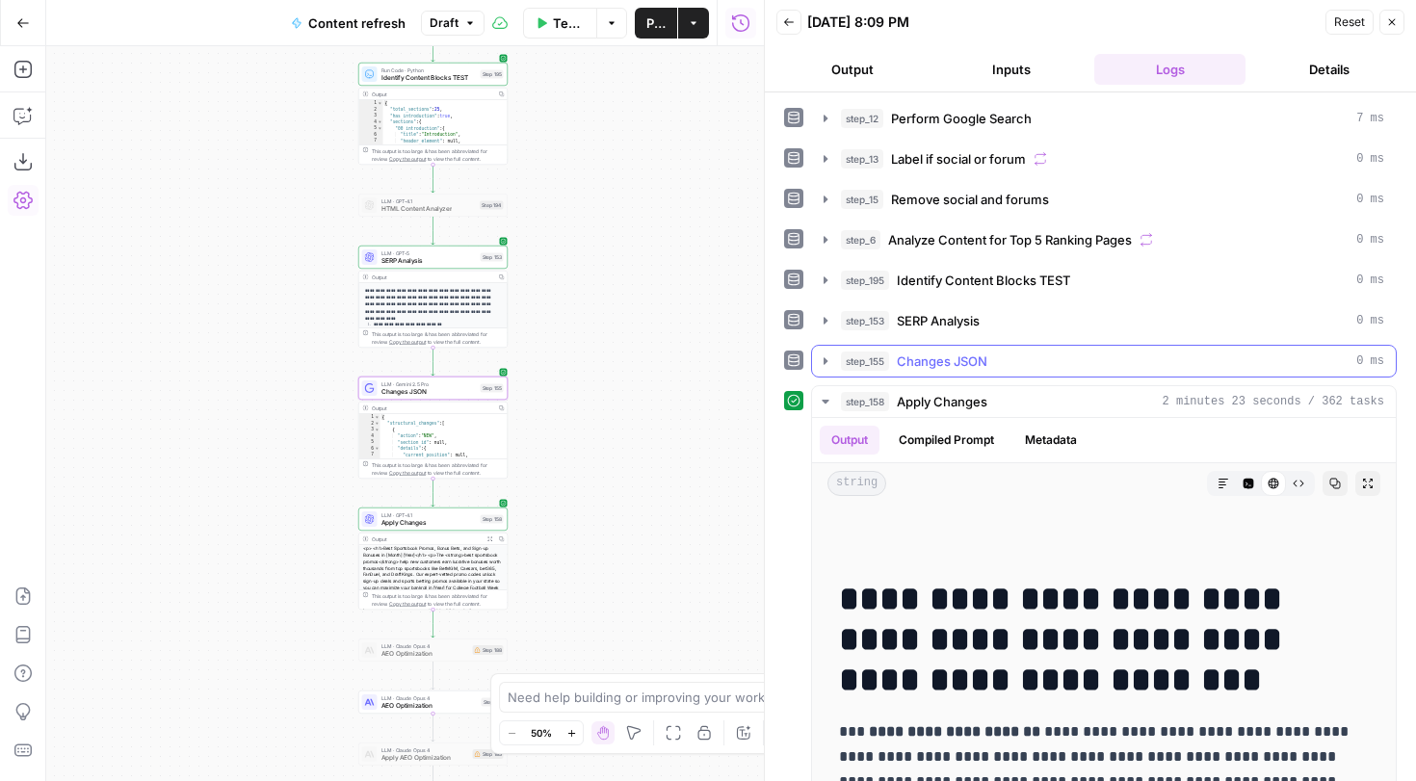
click at [828, 360] on icon "button" at bounding box center [825, 361] width 15 height 15
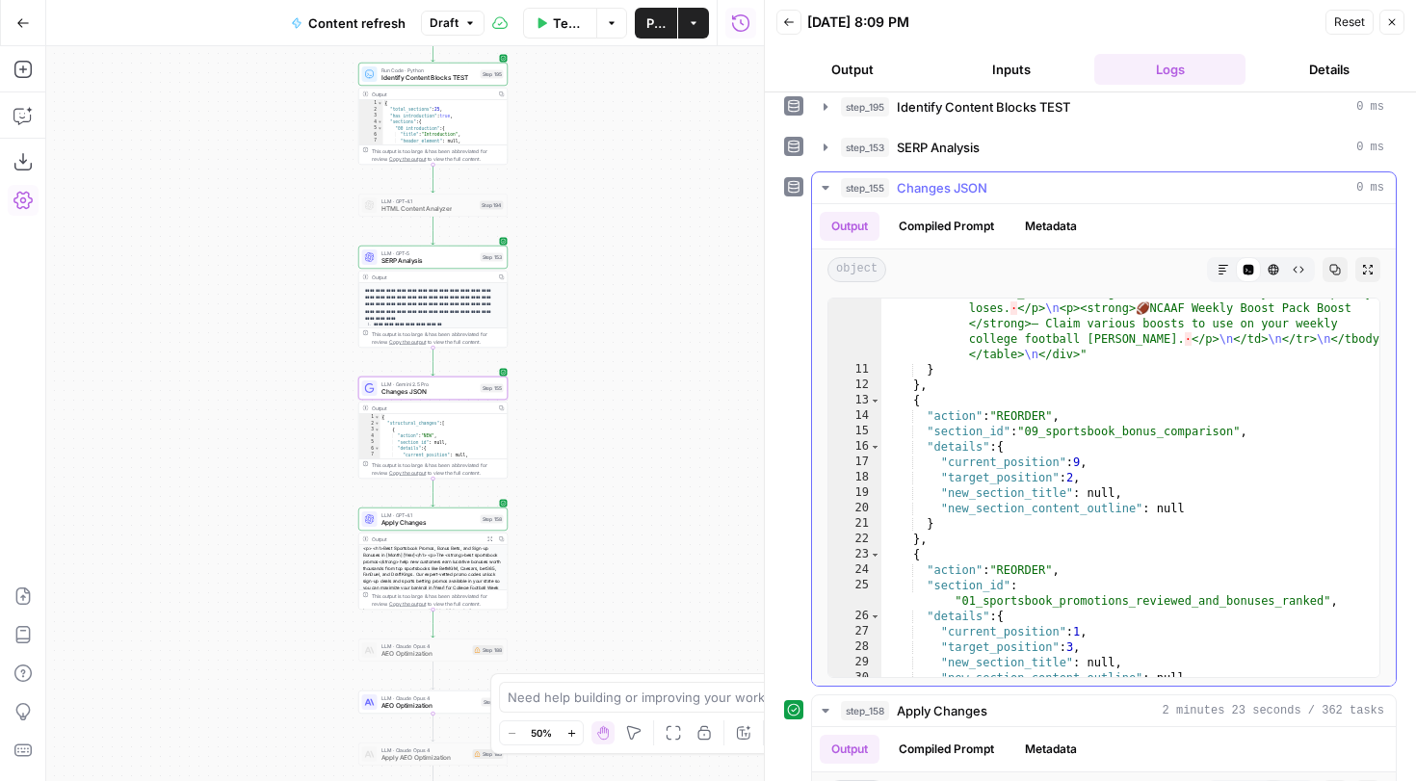
scroll to position [1662, 0]
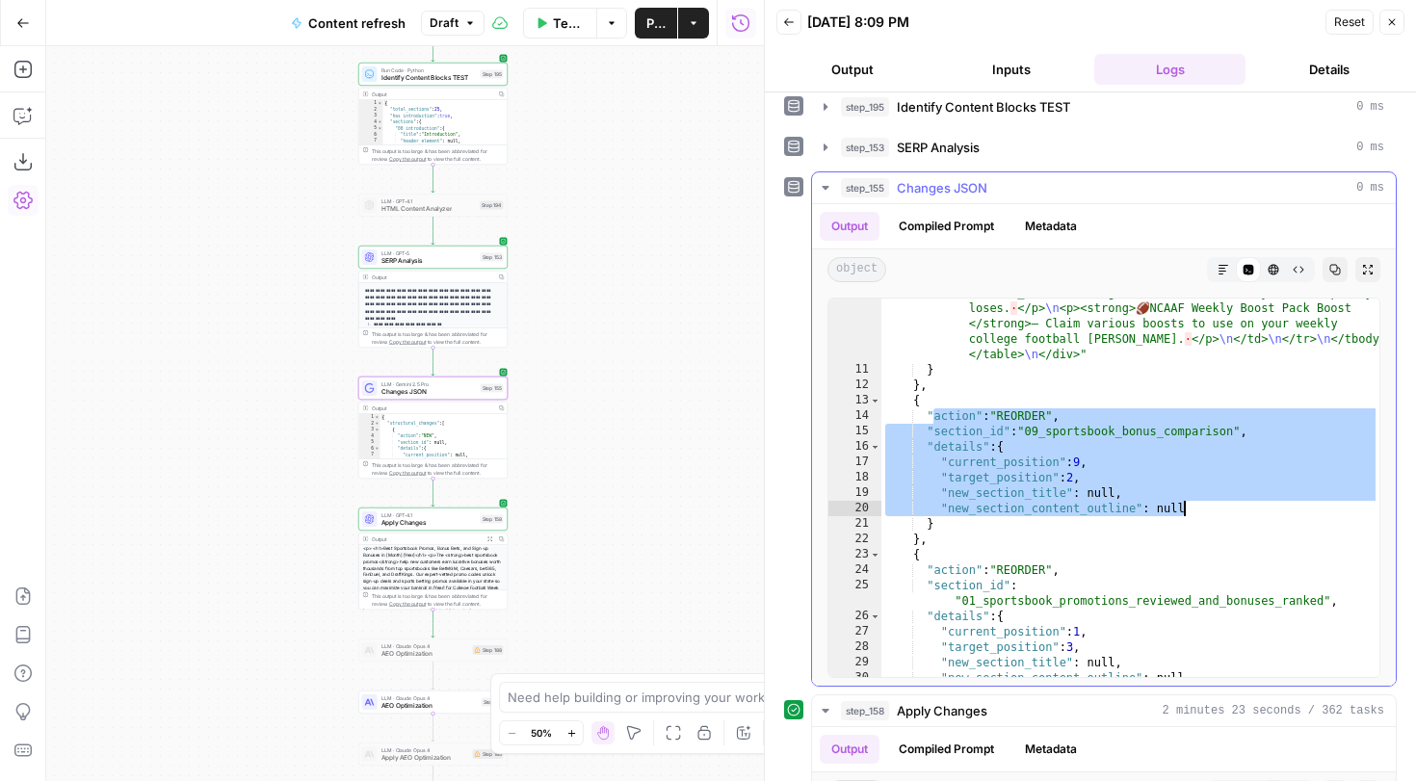
drag, startPoint x: 931, startPoint y: 418, endPoint x: 1191, endPoint y: 511, distance: 276.1
type textarea "**********"
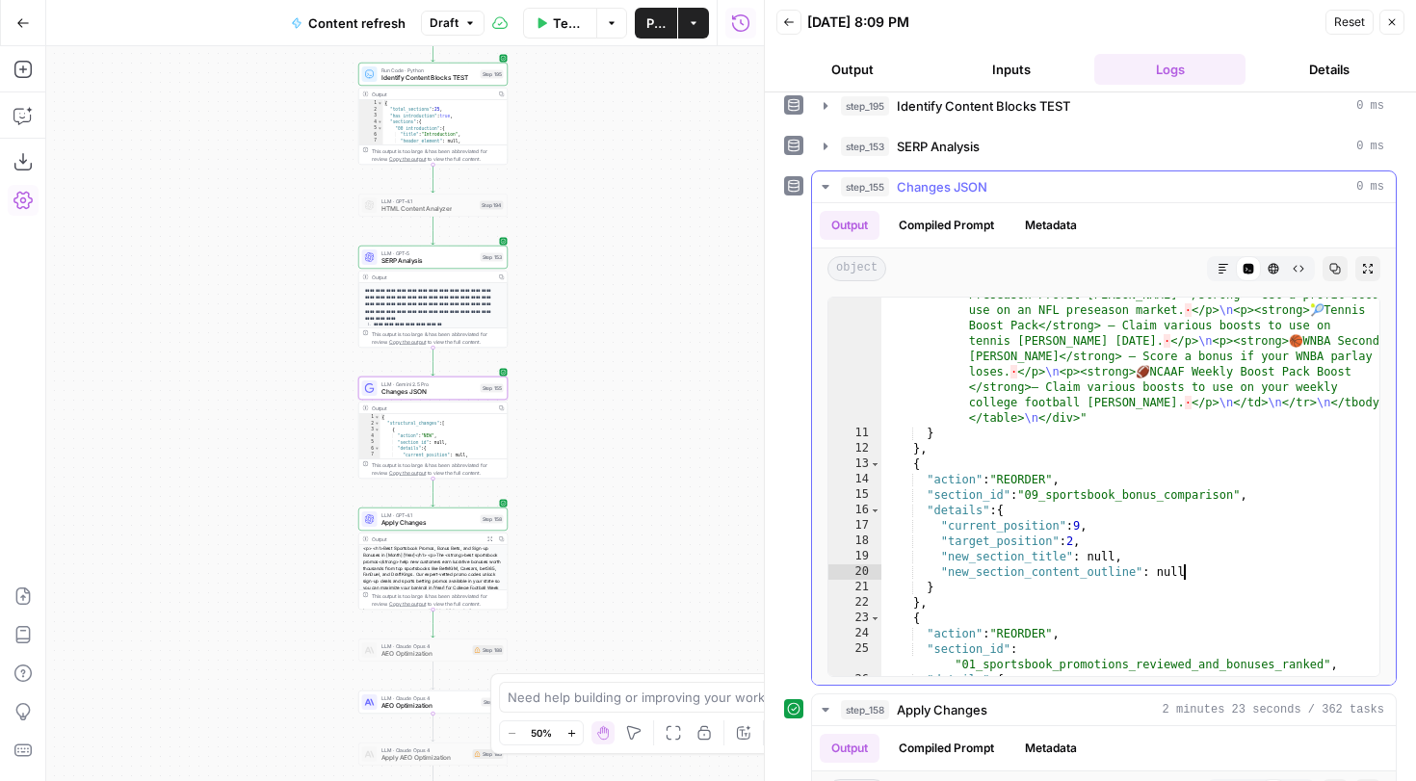
scroll to position [1598, 0]
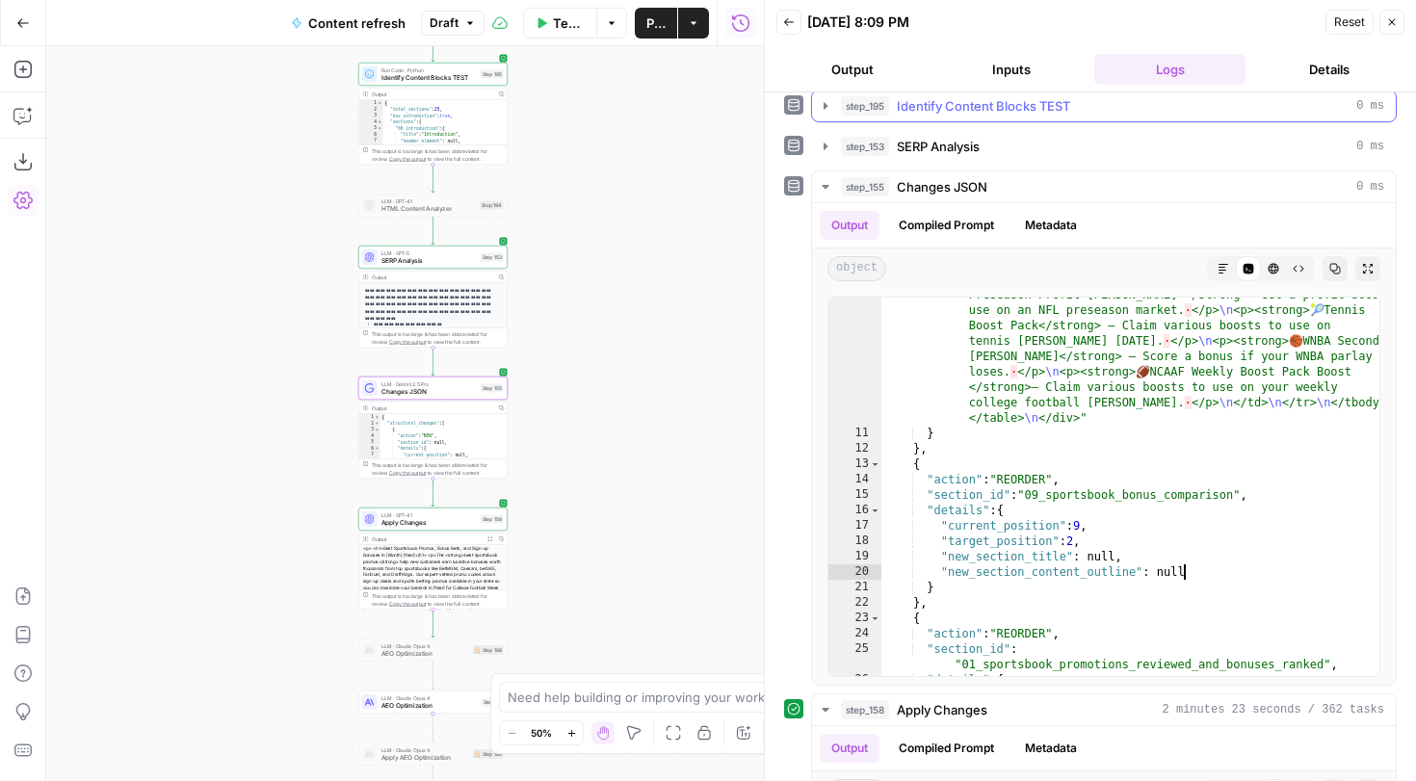
click at [823, 105] on icon "button" at bounding box center [825, 105] width 15 height 15
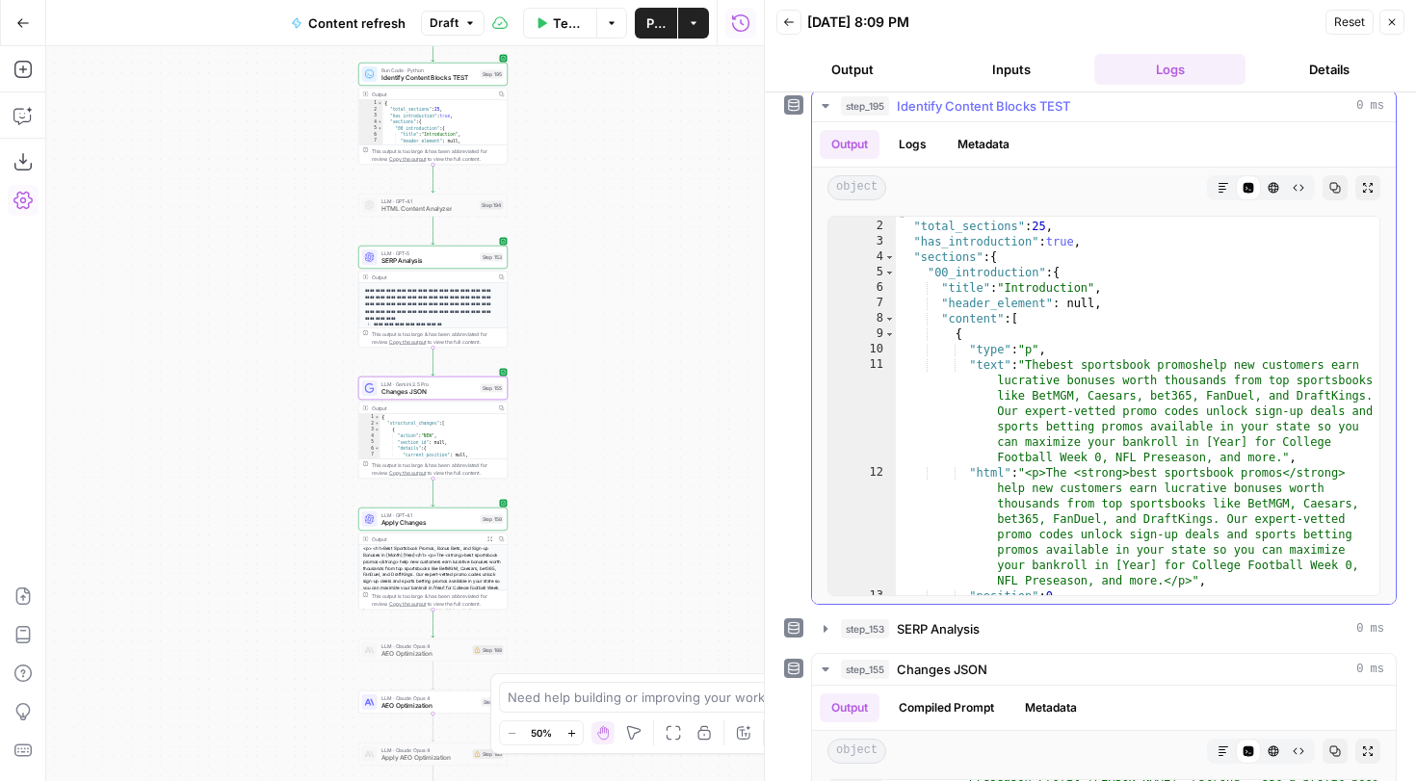
scroll to position [1, 0]
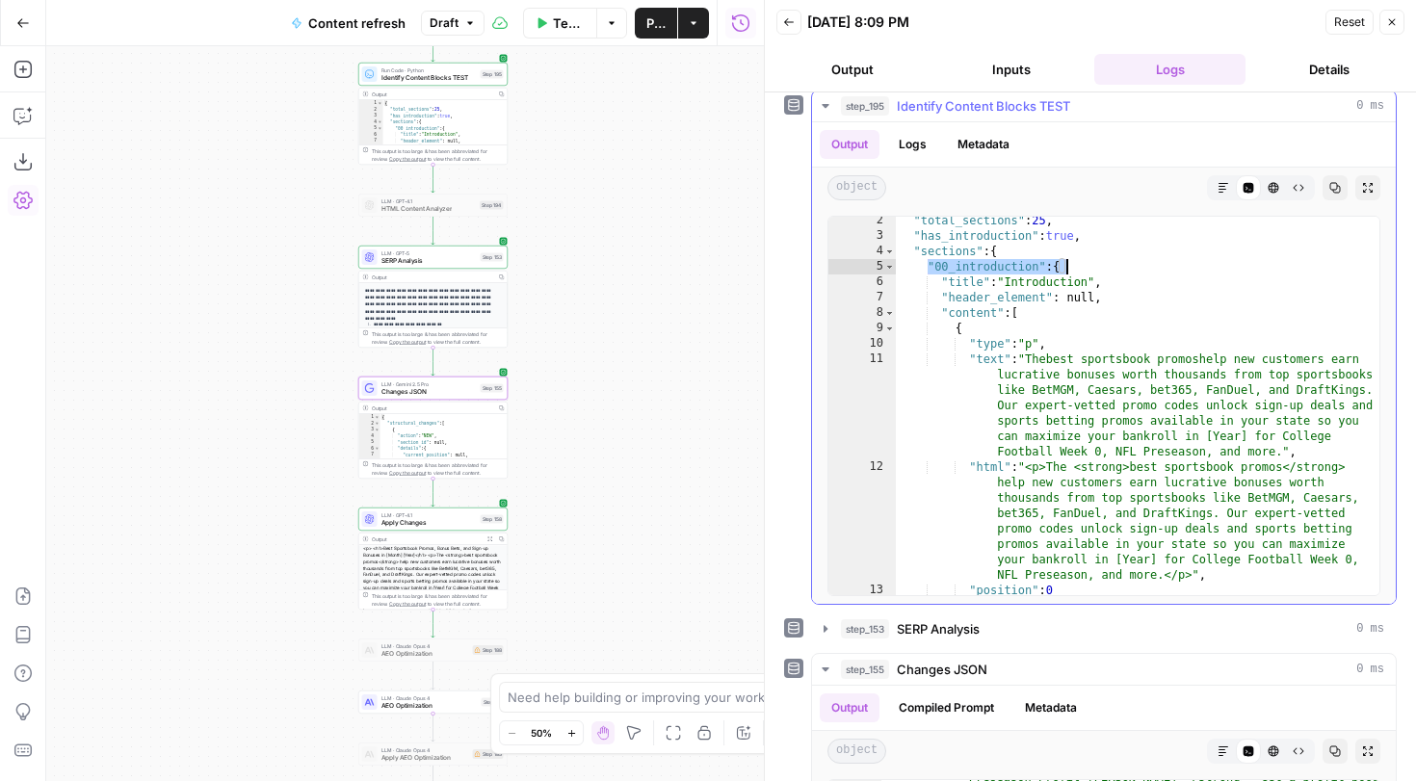
drag, startPoint x: 931, startPoint y: 265, endPoint x: 1085, endPoint y: 261, distance: 154.2
click at [1087, 262] on div ""total_sections" : 25 , "has_introduction" : true , "sections" : { "00_introduc…" at bounding box center [1138, 417] width 484 height 409
click at [1067, 329] on div ""total_sections" : 25 , "has_introduction" : true , "sections" : { "00_introduc…" at bounding box center [1138, 417] width 484 height 409
type textarea "*"
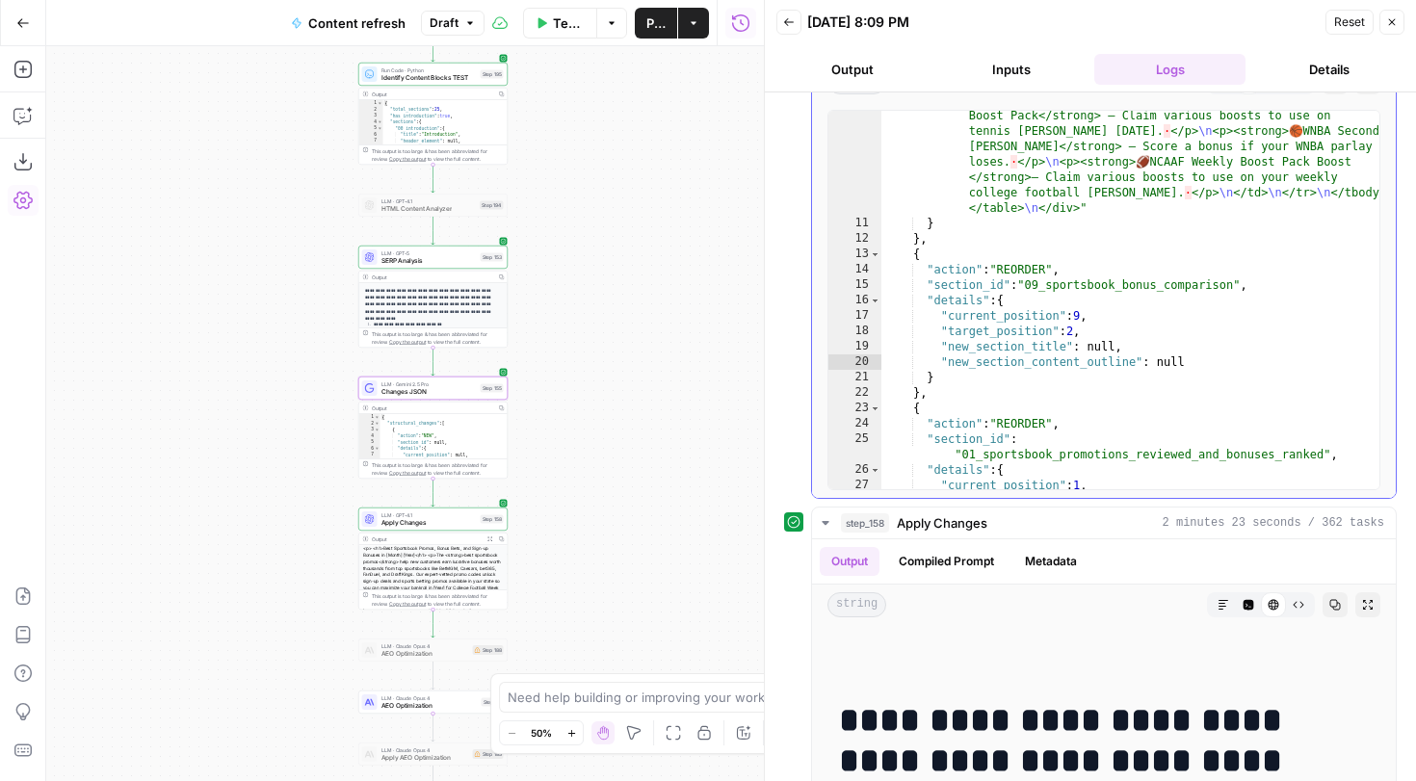
scroll to position [1624, 0]
type textarea "**********"
drag, startPoint x: 1029, startPoint y: 281, endPoint x: 1069, endPoint y: 281, distance: 40.5
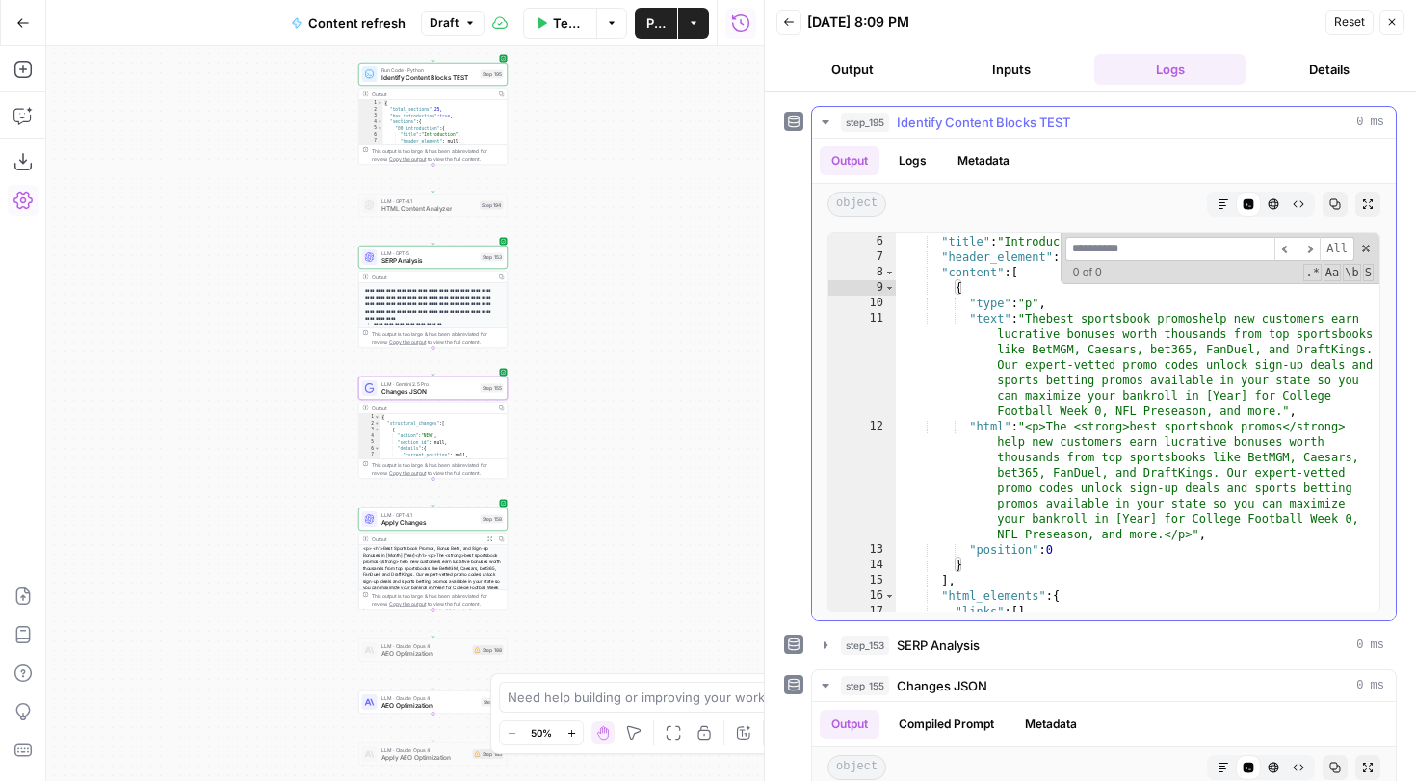
scroll to position [4, 0]
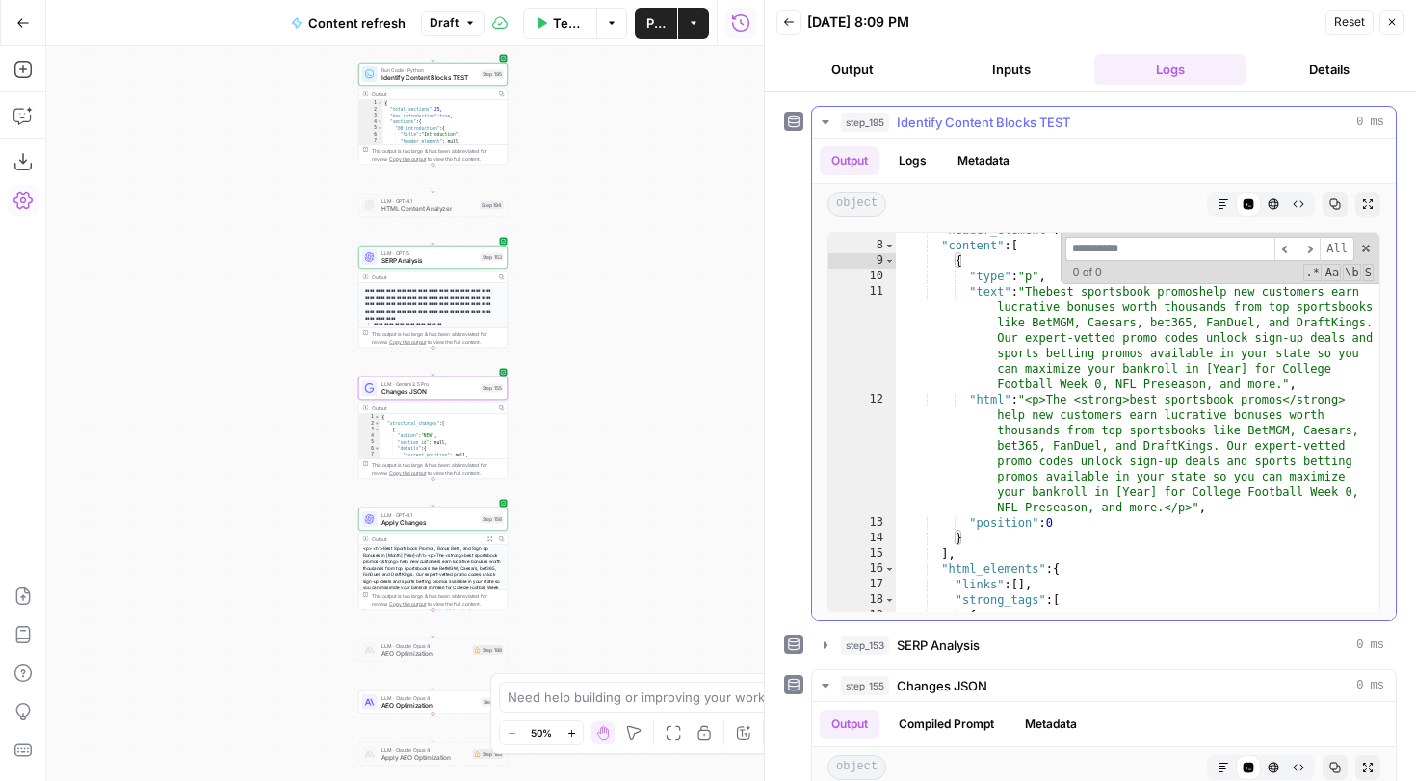
type textarea "**********"
click at [1061, 466] on div ""header_element" : null , "content" : [ { "type" : "p" , "text" : "Thebest spor…" at bounding box center [1138, 427] width 484 height 409
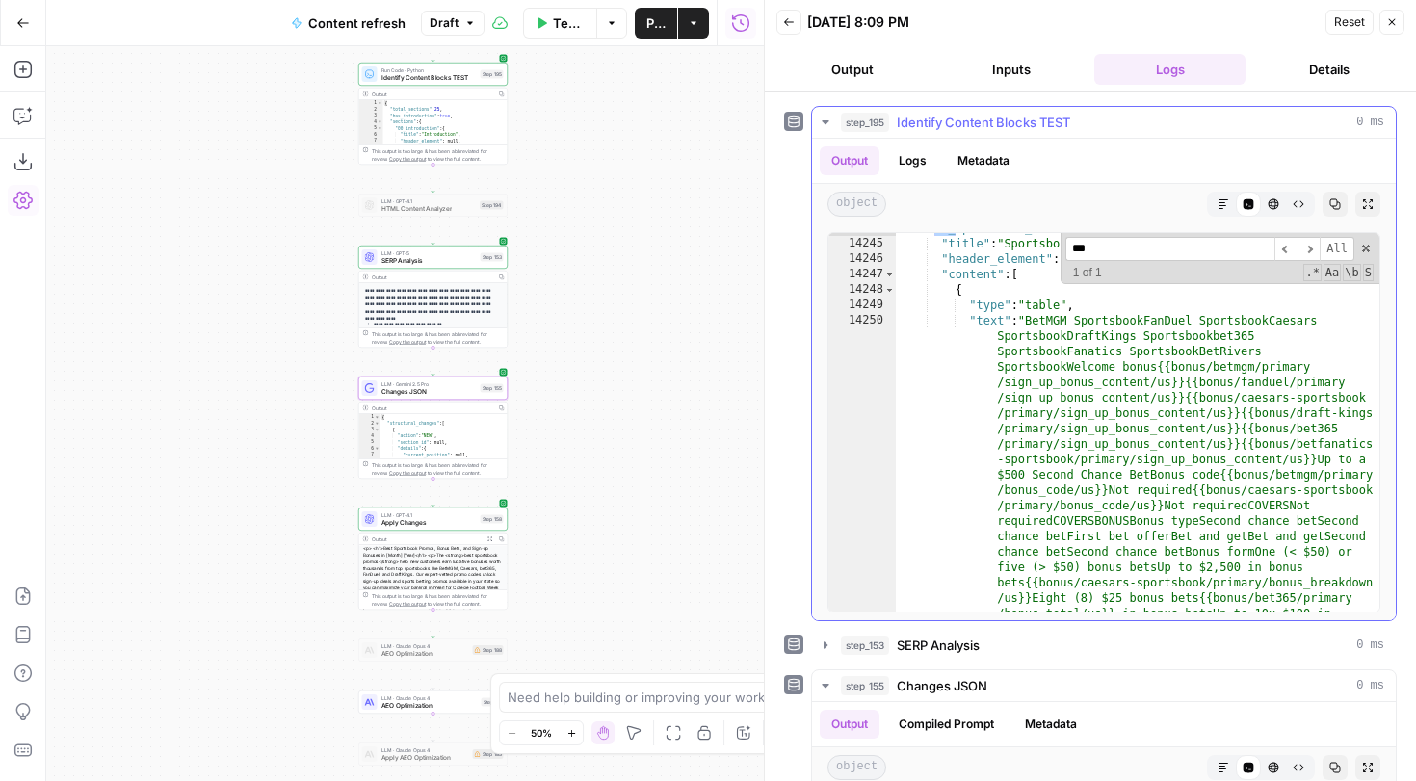
scroll to position [16796, 0]
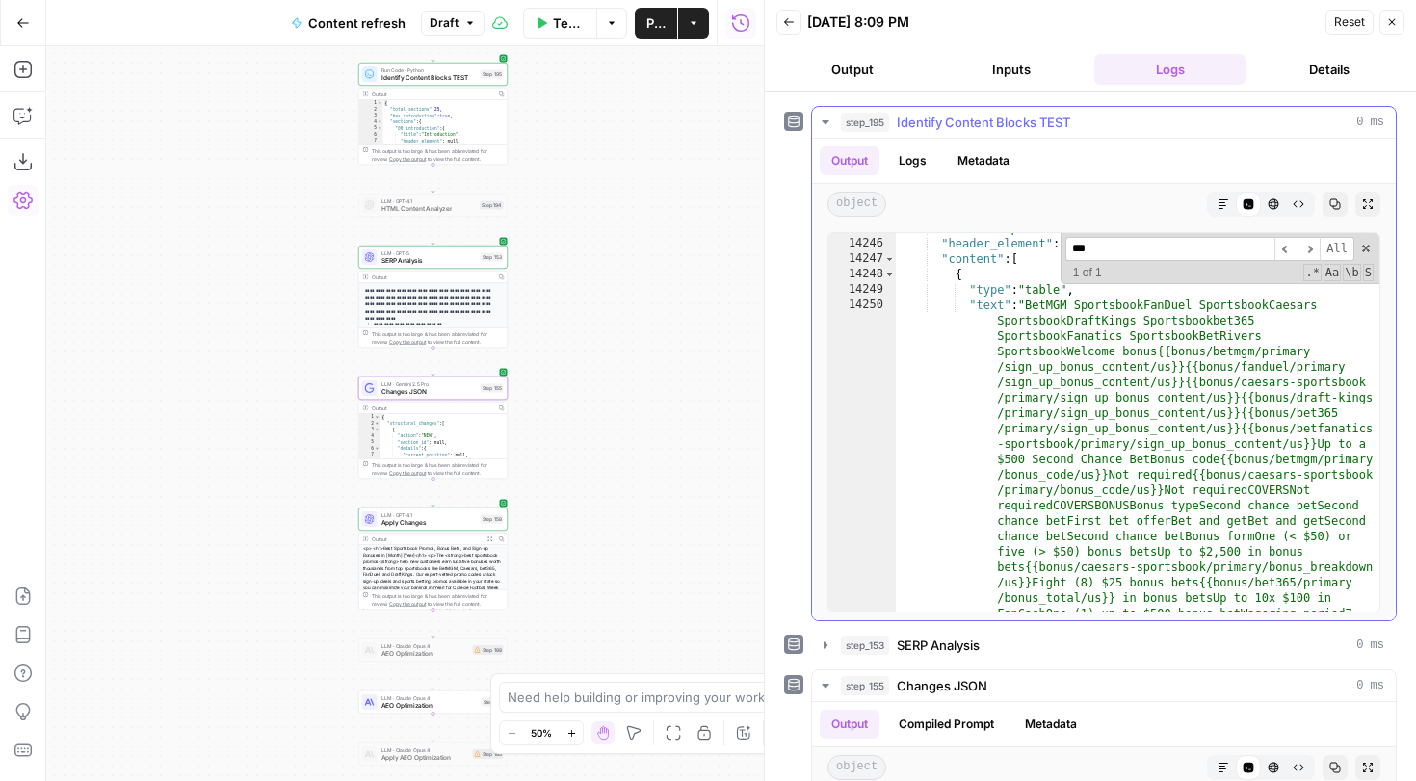
type input "***"
type textarea "**********"
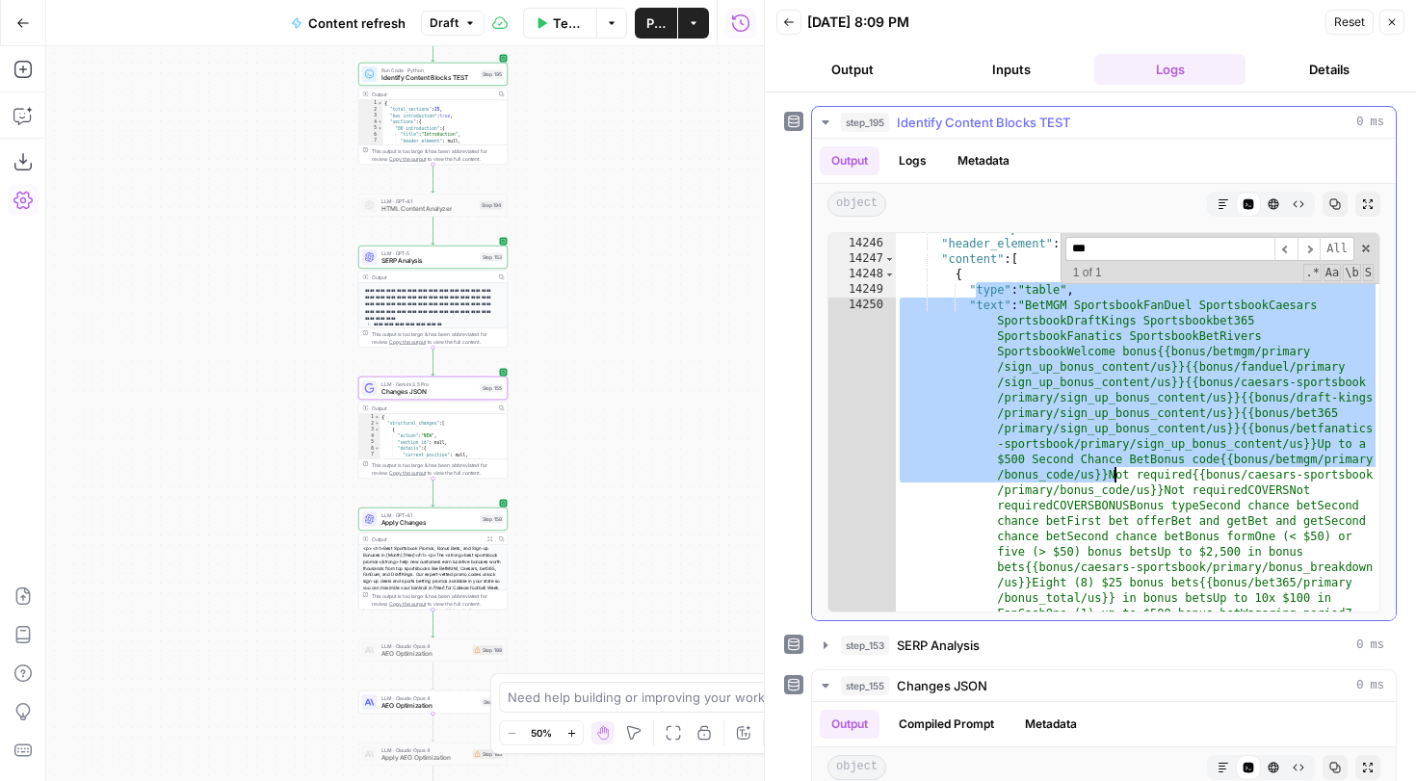
drag, startPoint x: 975, startPoint y: 291, endPoint x: 1118, endPoint y: 524, distance: 273.8
click at [1119, 524] on div ""title" : "Sportsbook bonus comparison" , "header_element" : "<h2>Sportsbook bo…" at bounding box center [1138, 664] width 484 height 887
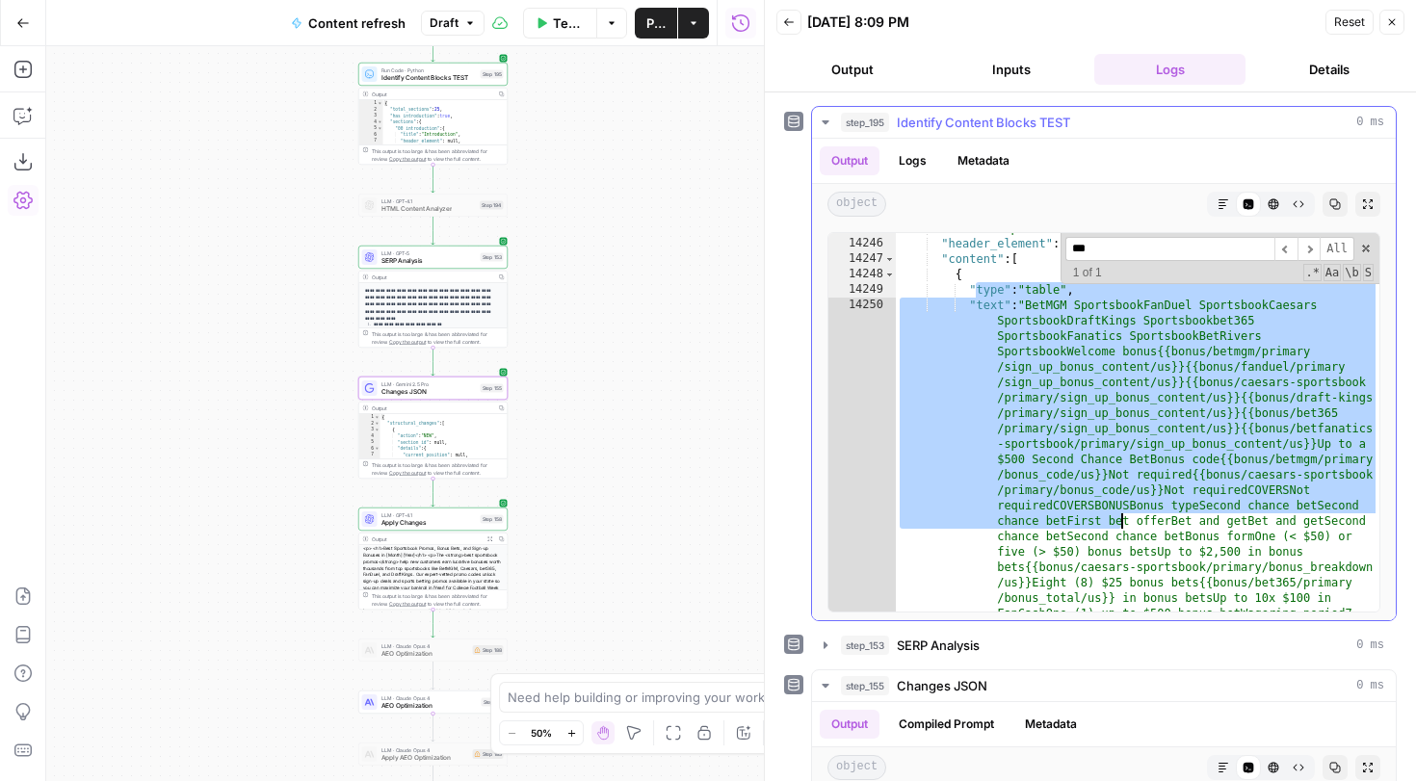
click at [1128, 446] on div ""title" : "Sportsbook bonus comparison" , "header_element" : "<h2>Sportsbook bo…" at bounding box center [1138, 664] width 484 height 887
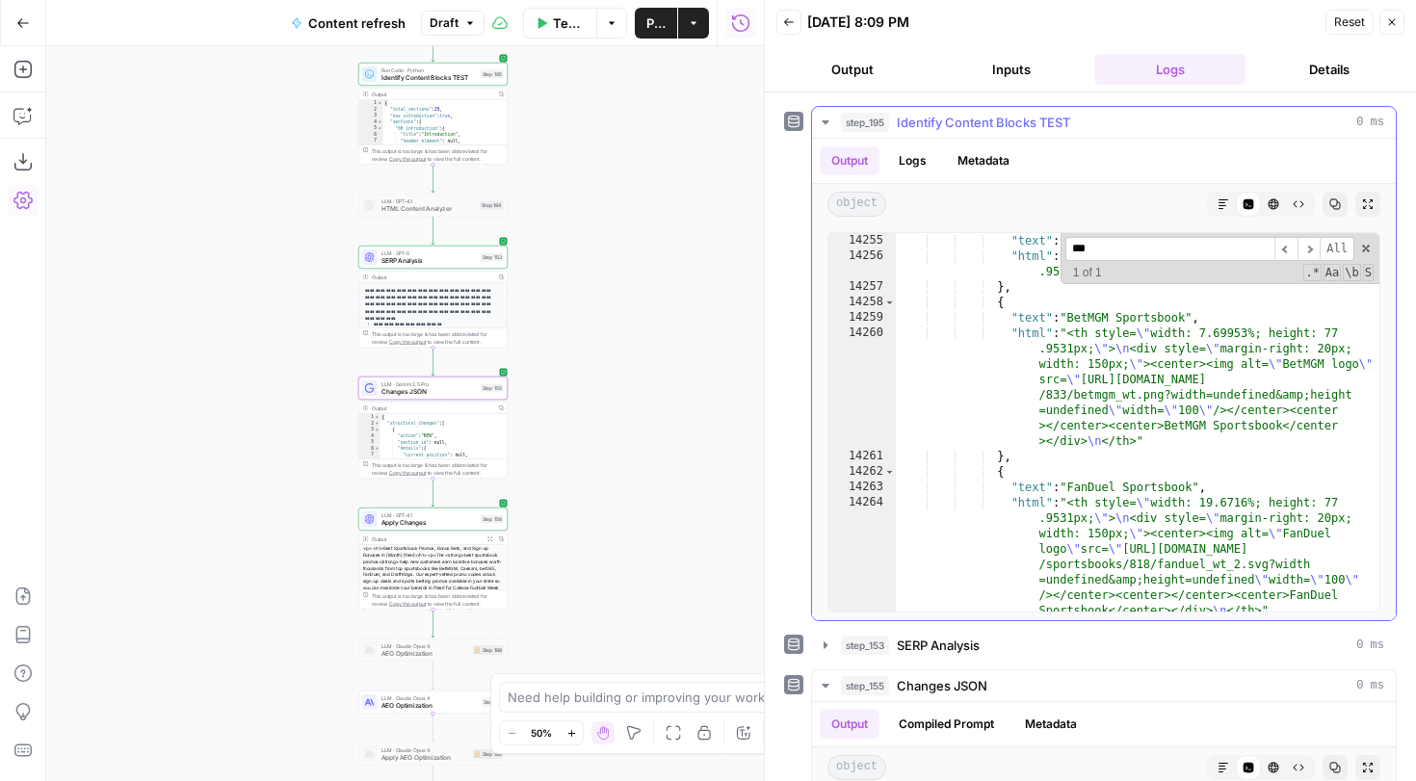
scroll to position [16958, 0]
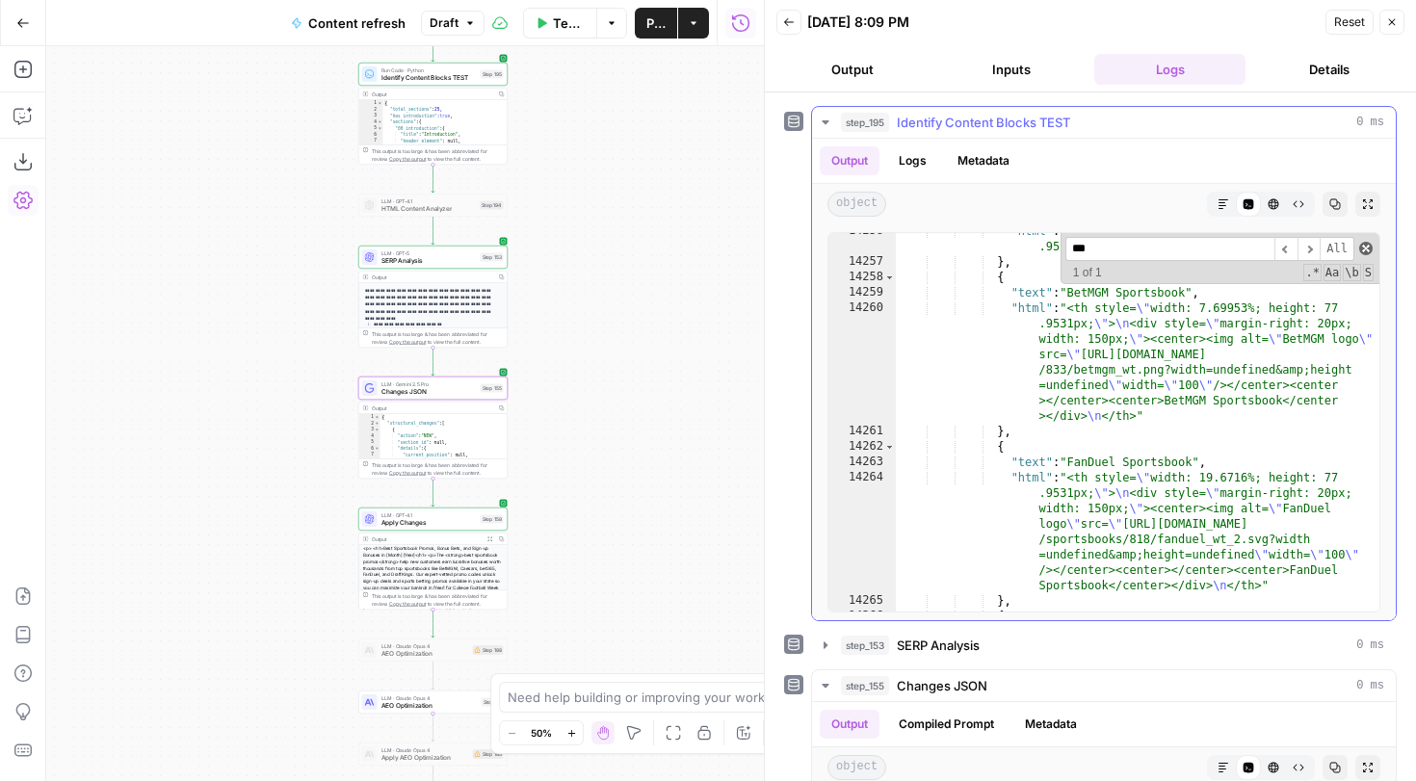
click at [1371, 250] on span at bounding box center [1365, 248] width 13 height 13
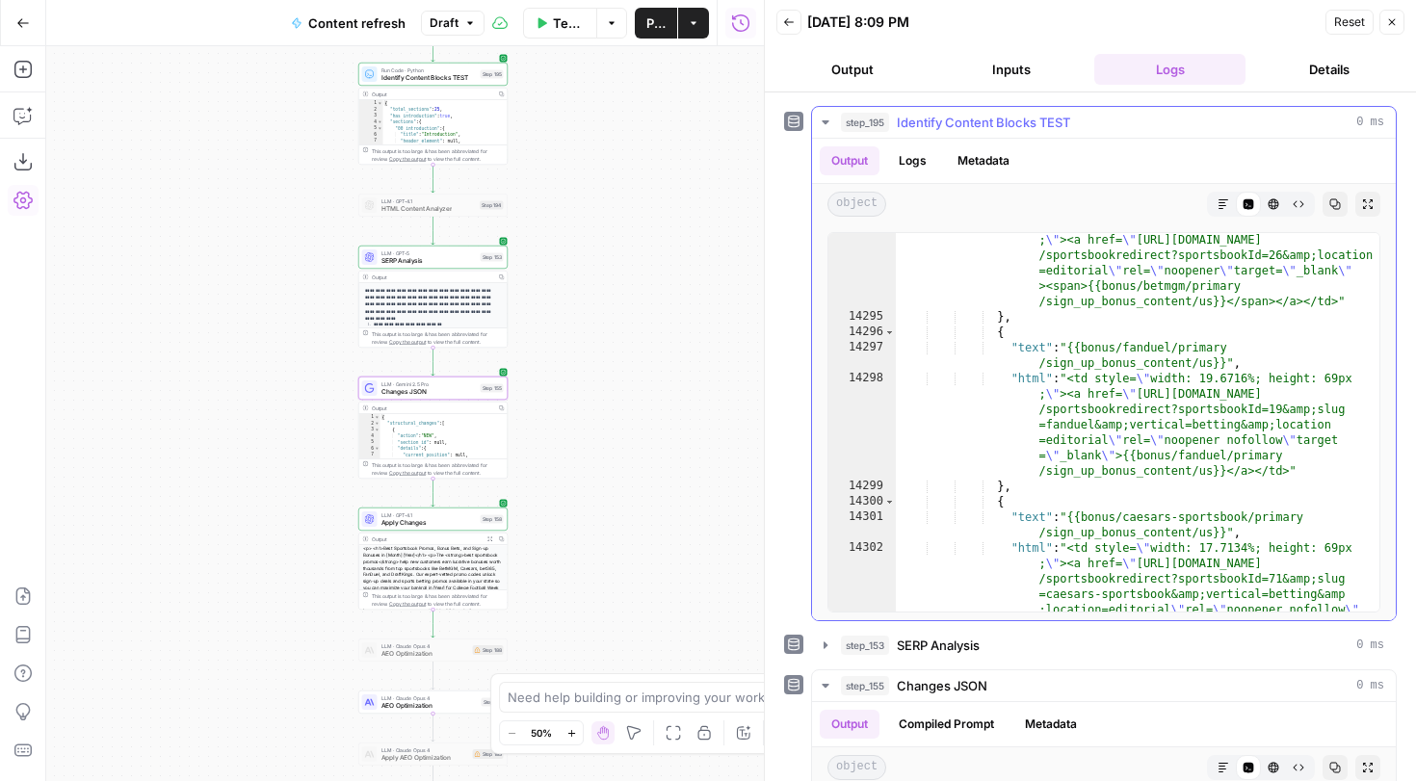
scroll to position [17018, 0]
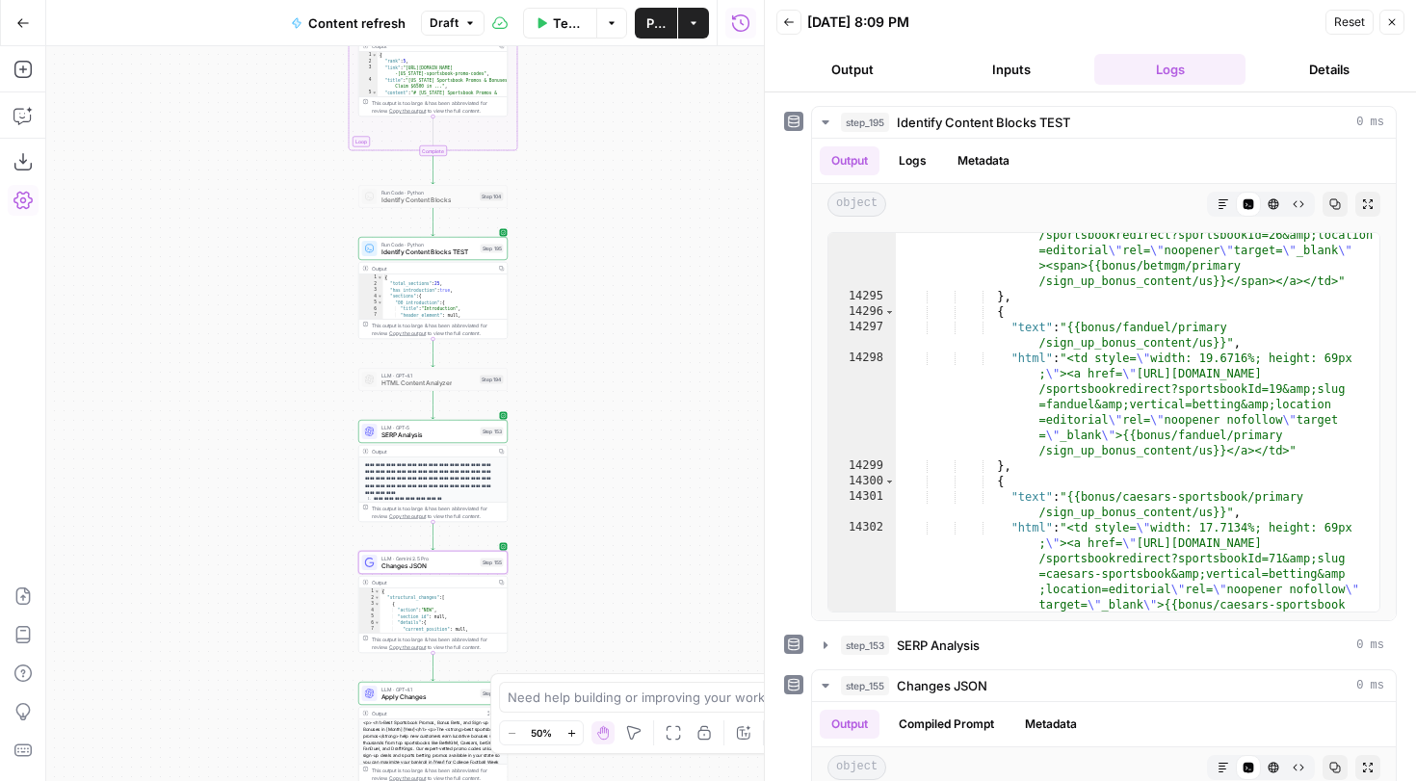
drag, startPoint x: 573, startPoint y: 175, endPoint x: 567, endPoint y: 352, distance: 176.4
click at [569, 352] on div "true false false true false true Workflow Set Inputs Inputs Google Search Perfo…" at bounding box center [405, 413] width 718 height 735
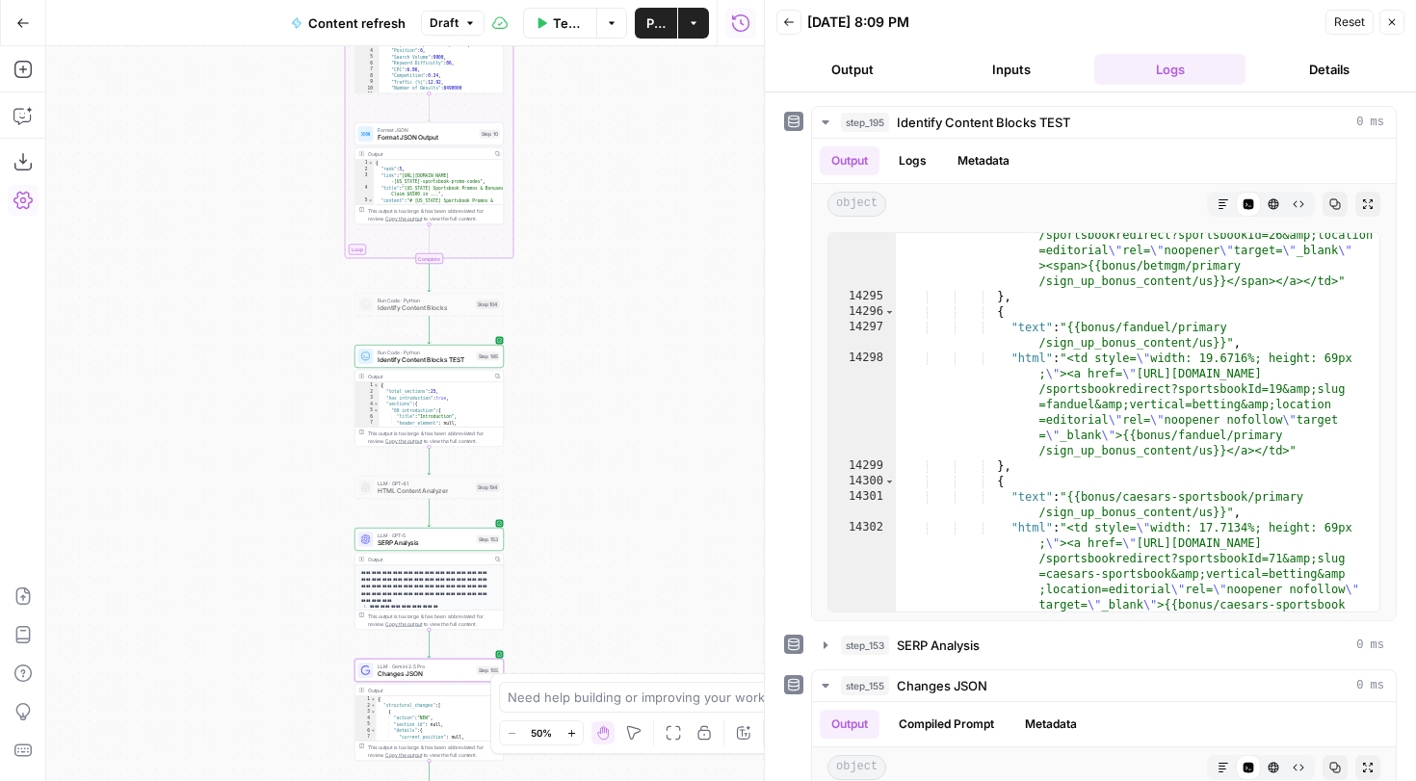
drag, startPoint x: 597, startPoint y: 205, endPoint x: 550, endPoint y: 480, distance: 278.6
click at [550, 480] on div "true false false true false true Workflow Set Inputs Inputs Google Search Perfo…" at bounding box center [405, 413] width 718 height 735
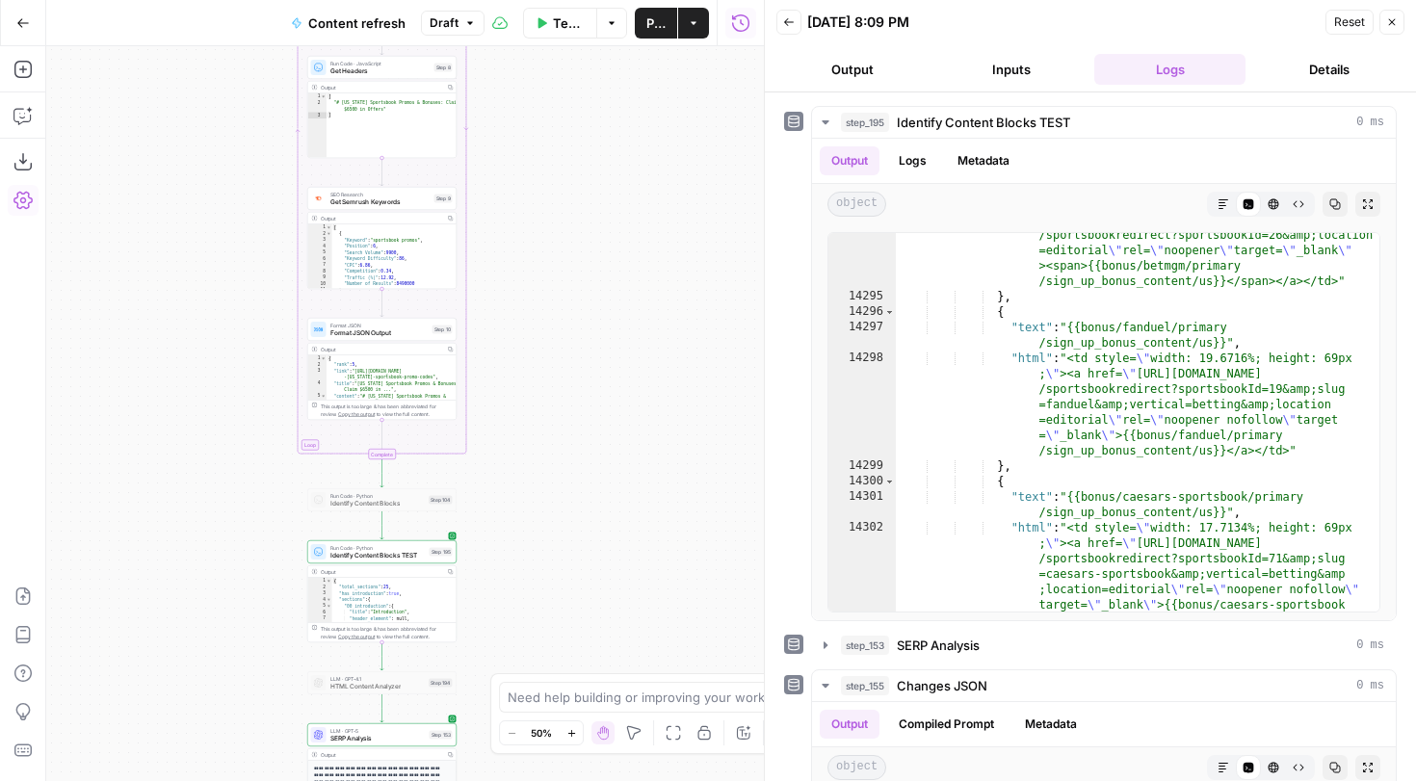
drag, startPoint x: 527, startPoint y: 193, endPoint x: 534, endPoint y: 489, distance: 296.8
click at [534, 489] on div "true false false true false true Workflow Set Inputs Inputs Google Search Perfo…" at bounding box center [405, 413] width 718 height 735
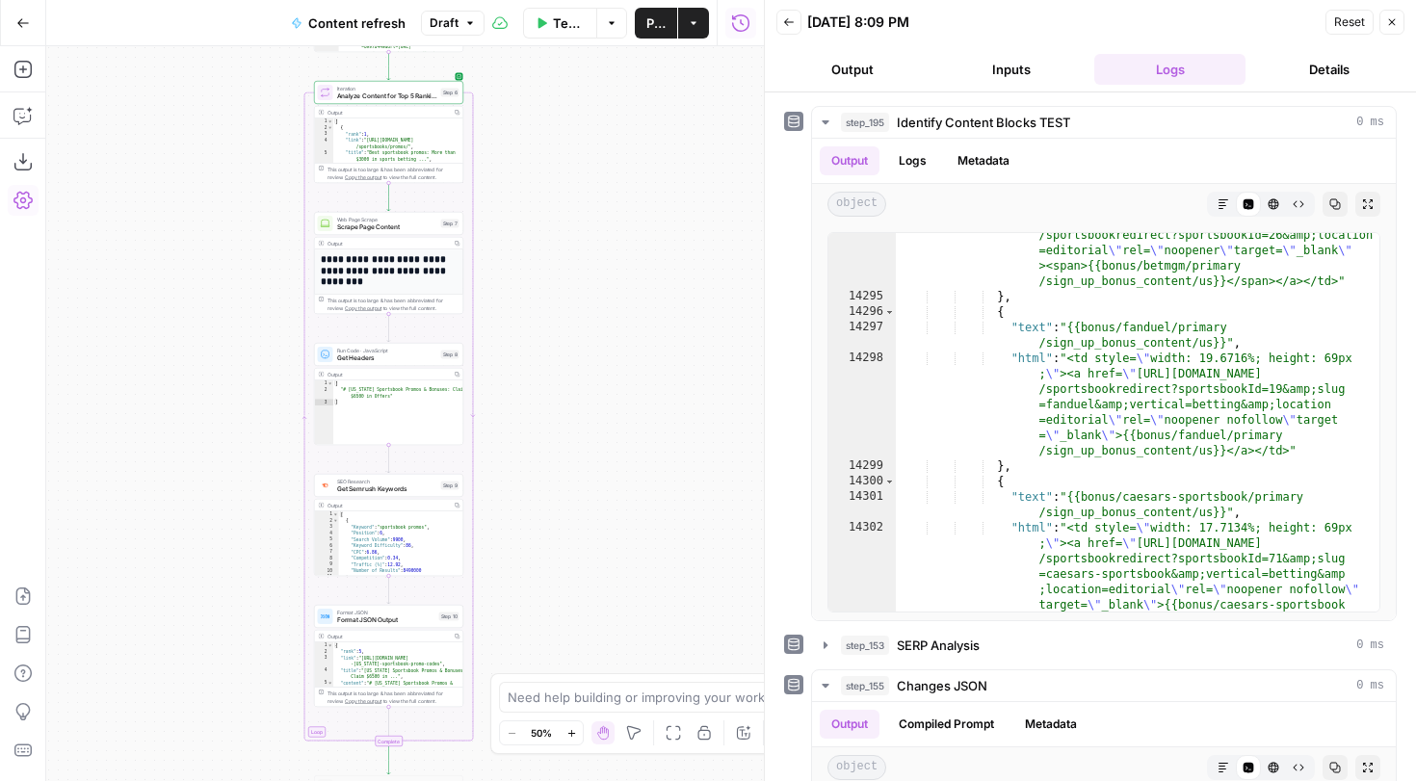
drag, startPoint x: 566, startPoint y: 291, endPoint x: 574, endPoint y: 428, distance: 137.0
click at [574, 428] on div "true false false true false true Workflow Set Inputs Inputs Google Search Perfo…" at bounding box center [405, 413] width 718 height 735
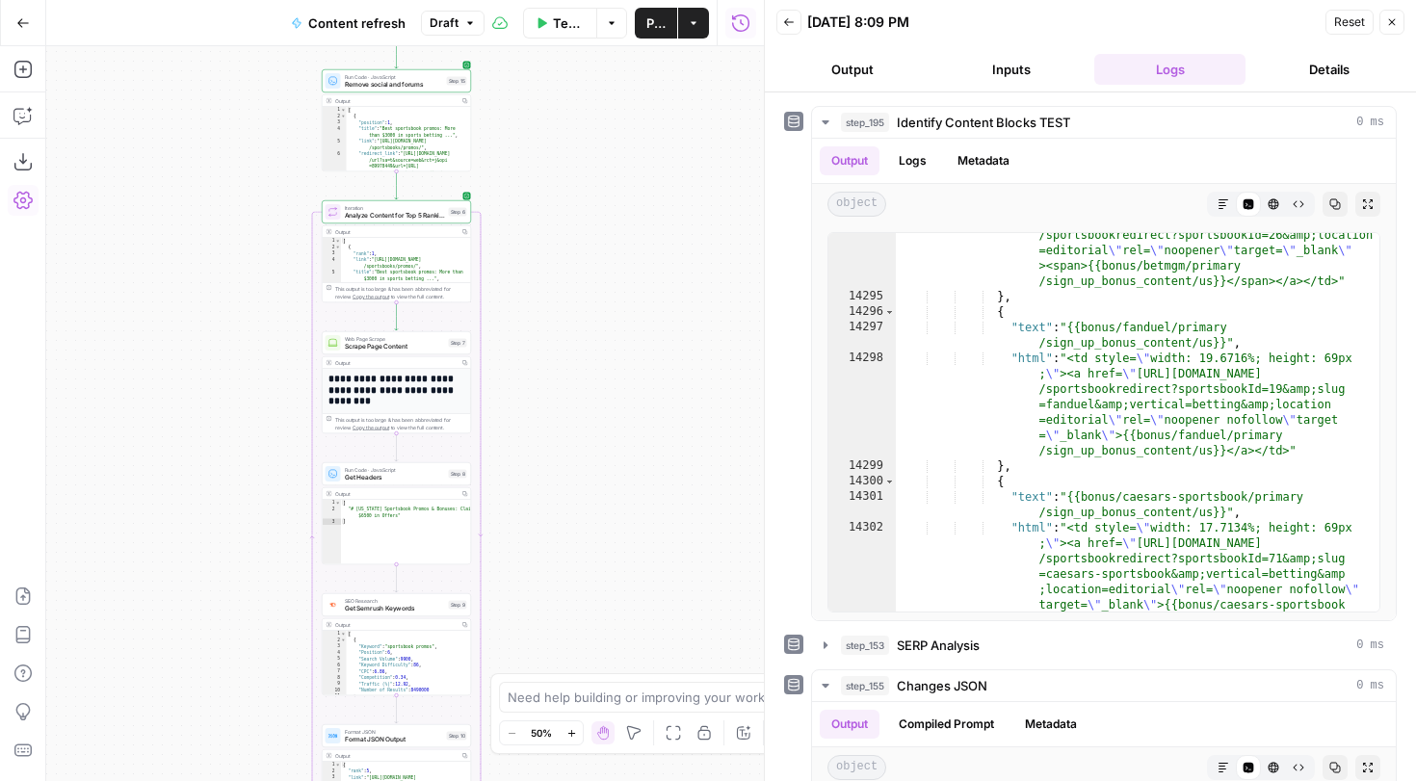
drag, startPoint x: 556, startPoint y: 216, endPoint x: 553, endPoint y: 450, distance: 234.1
click at [553, 450] on div "true false false true false true Workflow Set Inputs Inputs Google Search Perfo…" at bounding box center [405, 413] width 718 height 735
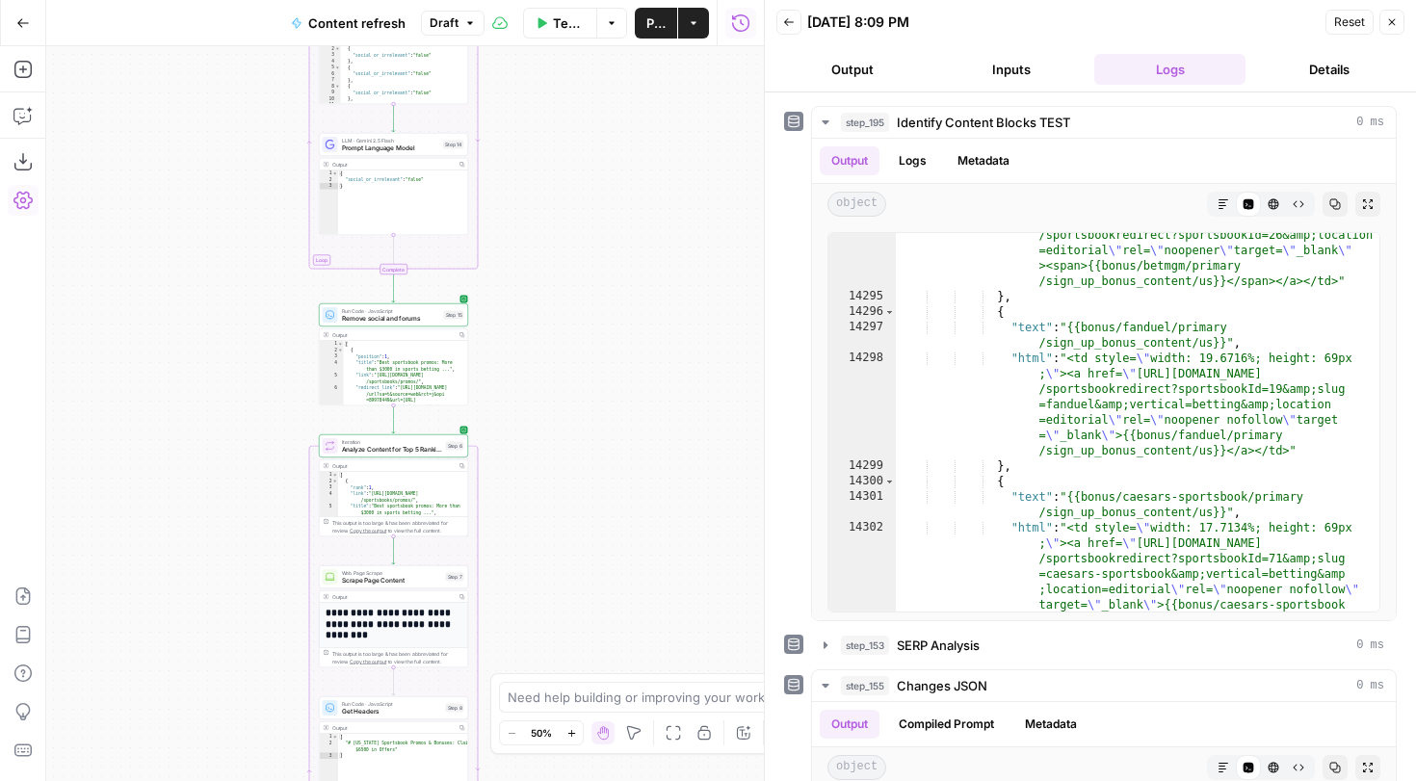
drag, startPoint x: 553, startPoint y: 284, endPoint x: 566, endPoint y: 530, distance: 246.0
click at [566, 528] on div "true false false true false true Workflow Set Inputs Inputs Google Search Perfo…" at bounding box center [405, 413] width 718 height 735
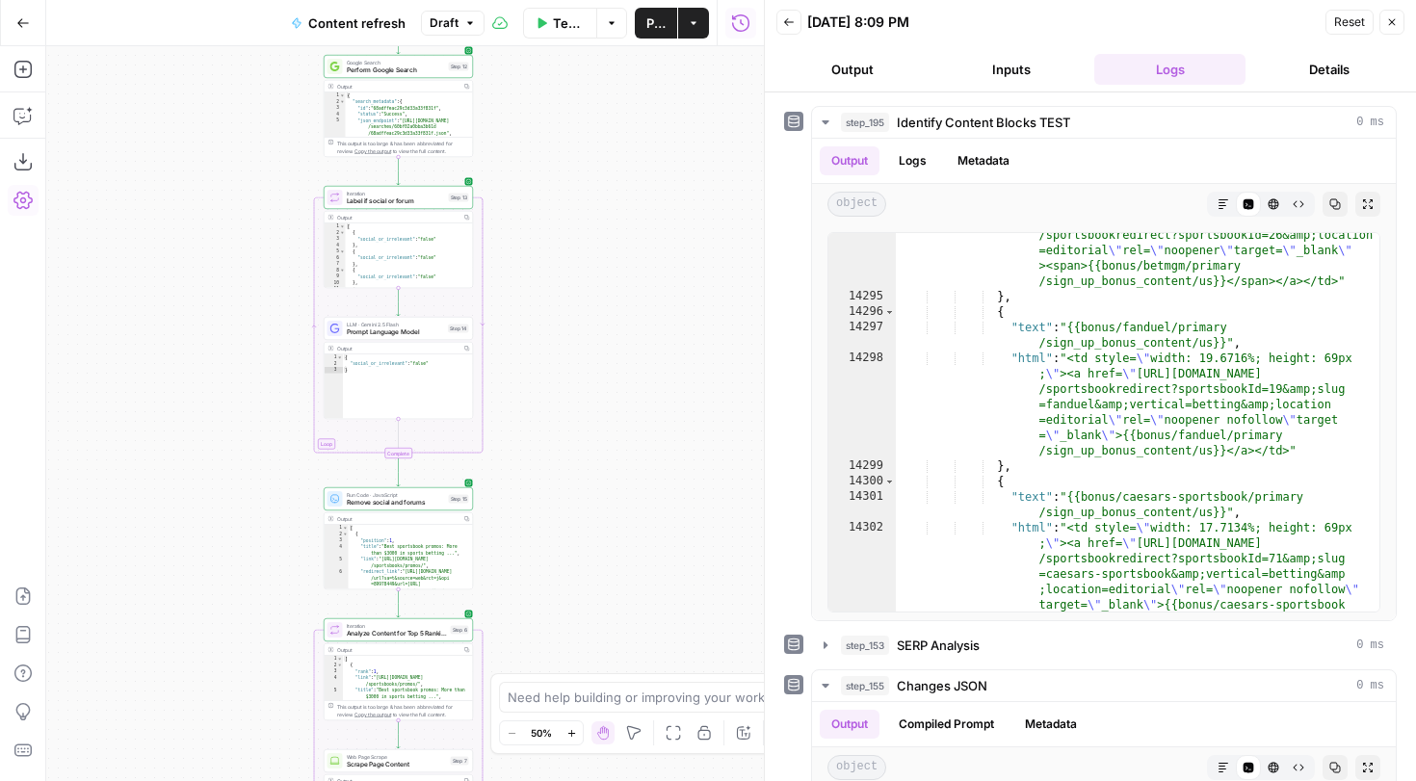
drag, startPoint x: 573, startPoint y: 386, endPoint x: 533, endPoint y: 104, distance: 285.2
click at [534, 105] on div "true false false true false true Workflow Set Inputs Inputs Google Search Perfo…" at bounding box center [405, 413] width 718 height 735
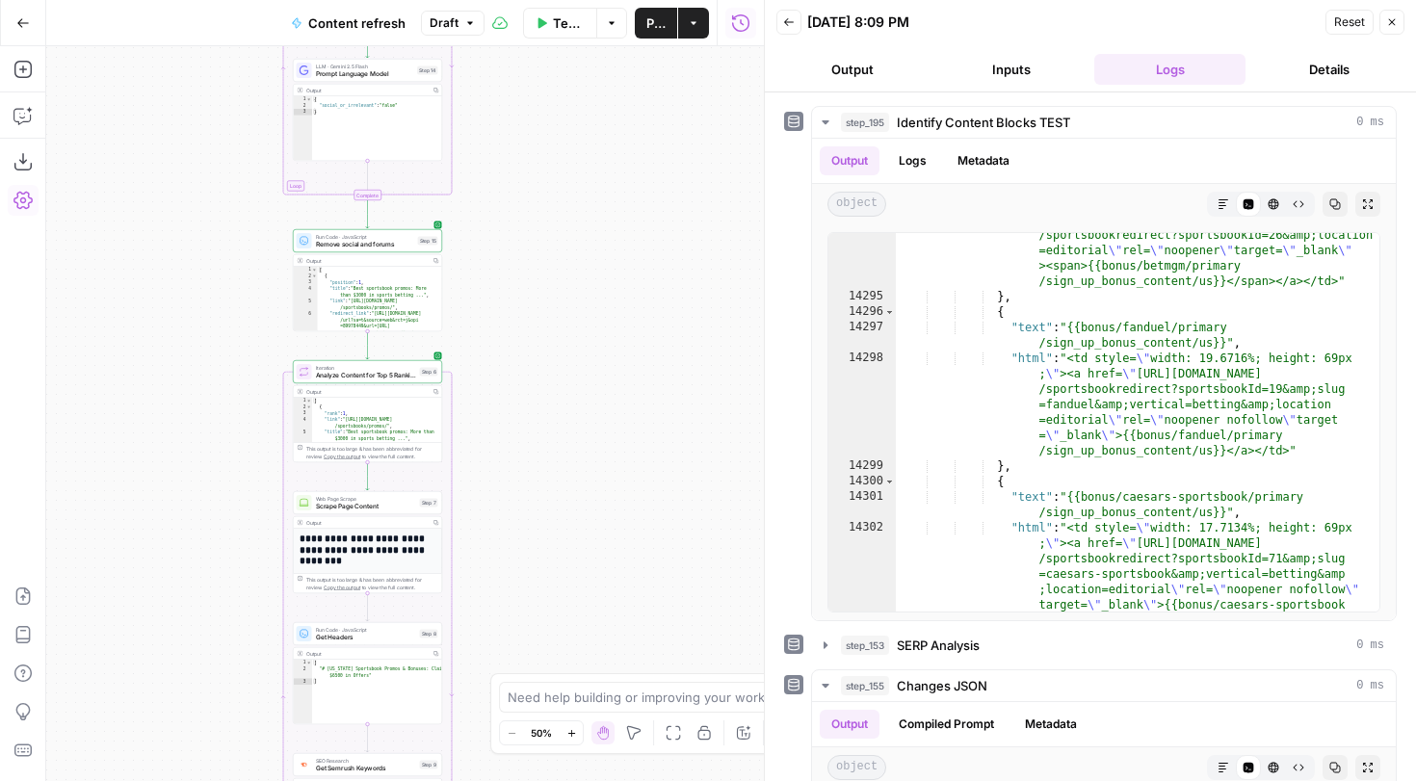
drag, startPoint x: 556, startPoint y: 386, endPoint x: 556, endPoint y: 171, distance: 215.8
click at [556, 175] on div "true false false true false true Workflow Set Inputs Inputs Google Search Perfo…" at bounding box center [405, 413] width 718 height 735
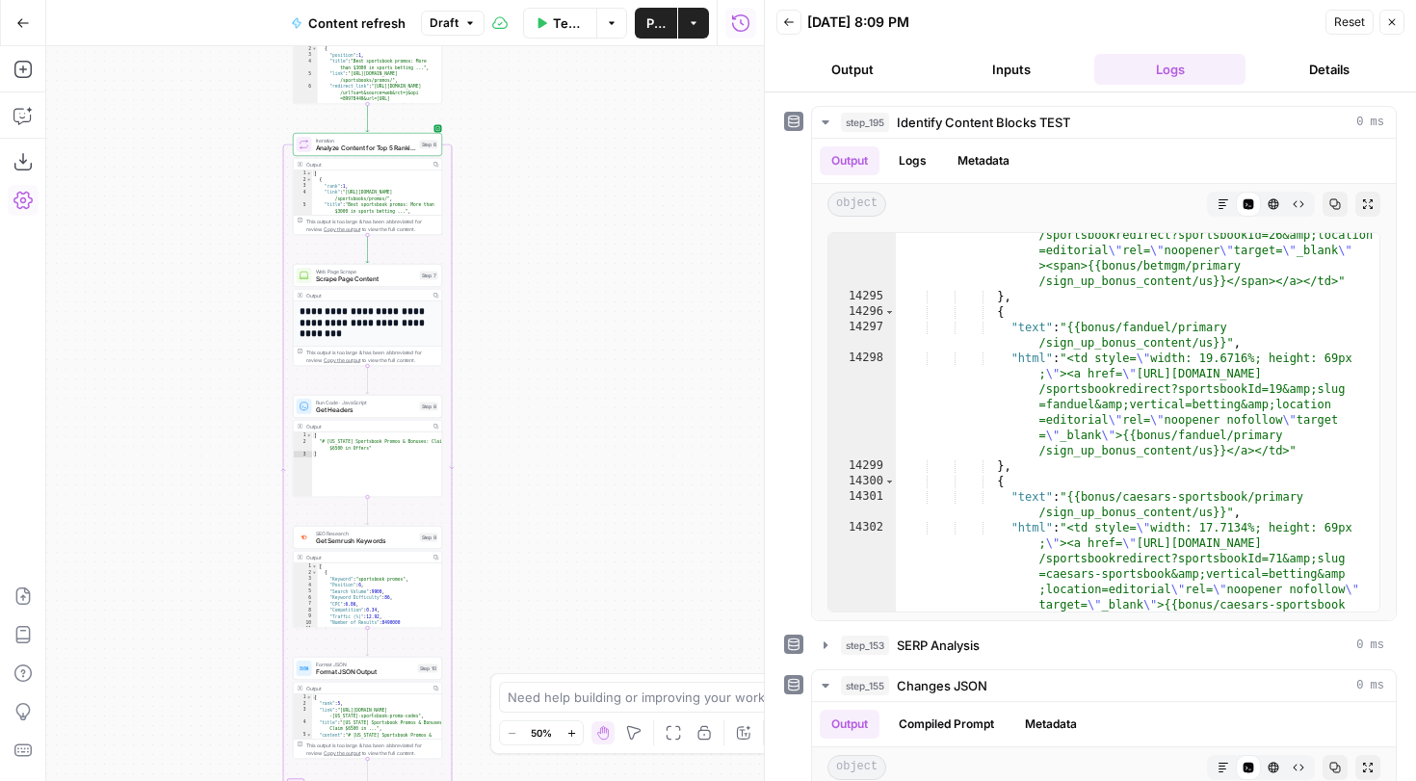
drag, startPoint x: 586, startPoint y: 459, endPoint x: 586, endPoint y: 252, distance: 206.2
click at [586, 261] on div "true false false true false true Workflow Set Inputs Inputs Google Search Perfo…" at bounding box center [405, 413] width 718 height 735
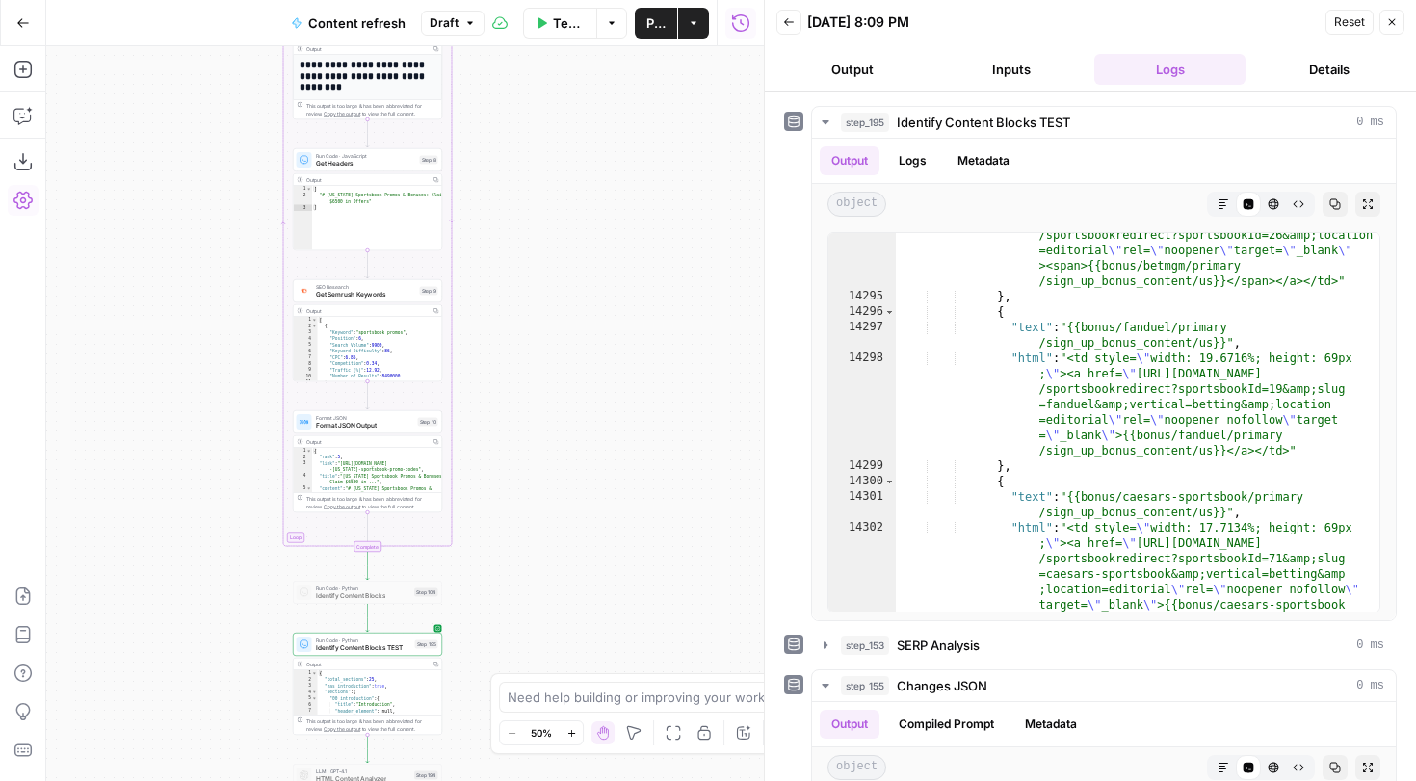
drag, startPoint x: 579, startPoint y: 501, endPoint x: 579, endPoint y: 199, distance: 301.5
click at [579, 201] on div "true false false true false true Workflow Set Inputs Inputs Google Search Perfo…" at bounding box center [405, 413] width 718 height 735
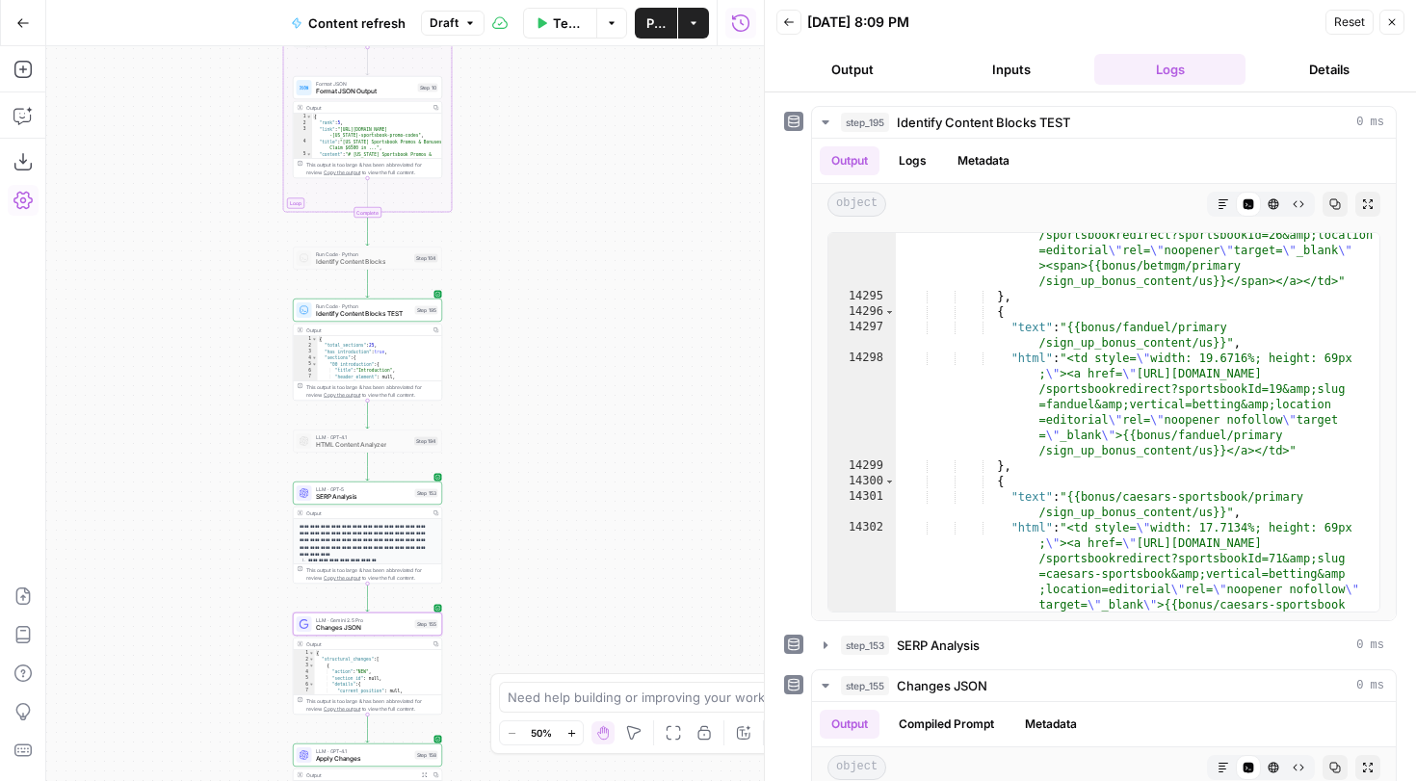
drag, startPoint x: 565, startPoint y: 402, endPoint x: 565, endPoint y: 281, distance: 120.4
click at [565, 280] on div "true false false true false true Workflow Set Inputs Inputs Google Search Perfo…" at bounding box center [405, 413] width 718 height 735
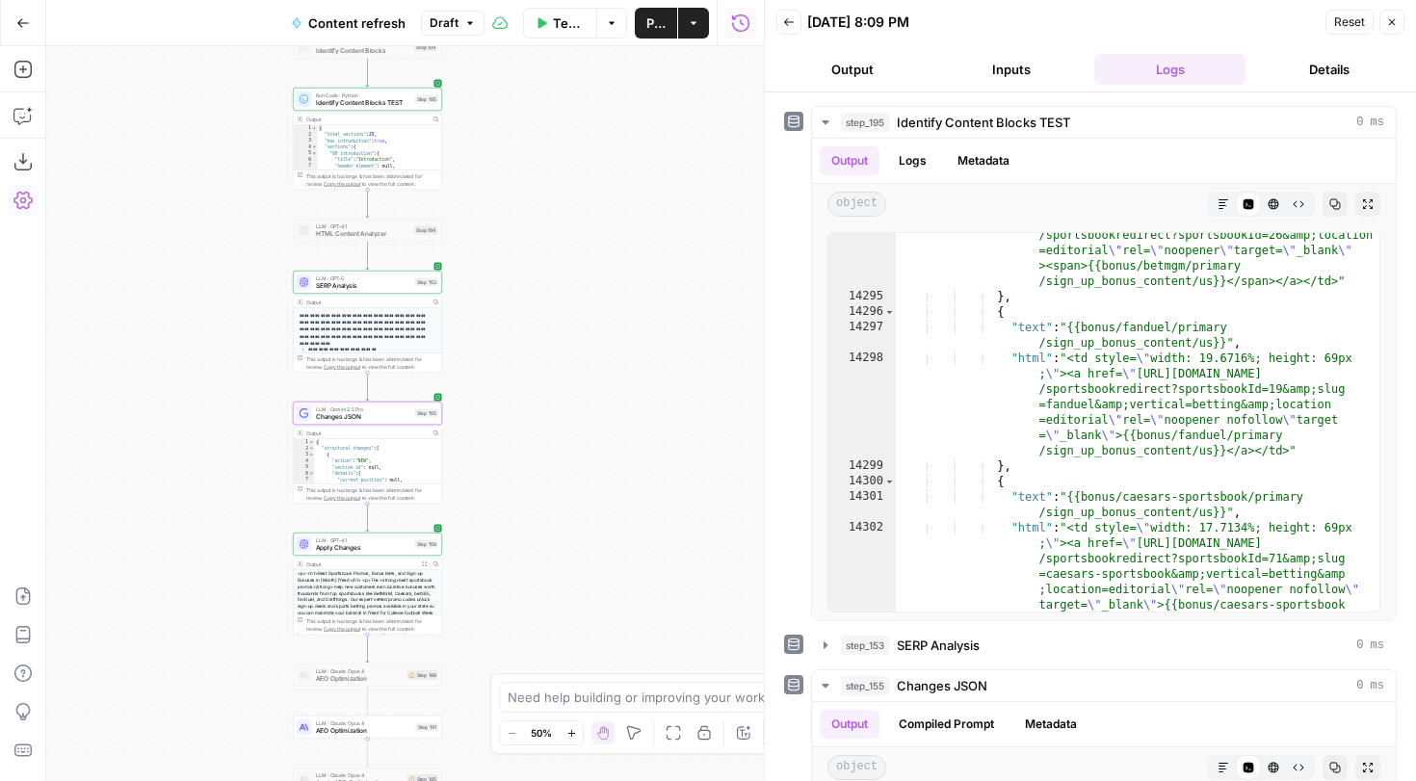
drag, startPoint x: 524, startPoint y: 433, endPoint x: 524, endPoint y: 343, distance: 89.6
click at [524, 343] on div "true false false true false true Workflow Set Inputs Inputs Google Search Perfo…" at bounding box center [405, 413] width 718 height 735
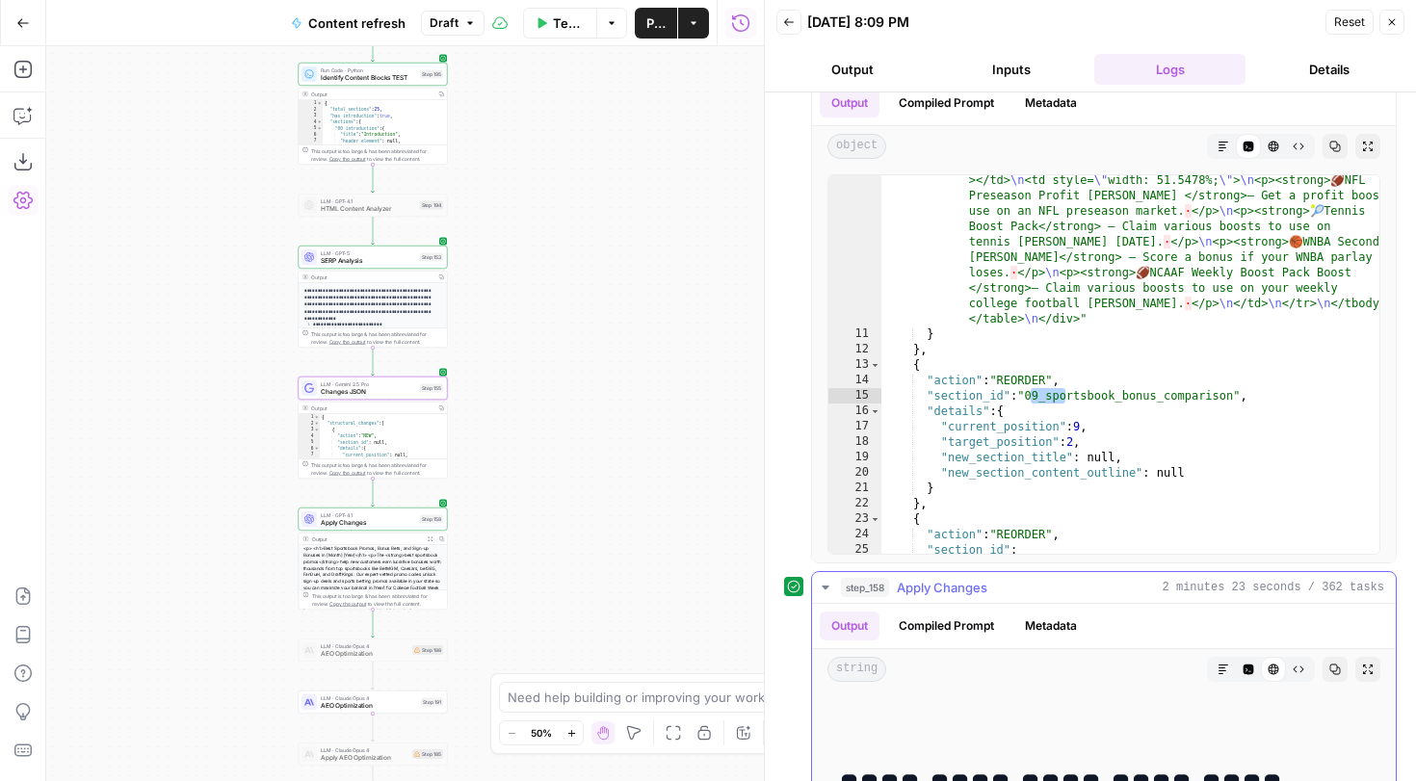
scroll to position [768, 0]
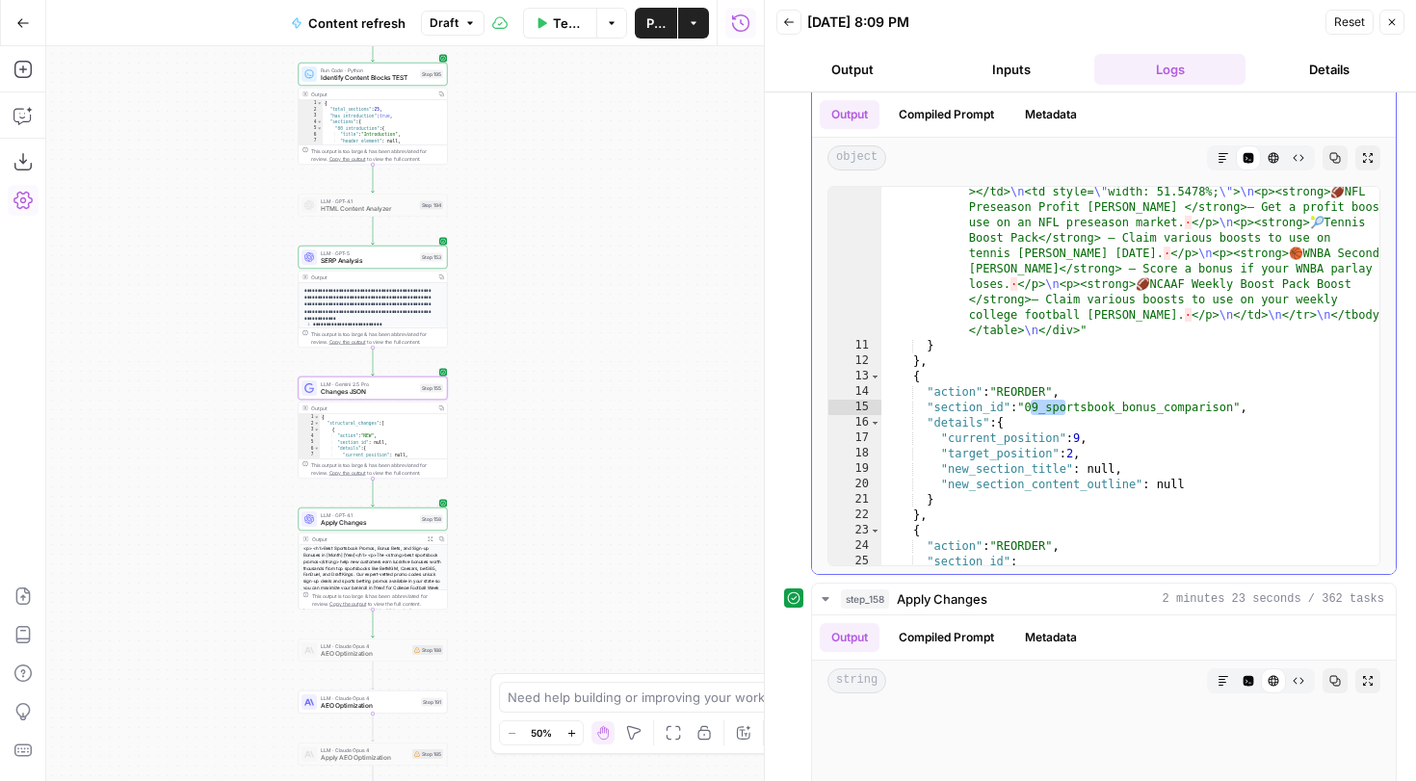
drag, startPoint x: 971, startPoint y: 408, endPoint x: 1251, endPoint y: 407, distance: 280.4
drag, startPoint x: 1258, startPoint y: 407, endPoint x: 1013, endPoint y: 415, distance: 244.9
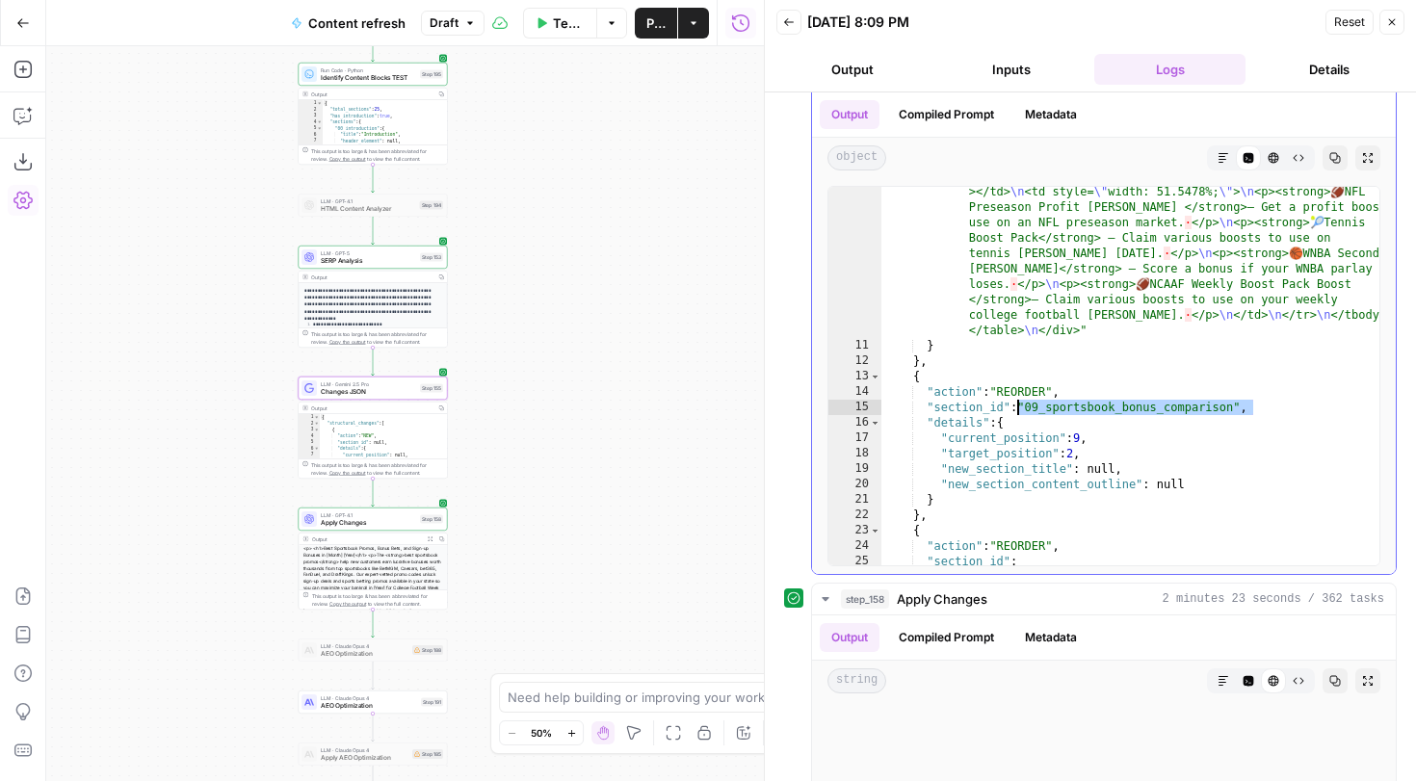
type textarea "**********"
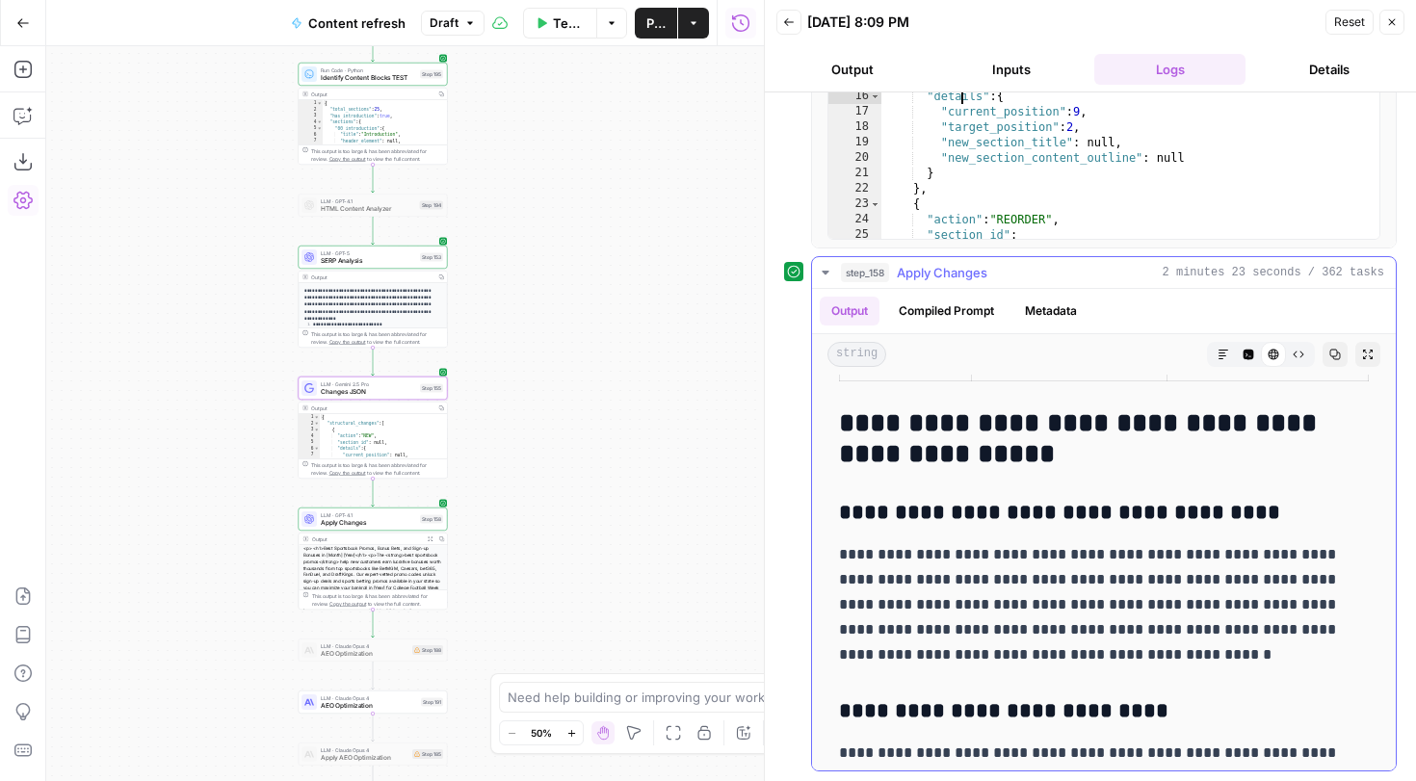
scroll to position [5747, 0]
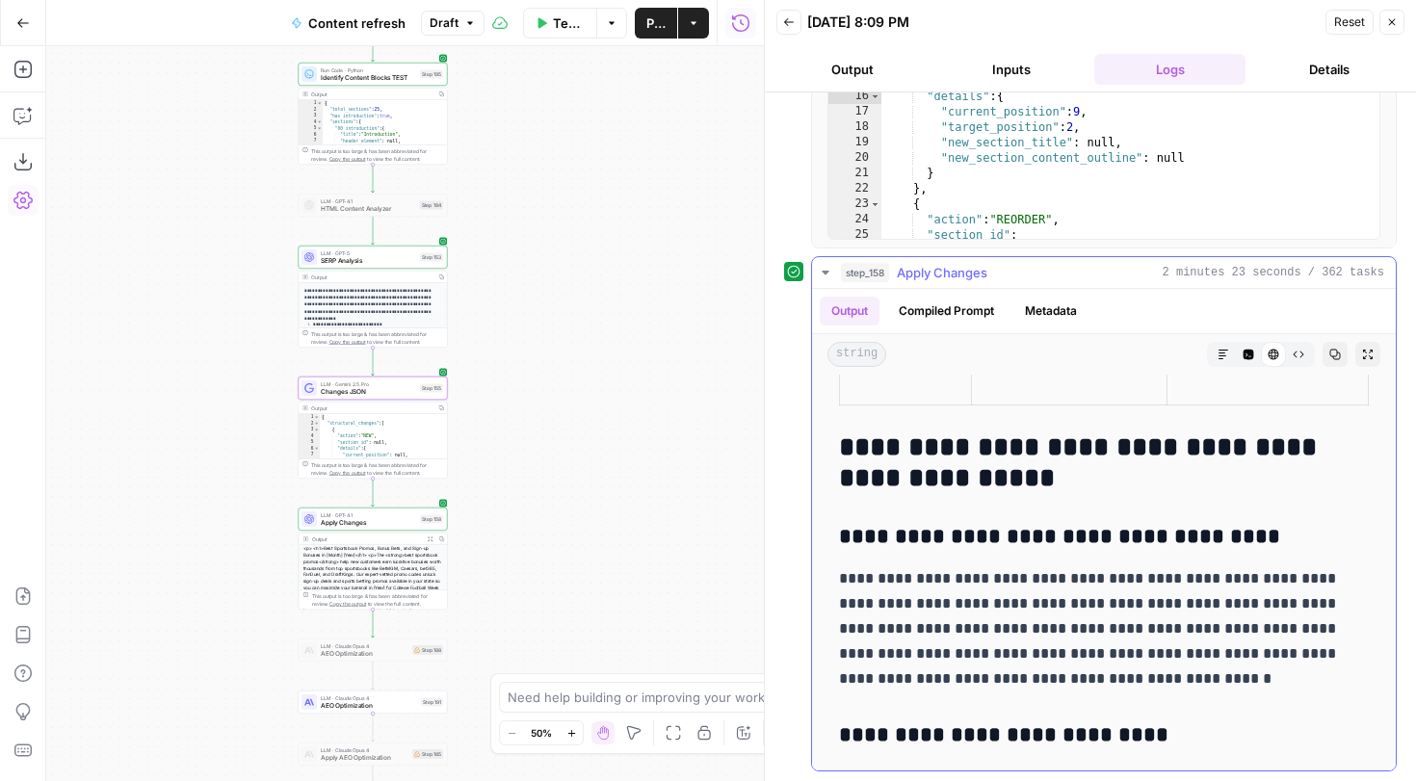
drag, startPoint x: 908, startPoint y: 592, endPoint x: 1108, endPoint y: 679, distance: 218.7
click at [1108, 679] on p "**********" at bounding box center [1104, 628] width 530 height 125
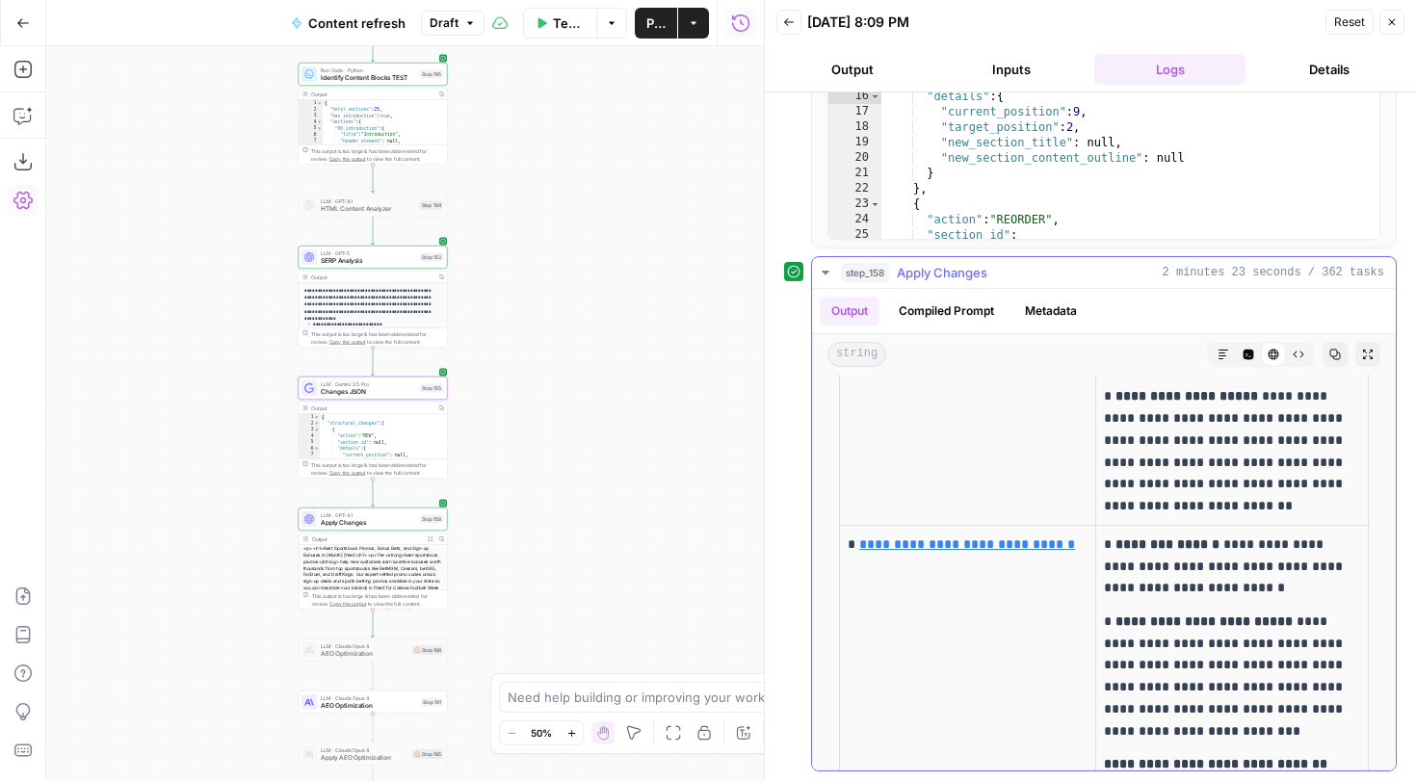
scroll to position [630, 0]
